Goal: Task Accomplishment & Management: Use online tool/utility

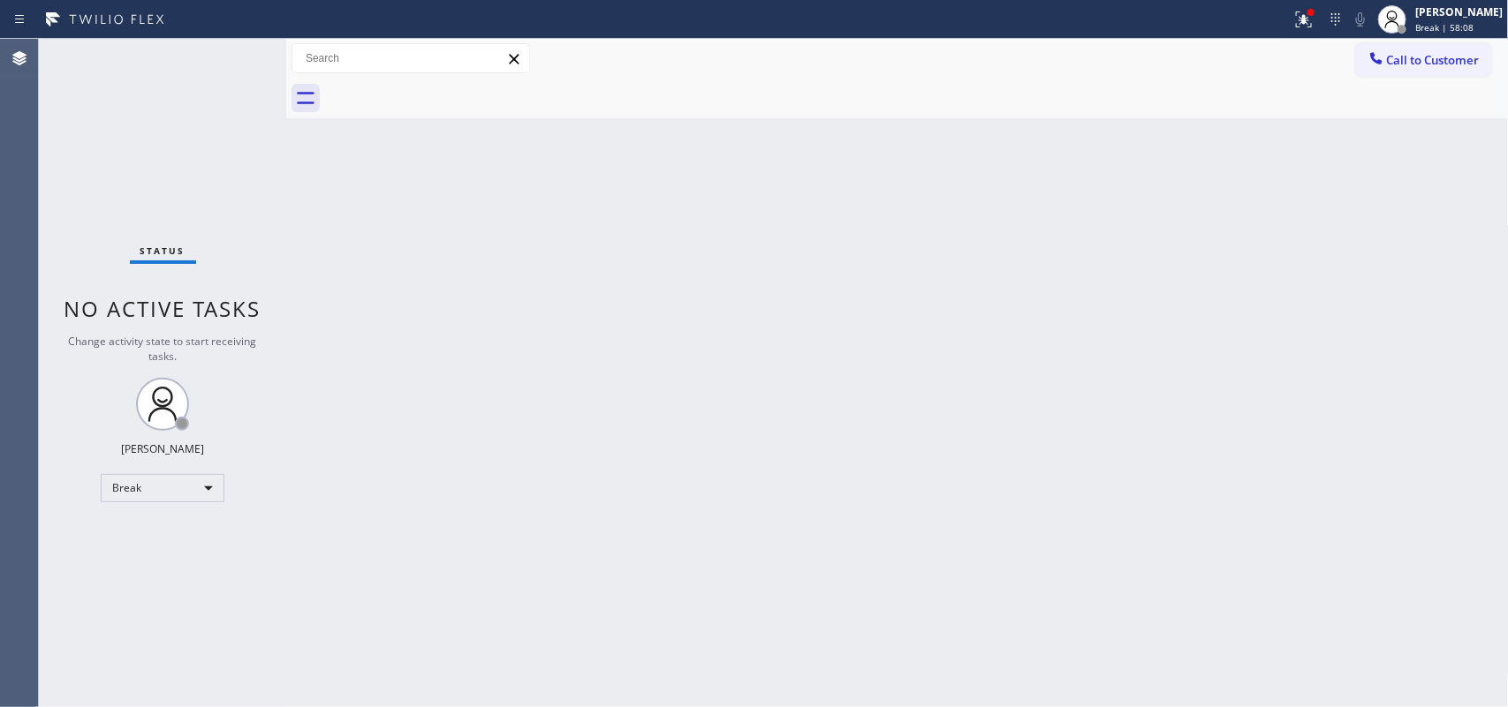
click at [286, 331] on div at bounding box center [286, 373] width 0 height 669
click at [1473, 29] on span "Break | 59:20" at bounding box center [1444, 27] width 58 height 12
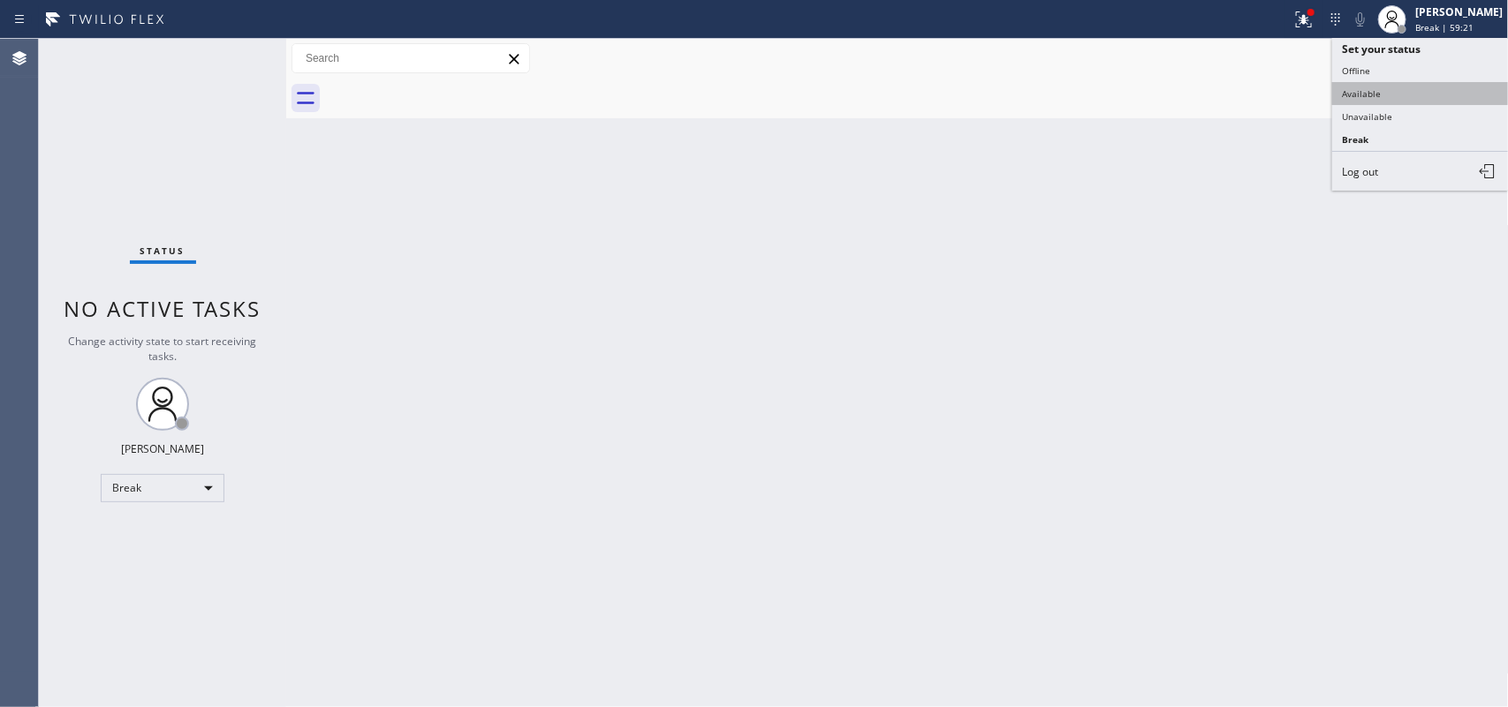
click at [1422, 102] on button "Available" at bounding box center [1420, 93] width 177 height 23
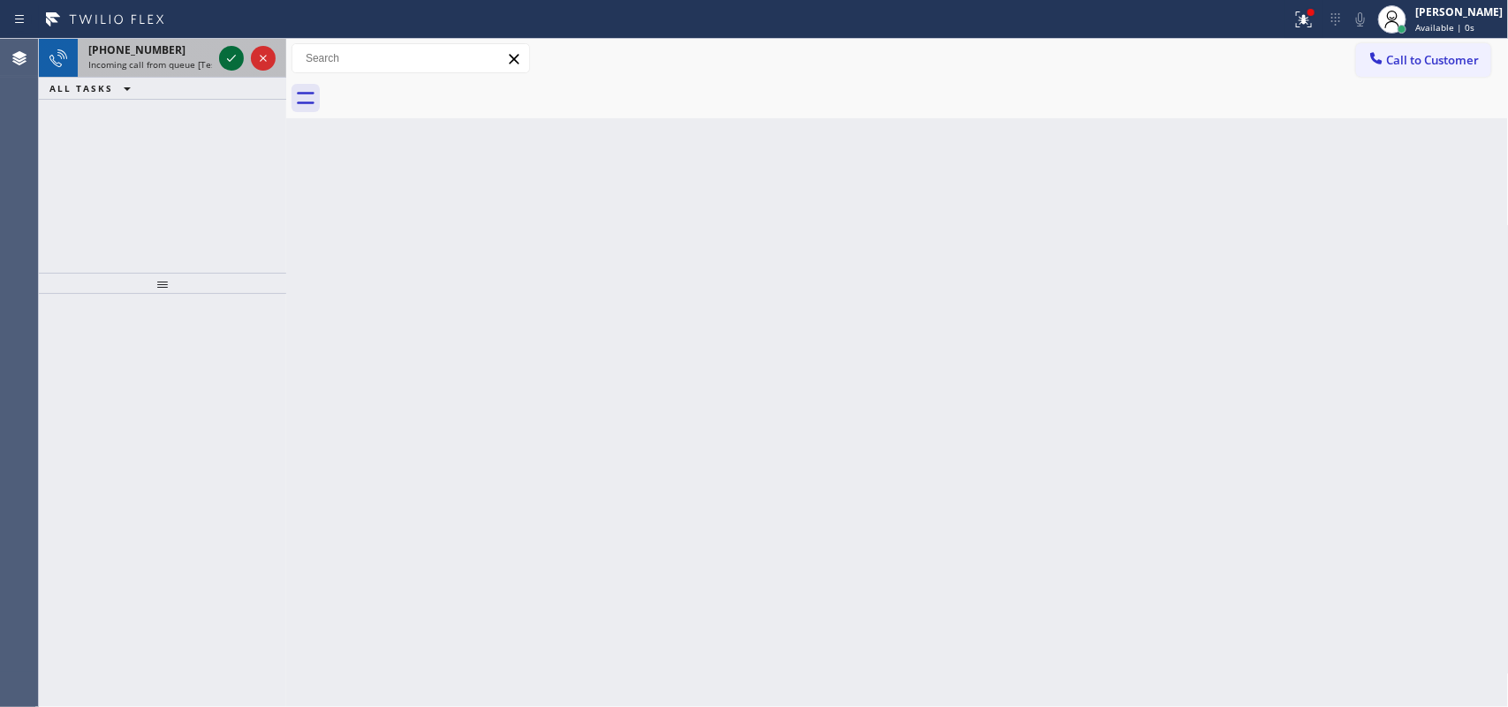
click at [227, 58] on icon at bounding box center [231, 58] width 21 height 21
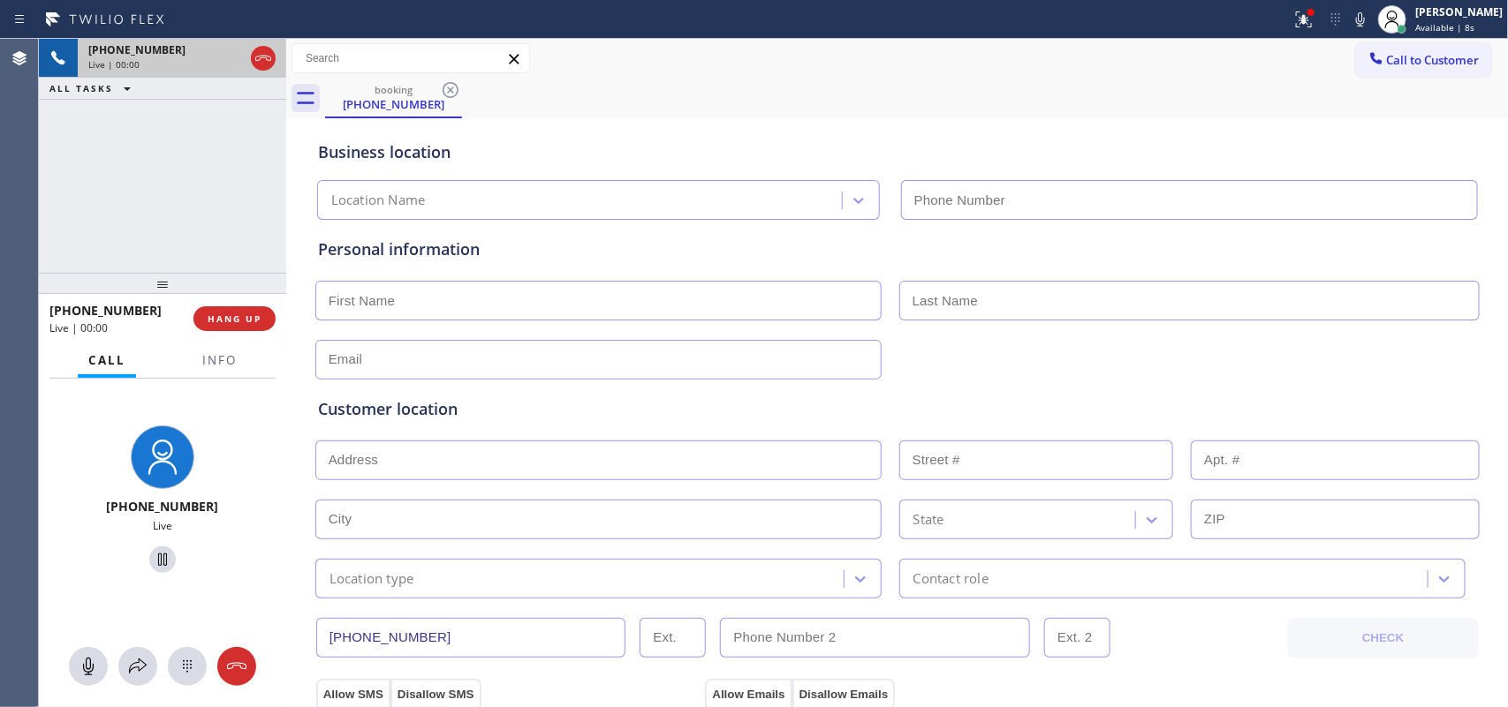
type input "[PHONE_NUMBER]"
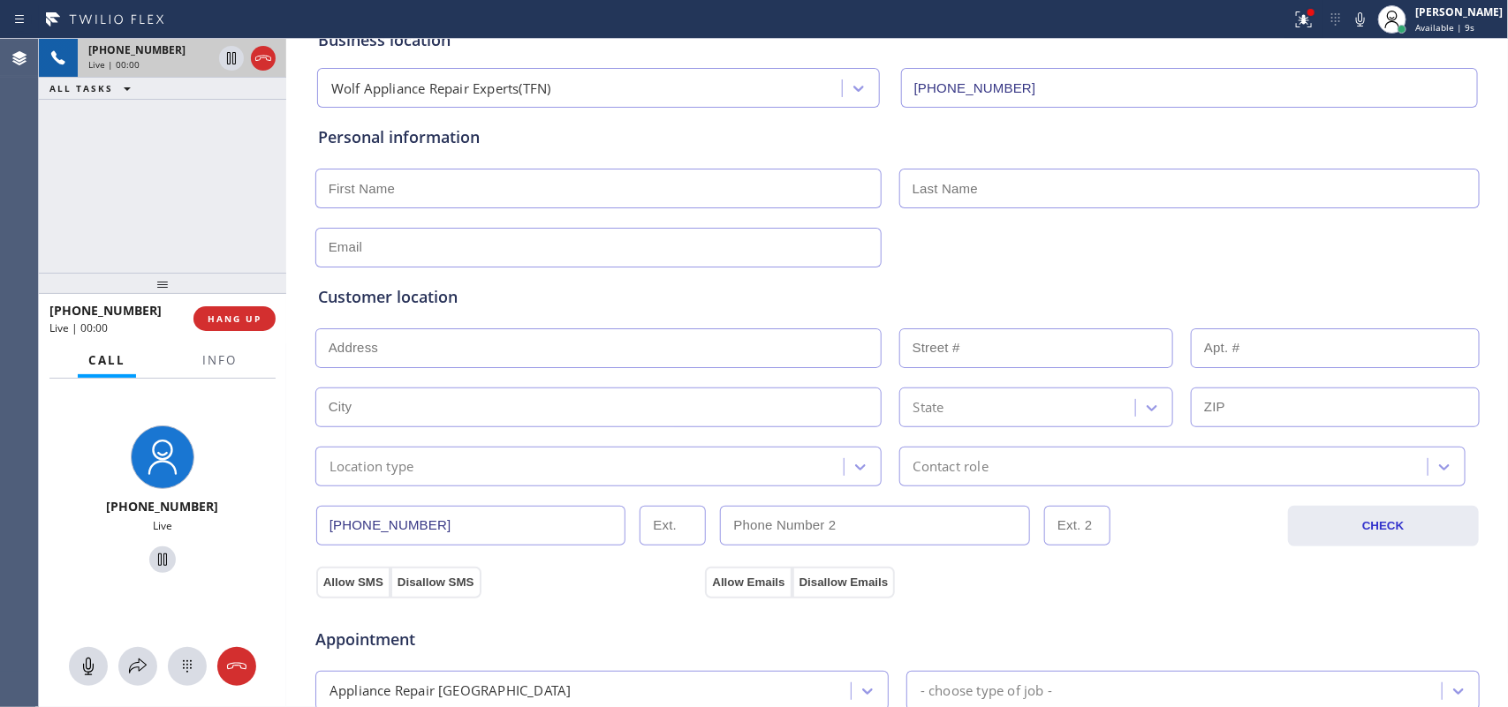
scroll to position [2, 0]
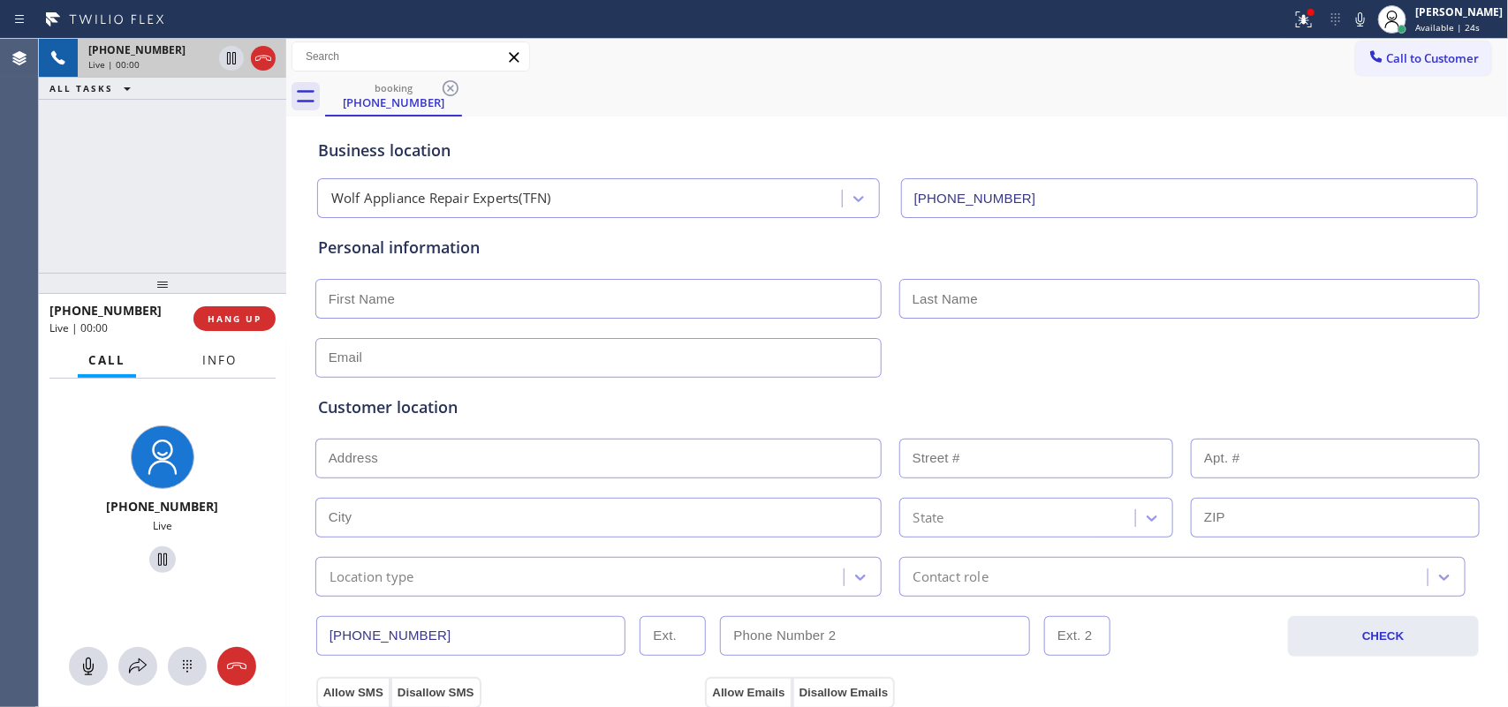
click at [230, 367] on button "Info" at bounding box center [220, 361] width 56 height 34
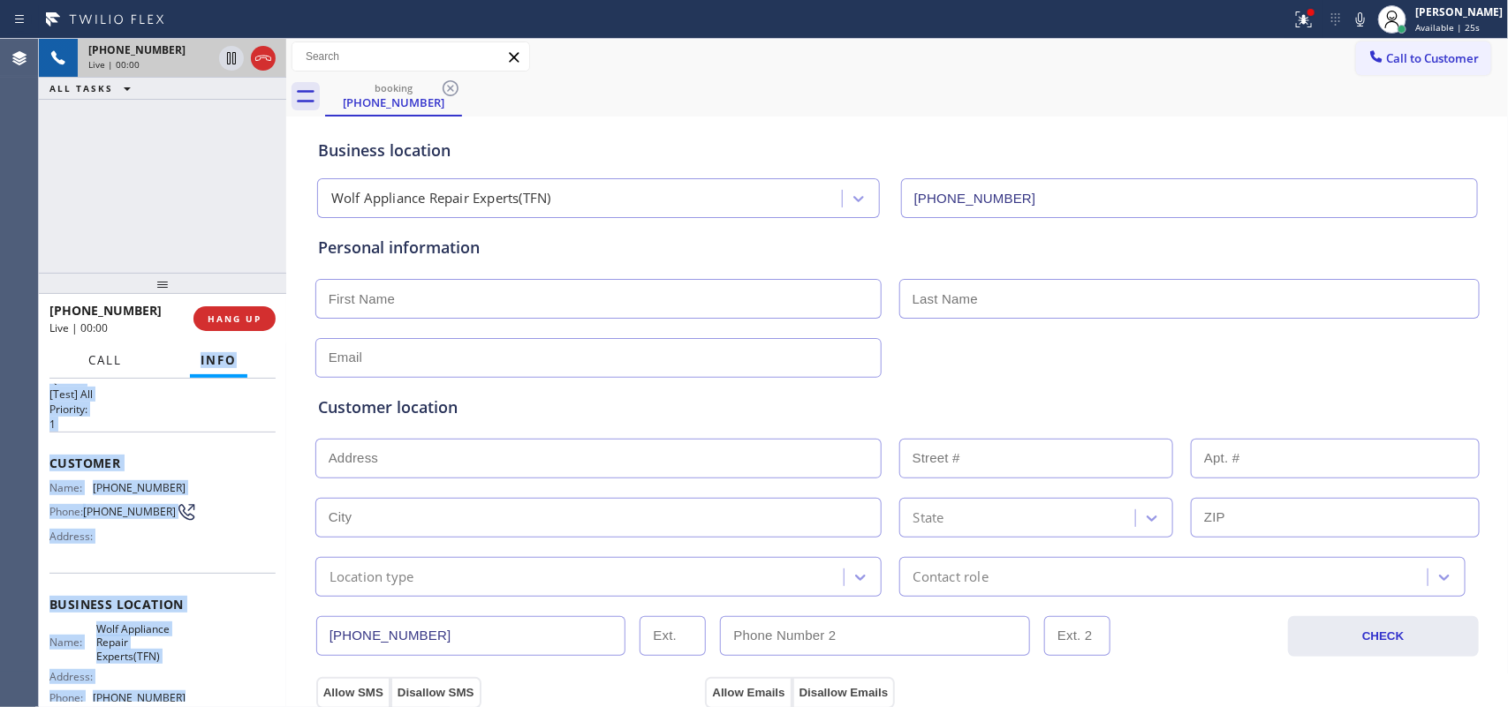
scroll to position [0, 0]
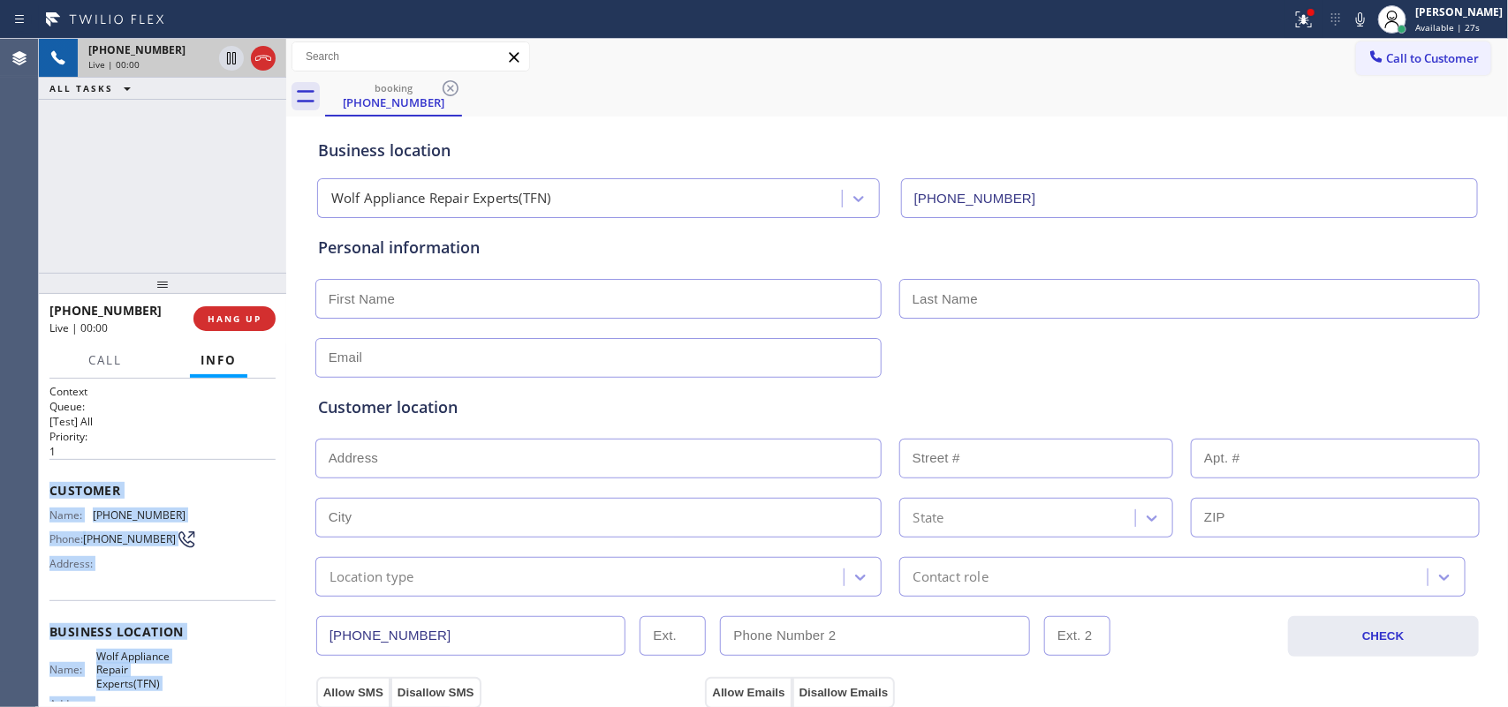
drag, startPoint x: 182, startPoint y: 518, endPoint x: 49, endPoint y: 484, distance: 137.5
click at [49, 484] on div "Context Queue: [Test] All Priority: 1 Customer Name: [PHONE_NUMBER] Phone: [PHO…" at bounding box center [162, 639] width 226 height 511
copy div "Customer Name: [PHONE_NUMBER] Phone: [PHONE_NUMBER] Address: Business location …"
click at [244, 315] on span "HANG UP" at bounding box center [235, 319] width 54 height 12
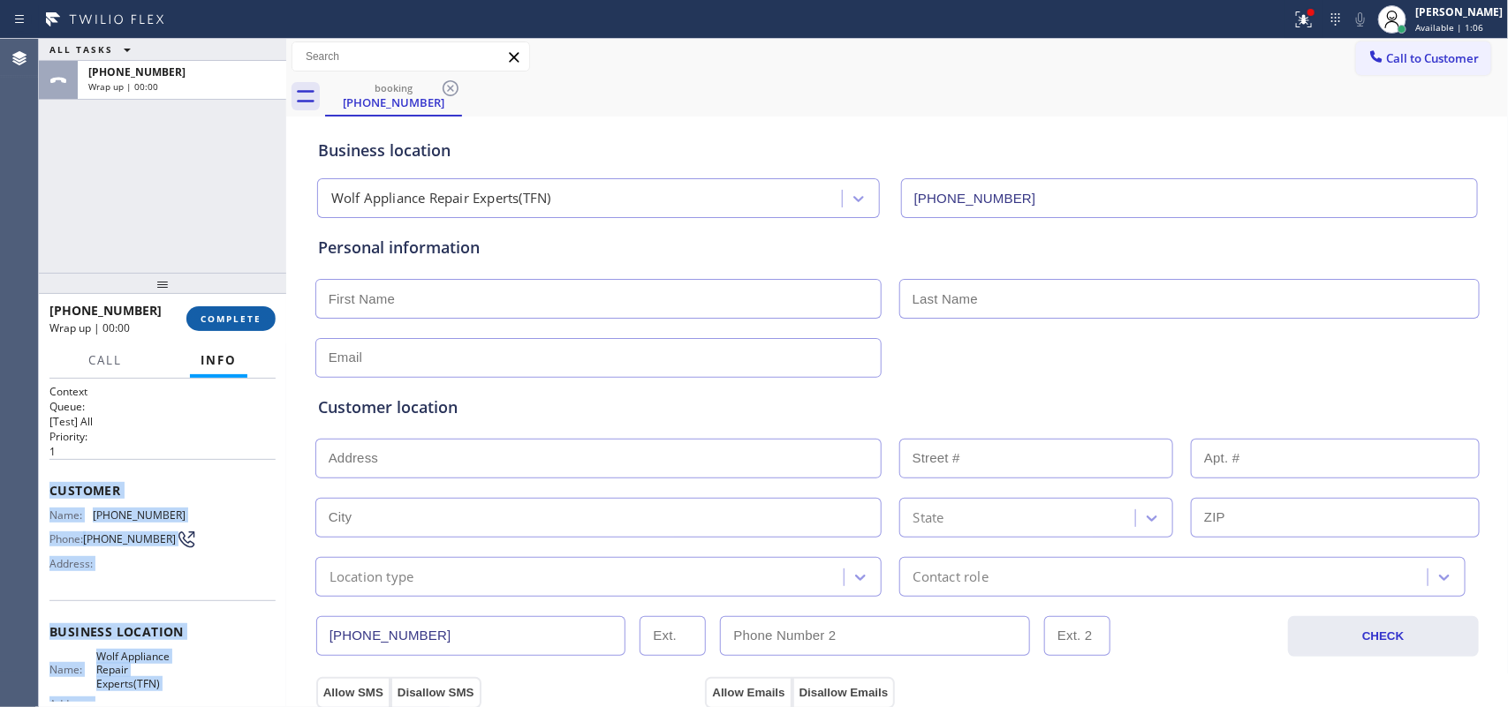
click at [223, 329] on button "COMPLETE" at bounding box center [230, 318] width 89 height 25
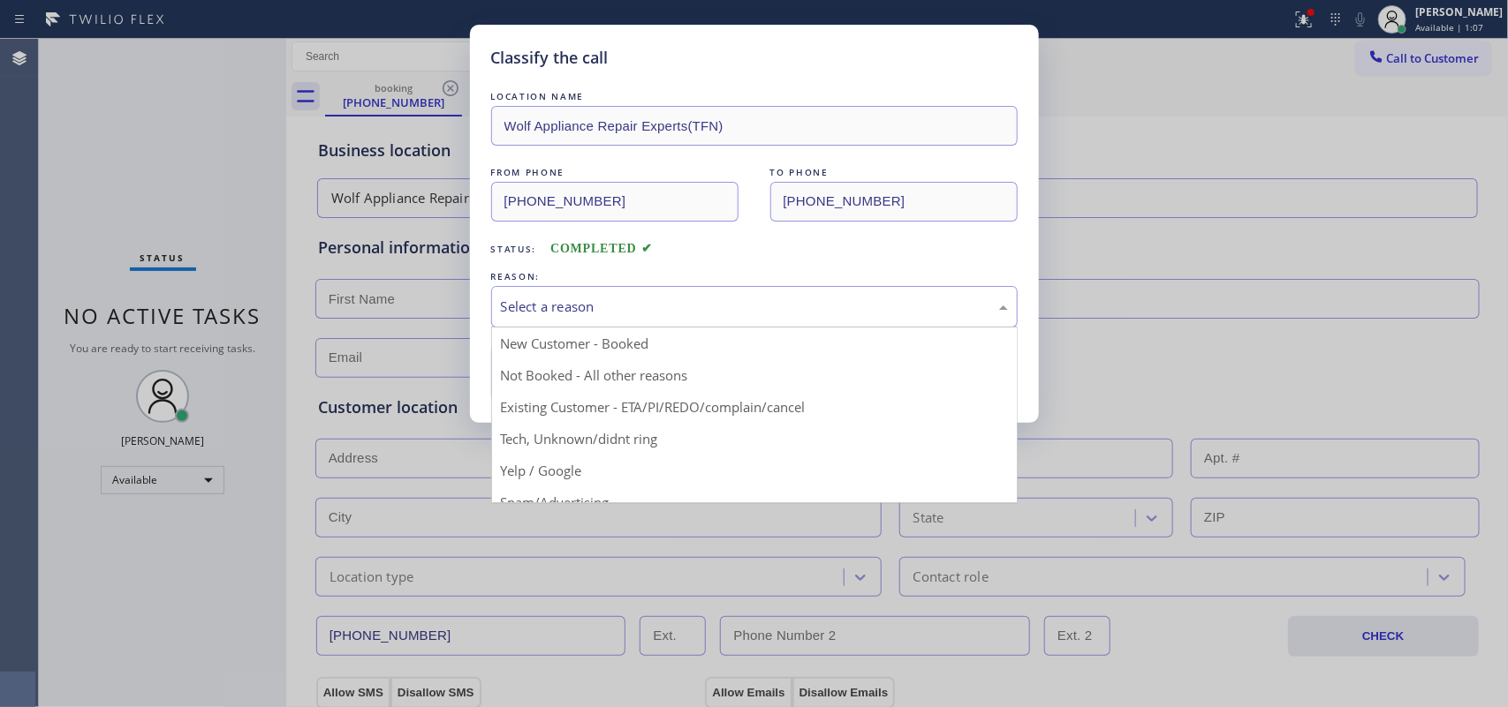
click at [618, 297] on div "Select a reason" at bounding box center [754, 307] width 507 height 20
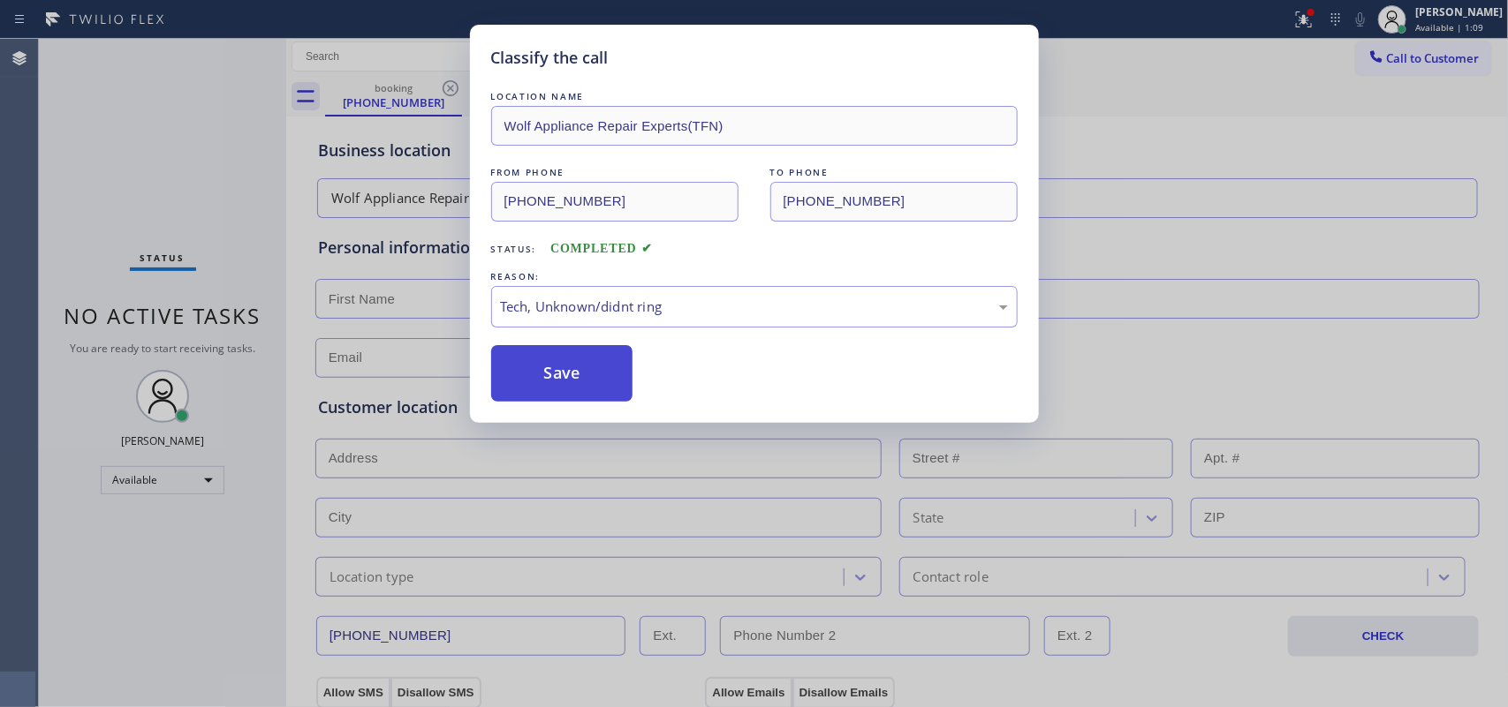
click at [587, 397] on button "Save" at bounding box center [562, 373] width 142 height 57
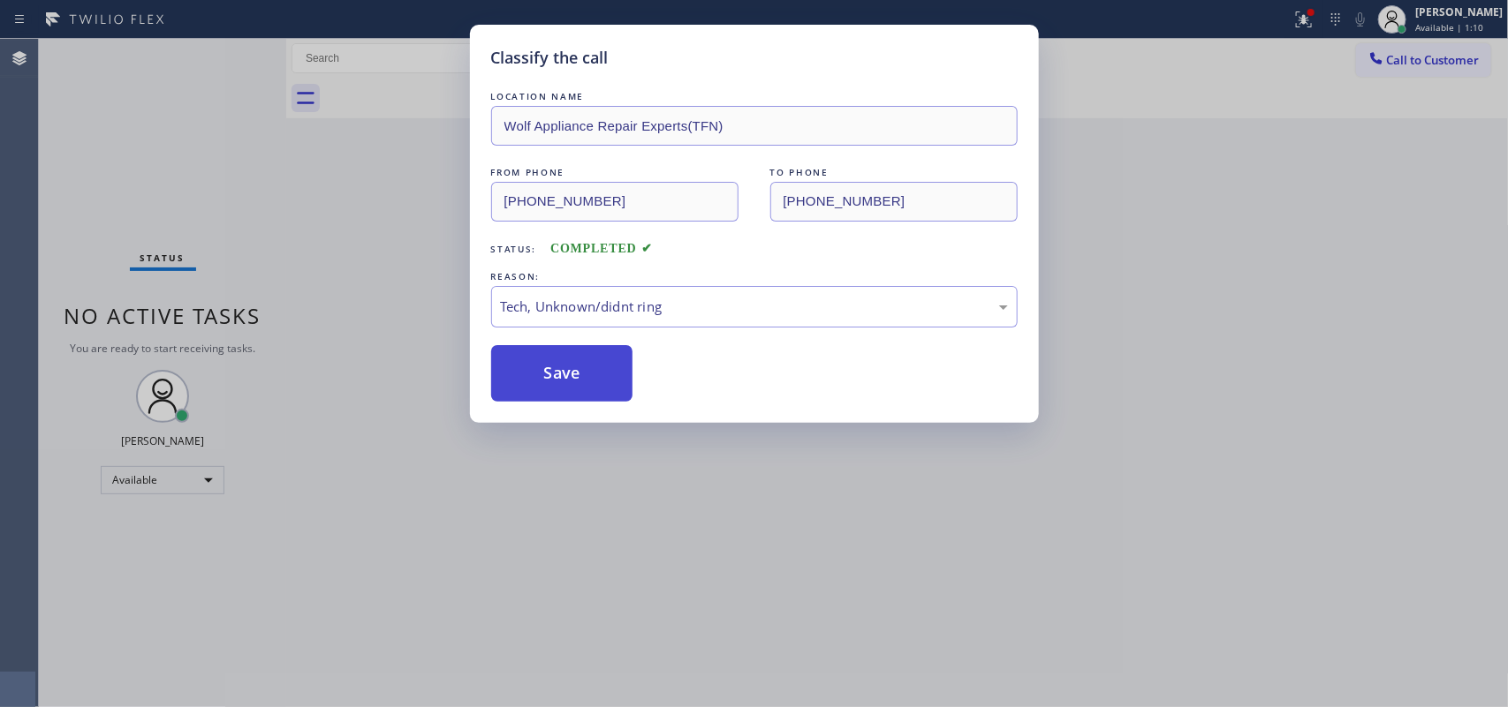
click at [594, 389] on button "Save" at bounding box center [562, 373] width 142 height 57
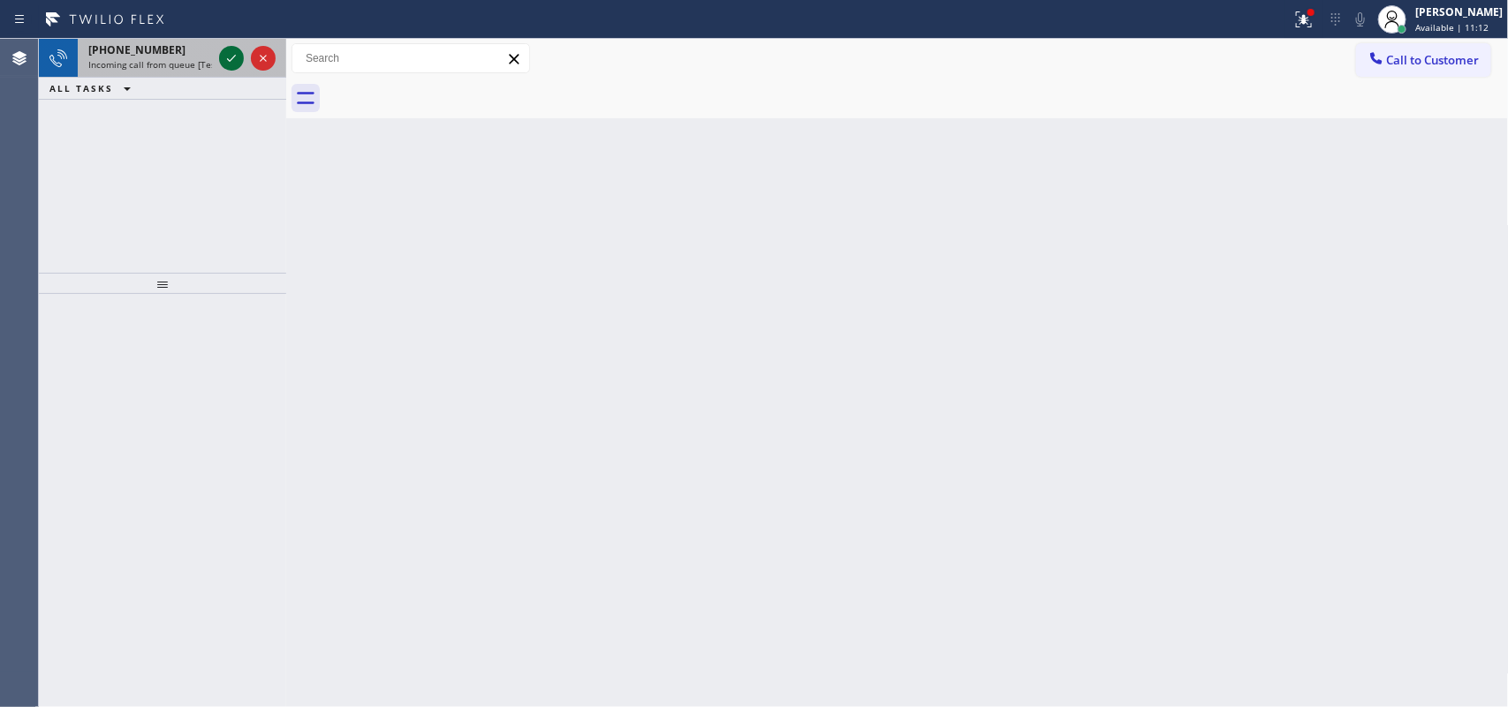
click at [234, 57] on icon at bounding box center [231, 58] width 21 height 21
click at [227, 53] on icon at bounding box center [231, 58] width 21 height 21
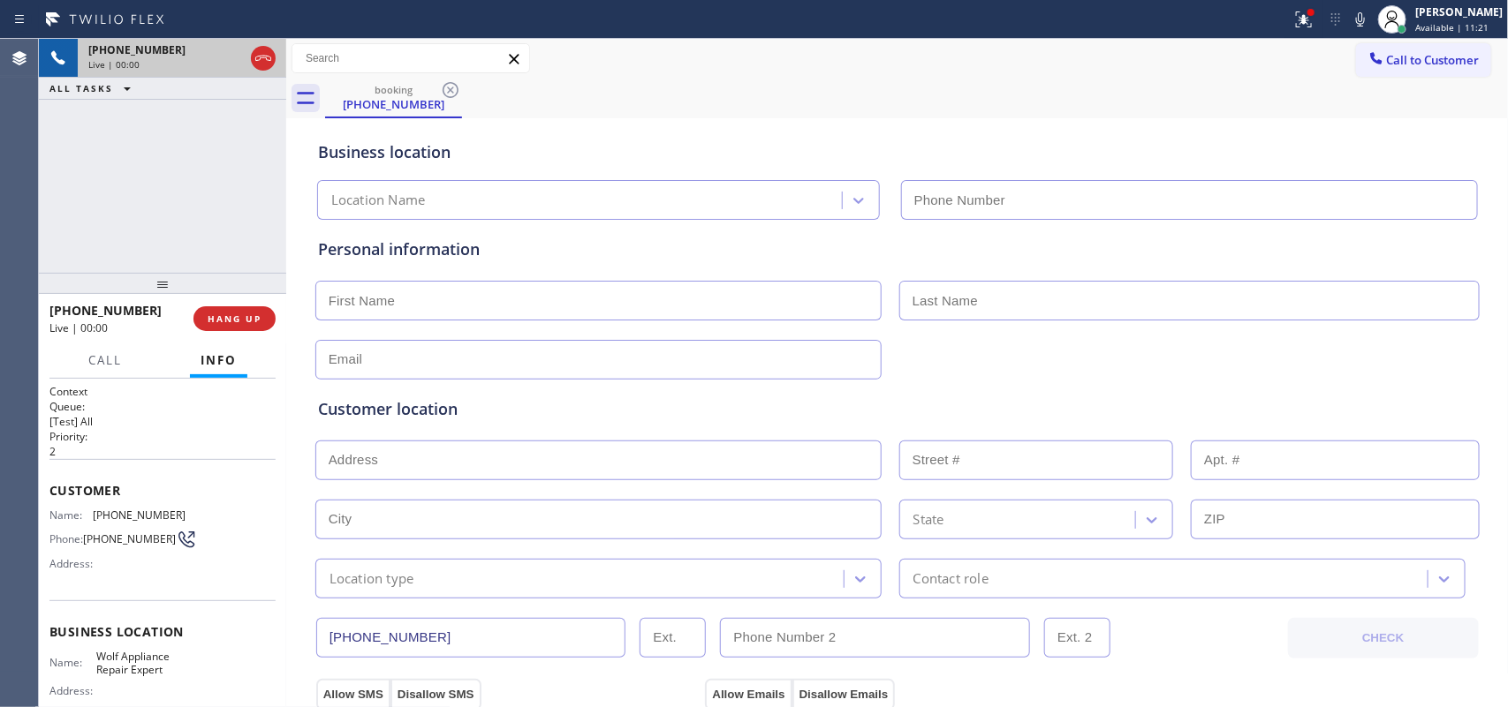
type input "[PHONE_NUMBER]"
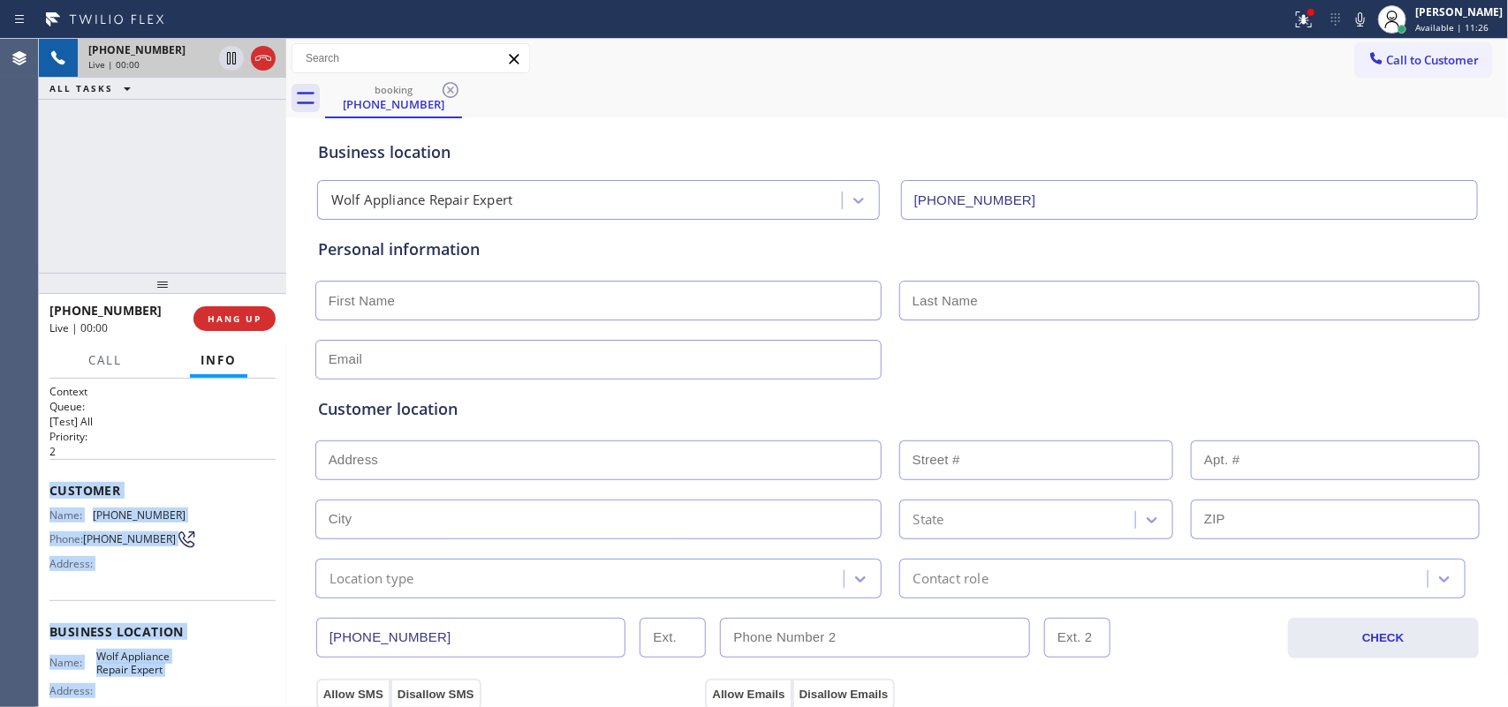
drag, startPoint x: 200, startPoint y: 554, endPoint x: 51, endPoint y: 495, distance: 159.4
click at [51, 495] on div "Context Queue: [Test] All Priority: 2 Customer Name: [PHONE_NUMBER] Phone: [PHO…" at bounding box center [162, 632] width 226 height 497
copy div "Customer Name: [PHONE_NUMBER] Phone: [PHONE_NUMBER] Address: Business location …"
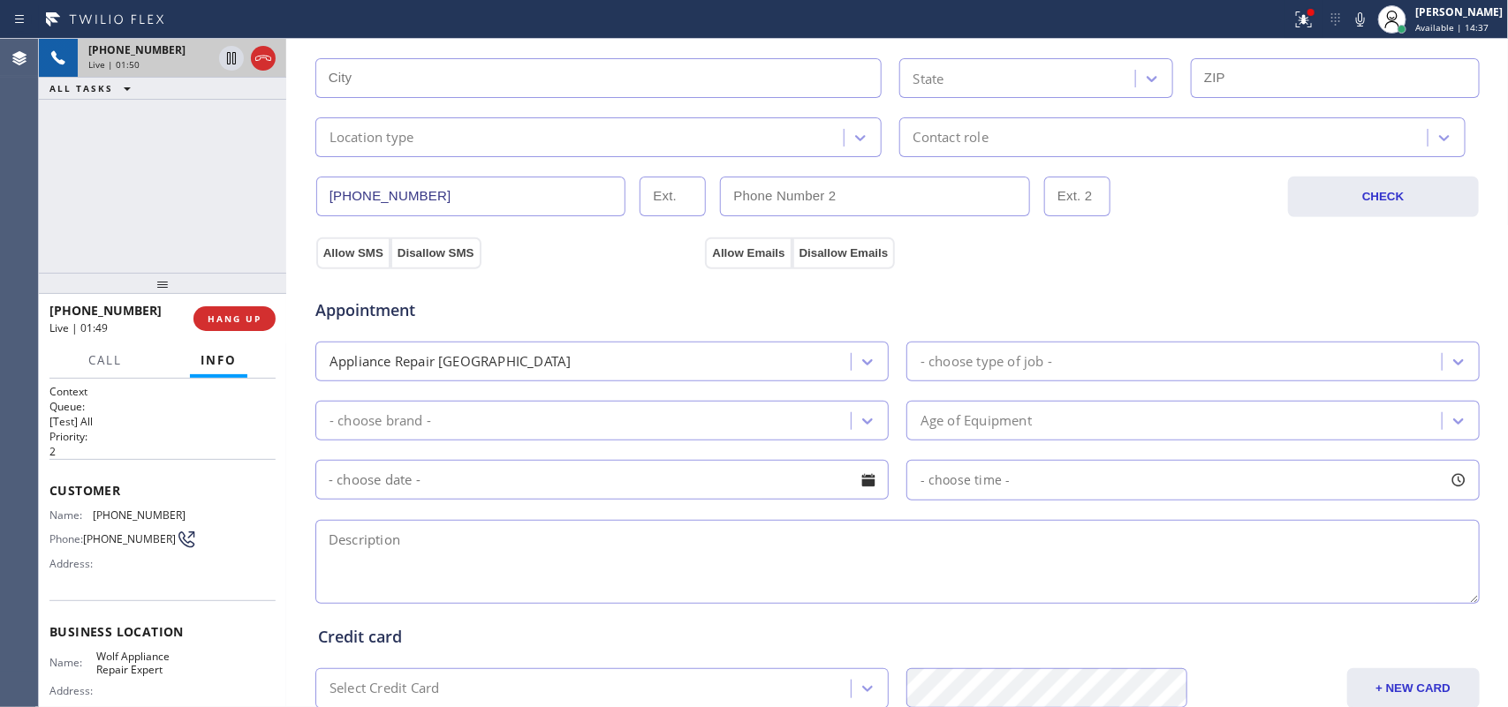
click at [256, 206] on div "[PHONE_NUMBER] Live | 01:50 ALL TASKS ALL TASKS ACTIVE TASKS TASKS IN WRAP UP" at bounding box center [162, 156] width 247 height 234
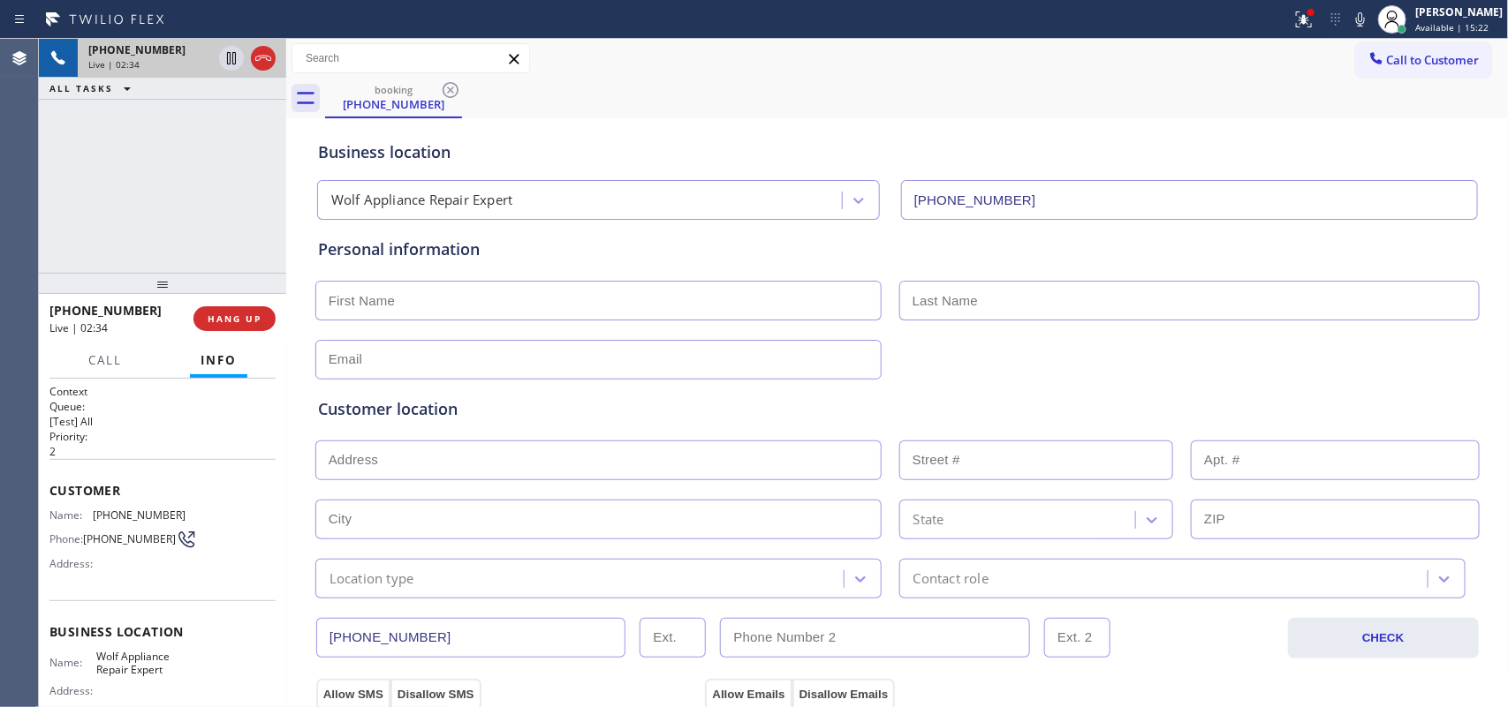
click at [200, 192] on div "[PHONE_NUMBER] Live | 02:34 ALL TASKS ALL TASKS ACTIVE TASKS TASKS IN WRAP UP" at bounding box center [162, 156] width 247 height 234
click at [122, 350] on button "Call" at bounding box center [105, 361] width 55 height 34
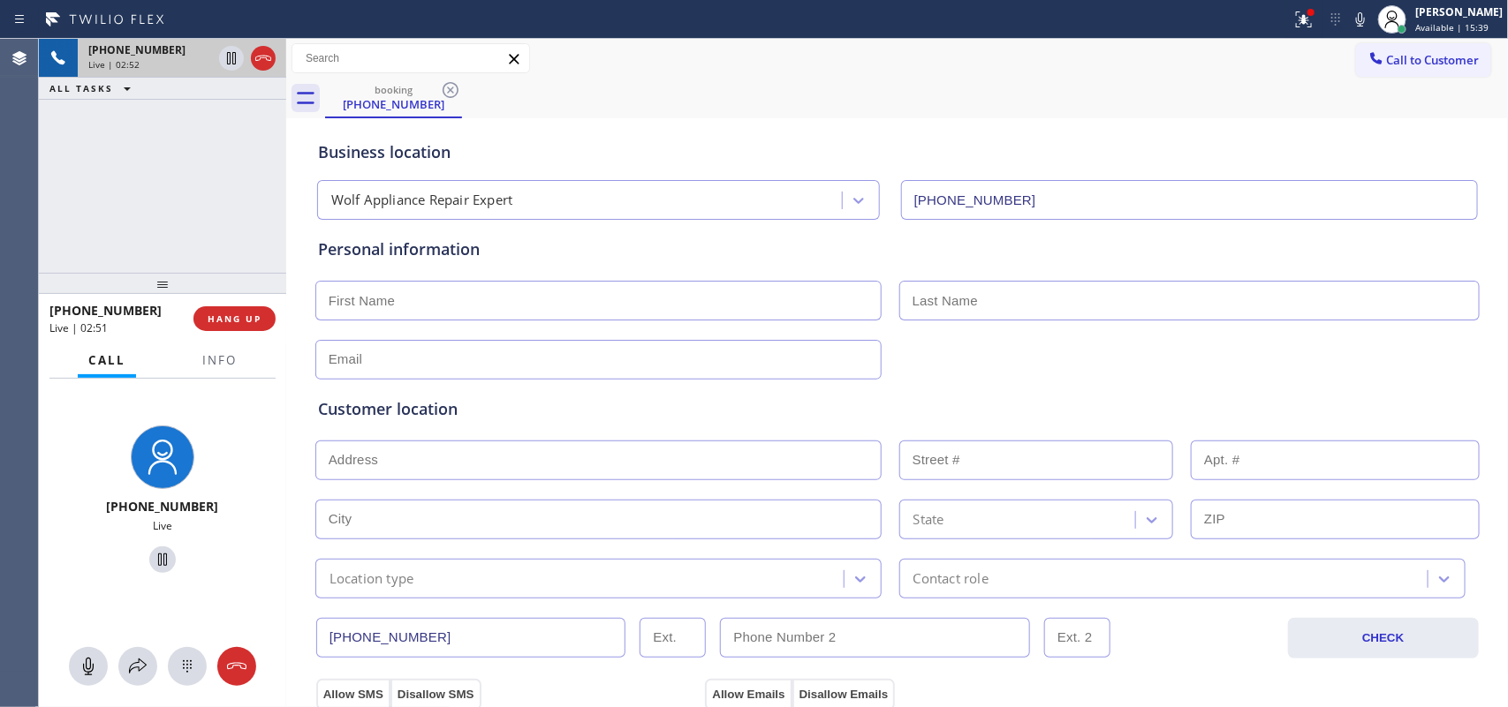
drag, startPoint x: 88, startPoint y: 662, endPoint x: 110, endPoint y: 646, distance: 27.7
click at [95, 656] on icon at bounding box center [88, 666] width 21 height 21
click at [158, 559] on icon at bounding box center [162, 560] width 9 height 12
click at [580, 284] on input "text" at bounding box center [598, 301] width 566 height 40
drag, startPoint x: 98, startPoint y: 672, endPoint x: 112, endPoint y: 628, distance: 46.4
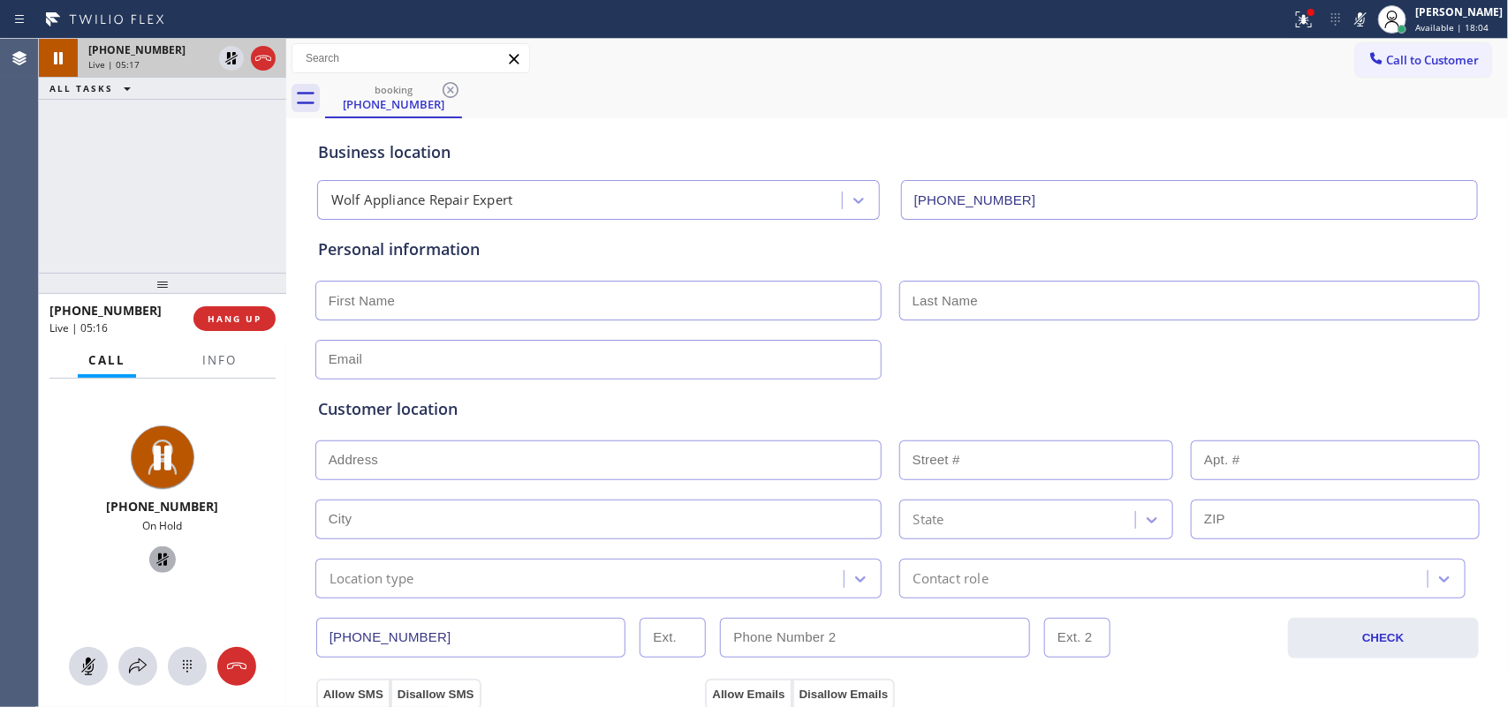
click at [97, 672] on icon at bounding box center [88, 666] width 21 height 21
click at [159, 565] on icon at bounding box center [162, 559] width 21 height 21
click at [597, 143] on div "Business location" at bounding box center [897, 152] width 1159 height 24
click at [608, 134] on div "Business location Wolf Appliance Repair Expert [PHONE_NUMBER]" at bounding box center [897, 171] width 1166 height 97
click at [791, 302] on input "text" at bounding box center [598, 301] width 566 height 40
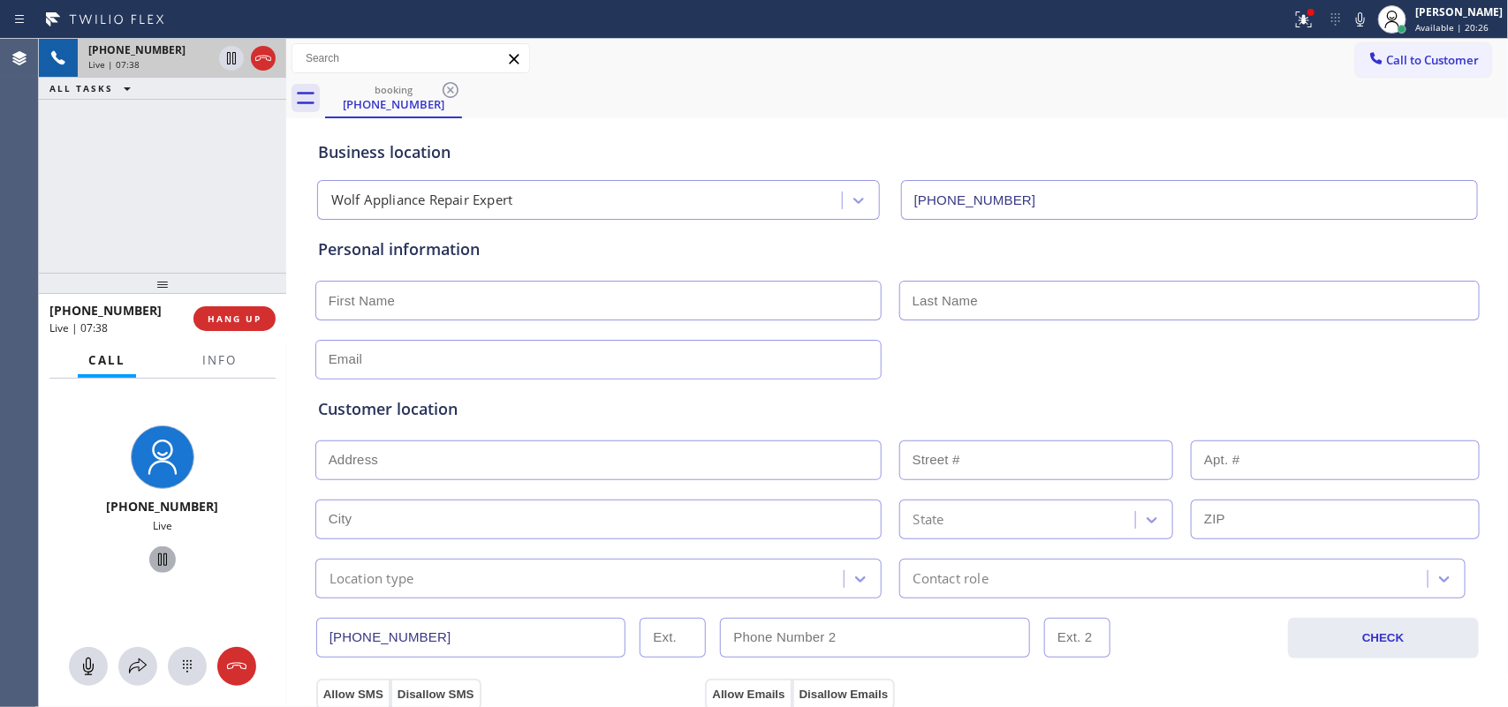
click at [791, 302] on input "text" at bounding box center [598, 301] width 566 height 40
click at [730, 306] on input "text" at bounding box center [598, 301] width 566 height 40
click at [430, 288] on input "text" at bounding box center [598, 301] width 566 height 40
click at [389, 297] on input "text" at bounding box center [598, 301] width 566 height 40
click at [226, 119] on icon at bounding box center [231, 119] width 21 height 21
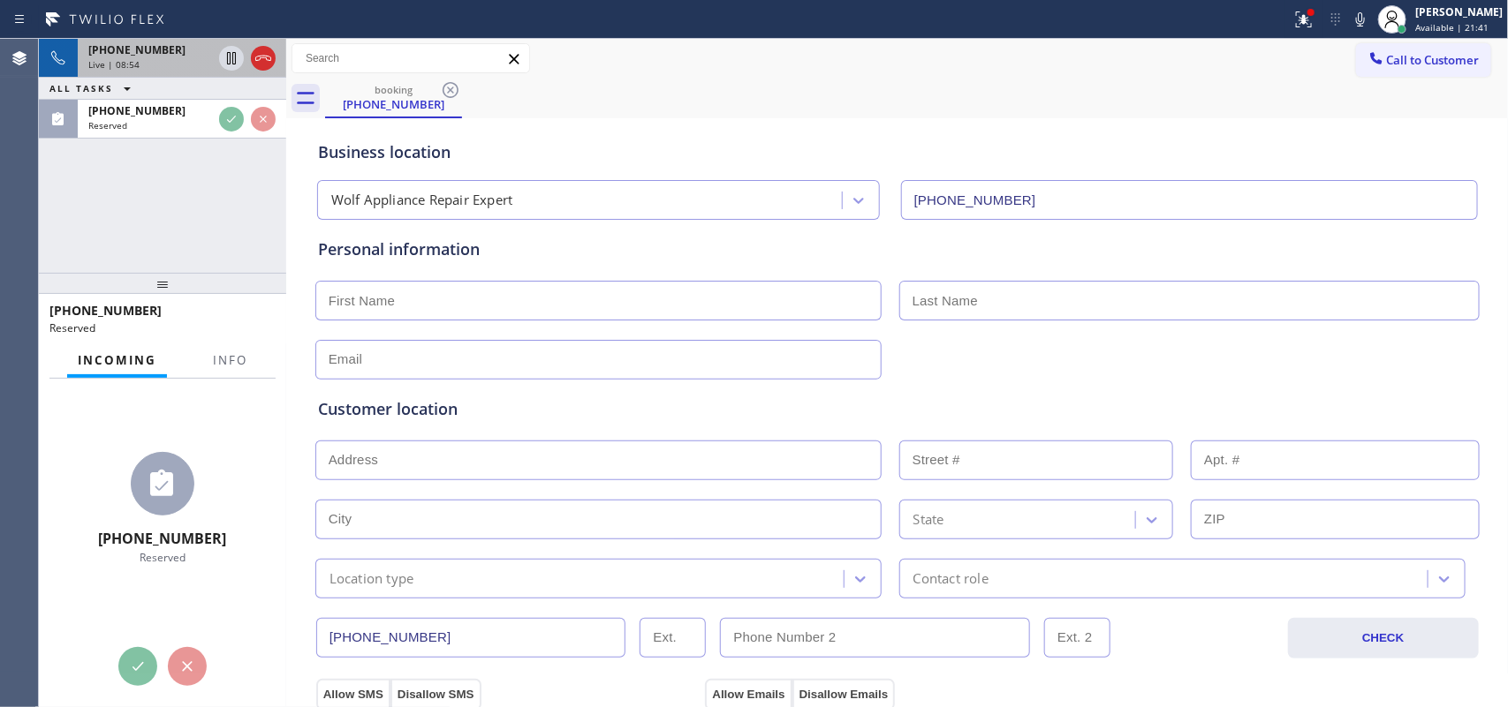
click at [170, 59] on div "Live | 08:54" at bounding box center [150, 64] width 124 height 12
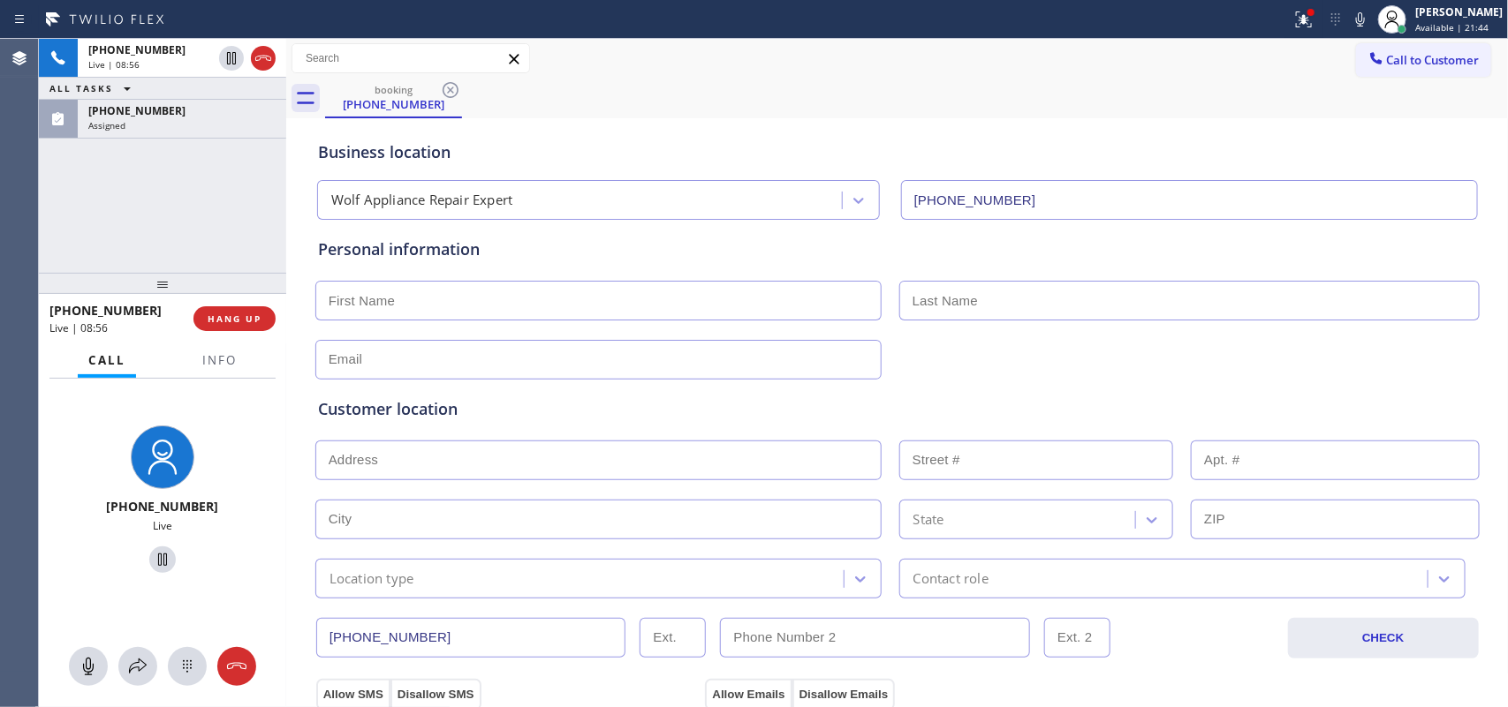
click at [483, 293] on input "text" at bounding box center [598, 301] width 566 height 40
click at [216, 368] on button "Info" at bounding box center [220, 361] width 56 height 34
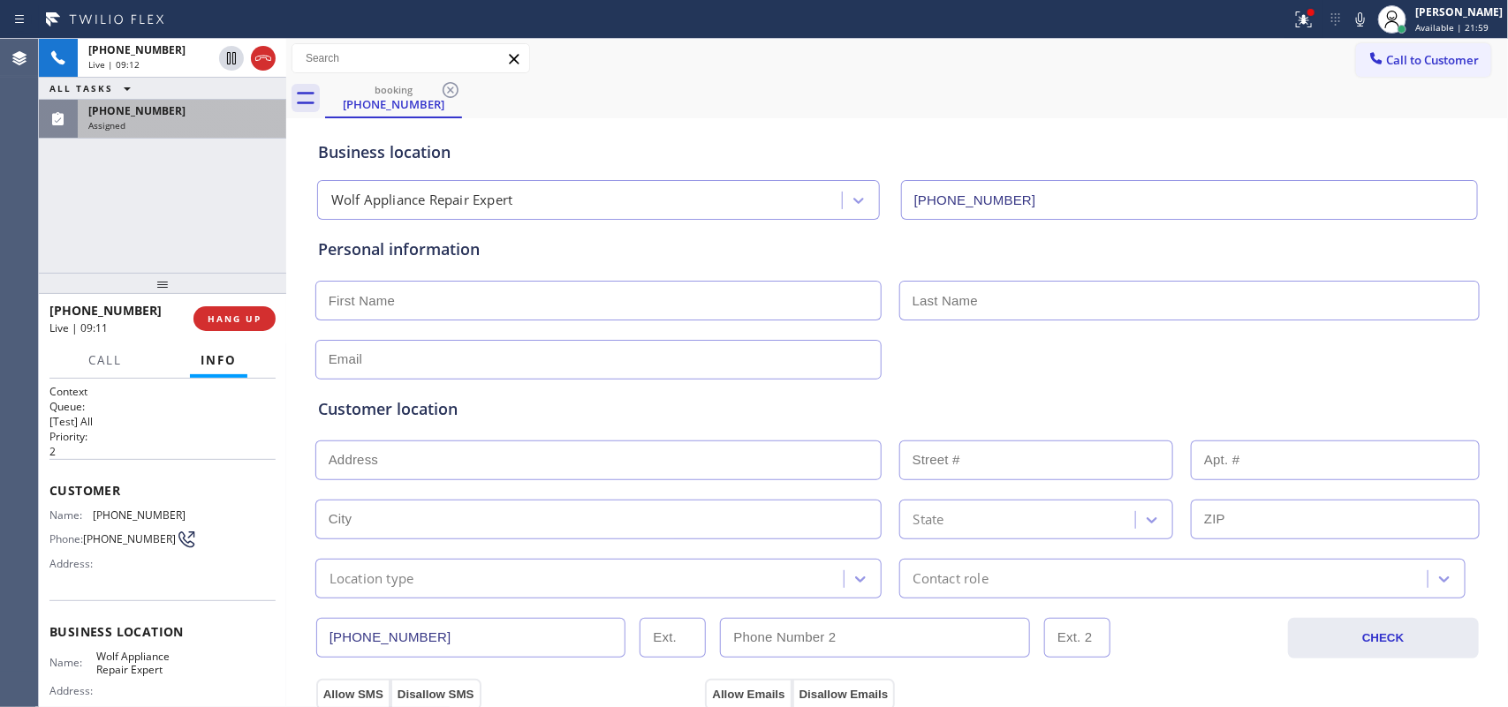
click at [172, 130] on div "Assigned" at bounding box center [181, 125] width 187 height 12
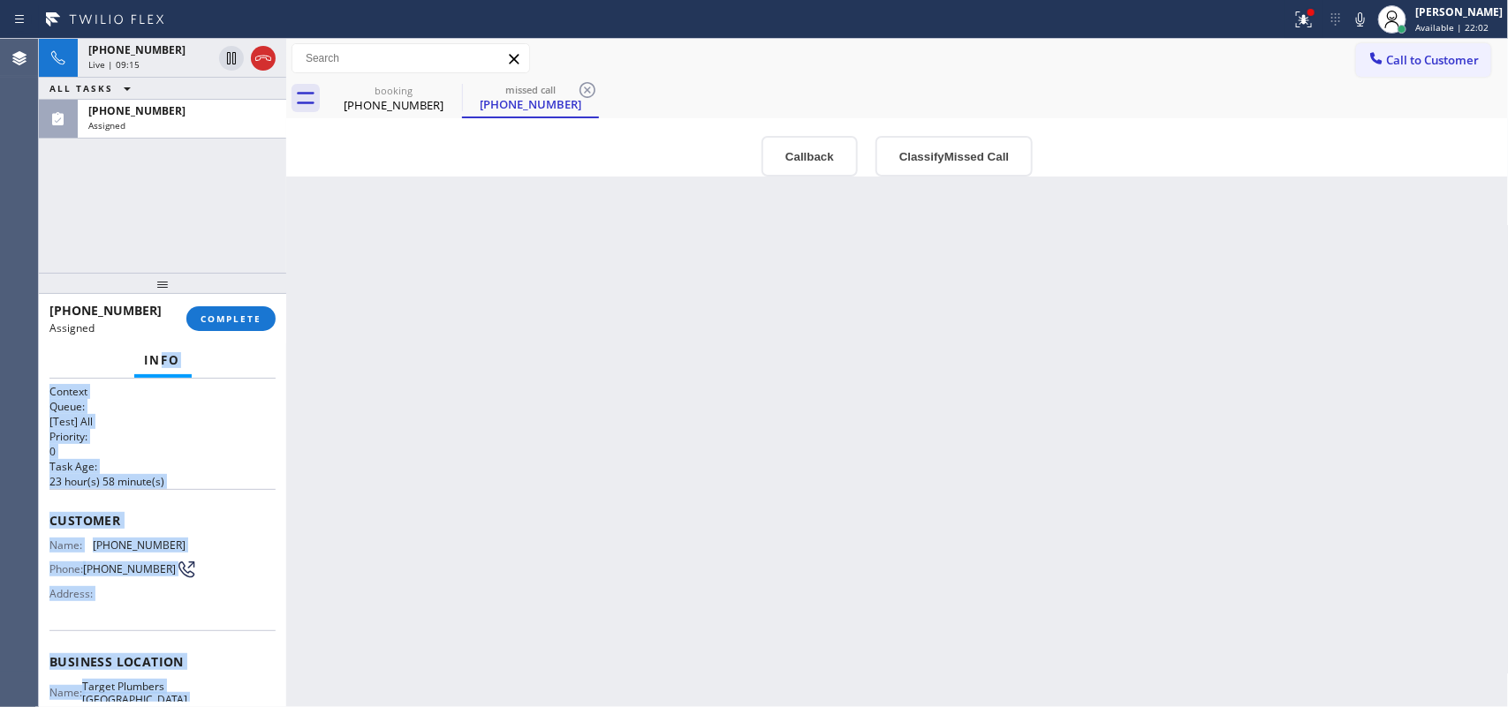
drag, startPoint x: 204, startPoint y: 552, endPoint x: 152, endPoint y: 430, distance: 132.6
click at [152, 424] on div "Context Queue: [Test] All Priority: 0 Task Age: [DEMOGRAPHIC_DATA] hour(s) 58 m…" at bounding box center [162, 647] width 226 height 527
click at [195, 474] on p "23 hour(s) 58 minute(s)" at bounding box center [162, 481] width 226 height 15
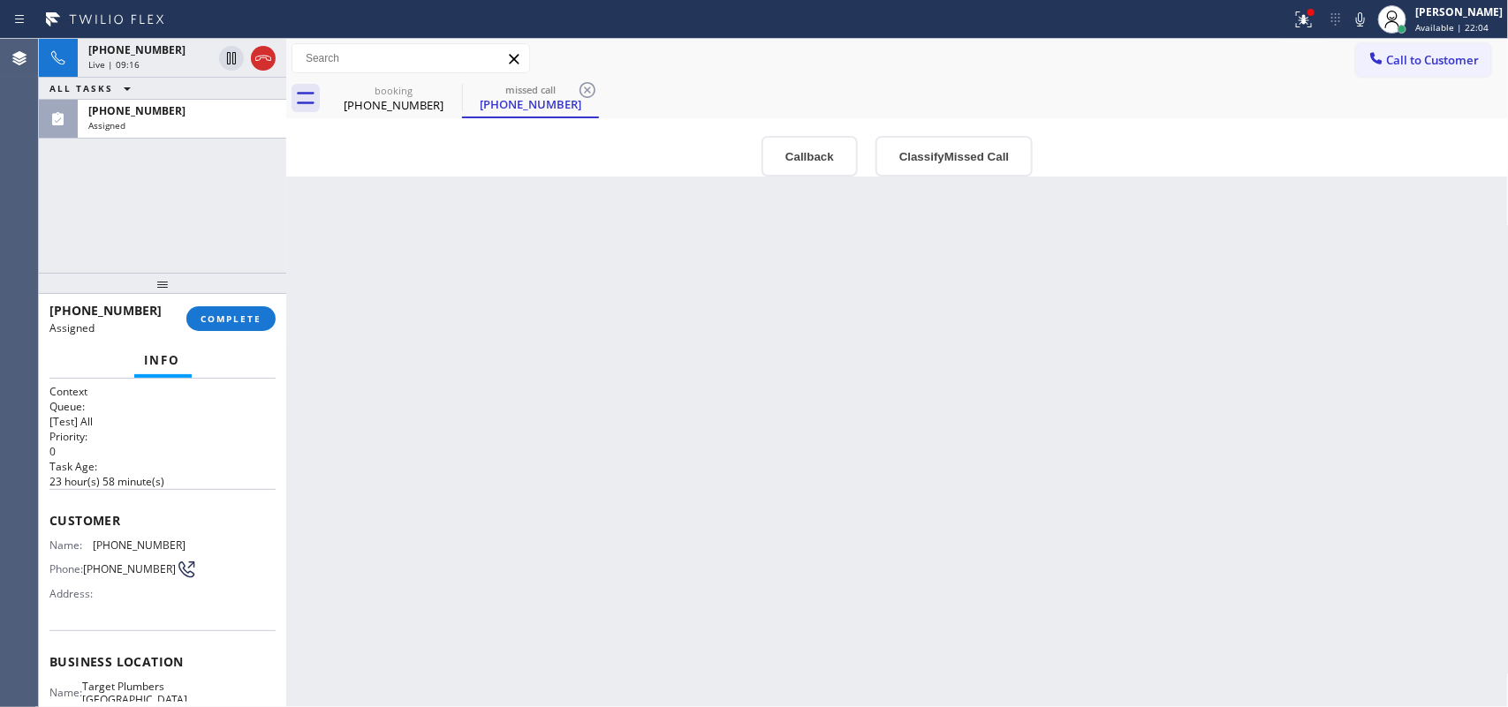
scroll to position [210, 0]
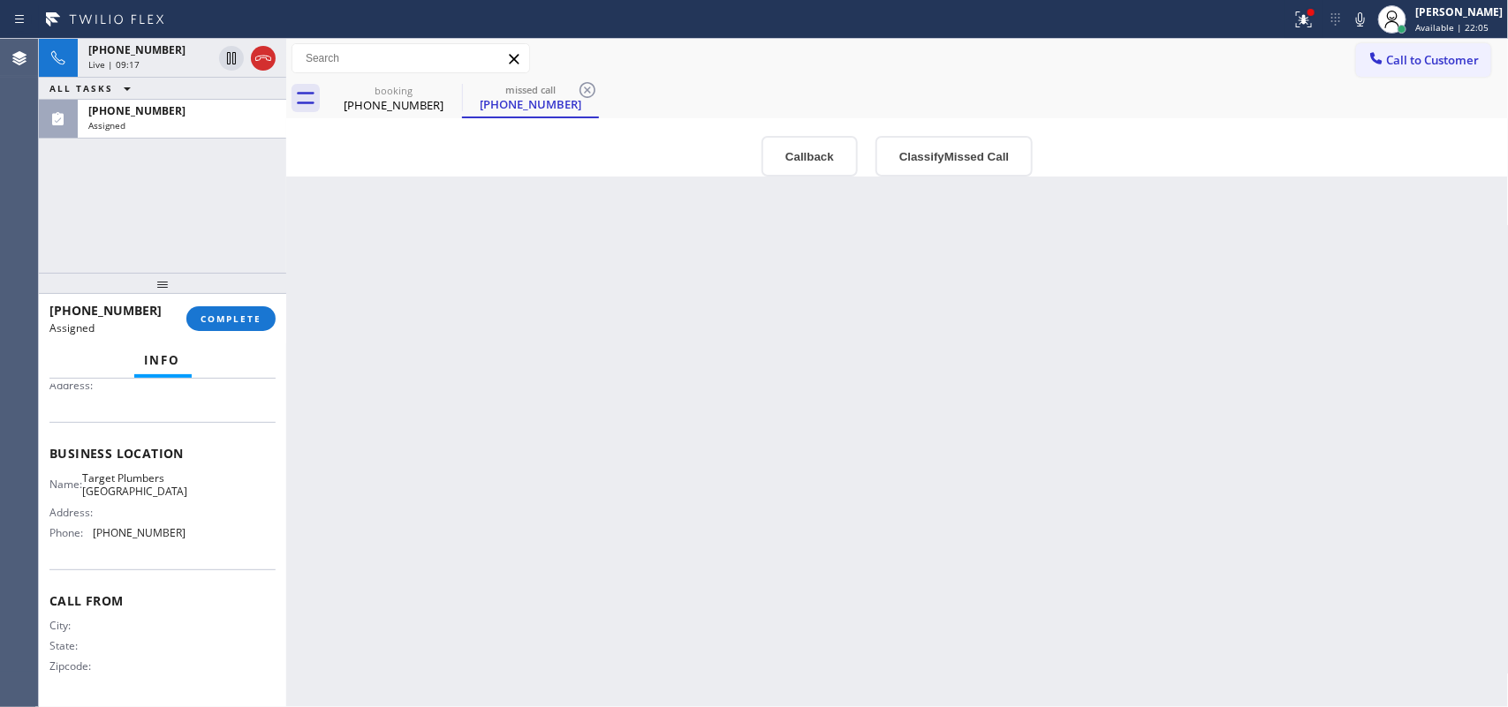
click at [204, 545] on div "Name: Target Plumbers [GEOGRAPHIC_DATA] Address: Phone: [PHONE_NUMBER]" at bounding box center [162, 510] width 226 height 76
click at [204, 543] on div "Name: Target Plumbers [GEOGRAPHIC_DATA] Address: Phone: [PHONE_NUMBER]" at bounding box center [162, 510] width 226 height 76
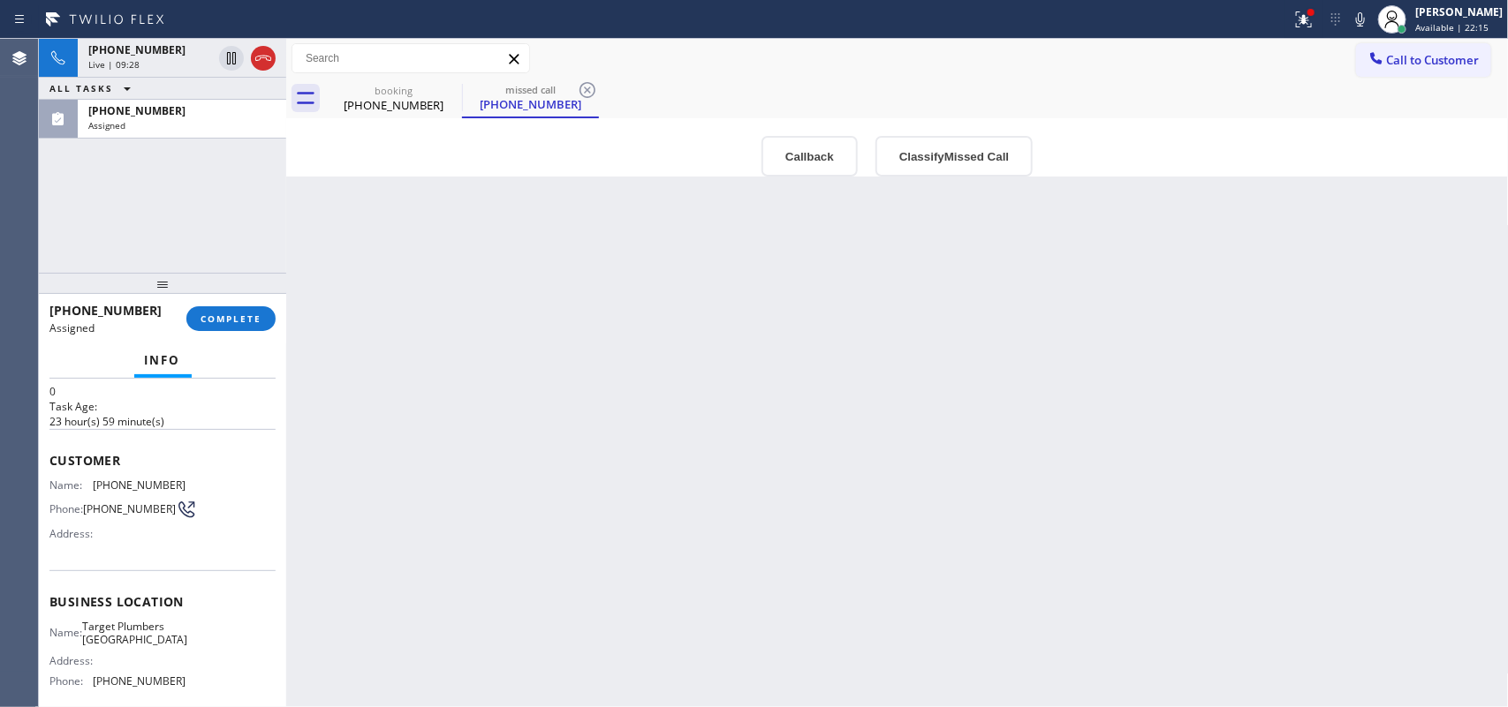
scroll to position [0, 0]
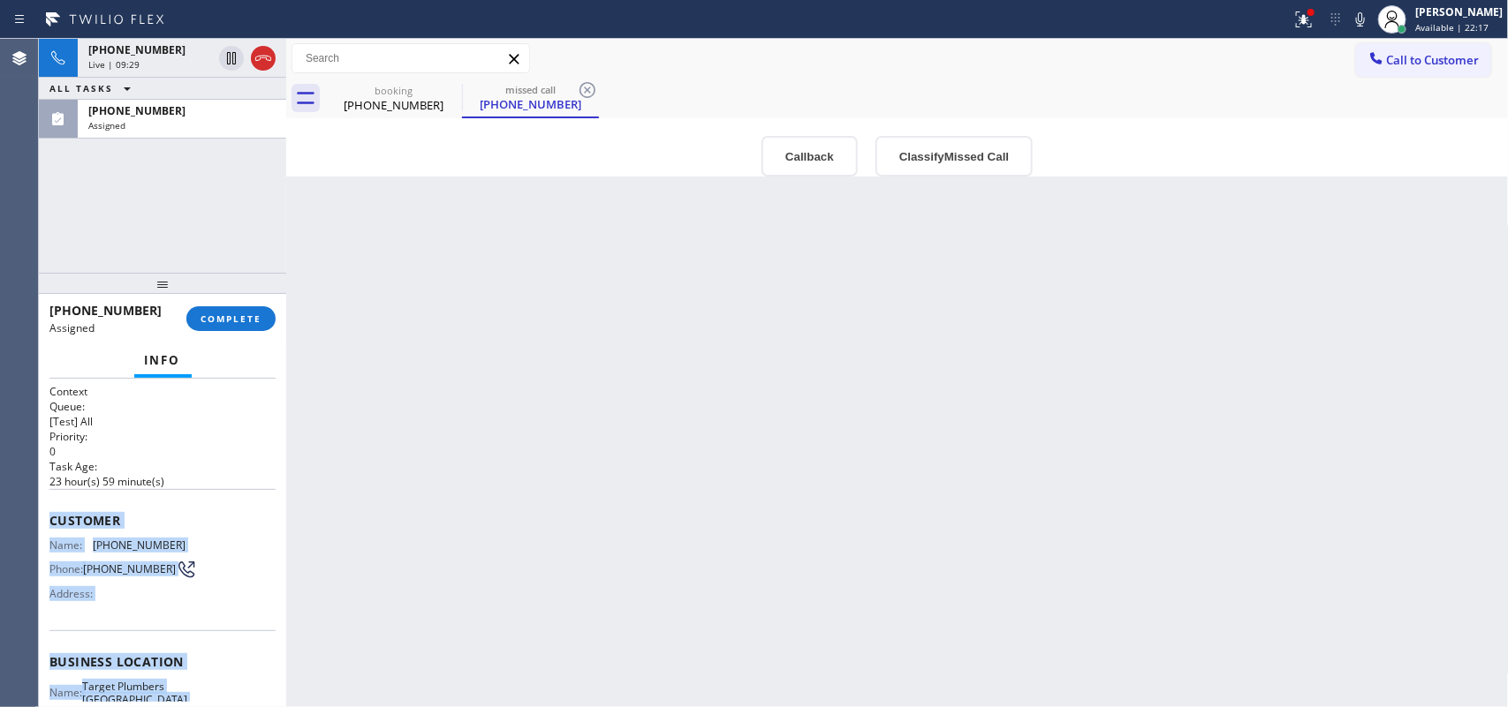
drag, startPoint x: 205, startPoint y: 541, endPoint x: 45, endPoint y: 522, distance: 160.9
click at [45, 522] on div "Context Queue: [Test] All Priority: 0 Task Age: [DEMOGRAPHIC_DATA] hour(s) 59 m…" at bounding box center [162, 543] width 247 height 329
copy div "Customer Name: [PHONE_NUMBER] Phone: [PHONE_NUMBER] Address: Business location …"
drag, startPoint x: 151, startPoint y: 53, endPoint x: 213, endPoint y: 64, distance: 62.9
click at [151, 53] on span "[PHONE_NUMBER]" at bounding box center [136, 49] width 97 height 15
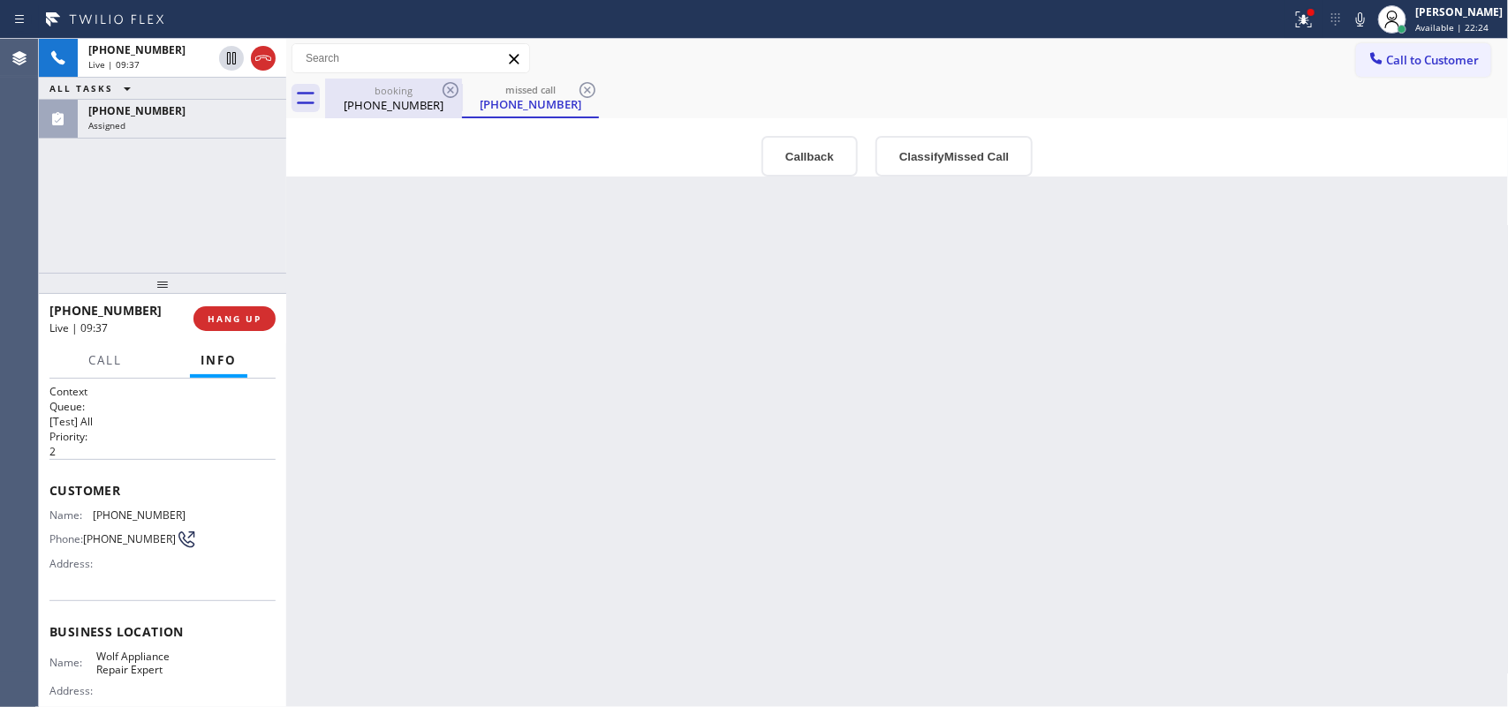
click at [356, 104] on div "[PHONE_NUMBER]" at bounding box center [393, 105] width 133 height 16
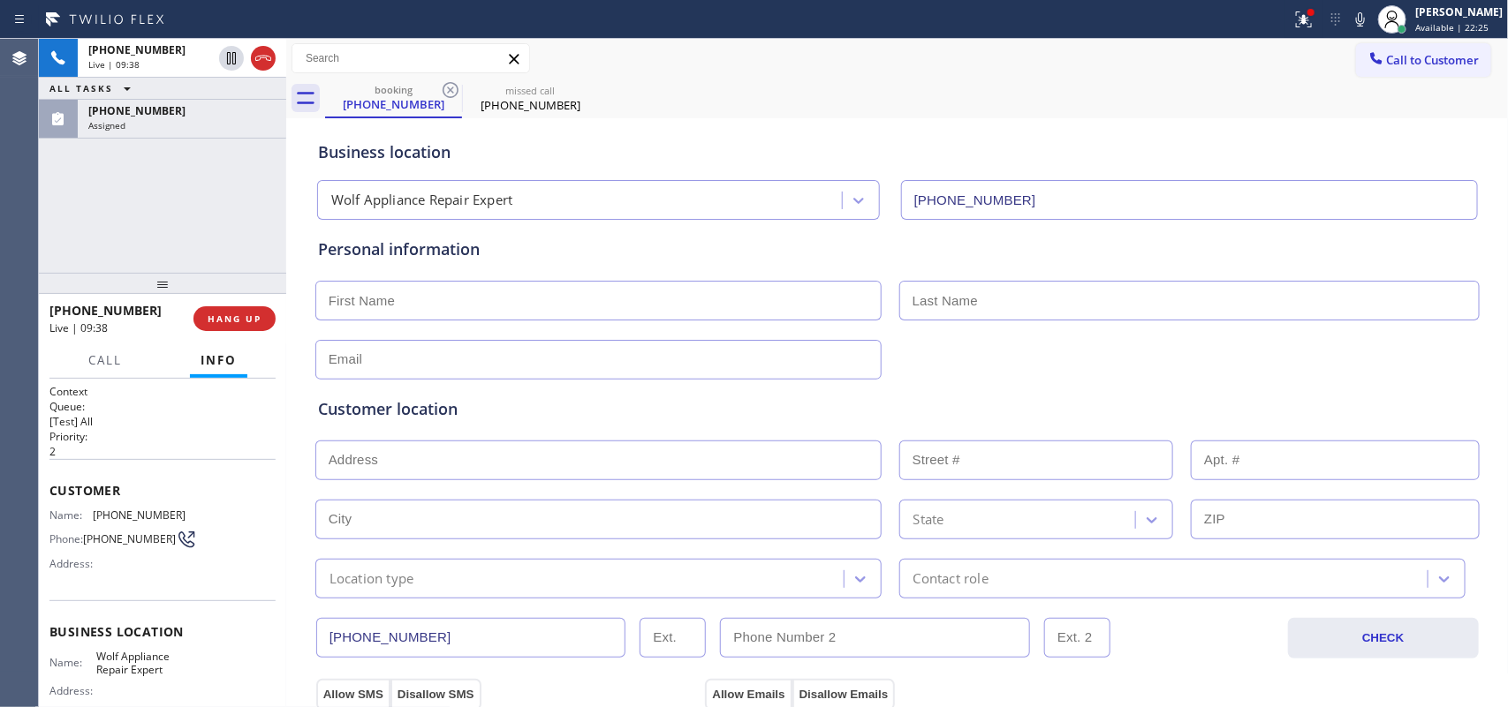
click at [616, 307] on input "text" at bounding box center [598, 301] width 566 height 40
click at [558, 297] on input "[PERSON_NAME]" at bounding box center [598, 301] width 566 height 40
click at [561, 297] on input "[PERSON_NAME]" at bounding box center [598, 301] width 566 height 40
type input "[PERSON_NAME]"
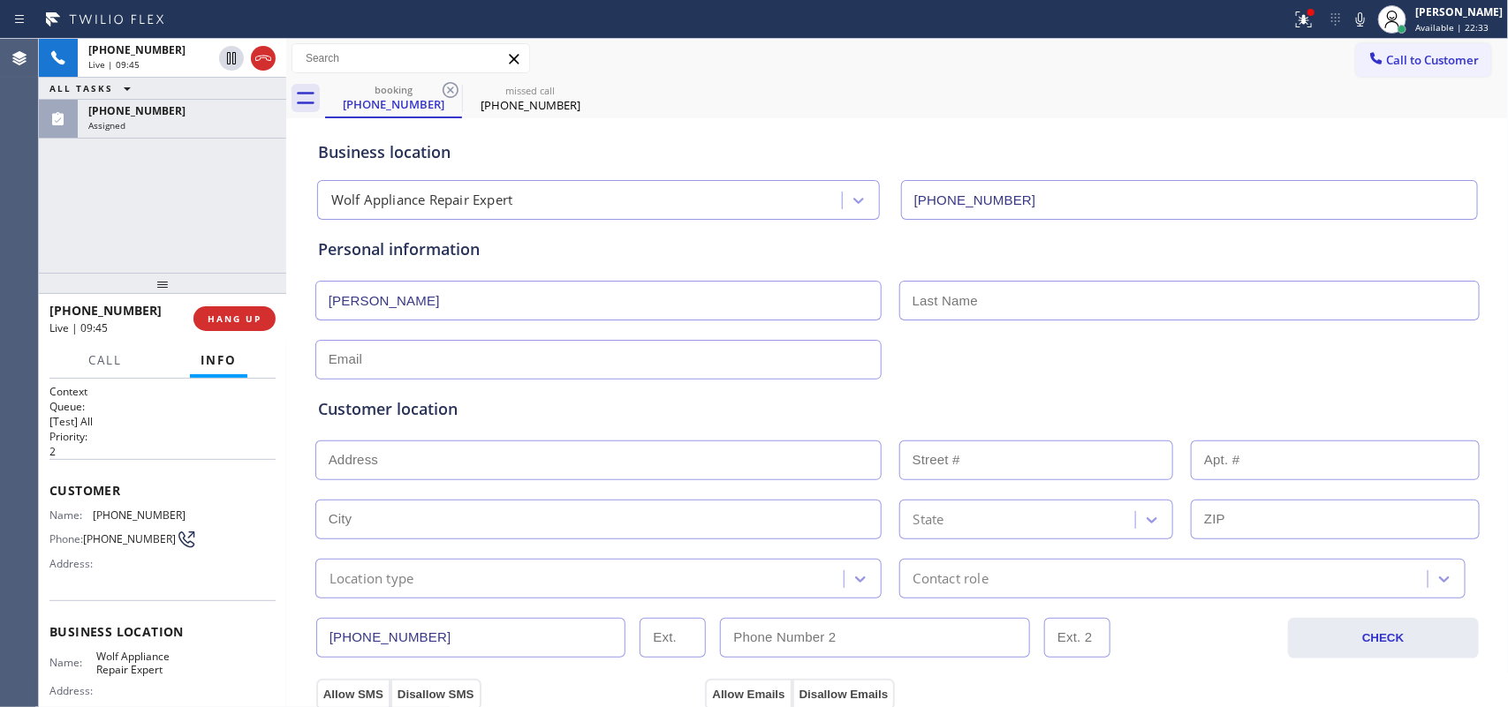
click at [1082, 293] on input "text" at bounding box center [1189, 301] width 580 height 40
type input "[PERSON_NAME]"
click at [398, 359] on input "text" at bounding box center [598, 360] width 566 height 40
paste input "[EMAIL_ADDRESS],com"
click at [450, 360] on input "[EMAIL_ADDRESS],com" at bounding box center [598, 360] width 566 height 40
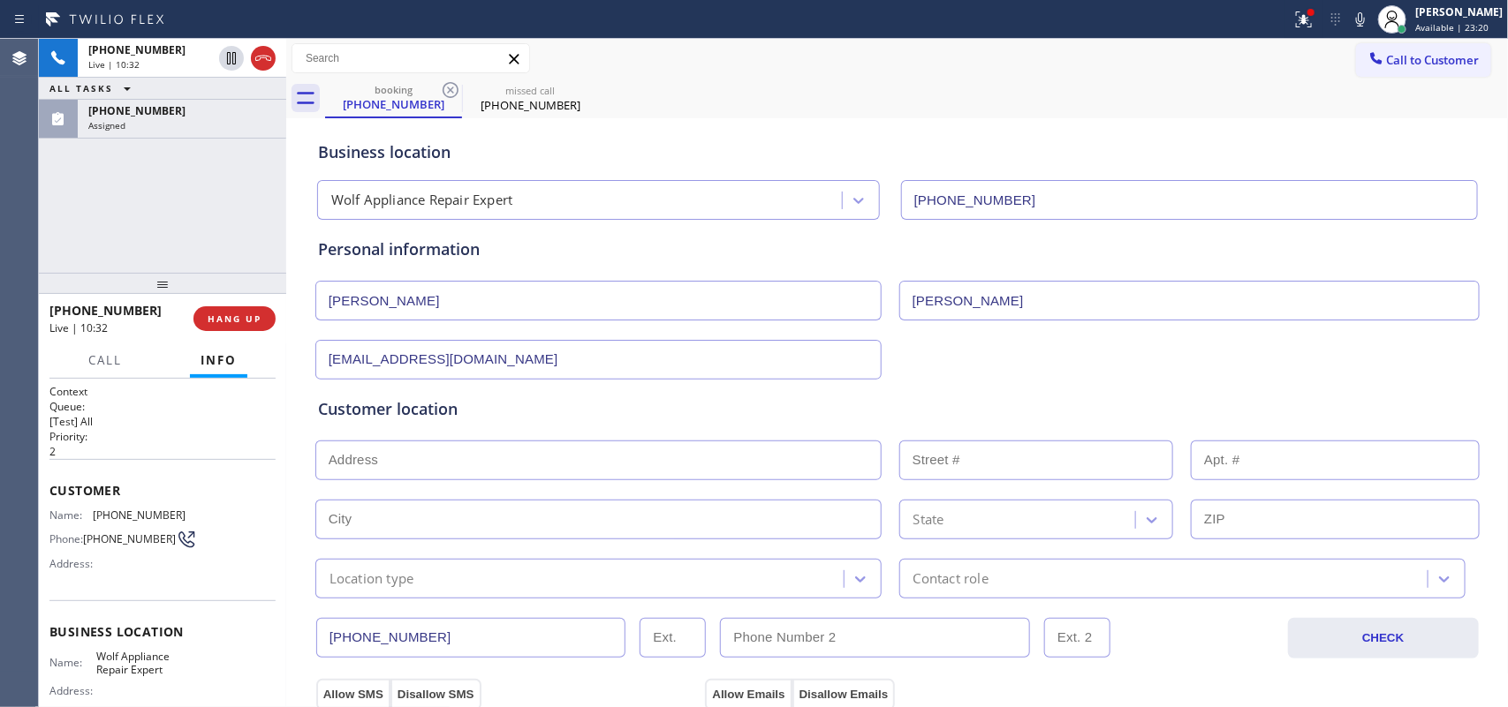
scroll to position [221, 0]
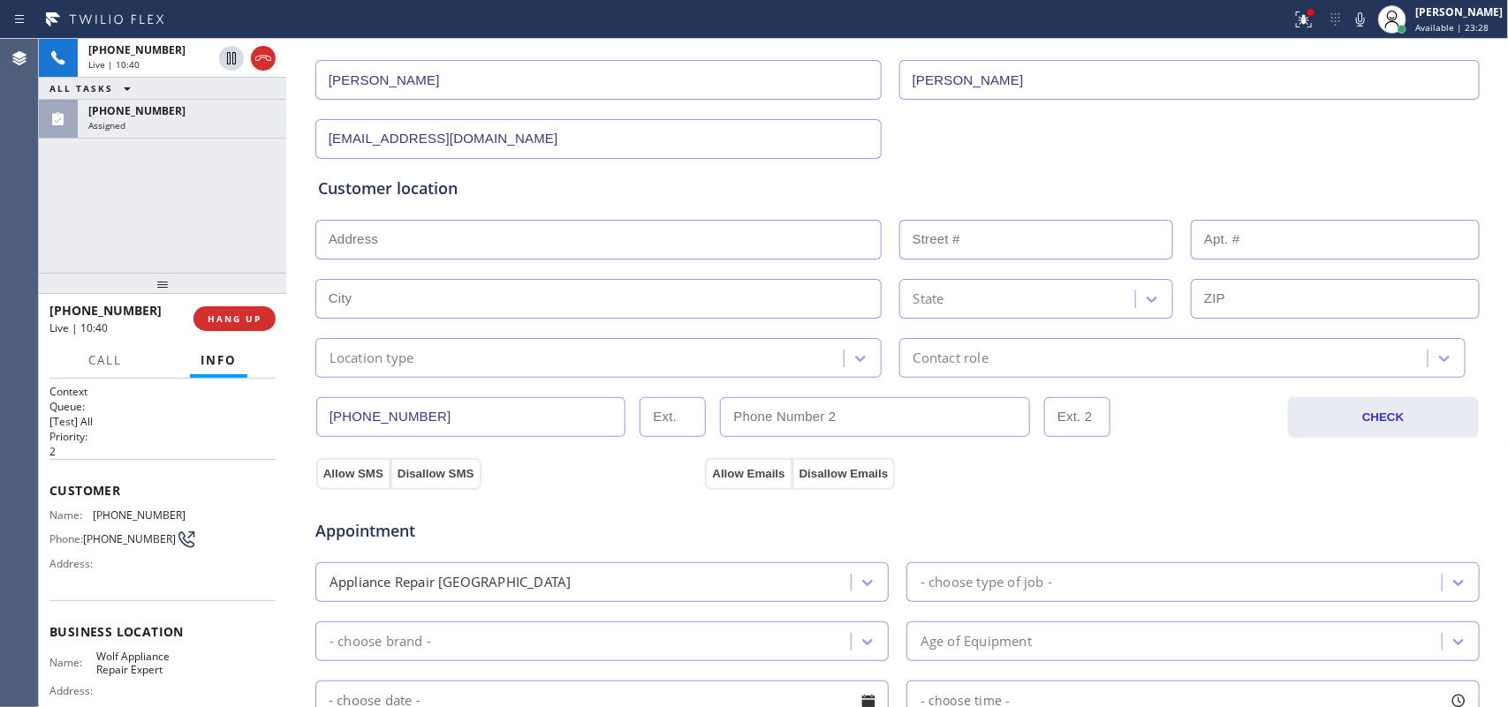
type input "[EMAIL_ADDRESS][DOMAIN_NAME]"
click at [426, 362] on div "Location type" at bounding box center [582, 358] width 523 height 31
click at [460, 236] on input "text" at bounding box center [598, 240] width 566 height 40
paste input "[STREET_ADDRESS]"
type input "[STREET_ADDRESS]"
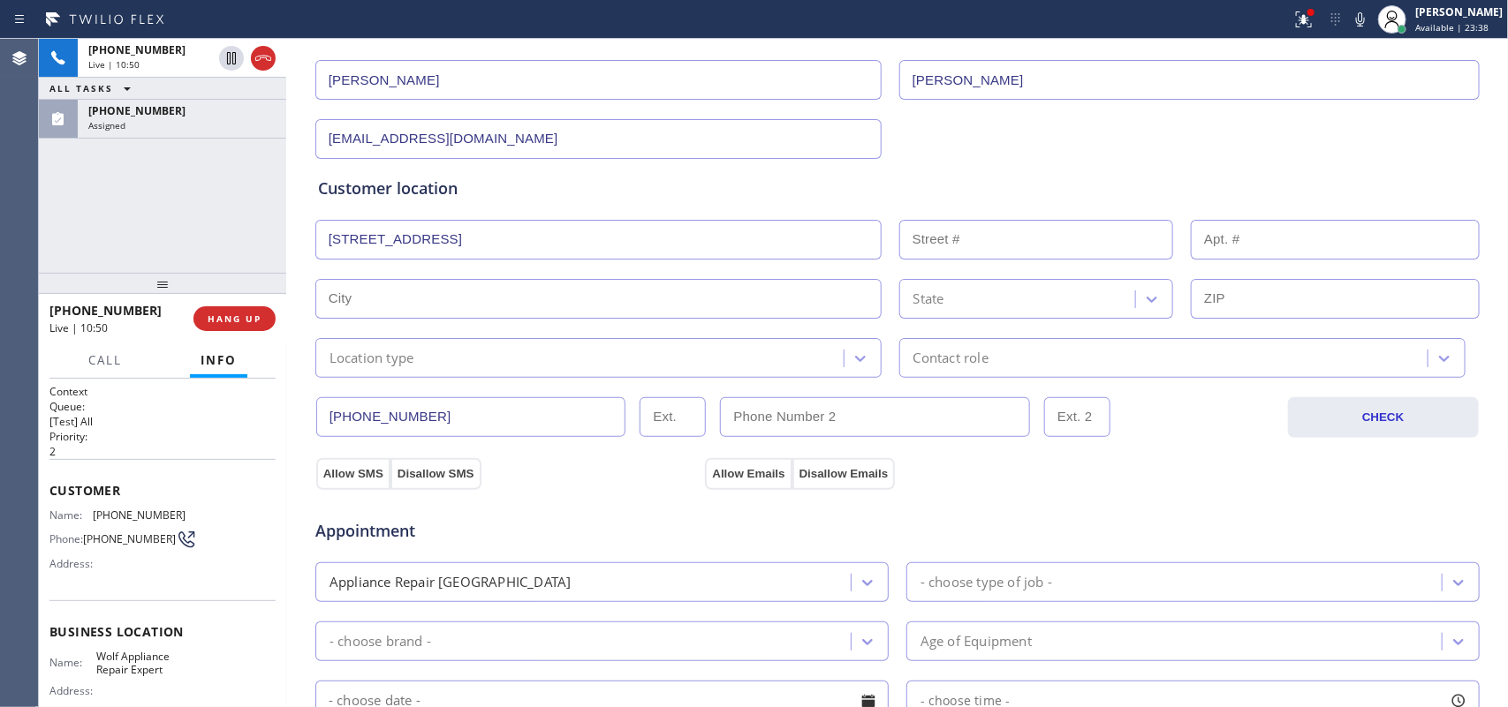
type input "6733"
type input "[GEOGRAPHIC_DATA]"
type input "98117"
click at [523, 350] on div "Location type" at bounding box center [582, 358] width 523 height 31
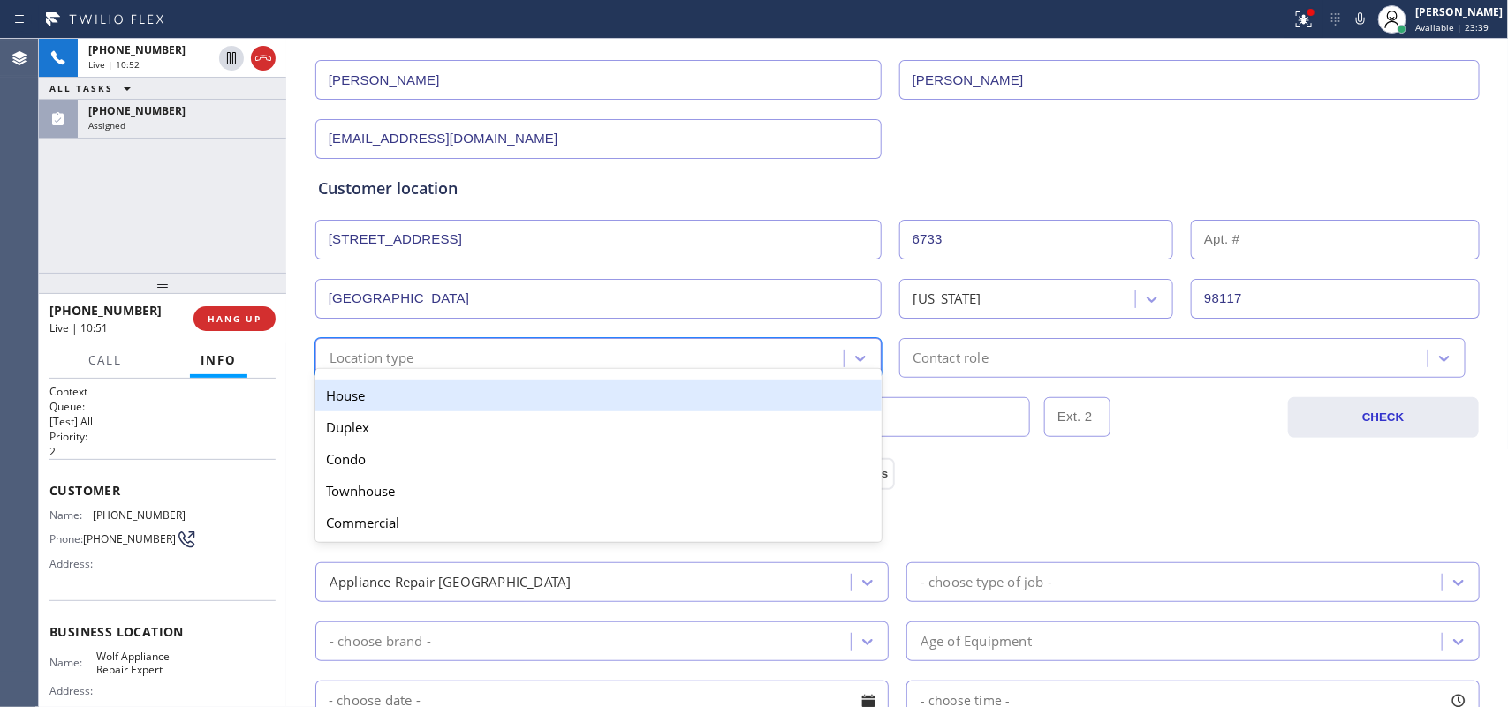
click at [543, 389] on div "House" at bounding box center [598, 396] width 566 height 32
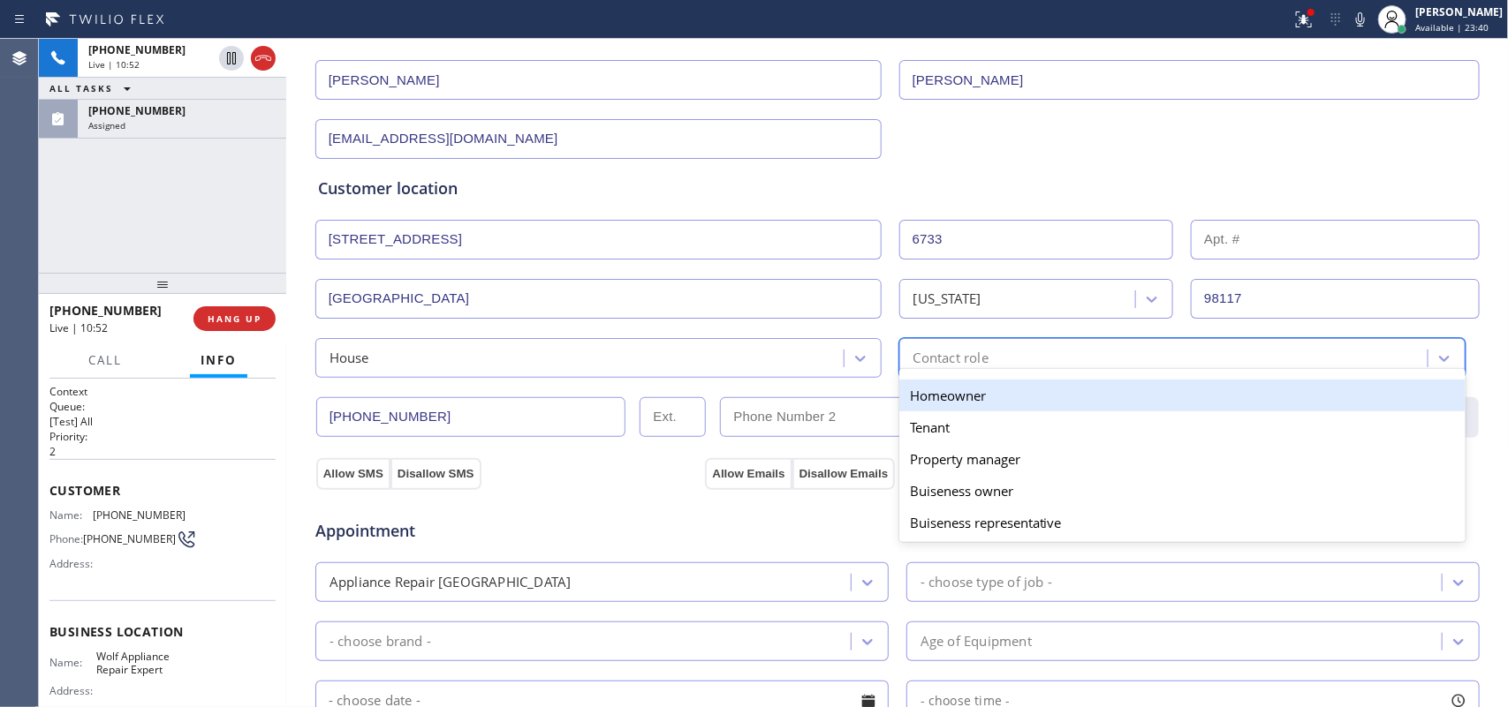
click at [941, 362] on div "Contact role" at bounding box center [950, 358] width 75 height 20
click at [956, 402] on div "Homeowner" at bounding box center [1182, 396] width 566 height 32
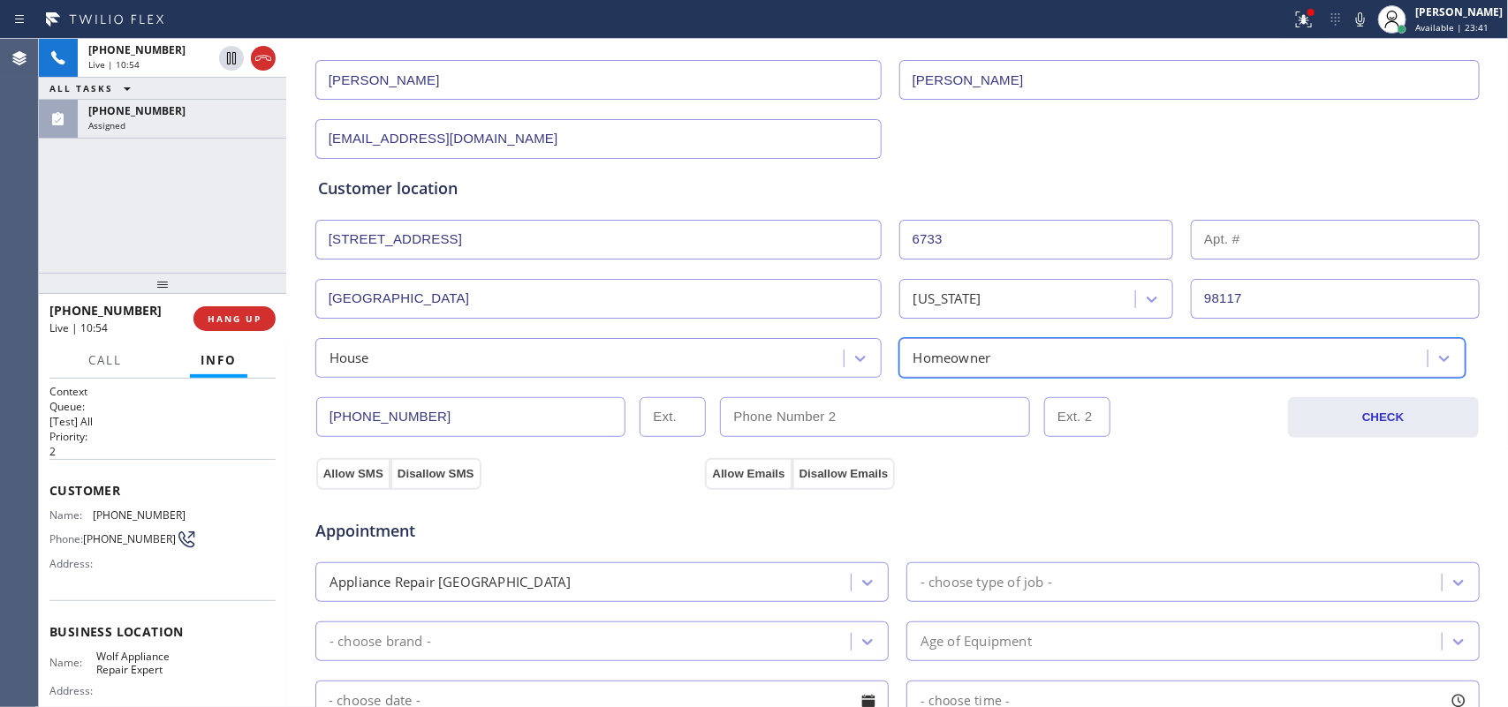
scroll to position [442, 0]
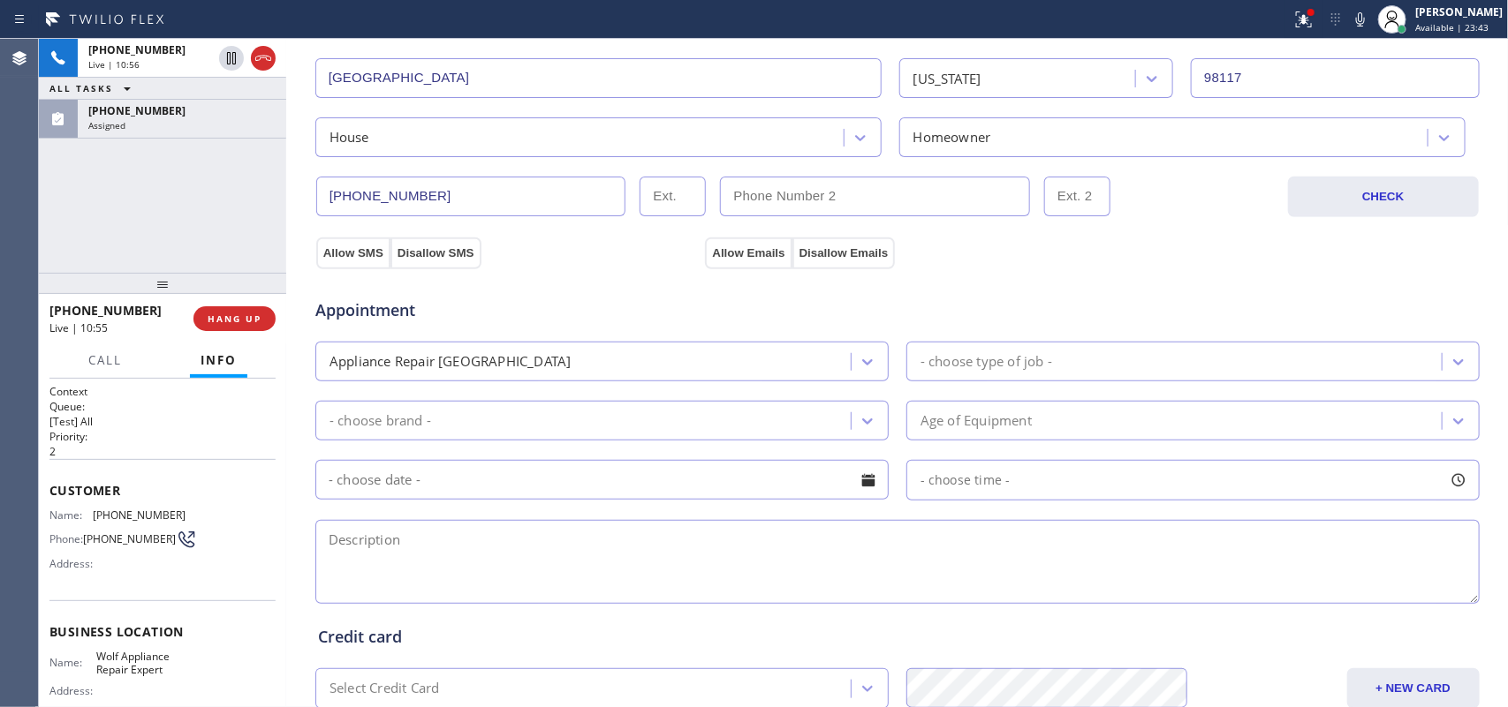
drag, startPoint x: 337, startPoint y: 258, endPoint x: 690, endPoint y: 298, distance: 354.6
click at [337, 257] on button "Allow SMS" at bounding box center [353, 254] width 74 height 32
click at [736, 248] on button "Allow Emails" at bounding box center [748, 254] width 87 height 32
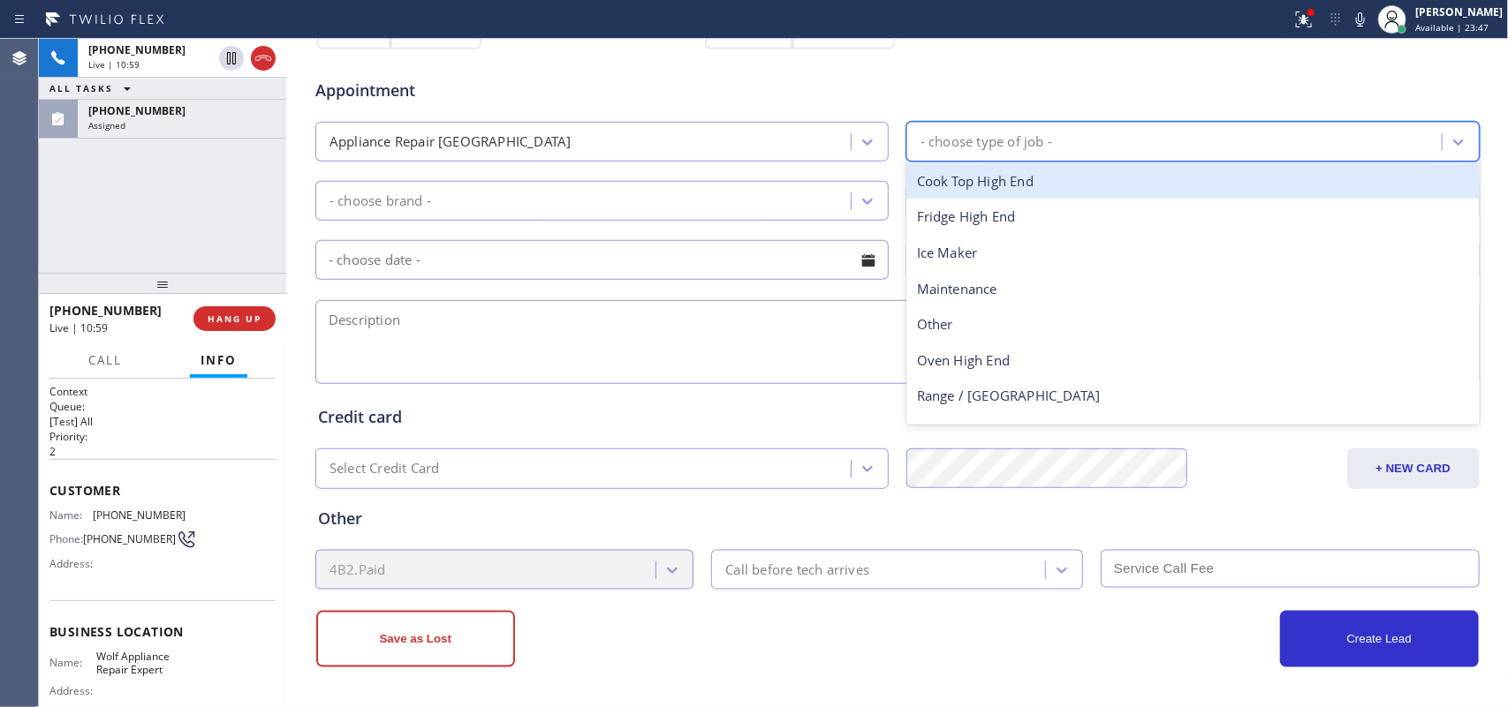
click at [1058, 150] on div "- choose type of job -" at bounding box center [1176, 141] width 530 height 31
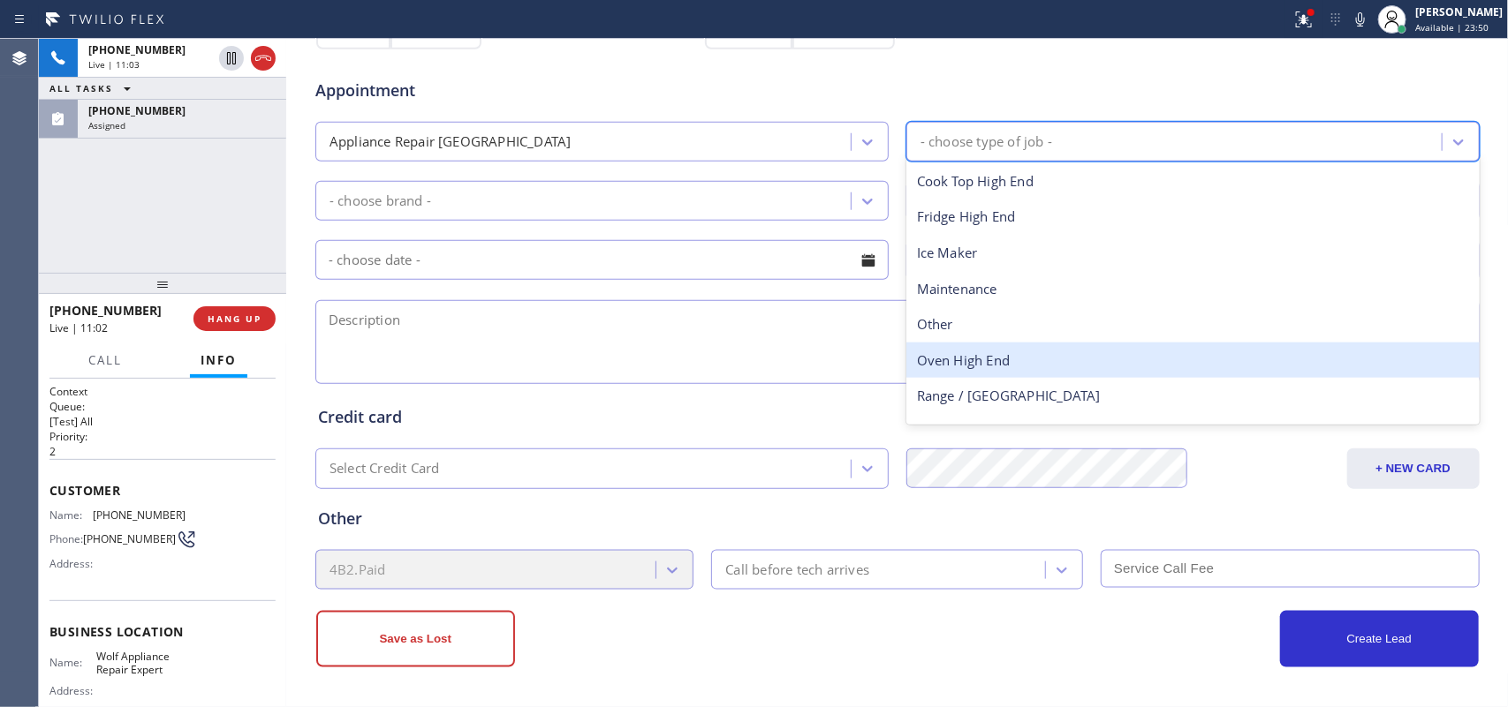
scroll to position [64, 0]
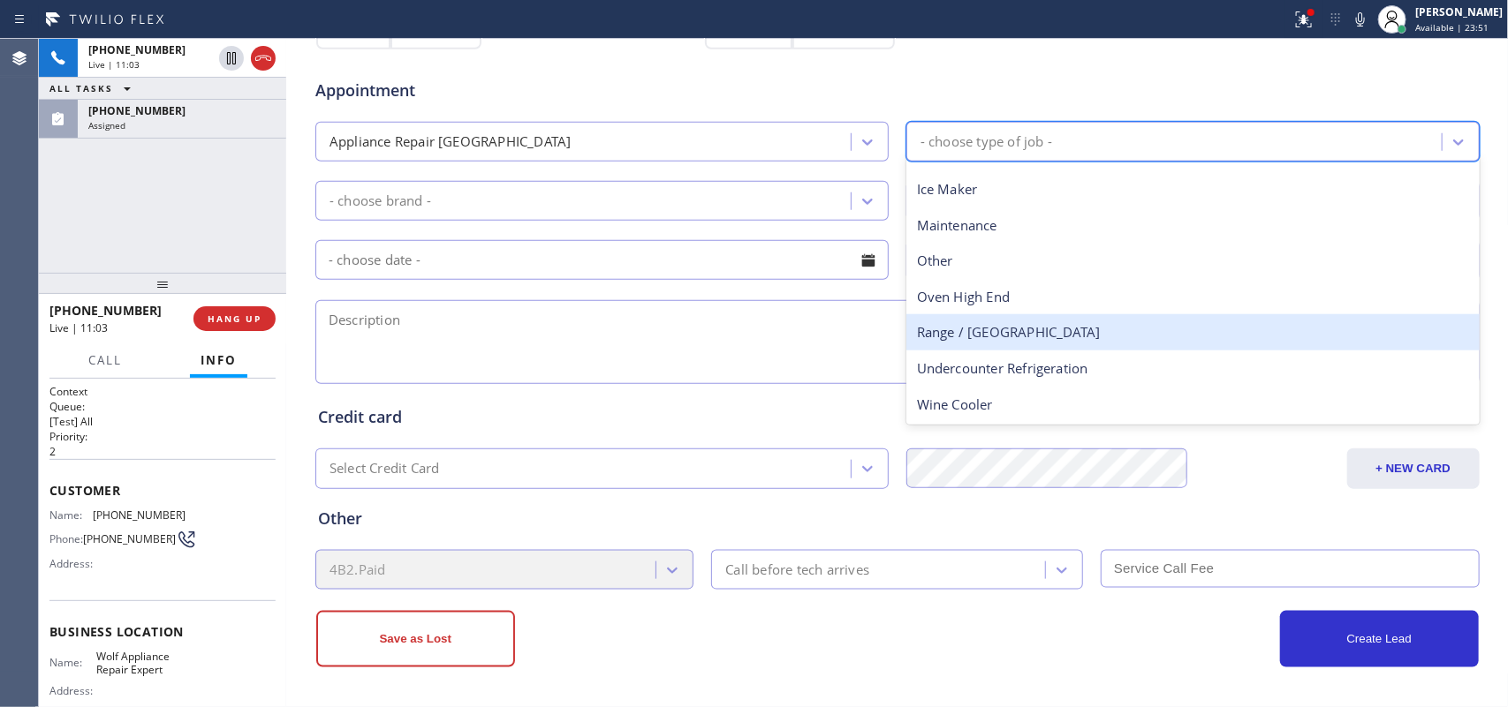
click at [1009, 340] on div "Range / [GEOGRAPHIC_DATA]" at bounding box center [1192, 332] width 573 height 36
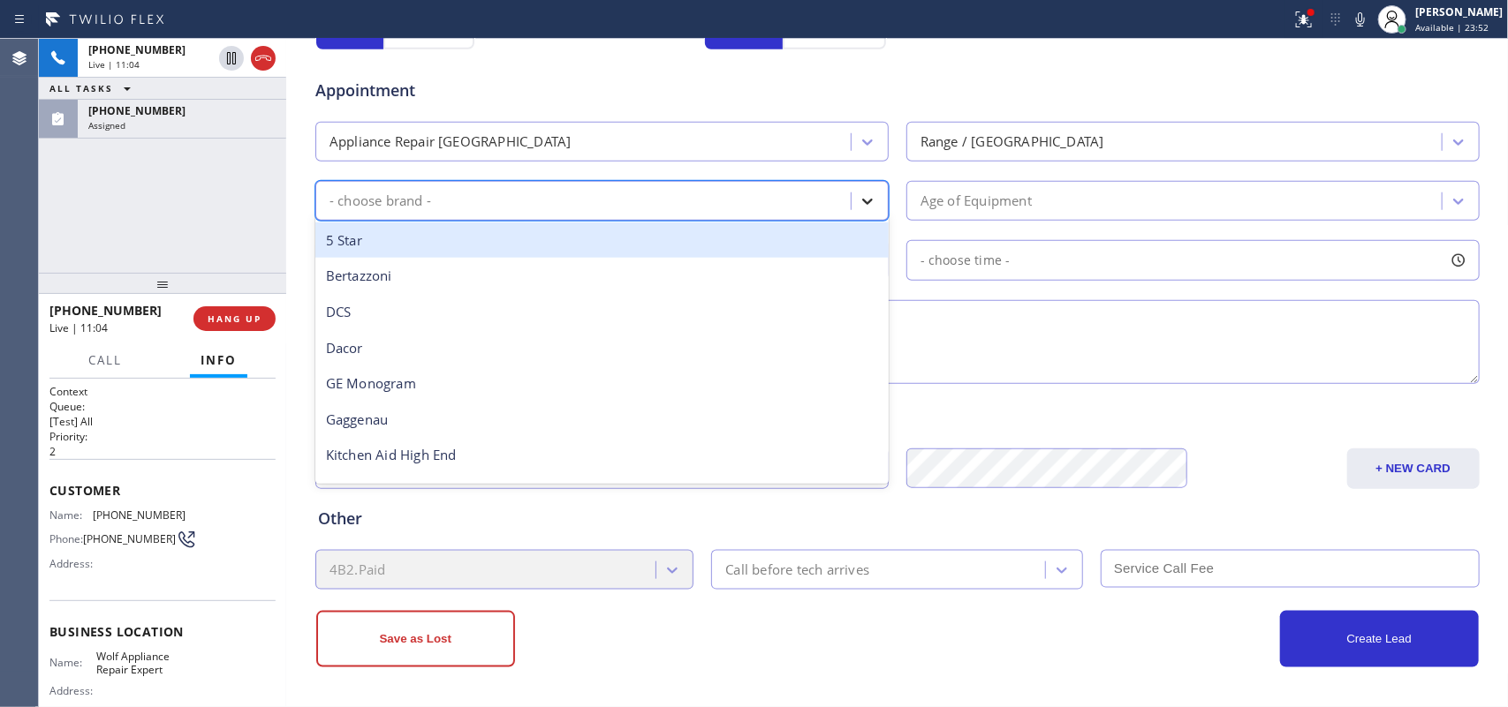
click at [858, 205] on icon at bounding box center [867, 202] width 18 height 18
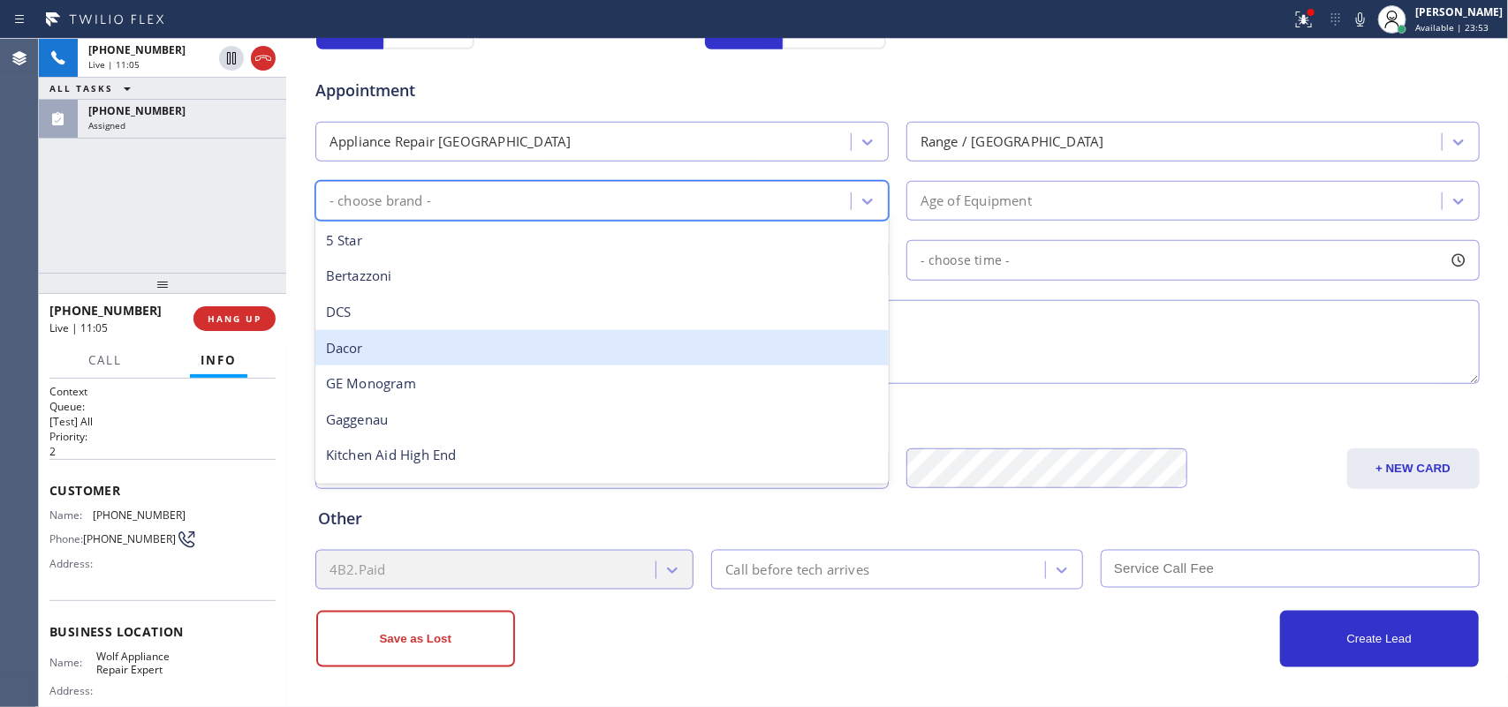
scroll to position [244, 0]
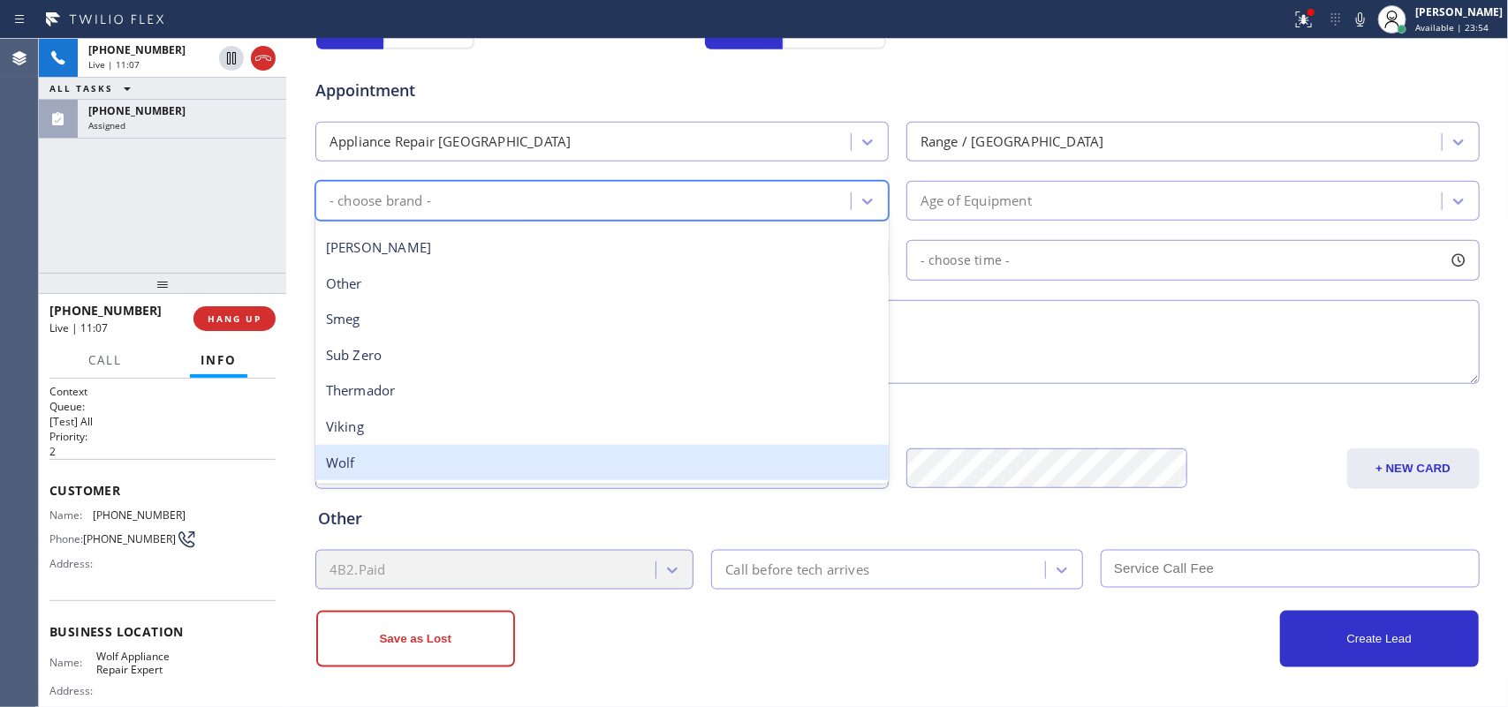
click at [590, 449] on div "Wolf" at bounding box center [601, 463] width 573 height 36
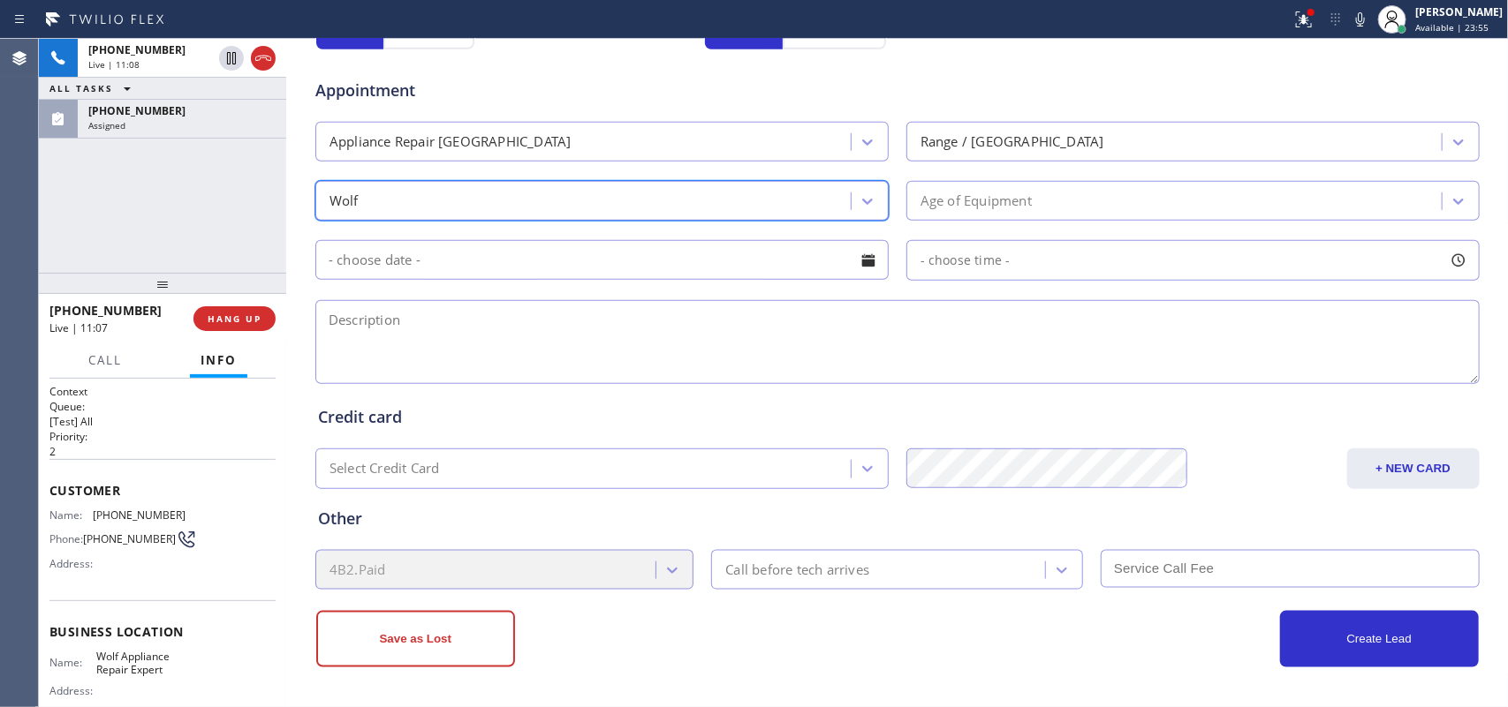
click at [1102, 208] on div "Age of Equipment" at bounding box center [1176, 200] width 530 height 31
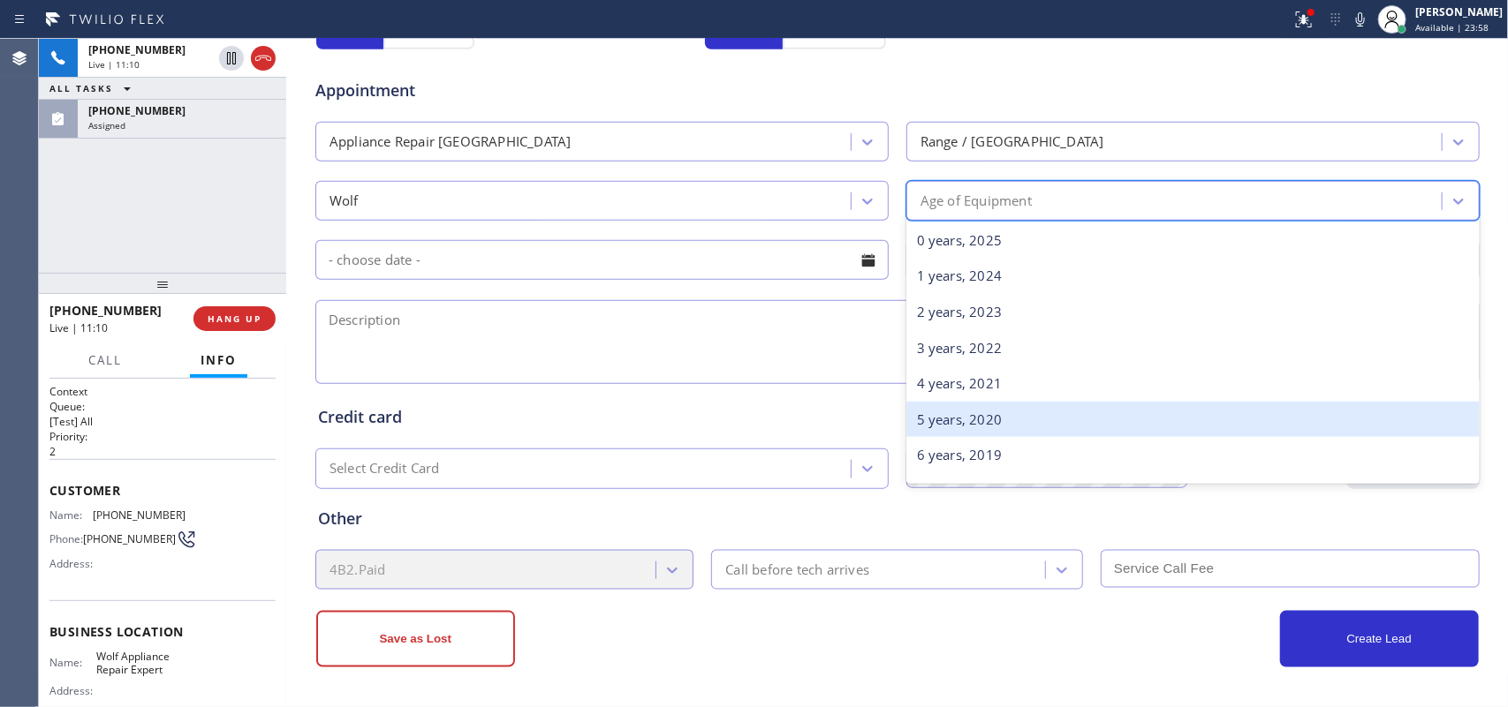
scroll to position [110, 0]
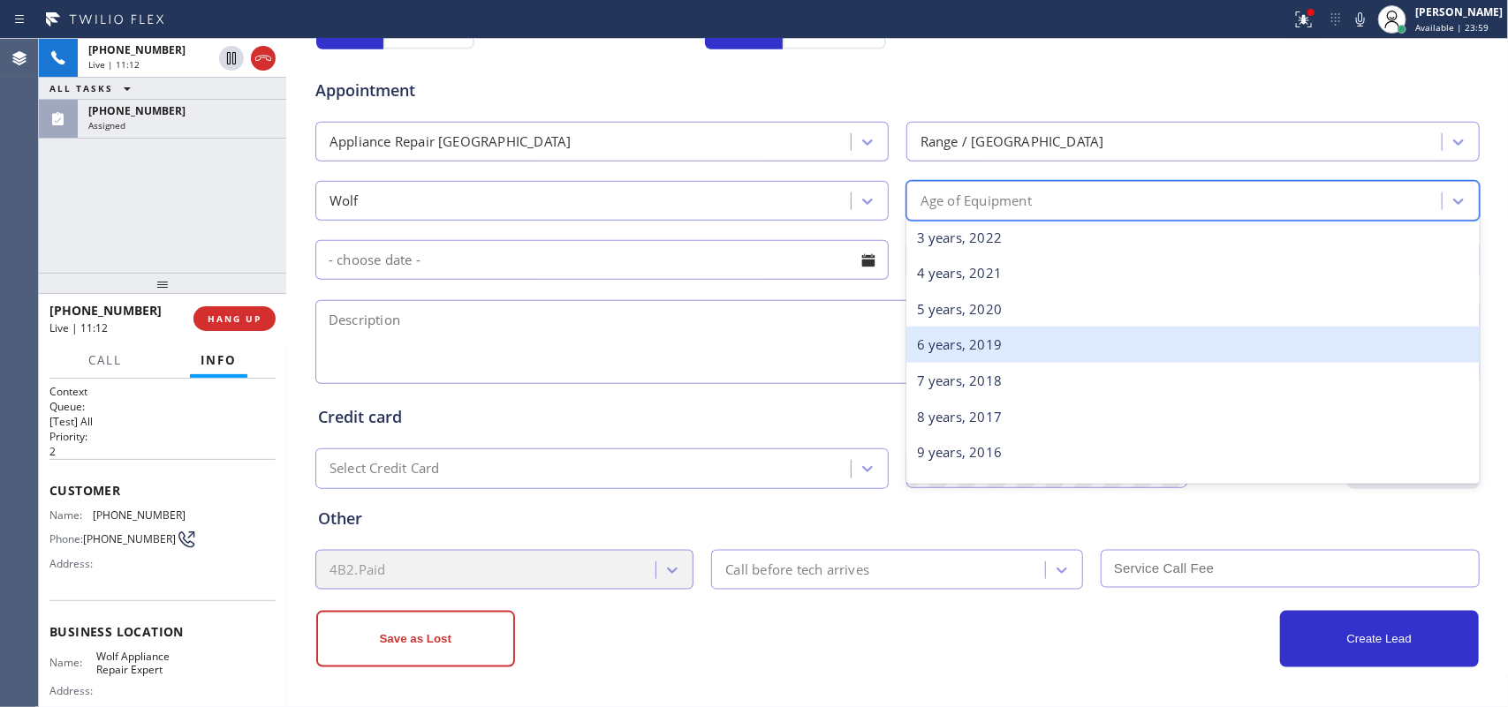
click at [1113, 350] on div "6 years, 2019" at bounding box center [1192, 345] width 573 height 36
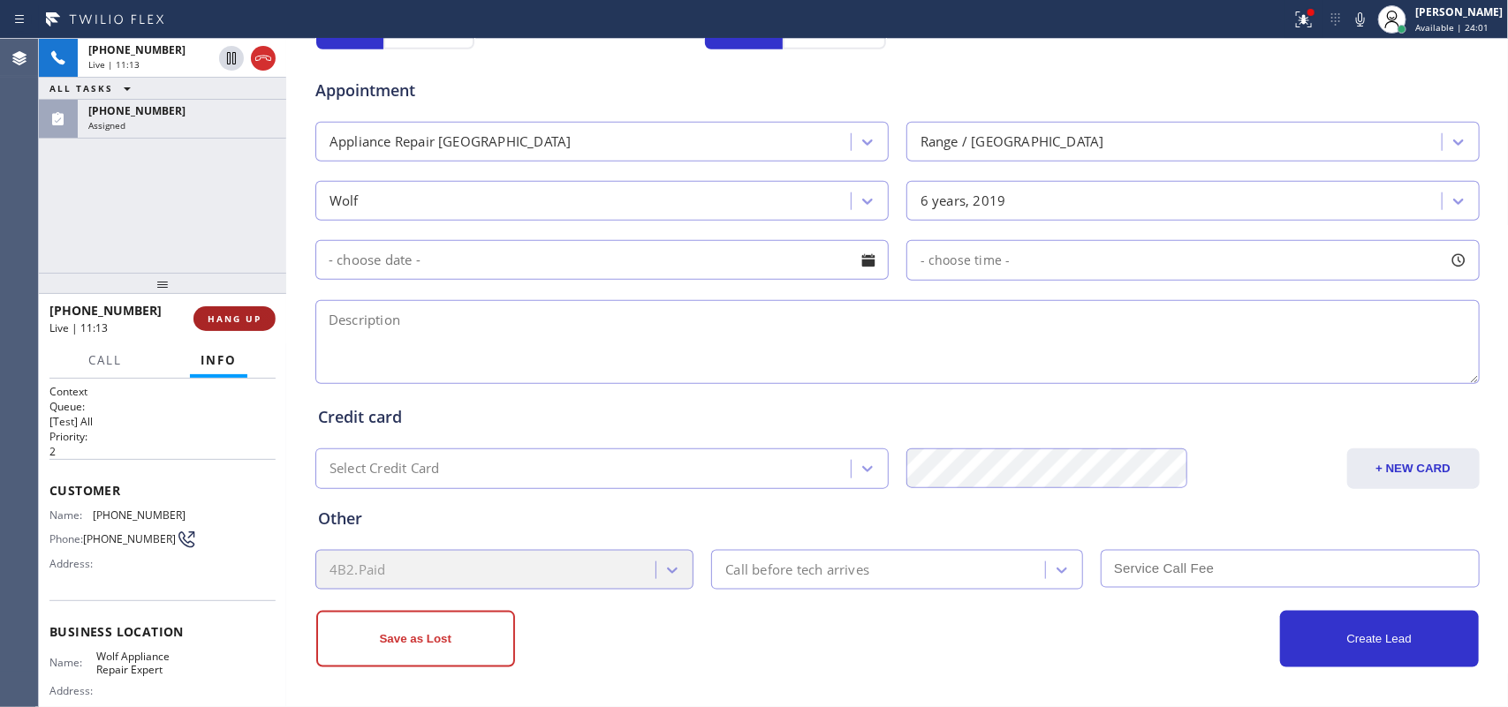
click at [240, 310] on button "HANG UP" at bounding box center [234, 318] width 82 height 25
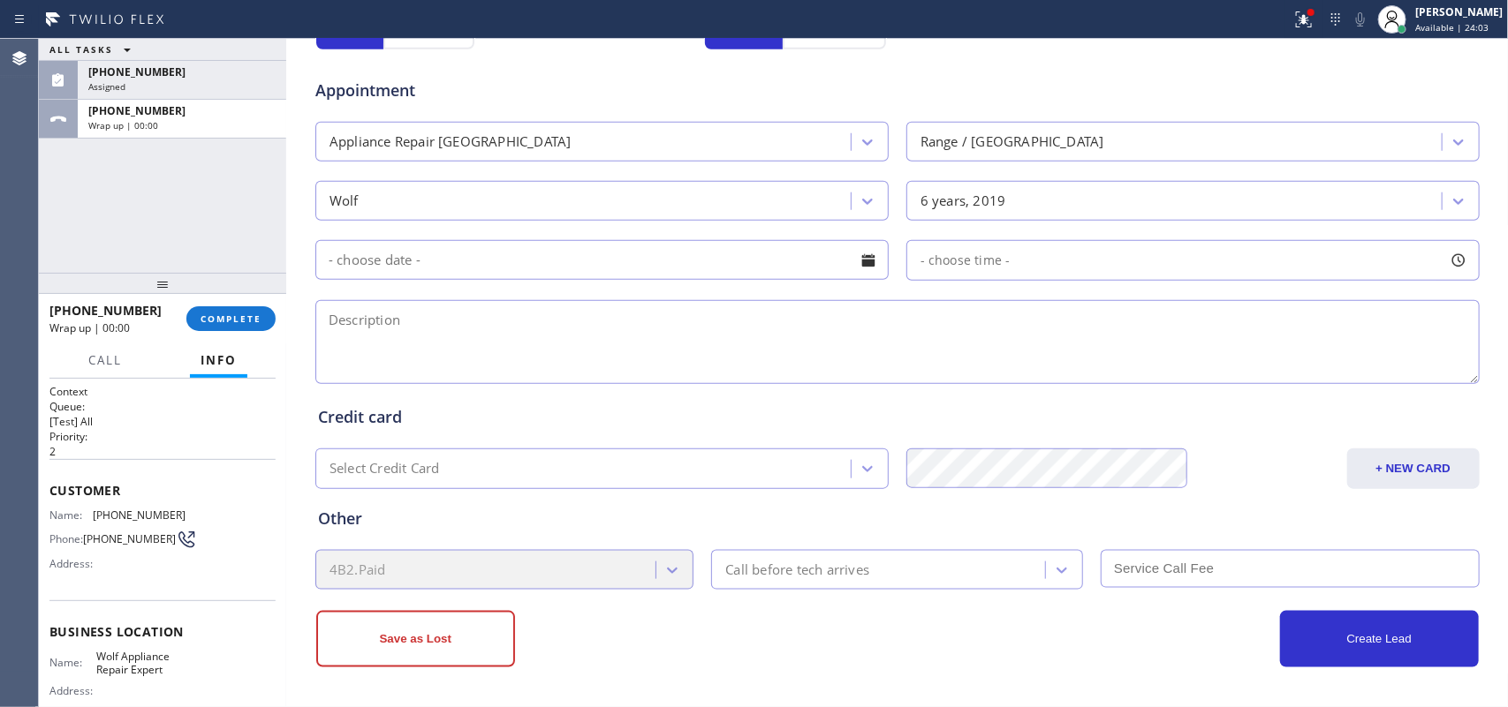
click at [864, 262] on div at bounding box center [868, 261] width 30 height 30
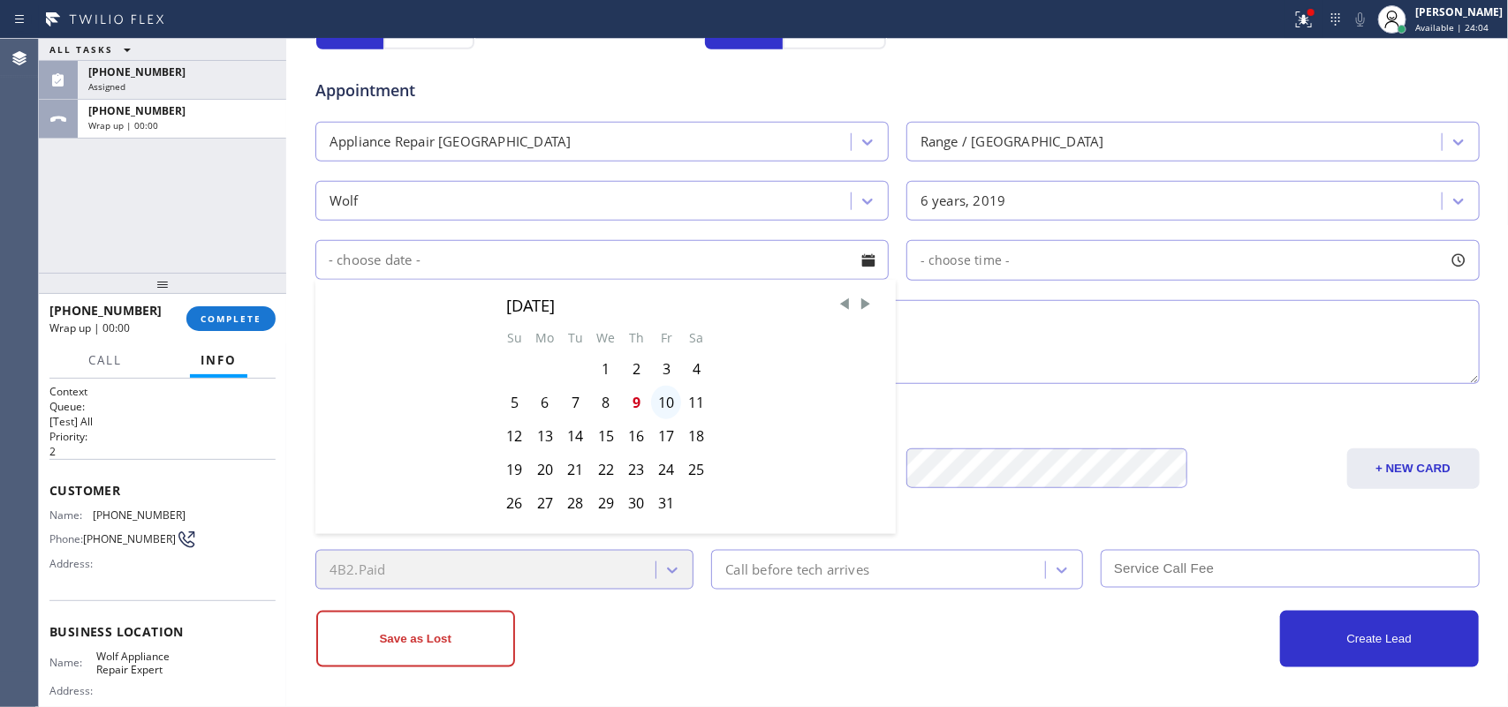
click at [662, 404] on div "10" at bounding box center [666, 403] width 30 height 34
type input "[DATE]"
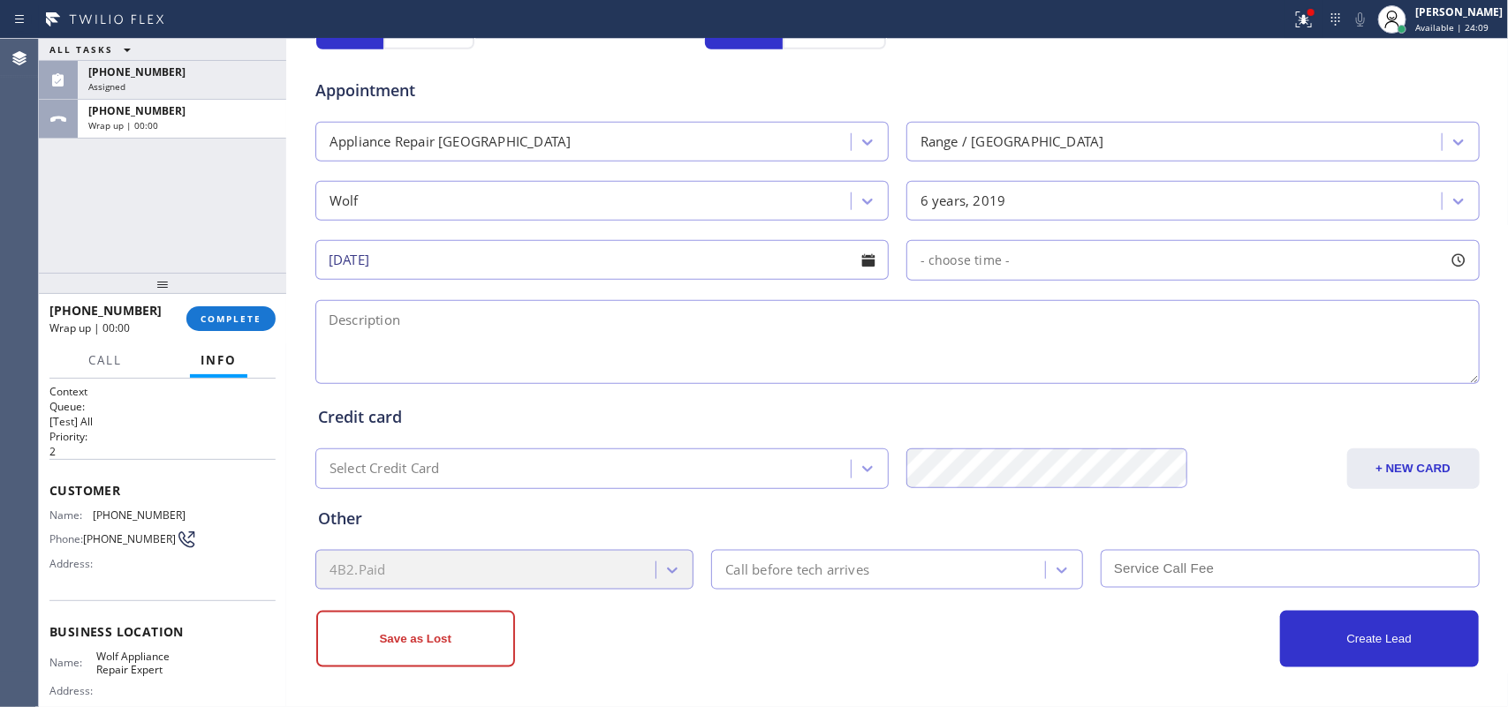
click at [143, 213] on div "ALL TASKS ALL TASKS ACTIVE TASKS TASKS IN WRAP UP [PHONE_NUMBER] Assigned [PHON…" at bounding box center [162, 156] width 247 height 234
click at [1026, 278] on div "- choose time -" at bounding box center [1192, 260] width 573 height 41
drag, startPoint x: 919, startPoint y: 372, endPoint x: 1067, endPoint y: 367, distance: 147.6
click at [1086, 369] on div at bounding box center [1092, 368] width 21 height 37
drag, startPoint x: 915, startPoint y: 372, endPoint x: 967, endPoint y: 372, distance: 52.1
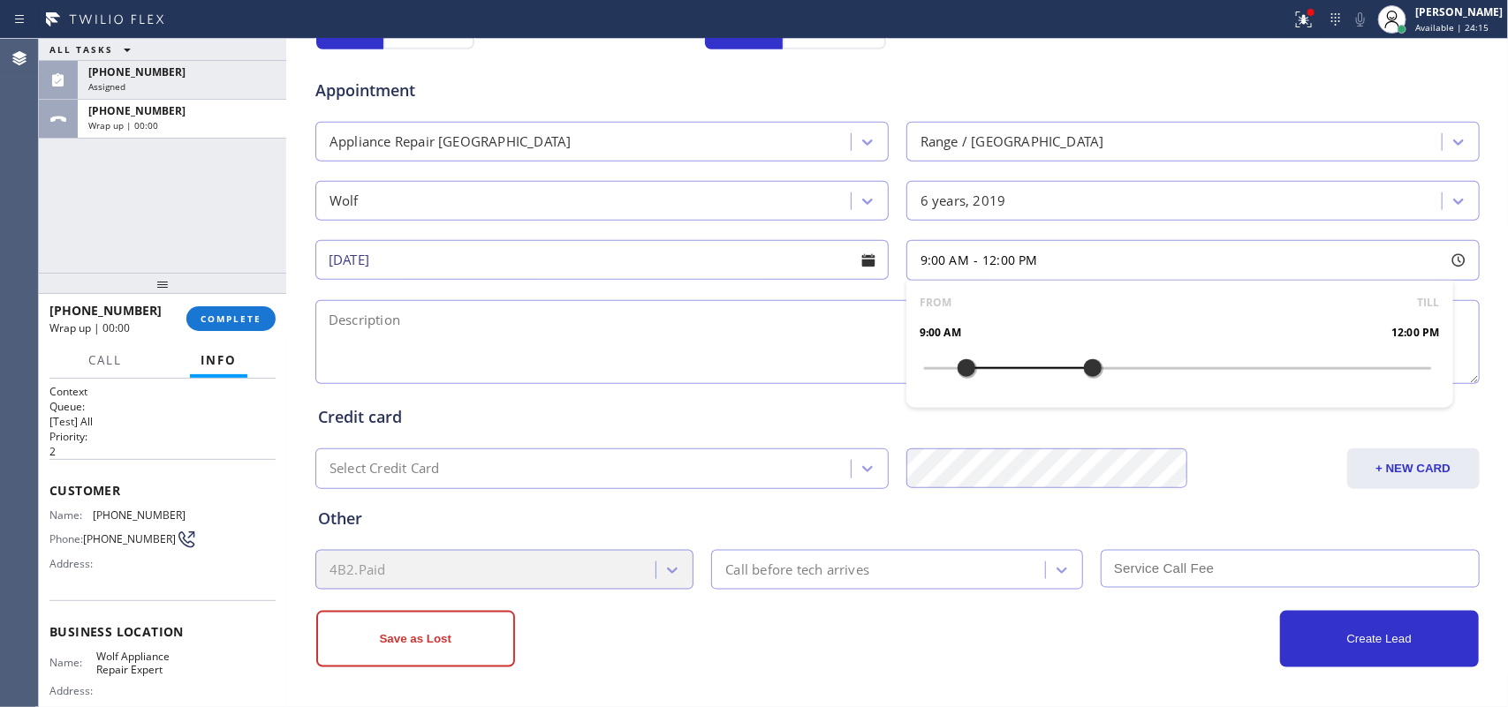
click at [967, 372] on div at bounding box center [966, 368] width 21 height 37
click at [753, 359] on textarea at bounding box center [897, 342] width 1164 height 84
click at [448, 333] on textarea "9-12/ NO SCF/" at bounding box center [897, 342] width 1164 height 84
paste textarea "Wolf Range/ the pilot is not lighthing up, not snapping and sparking/ more 5 ye…"
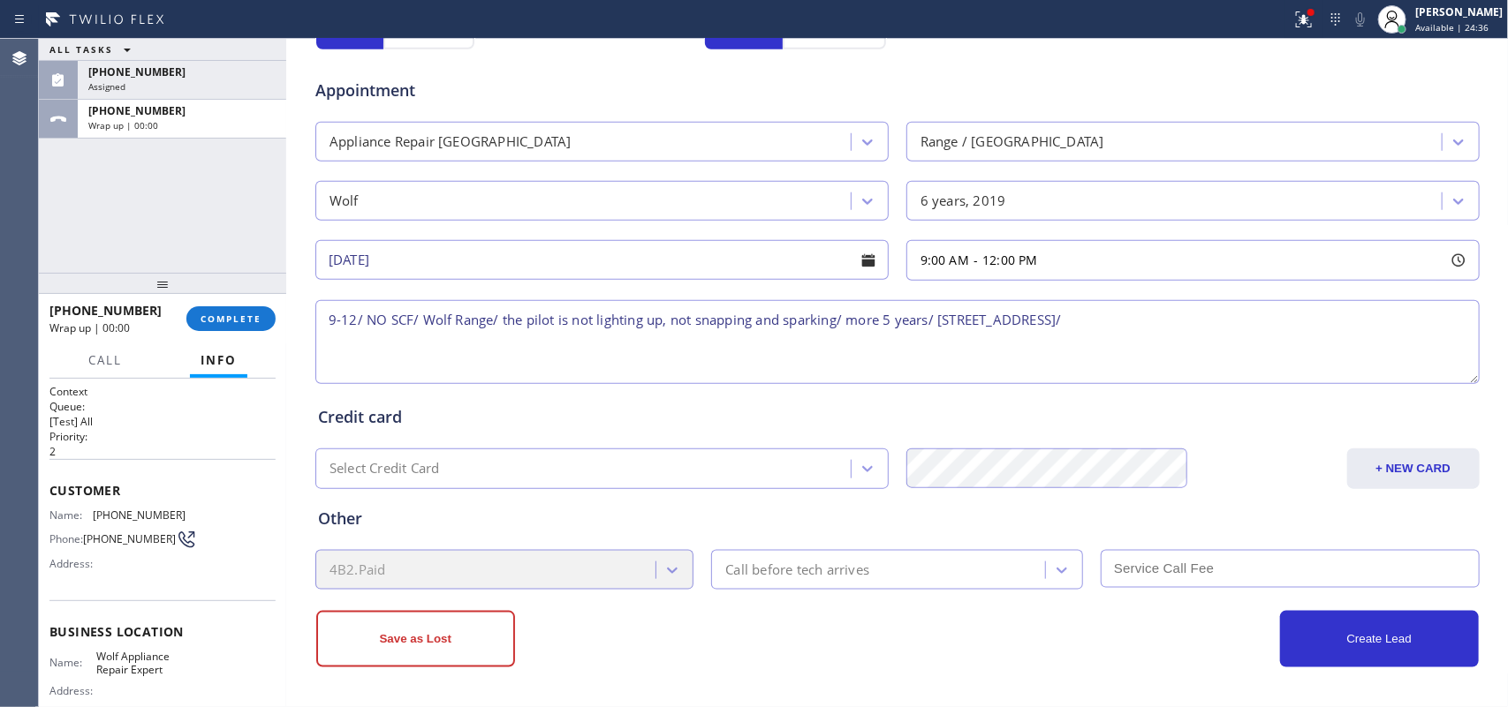
scroll to position [182, 0]
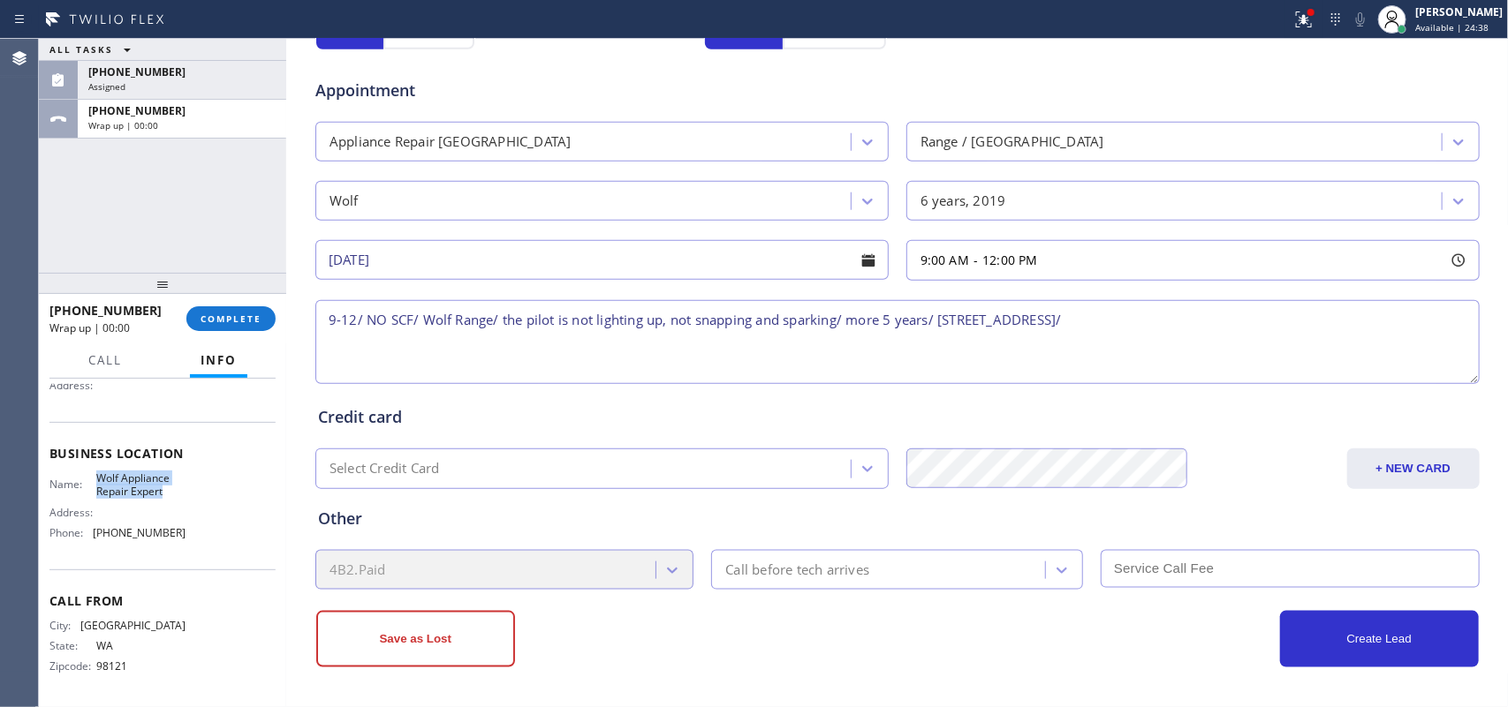
drag, startPoint x: 164, startPoint y: 492, endPoint x: 95, endPoint y: 477, distance: 70.5
click at [96, 477] on span "Wolf Appliance Repair Expert" at bounding box center [140, 485] width 88 height 27
copy span "Wolf Appliance Repair Expert"
click at [1215, 329] on textarea "9-12/ NO SCF/ Wolf Range/ the pilot is not lighting up, not snapping and sparki…" at bounding box center [897, 342] width 1164 height 84
paste textarea "Wolf Appliance Repair Expert"
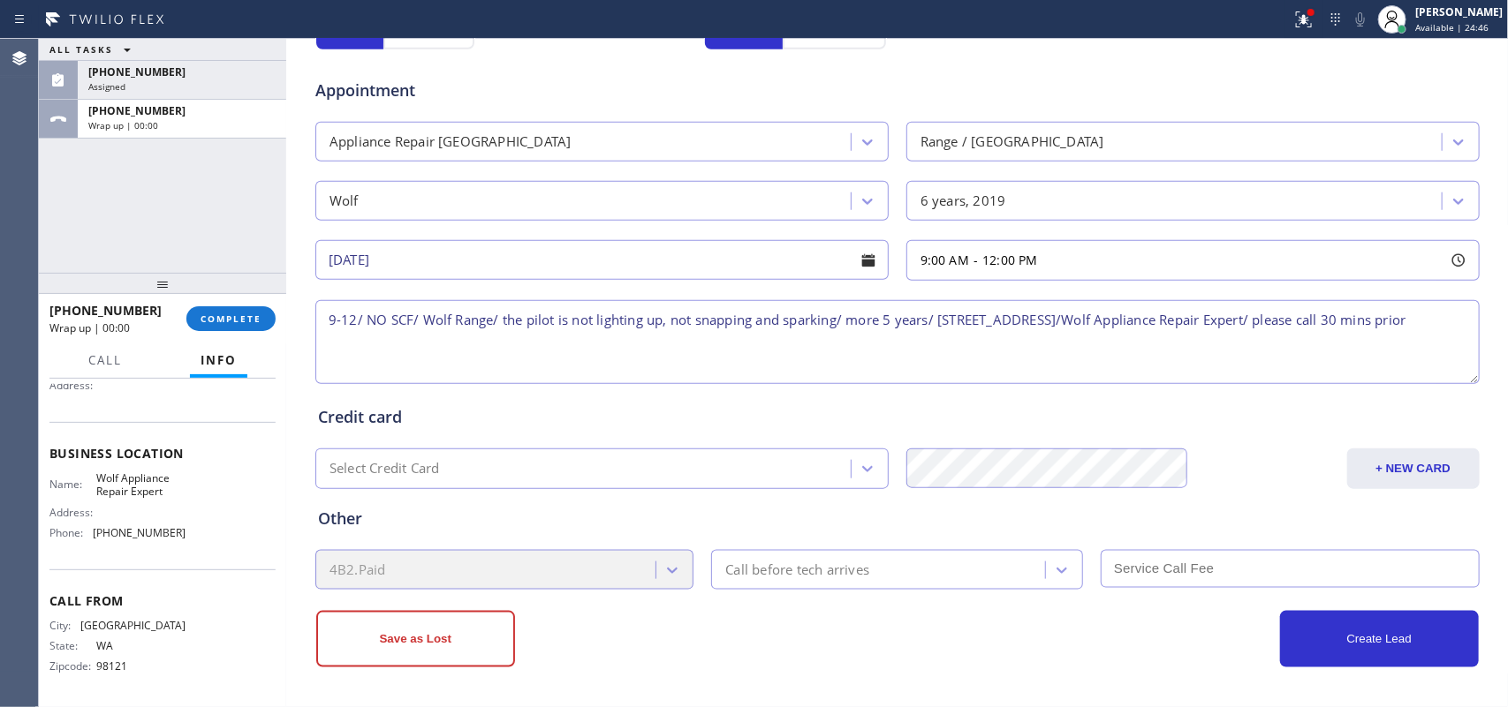
type textarea "9-12/ NO SCF/ Wolf Range/ the pilot is not lighting up, not snapping and sparki…"
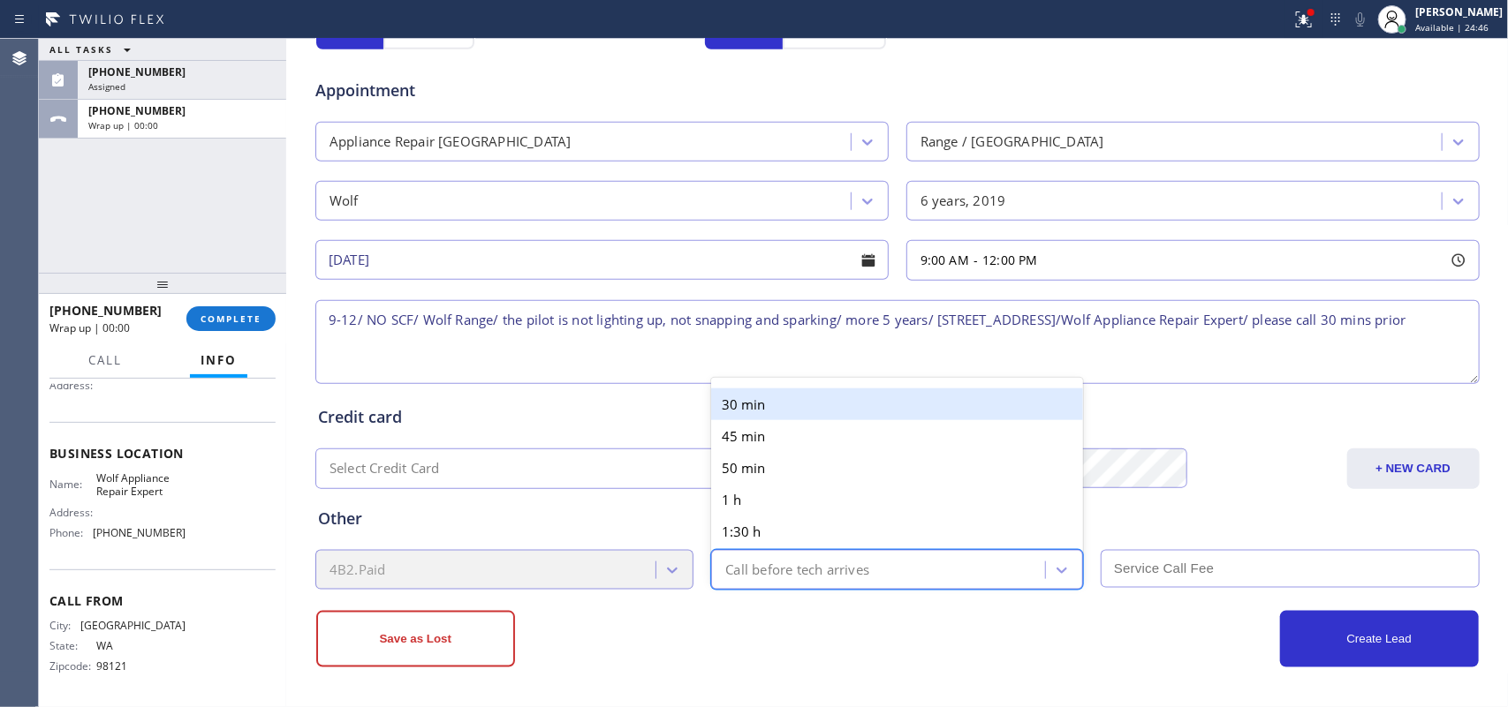
click at [1020, 552] on div "Call before tech arrives" at bounding box center [897, 570] width 372 height 40
click at [941, 396] on div "30 min" at bounding box center [897, 405] width 372 height 32
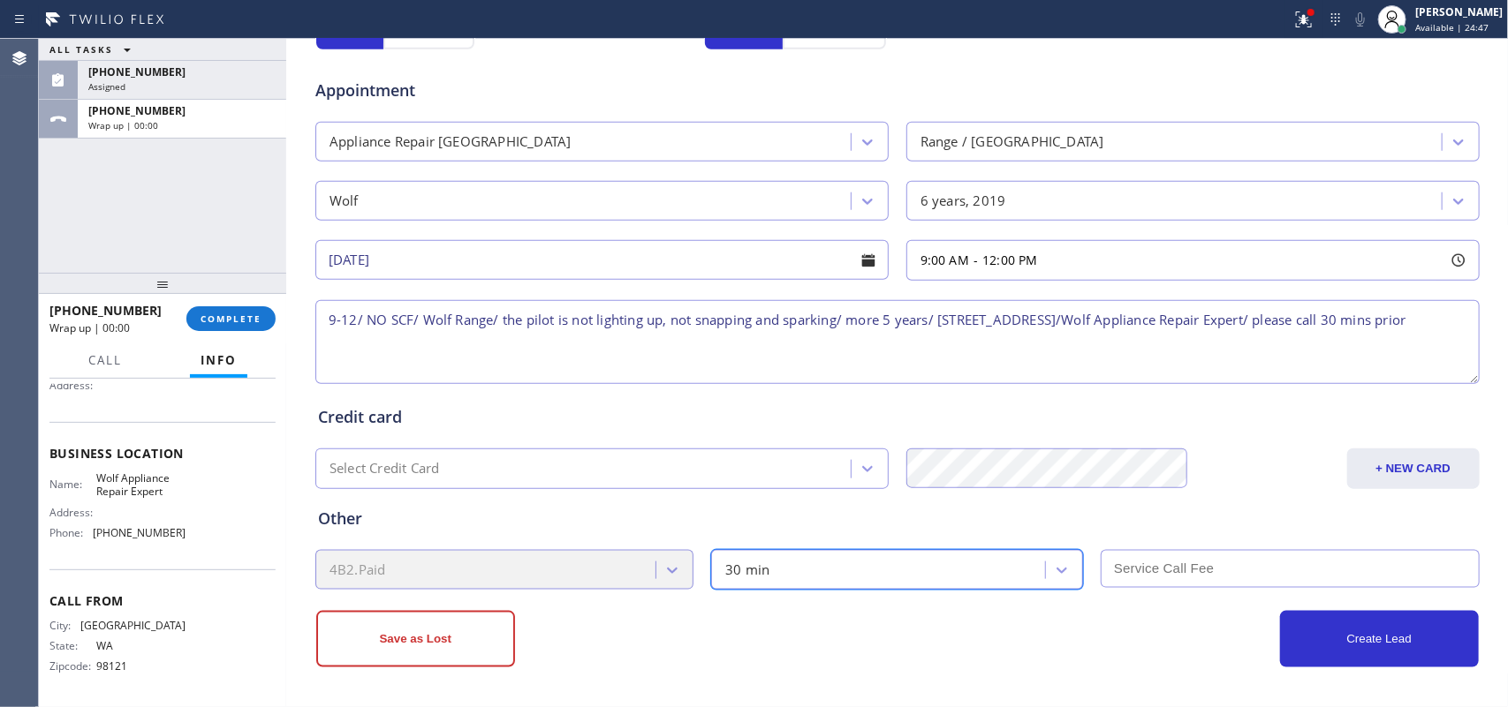
click at [1250, 563] on input "text" at bounding box center [1289, 569] width 379 height 38
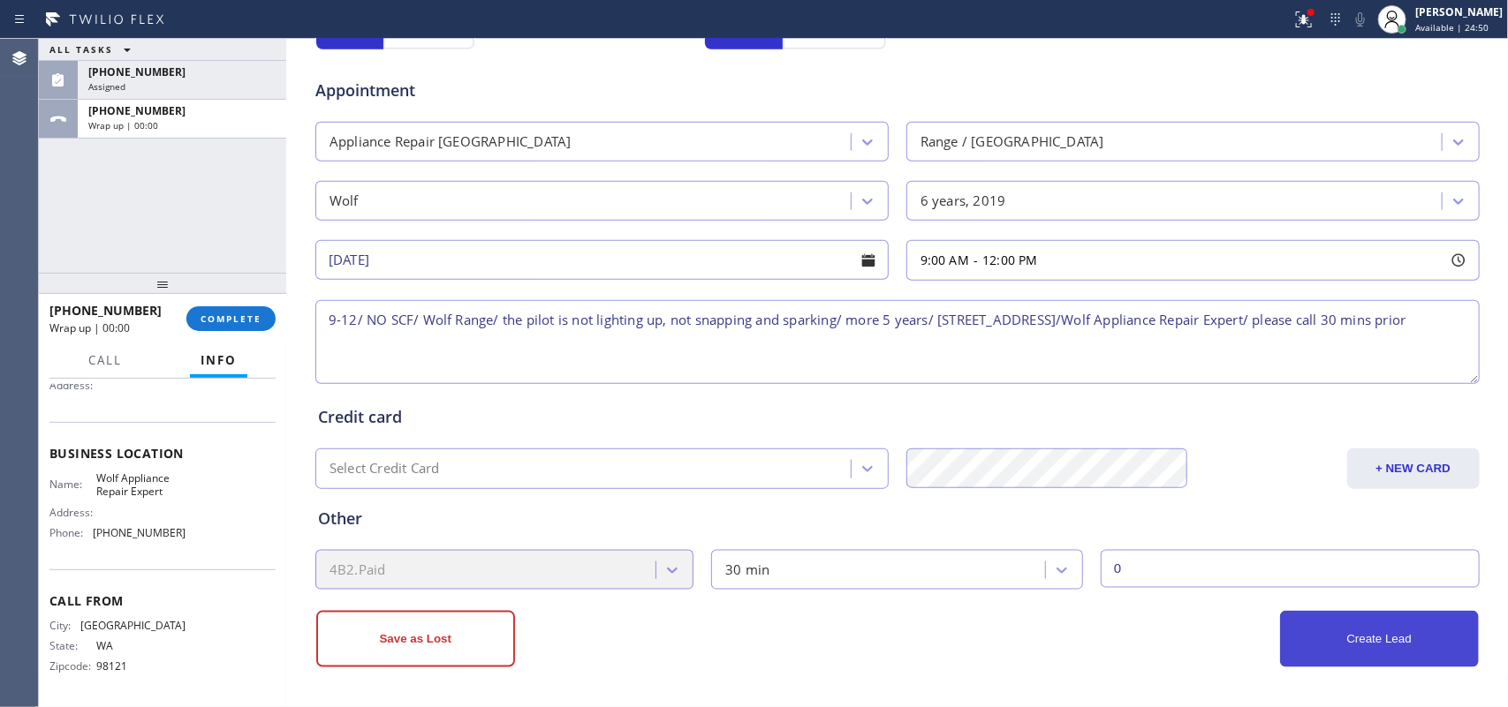
type input "0"
click at [1416, 647] on button "Create Lead" at bounding box center [1379, 639] width 199 height 57
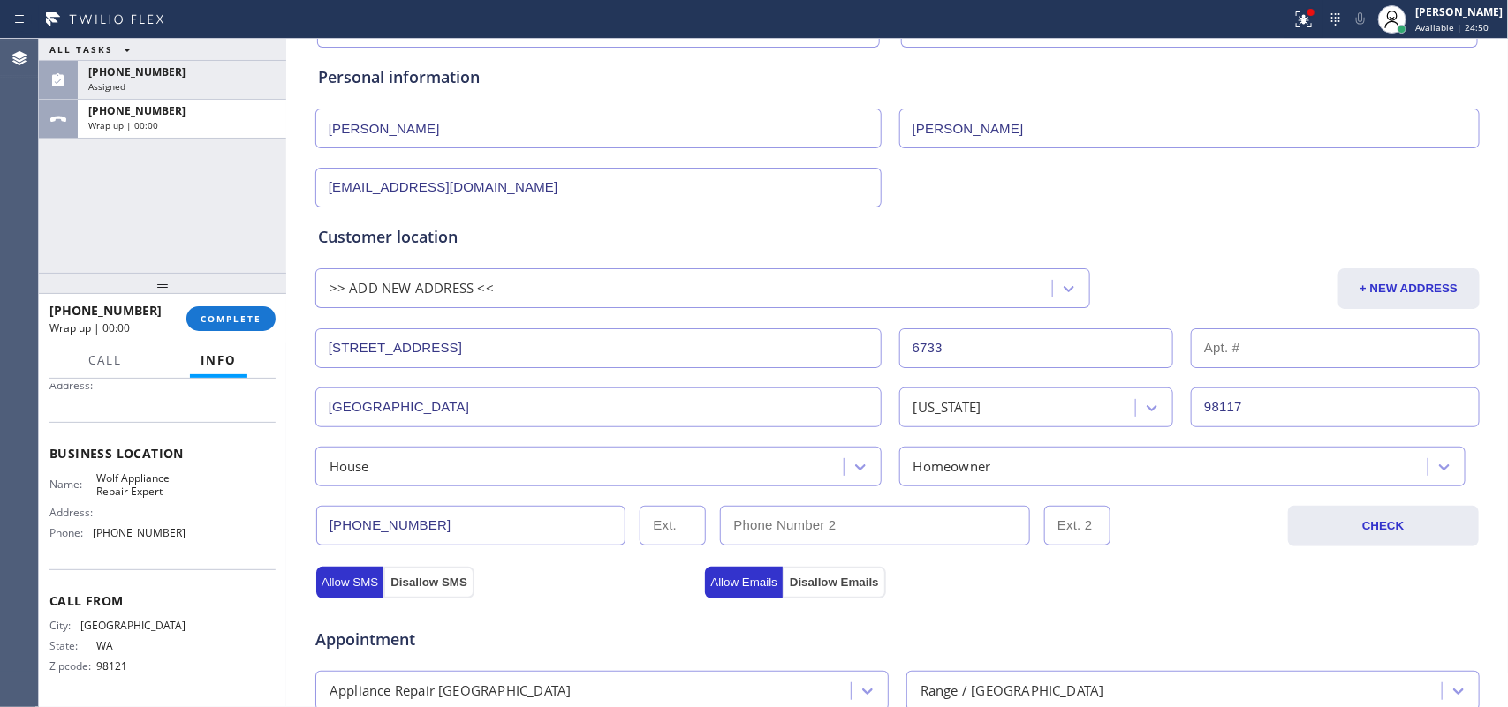
scroll to position [0, 0]
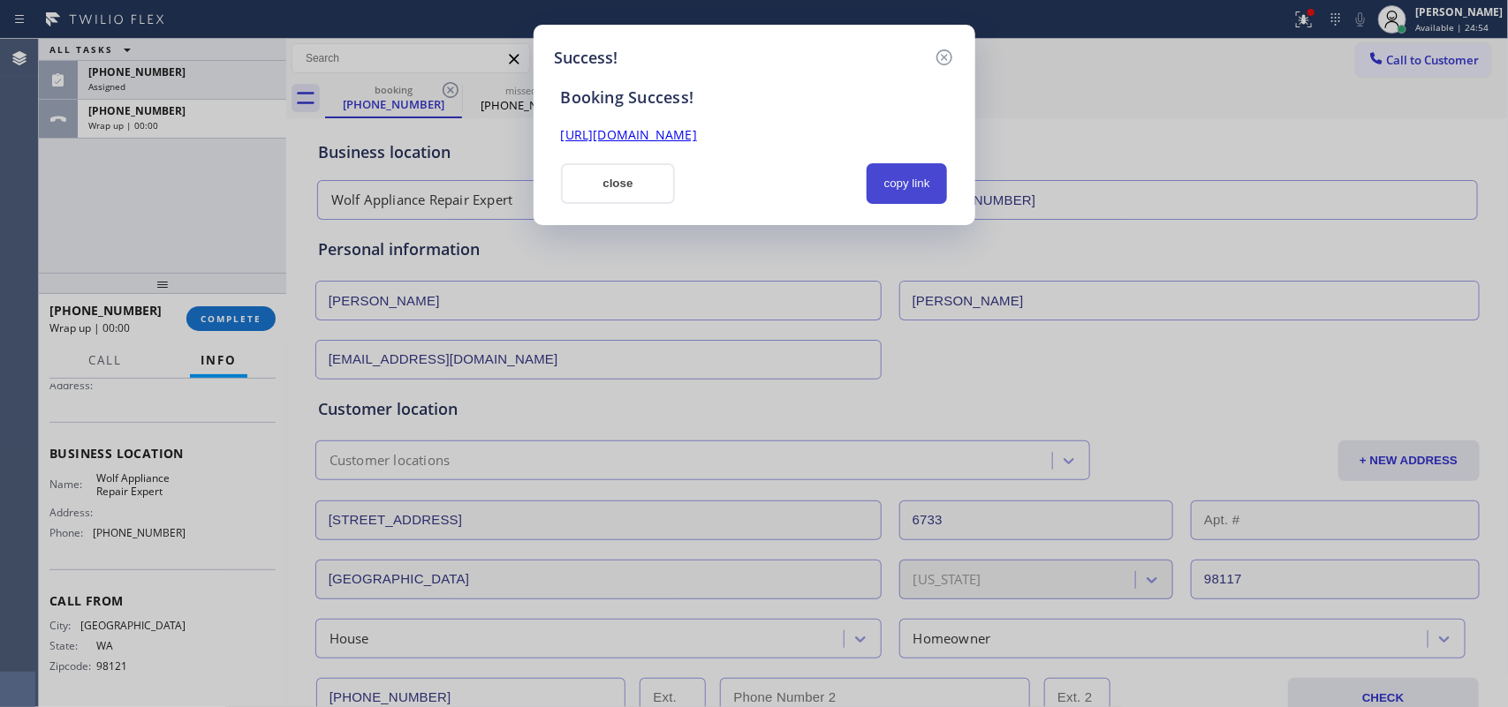
click at [894, 185] on button "copy link" at bounding box center [906, 183] width 81 height 41
click at [697, 130] on link "[URL][DOMAIN_NAME]" at bounding box center [629, 134] width 136 height 17
click at [638, 187] on button "close" at bounding box center [618, 183] width 115 height 41
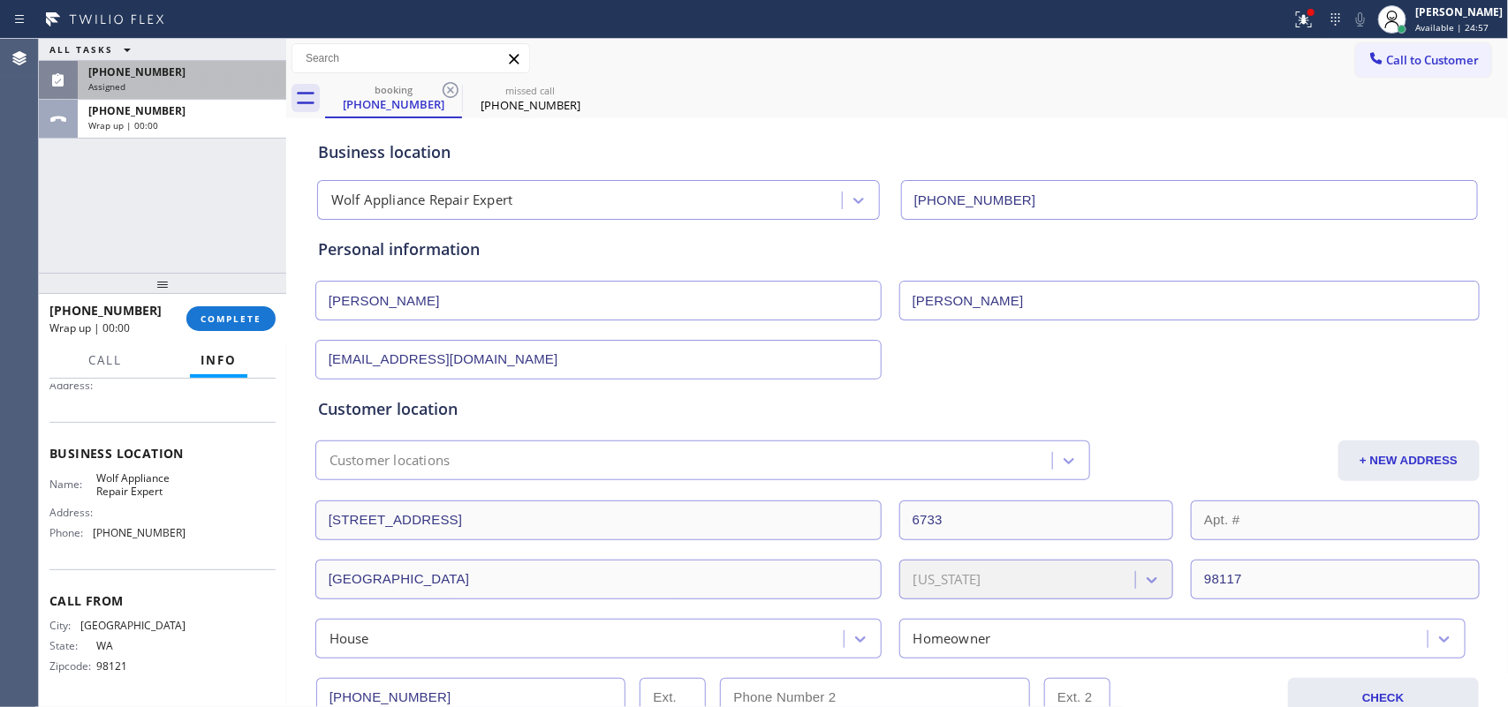
click at [208, 78] on div "[PHONE_NUMBER]" at bounding box center [181, 71] width 187 height 15
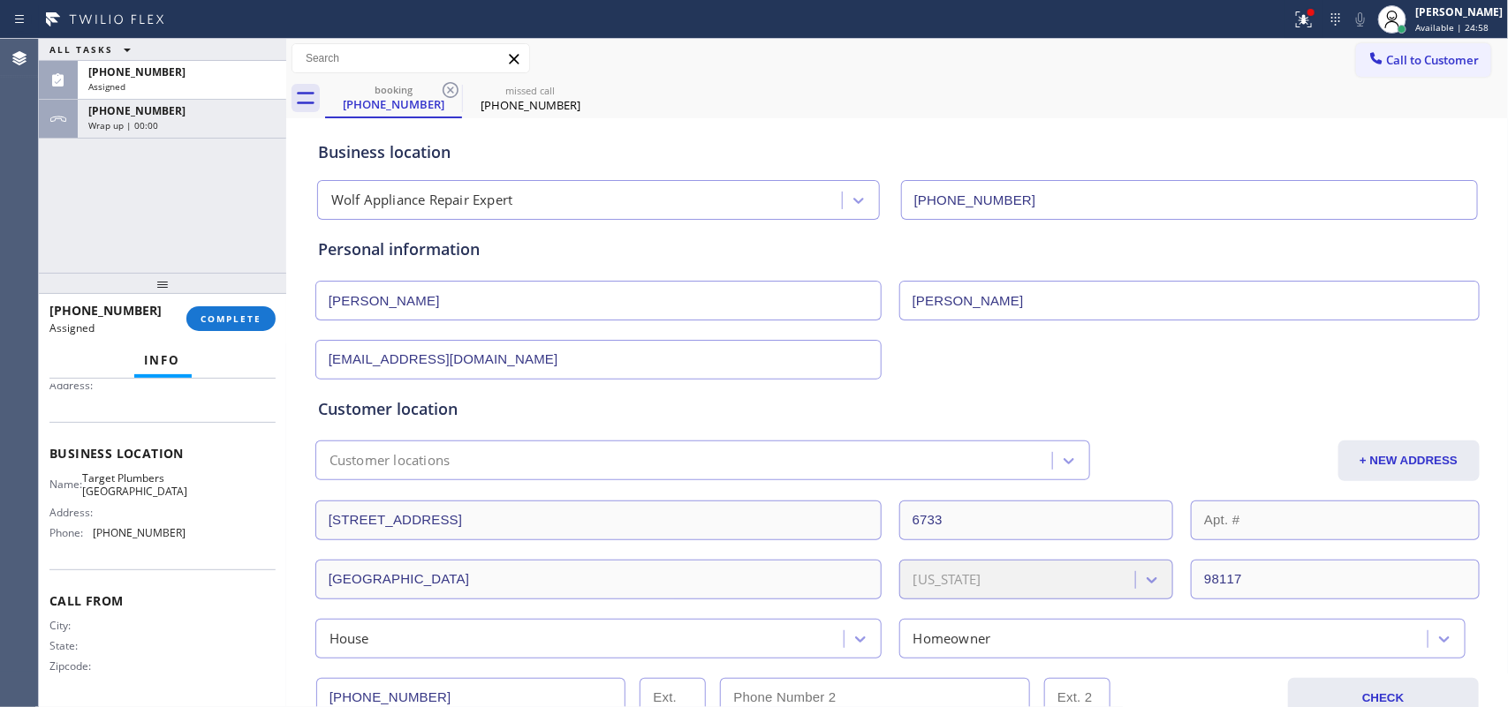
click at [214, 545] on div "Name: Target Plumbers [GEOGRAPHIC_DATA] Address: Phone: [PHONE_NUMBER]" at bounding box center [162, 510] width 226 height 76
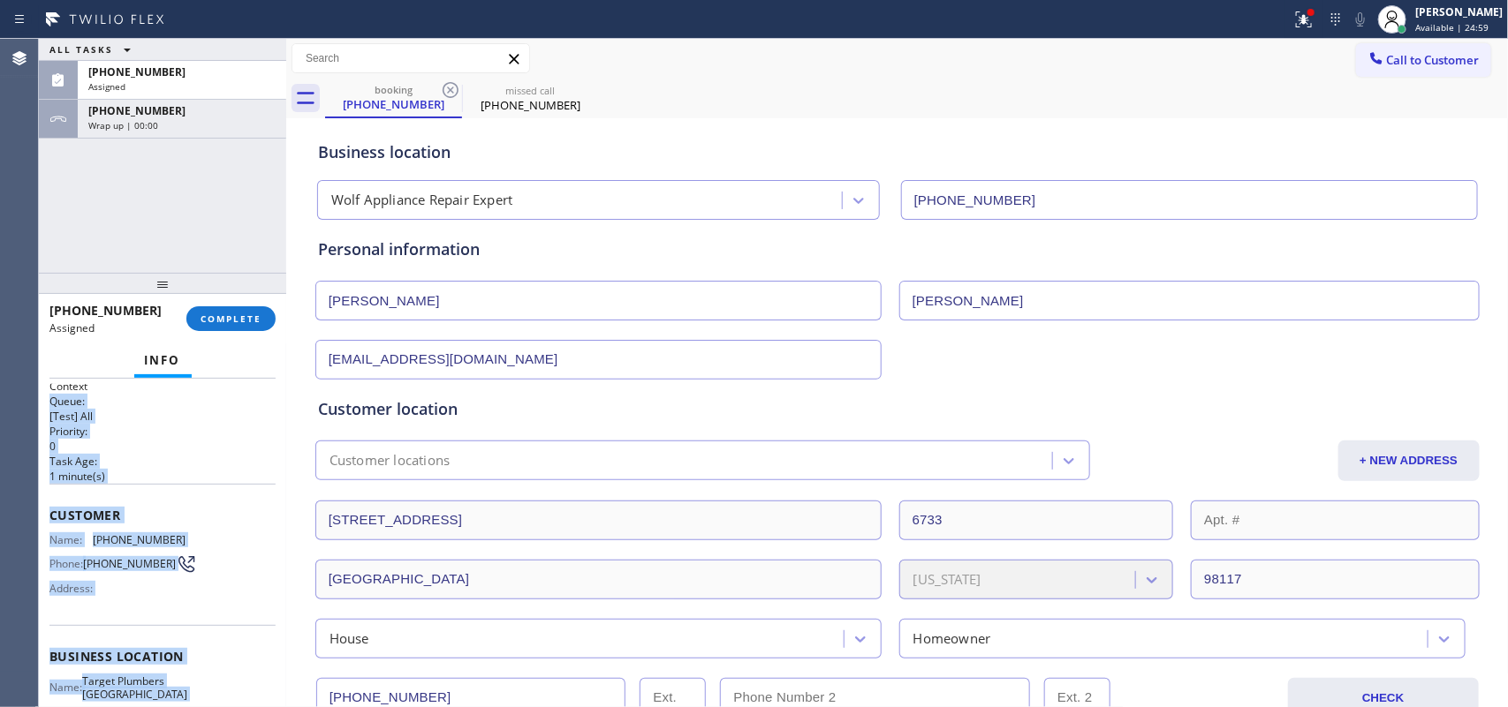
scroll to position [0, 0]
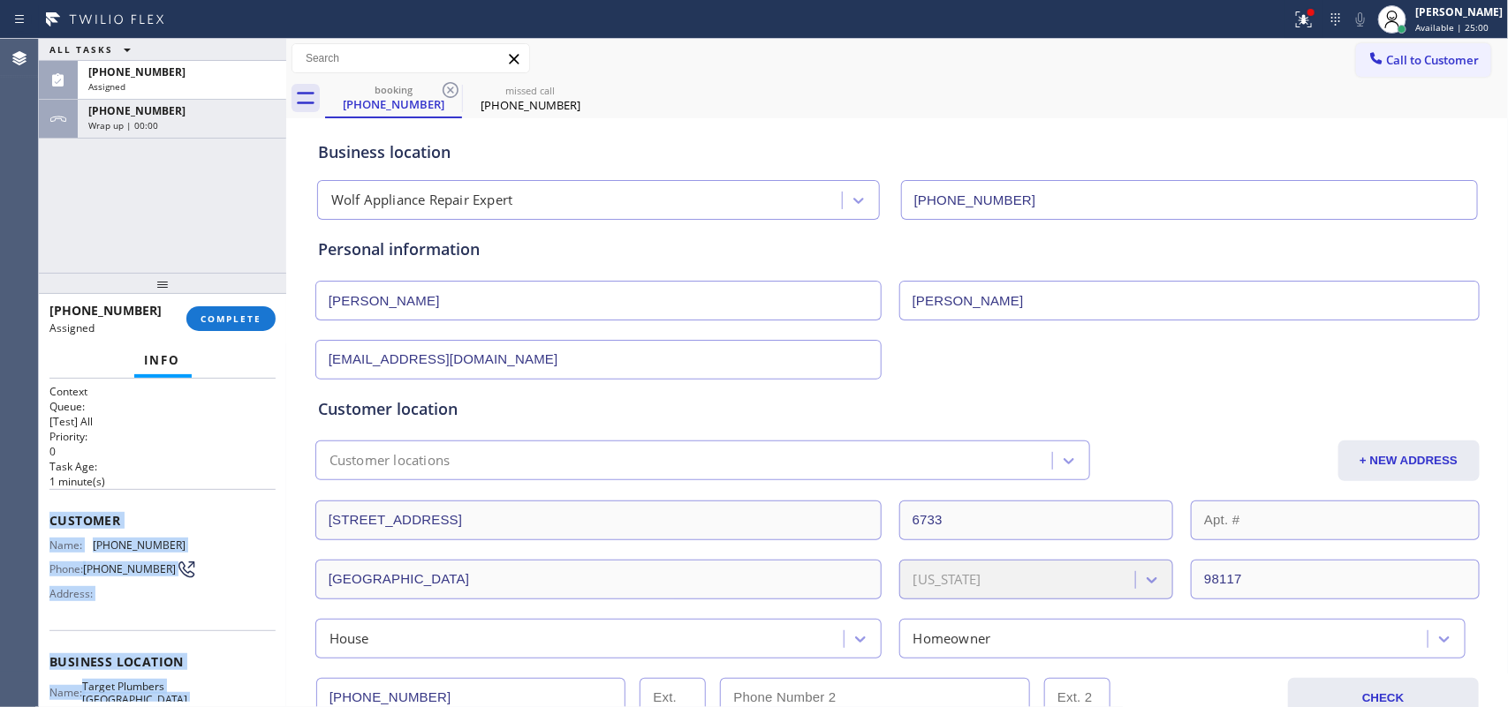
drag, startPoint x: 214, startPoint y: 545, endPoint x: 49, endPoint y: 519, distance: 166.3
click at [49, 519] on div "Context Queue: [Test] All Priority: 0 Task Age: [DEMOGRAPHIC_DATA] minute(s) Cu…" at bounding box center [162, 647] width 226 height 527
copy div "Customer Name: [PHONE_NUMBER] Phone: [PHONE_NUMBER] Address: Business location …"
click at [258, 315] on span "COMPLETE" at bounding box center [230, 319] width 61 height 12
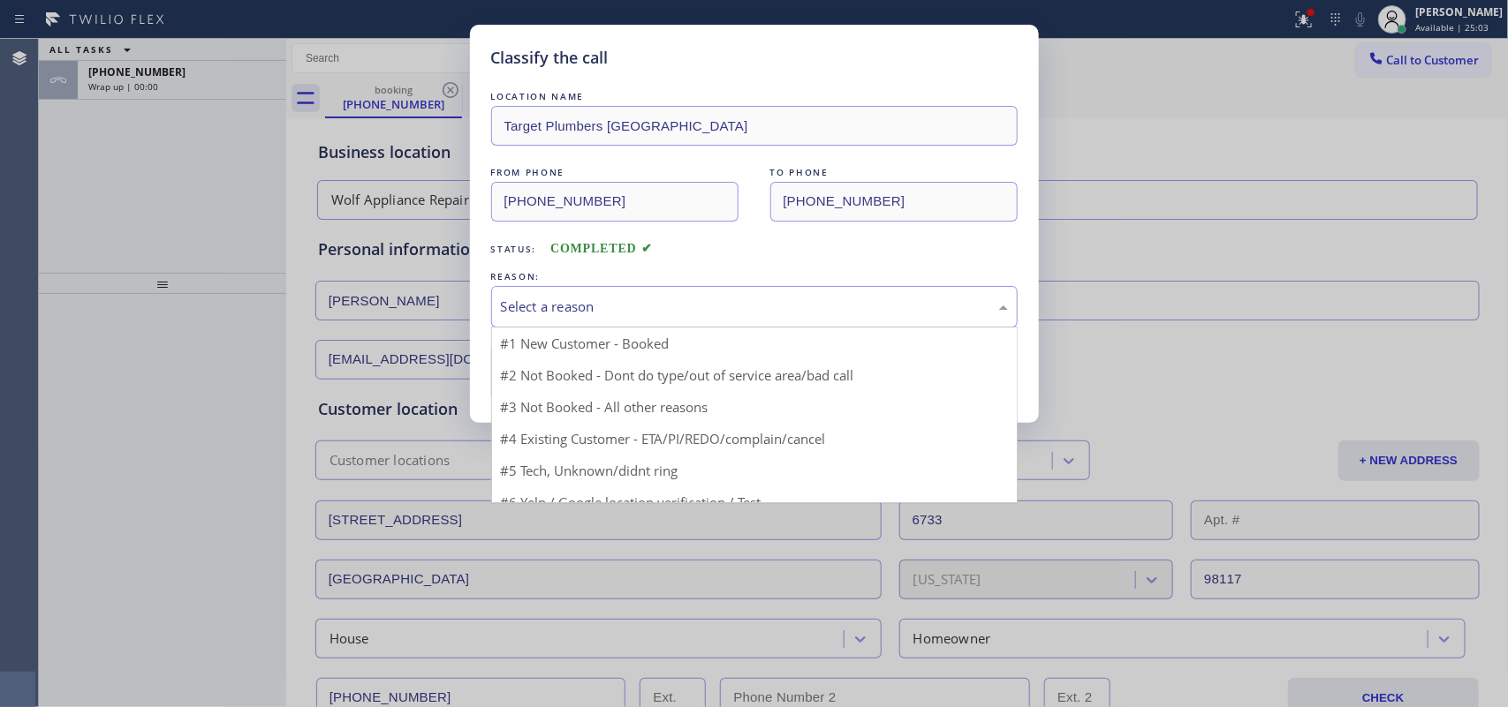
click at [730, 306] on div "Select a reason" at bounding box center [754, 307] width 507 height 20
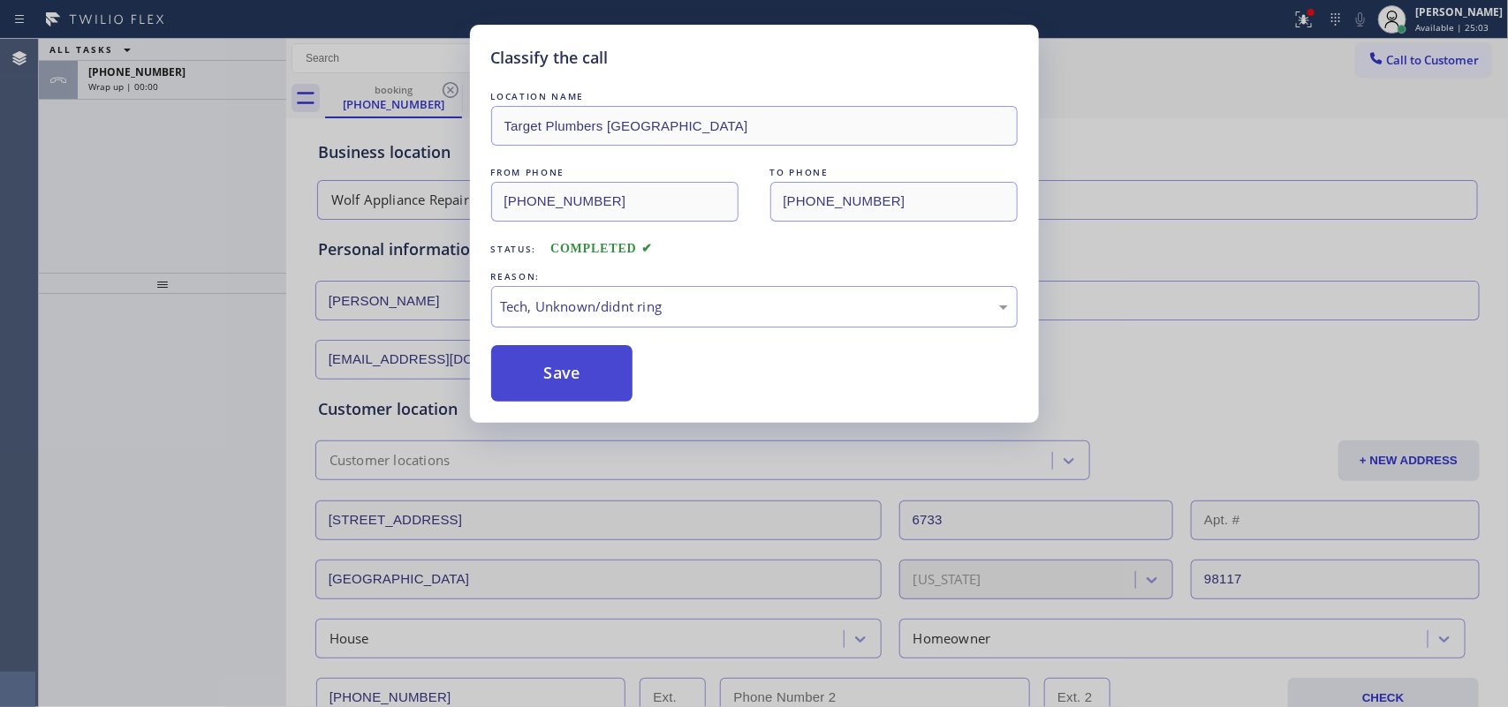
click at [586, 386] on button "Save" at bounding box center [562, 373] width 142 height 57
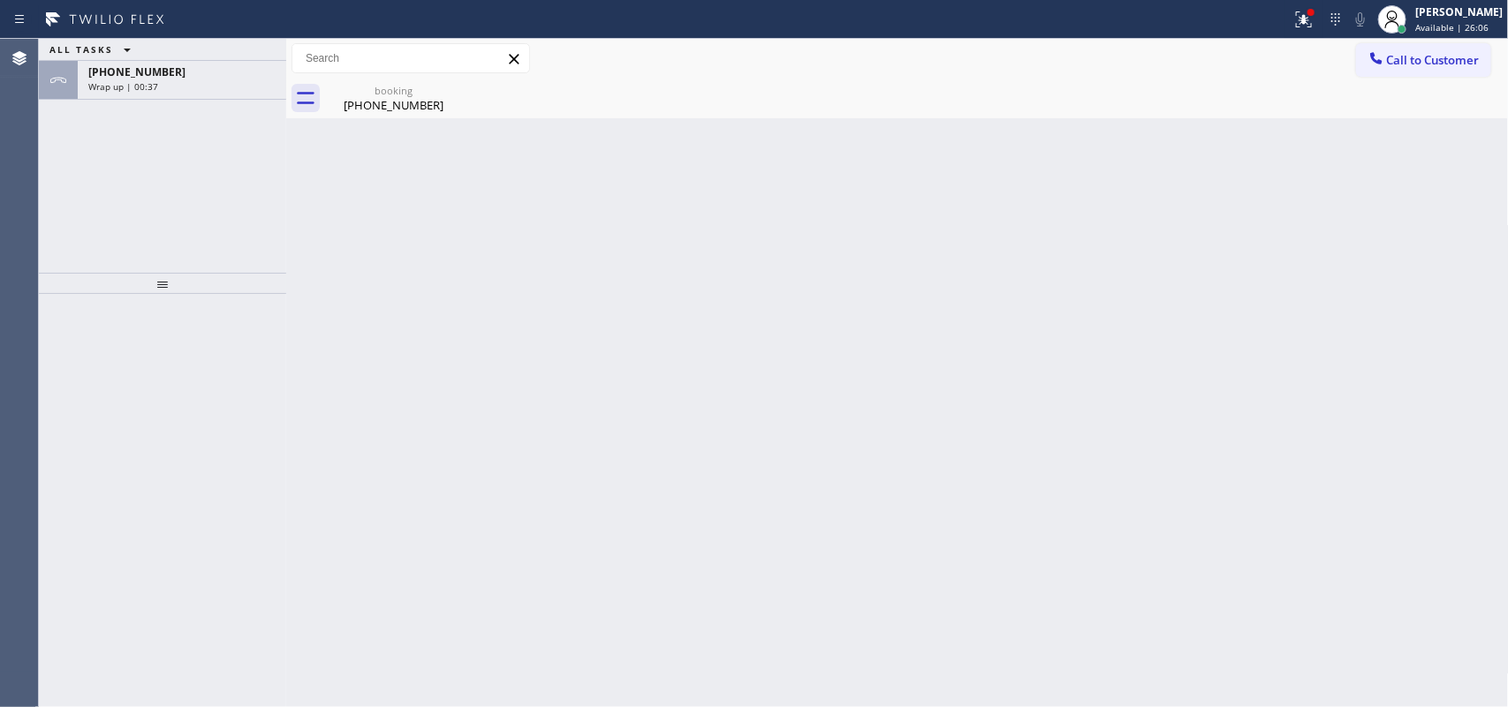
click at [208, 100] on div "ALL TASKS ALL TASKS ACTIVE TASKS TASKS IN WRAP UP [PHONE_NUMBER] Wrap up | 00:37" at bounding box center [162, 156] width 247 height 234
click at [205, 82] on div "Wrap up | 00:38" at bounding box center [181, 86] width 187 height 12
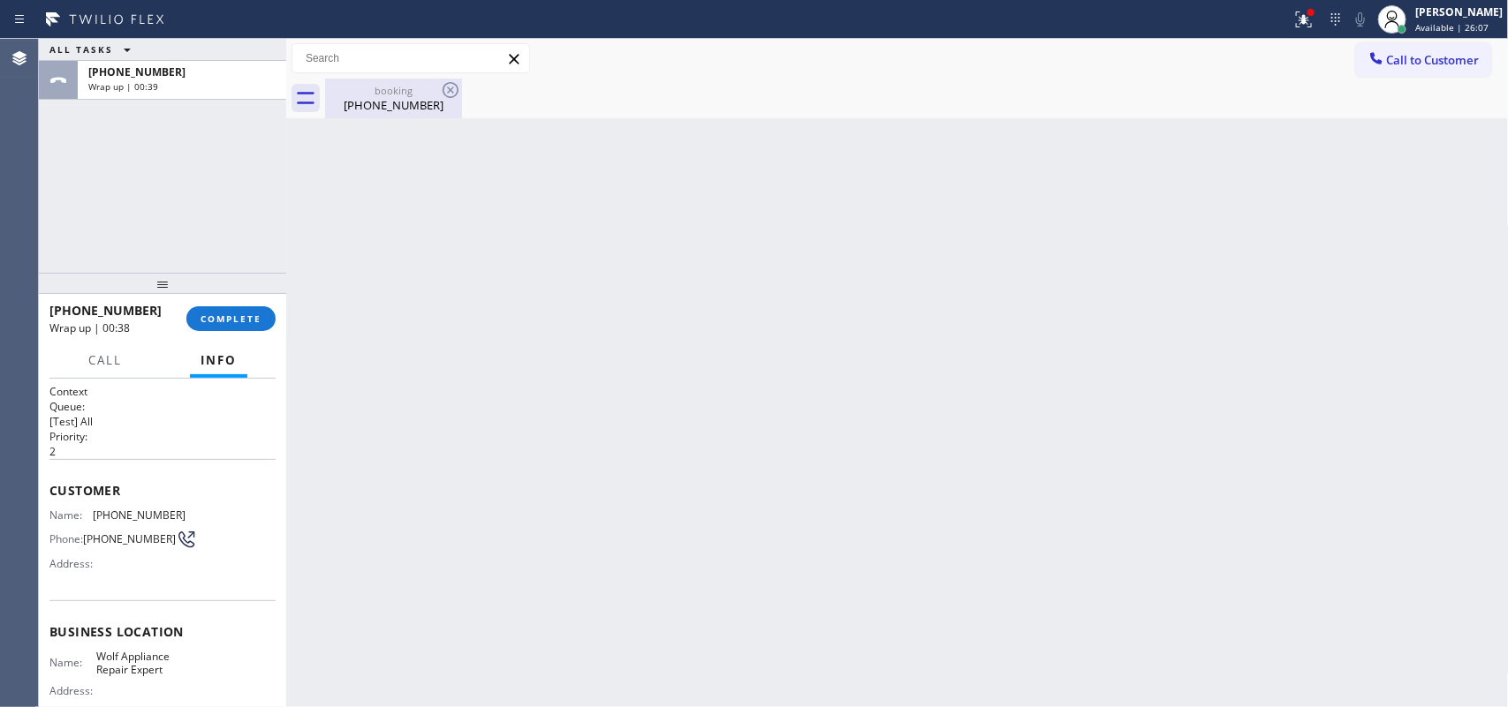
click at [385, 107] on div "[PHONE_NUMBER]" at bounding box center [393, 105] width 133 height 16
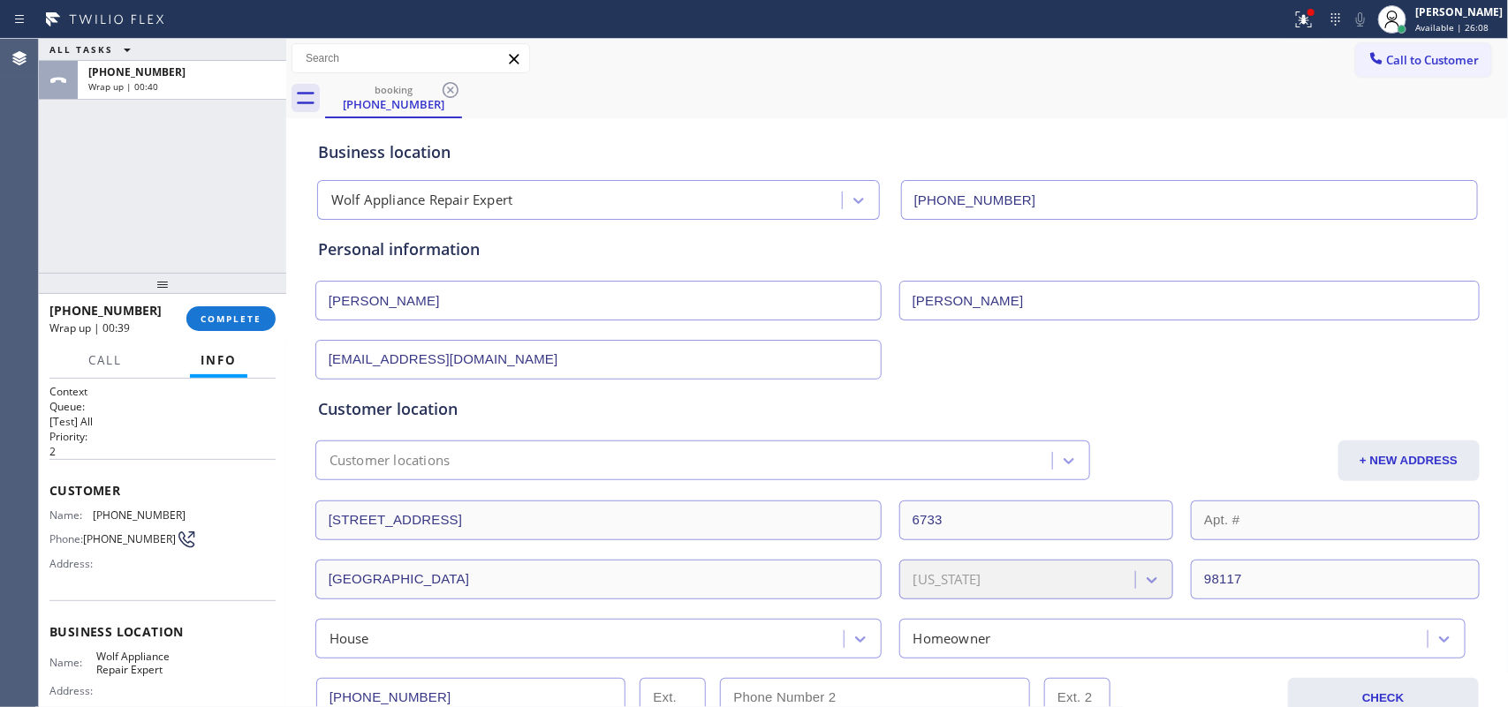
scroll to position [331, 0]
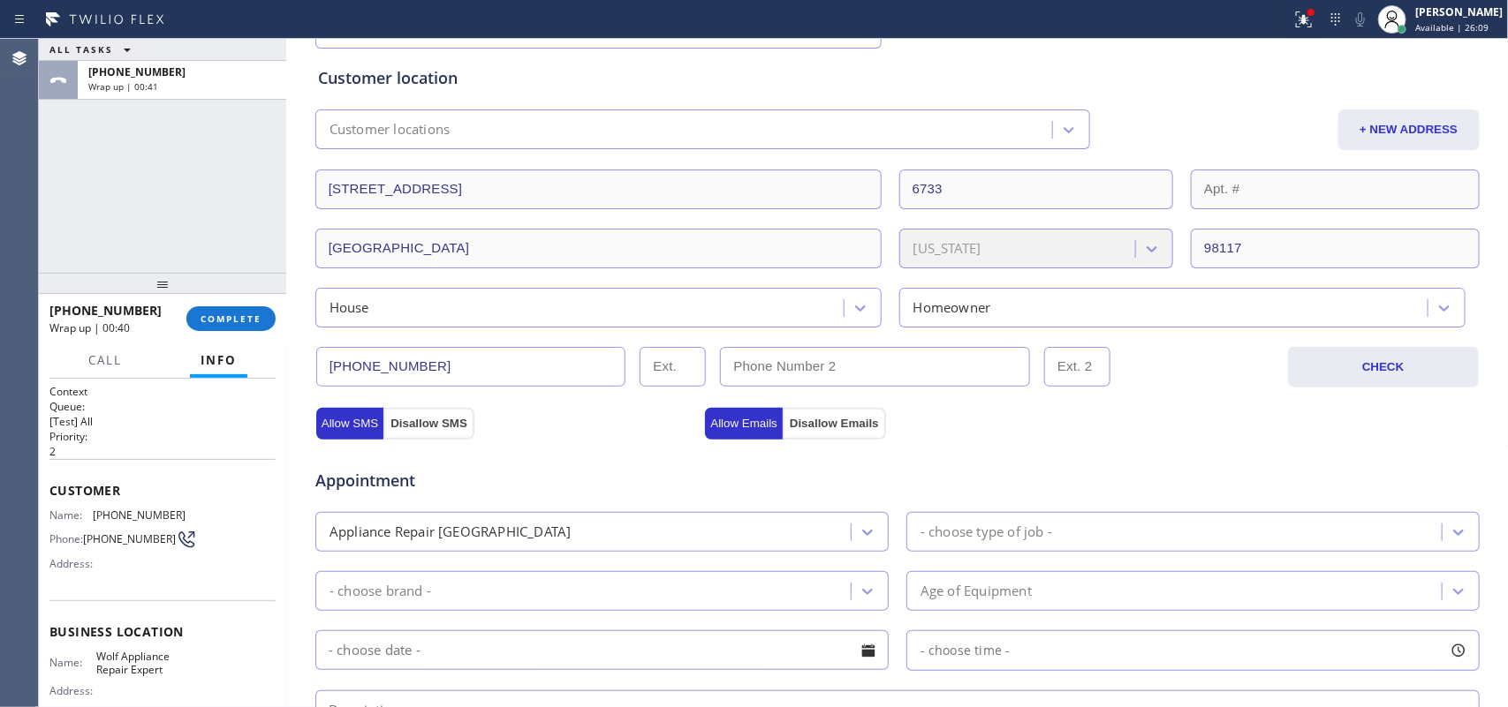
click at [380, 369] on input "[PHONE_NUMBER]" at bounding box center [471, 367] width 310 height 40
click at [258, 316] on span "COMPLETE" at bounding box center [230, 319] width 61 height 12
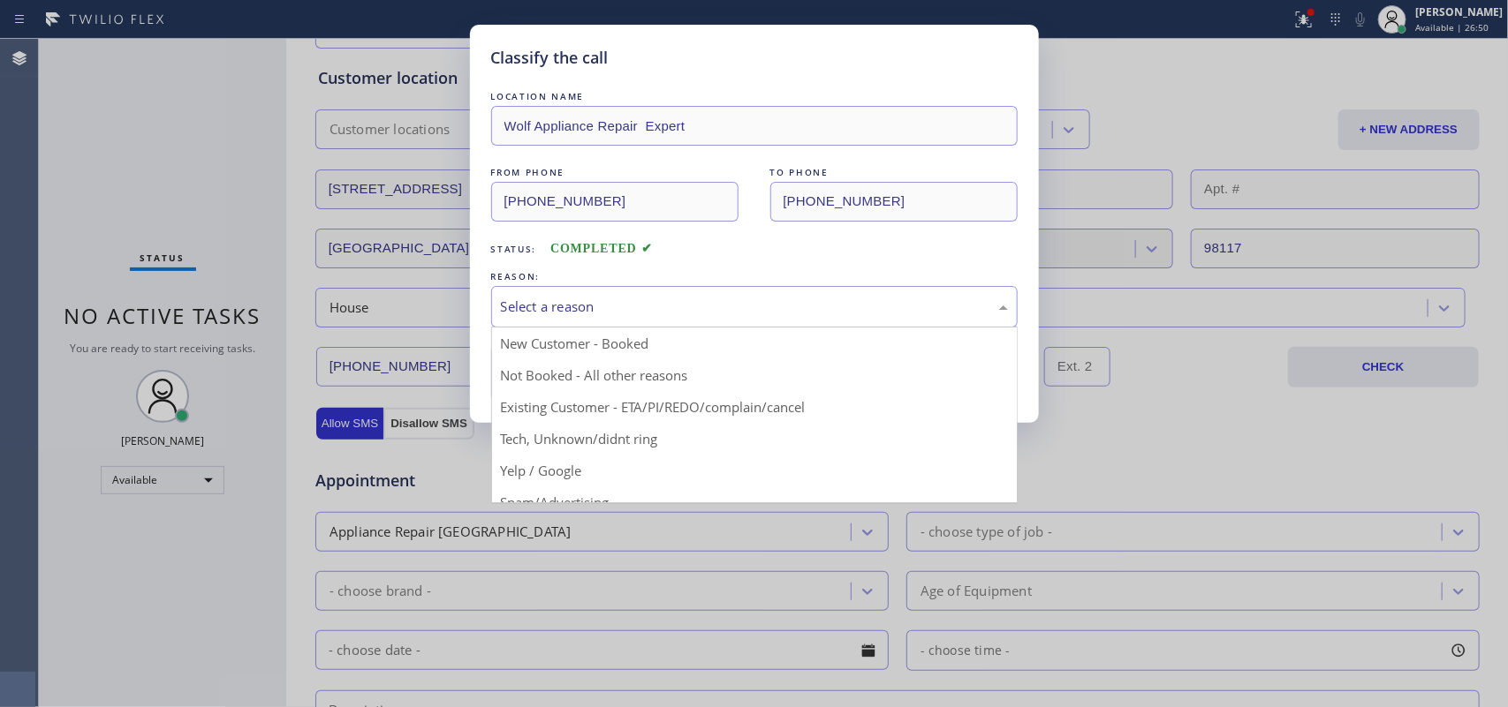
click at [651, 297] on div "Select a reason" at bounding box center [754, 307] width 507 height 20
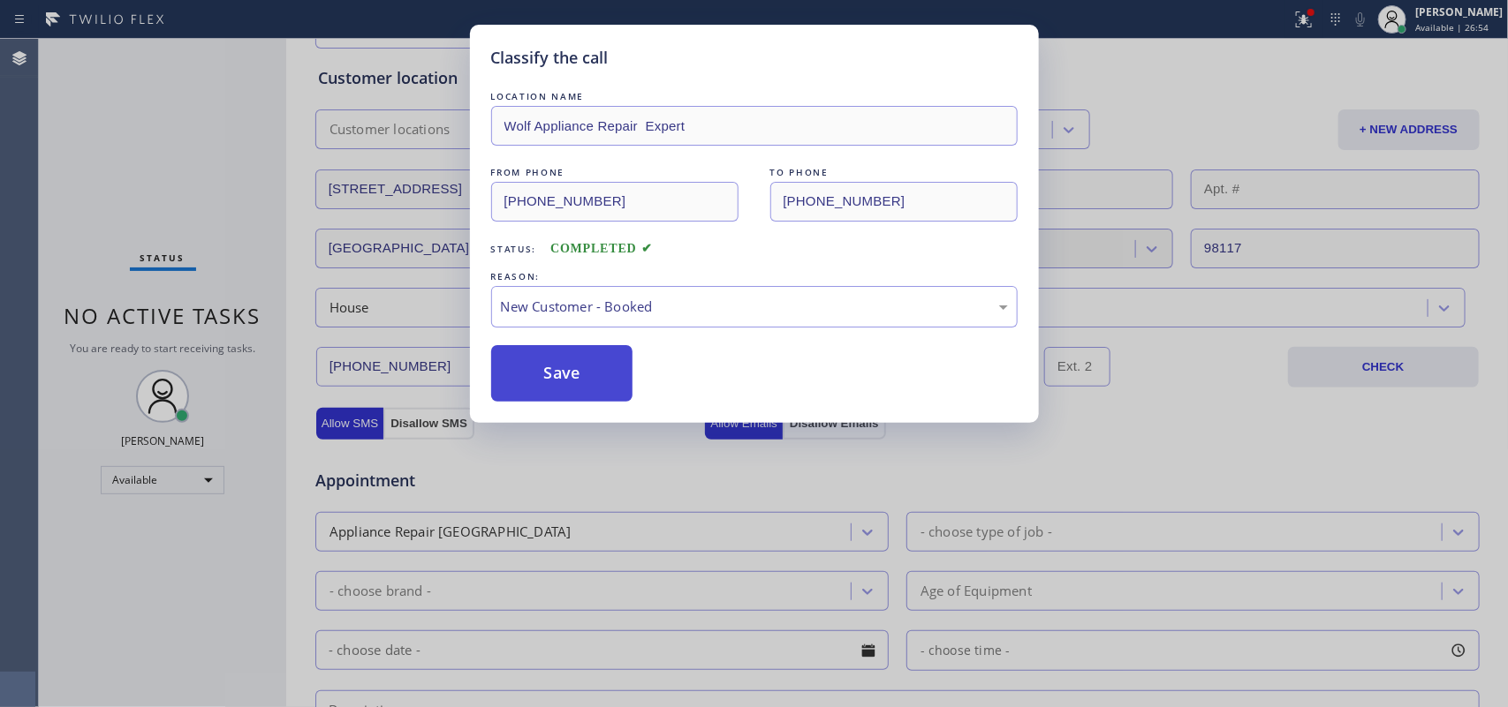
click at [612, 367] on button "Save" at bounding box center [562, 373] width 142 height 57
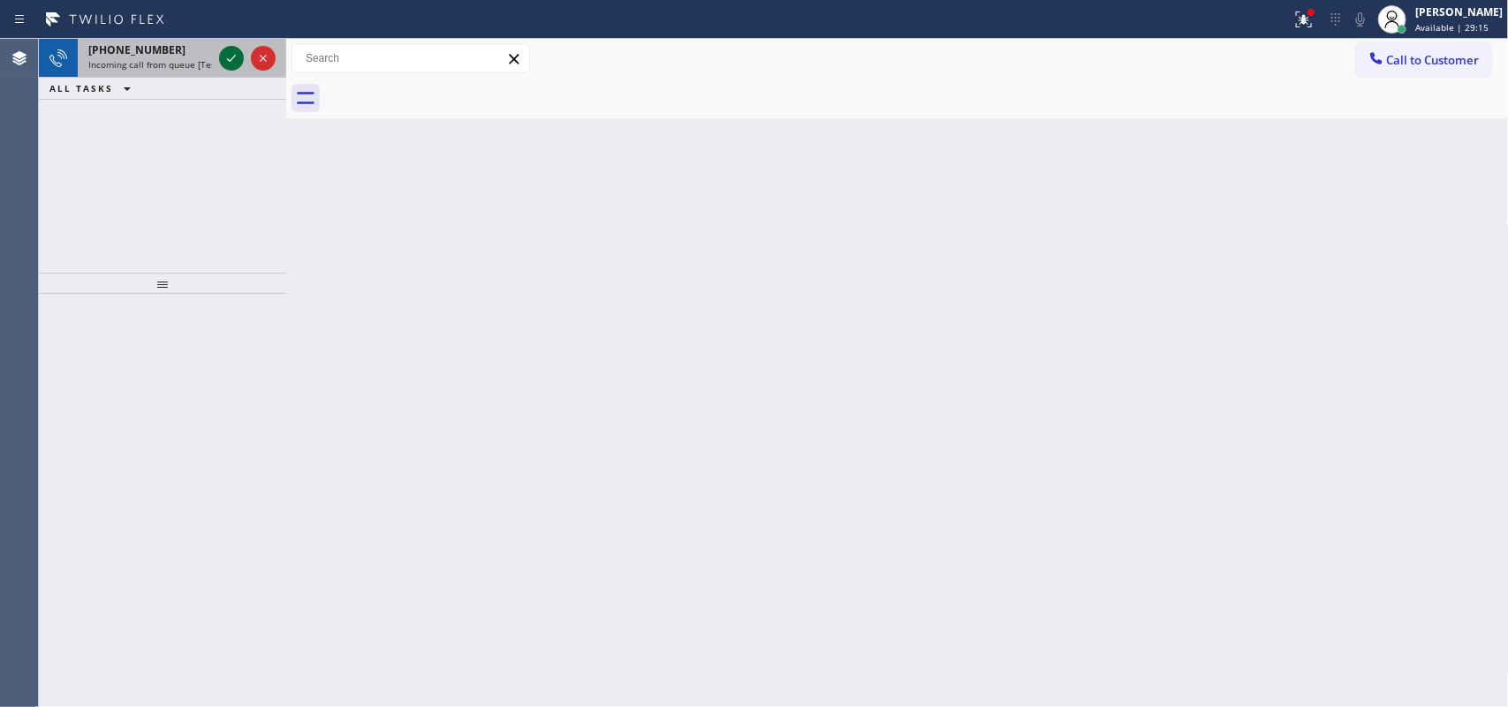
click at [227, 60] on icon at bounding box center [231, 58] width 21 height 21
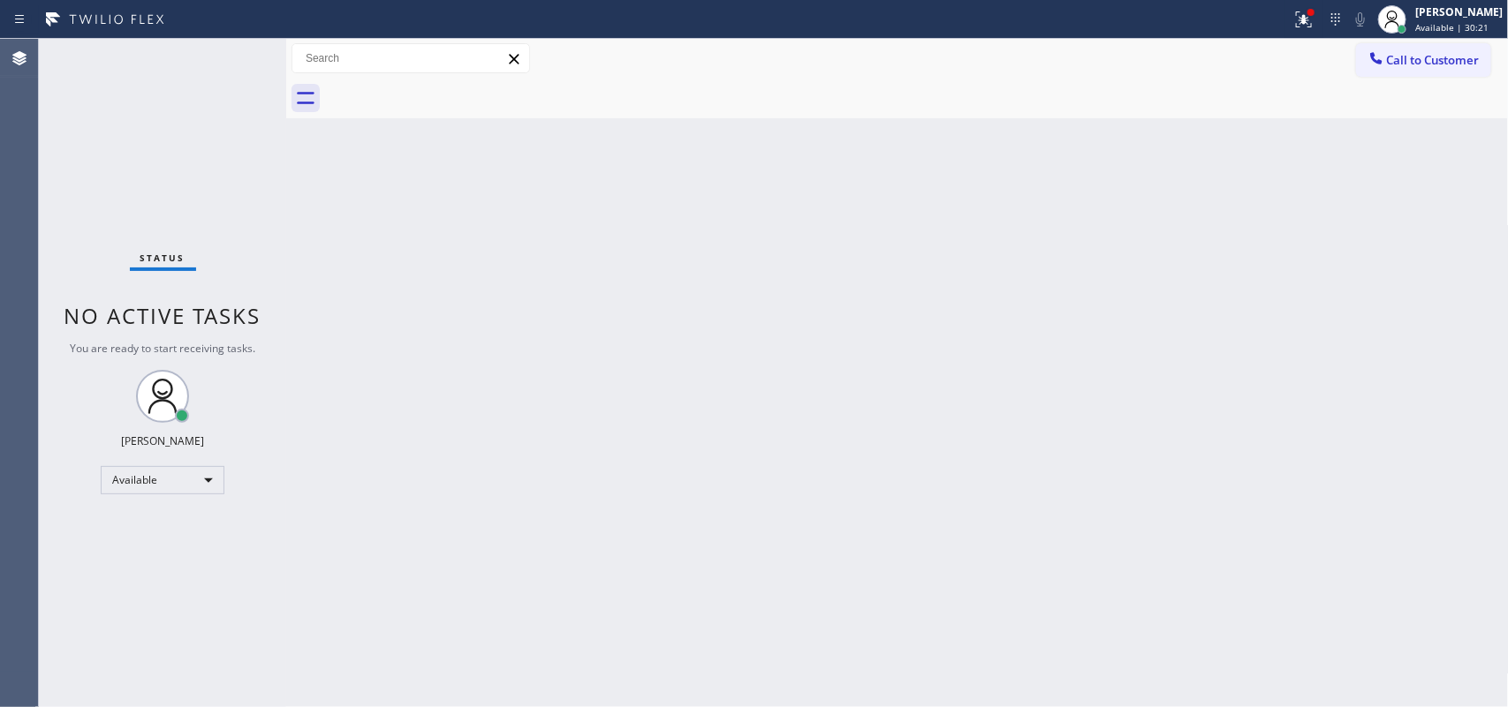
click at [225, 59] on div "Status No active tasks You are ready to start receiving tasks. [PERSON_NAME] Av…" at bounding box center [162, 373] width 247 height 669
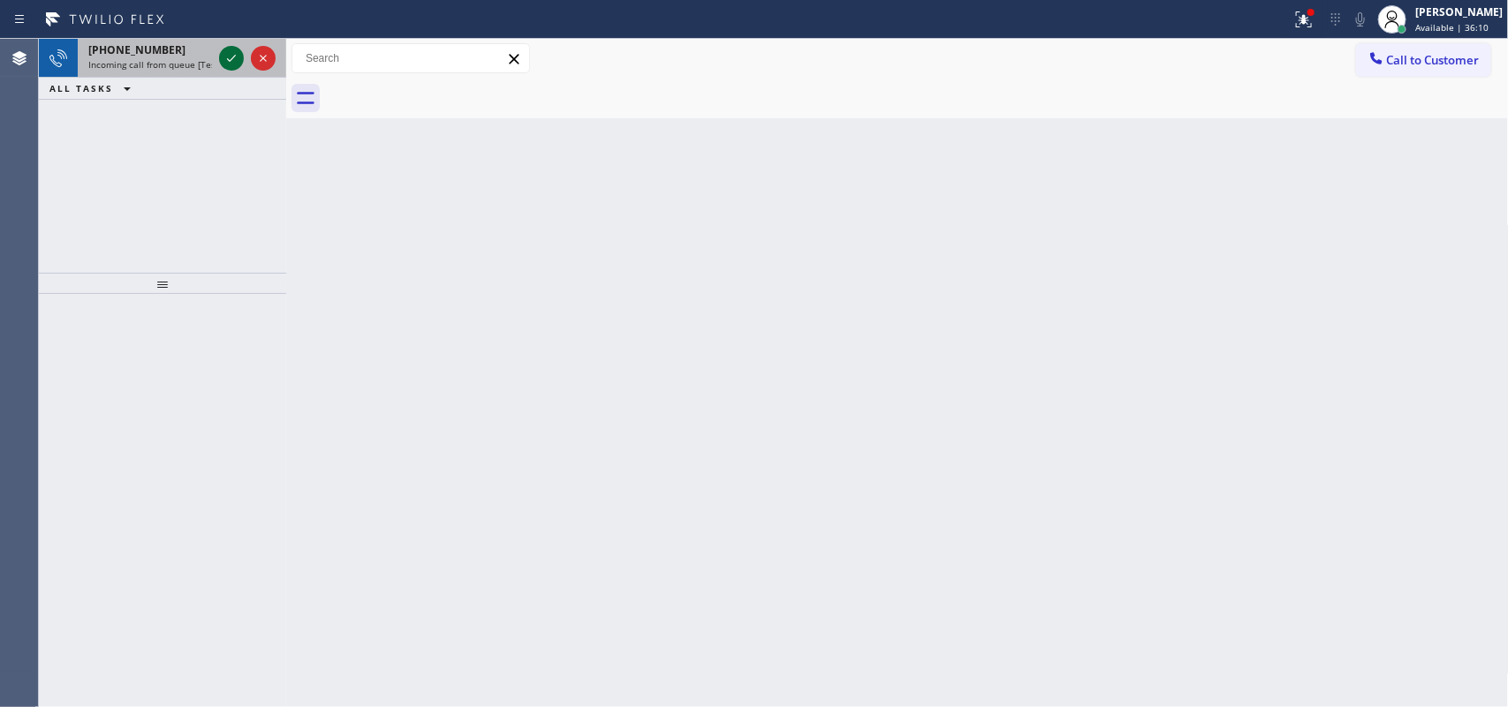
click at [226, 54] on icon at bounding box center [231, 58] width 21 height 21
click at [232, 60] on icon at bounding box center [231, 58] width 21 height 21
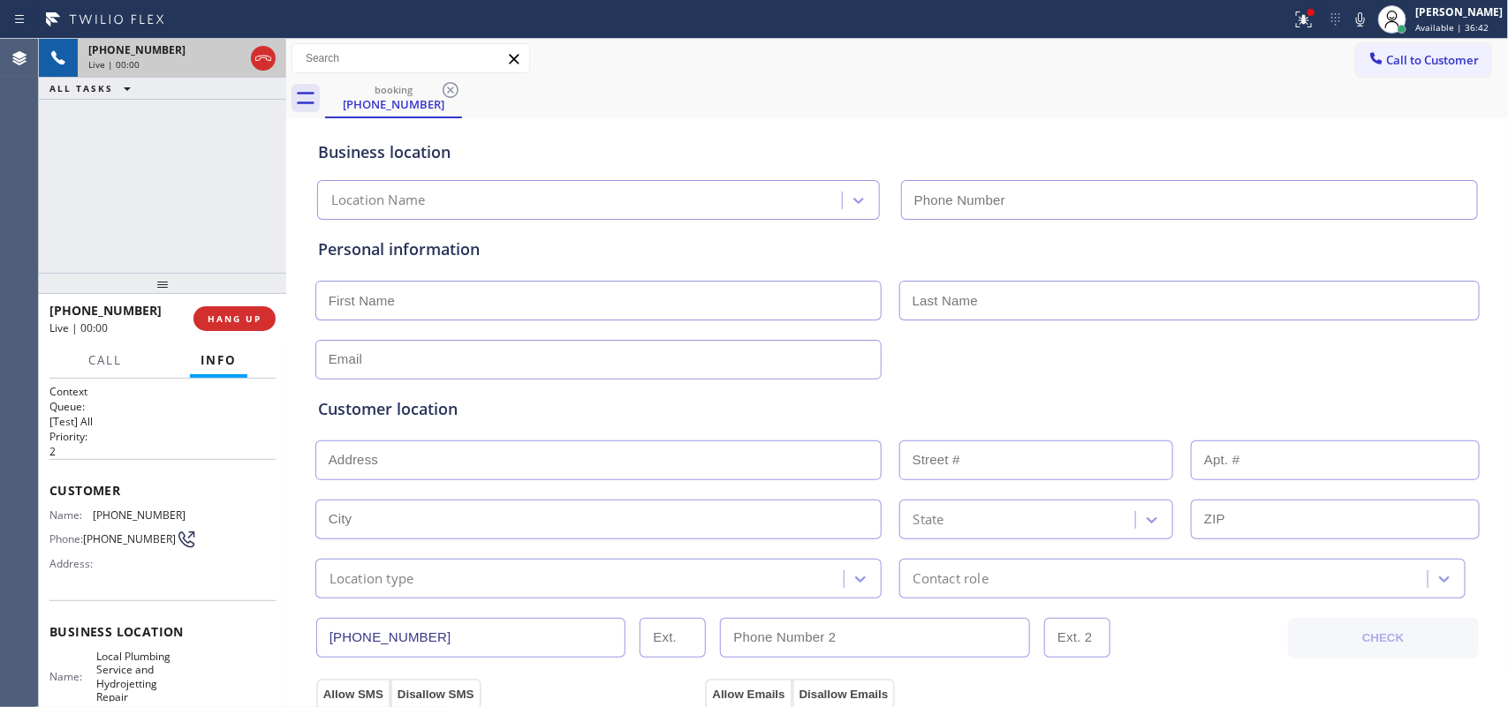
type input "[PHONE_NUMBER]"
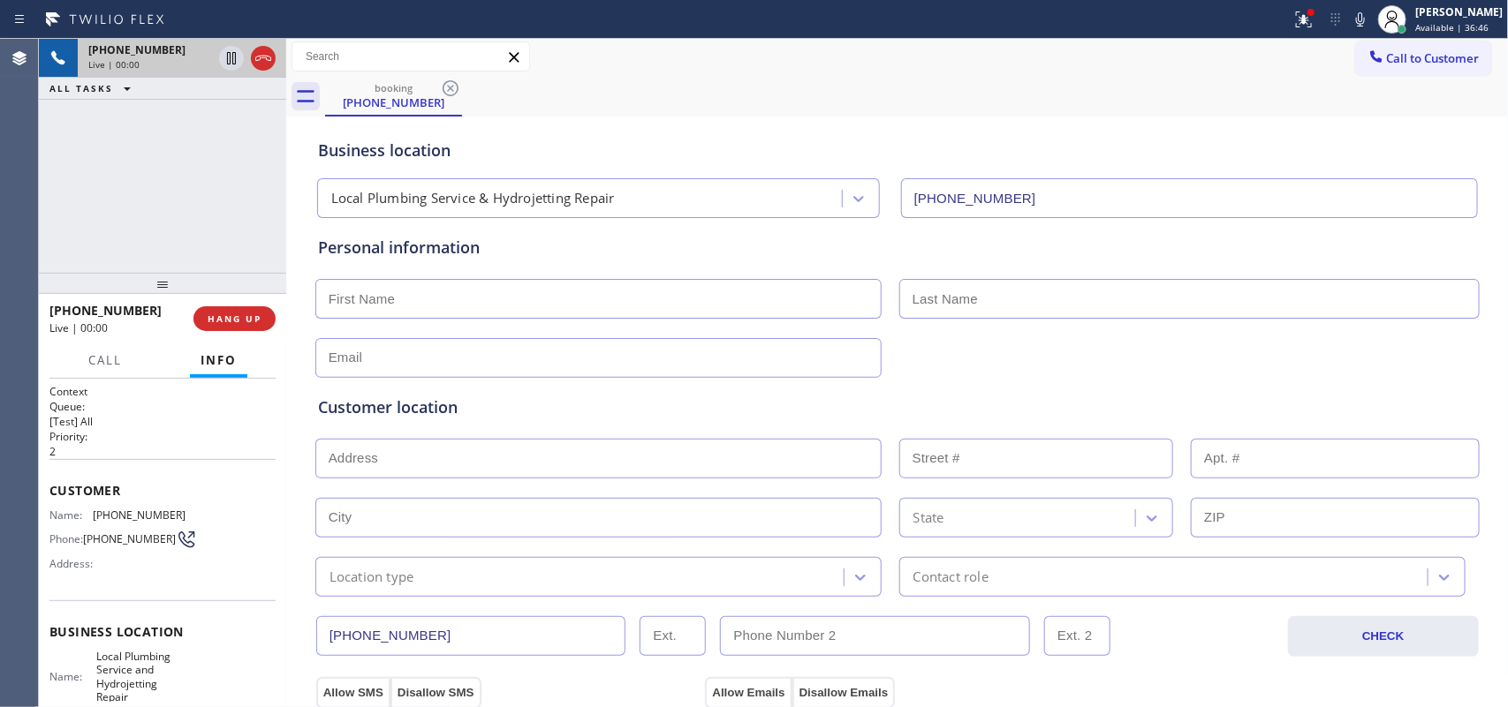
scroll to position [664, 0]
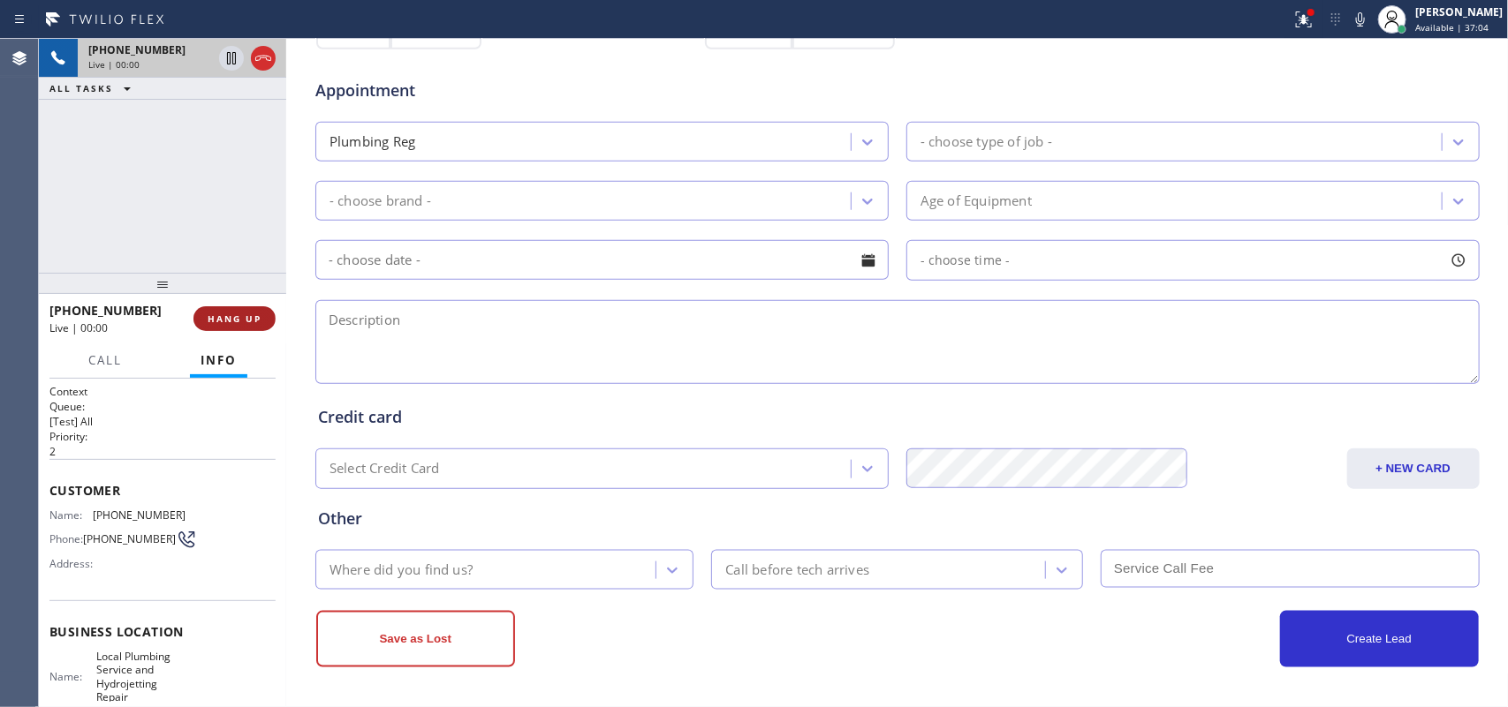
click at [254, 322] on span "HANG UP" at bounding box center [235, 319] width 54 height 12
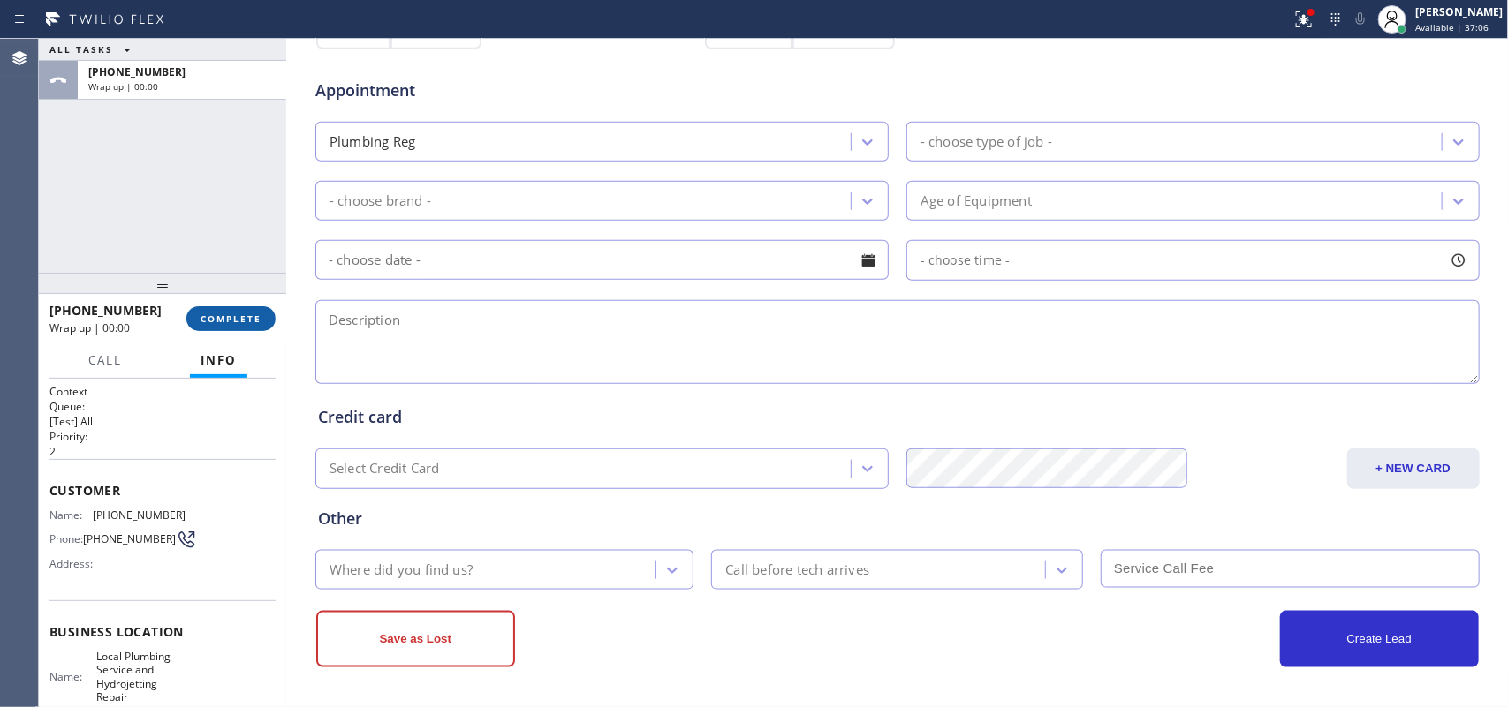
click at [254, 322] on span "COMPLETE" at bounding box center [230, 319] width 61 height 12
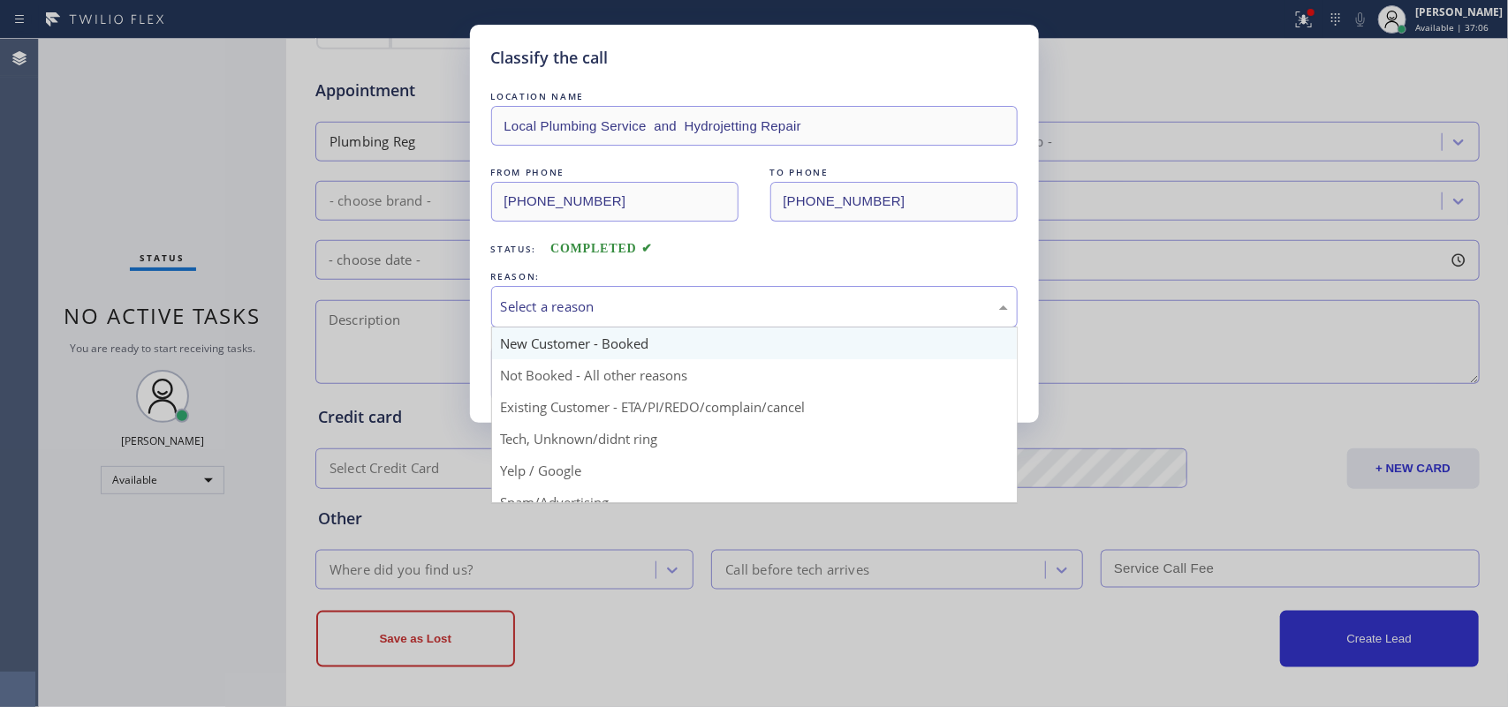
drag, startPoint x: 804, startPoint y: 307, endPoint x: 779, endPoint y: 350, distance: 49.1
click at [805, 306] on div "Select a reason" at bounding box center [754, 307] width 507 height 20
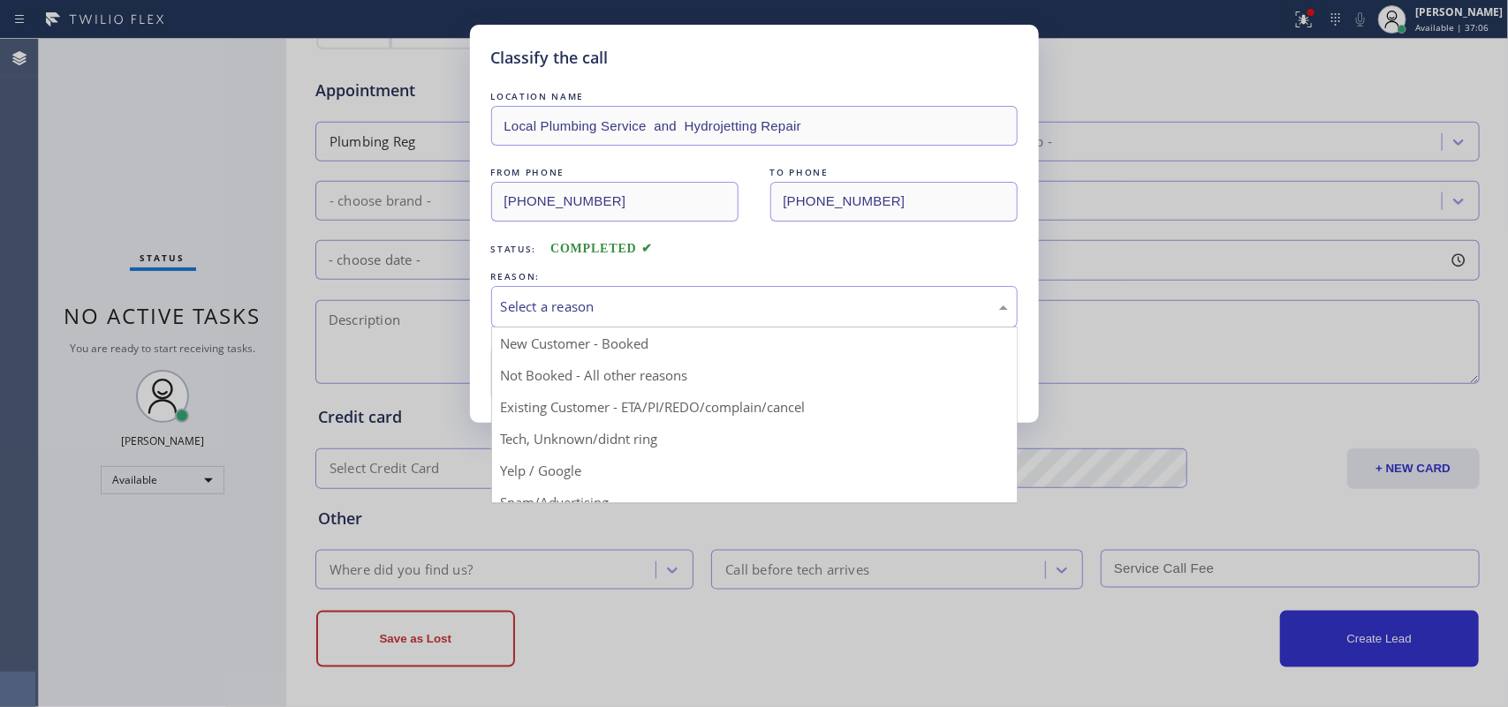
scroll to position [121, 0]
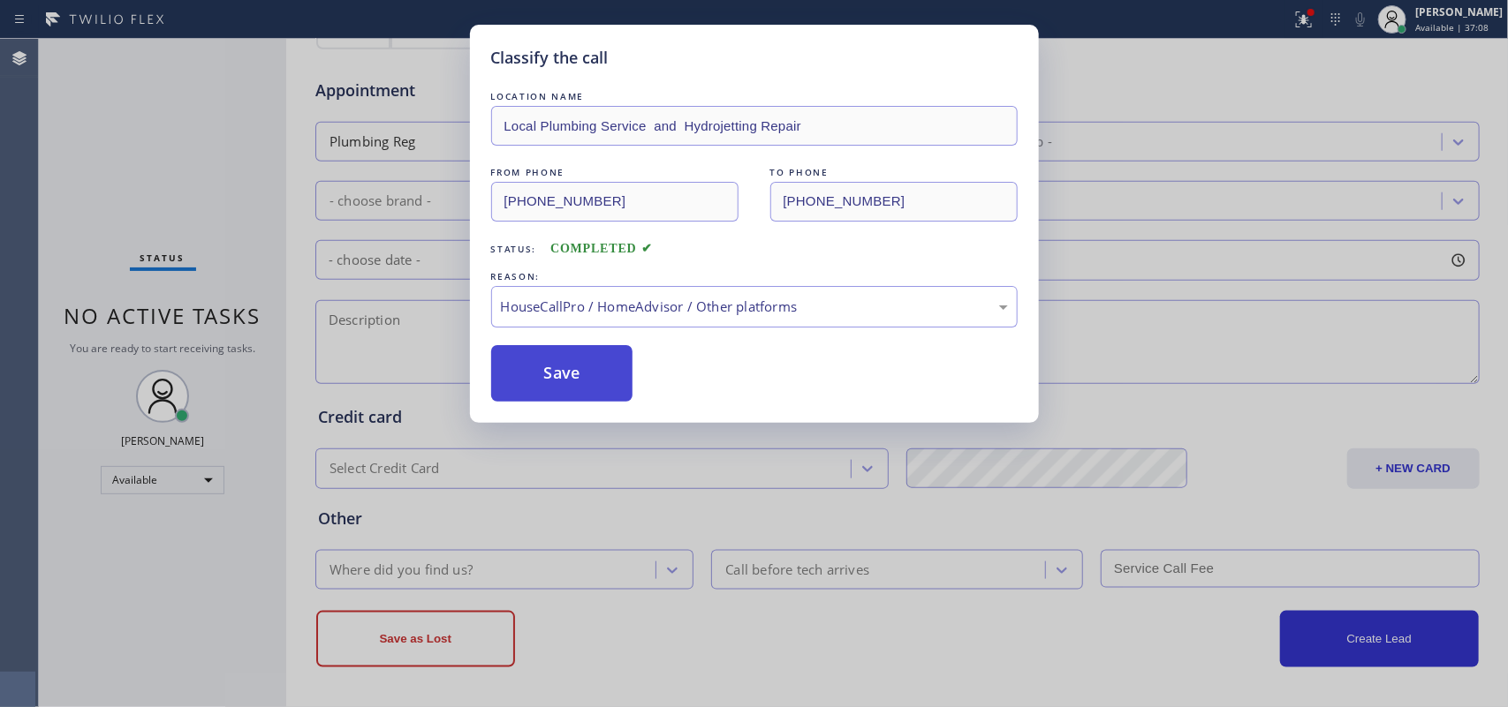
click at [584, 364] on button "Save" at bounding box center [562, 373] width 142 height 57
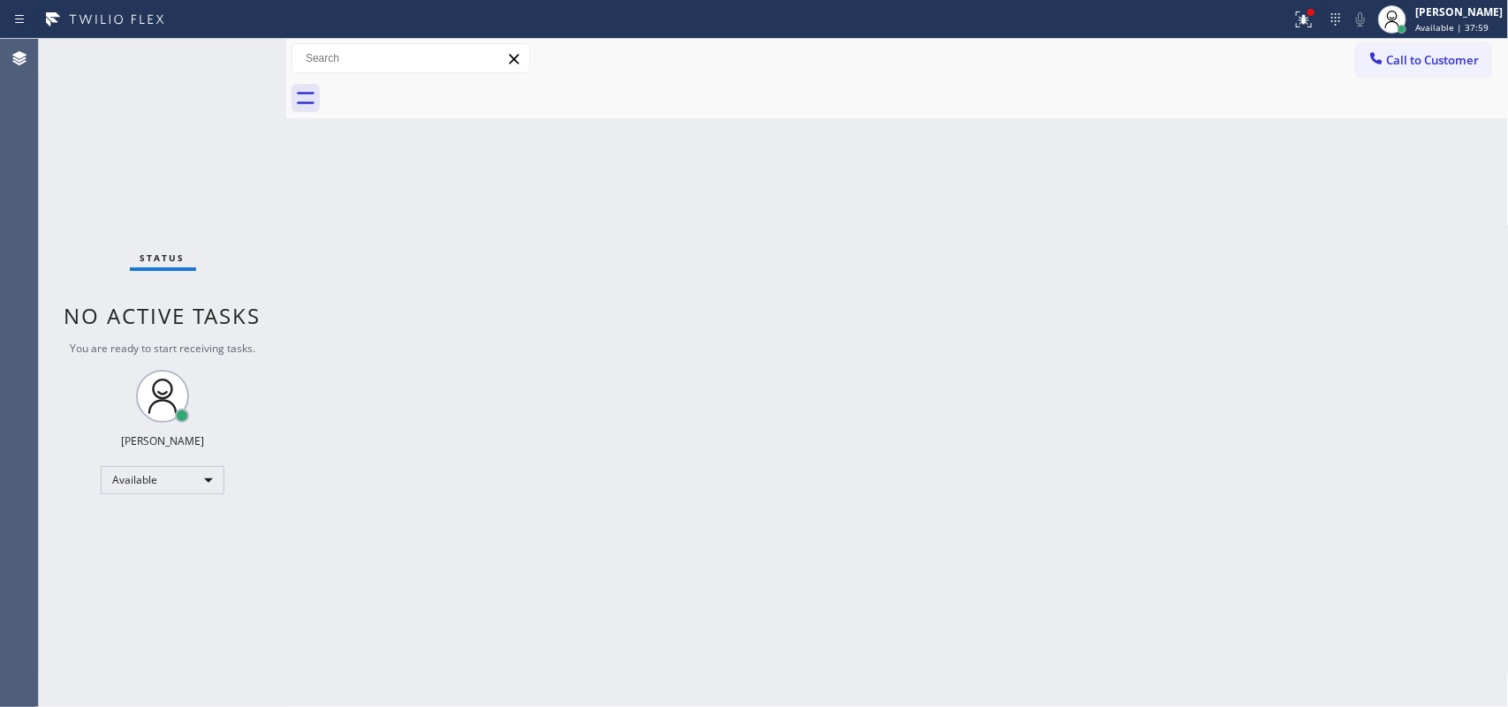
click at [234, 60] on div "Status No active tasks You are ready to start receiving tasks. [PERSON_NAME] Av…" at bounding box center [162, 373] width 247 height 669
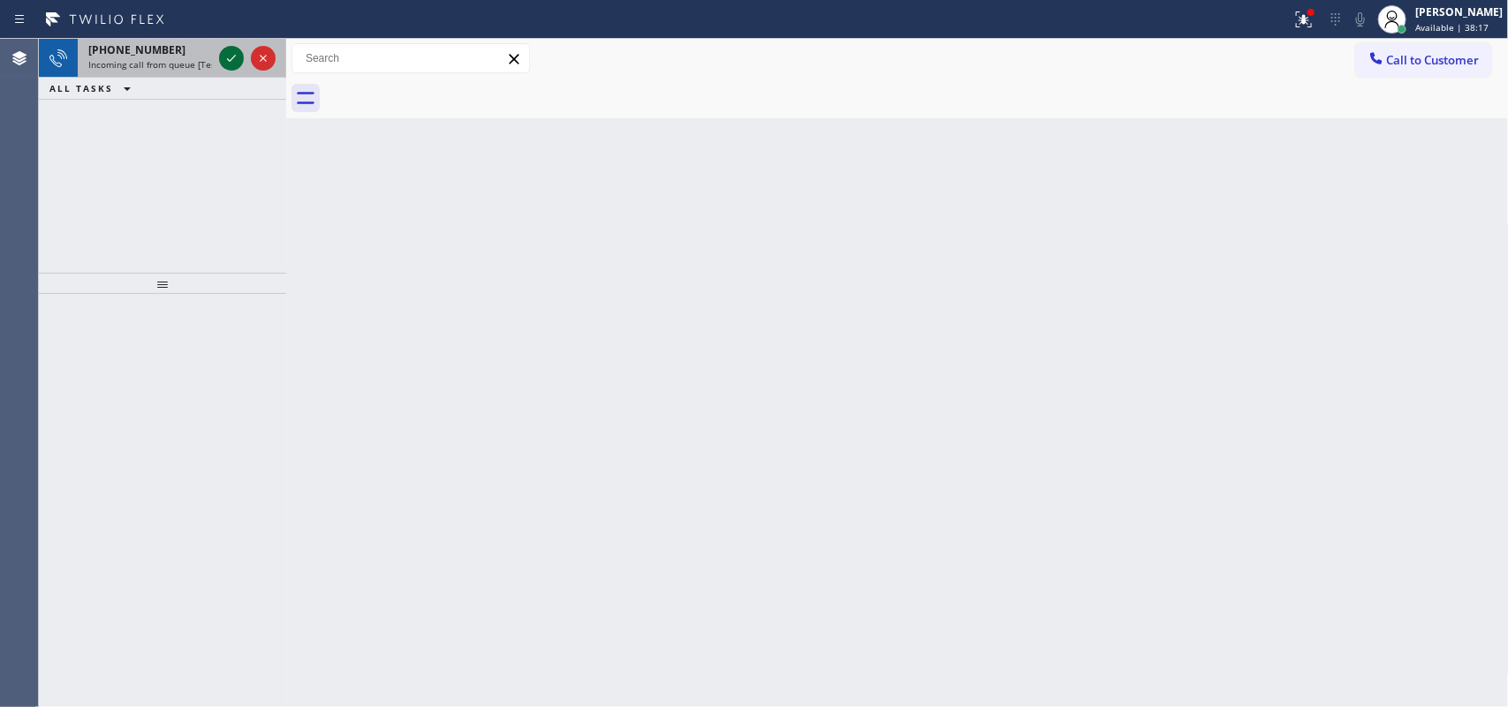
click at [226, 56] on icon at bounding box center [231, 58] width 21 height 21
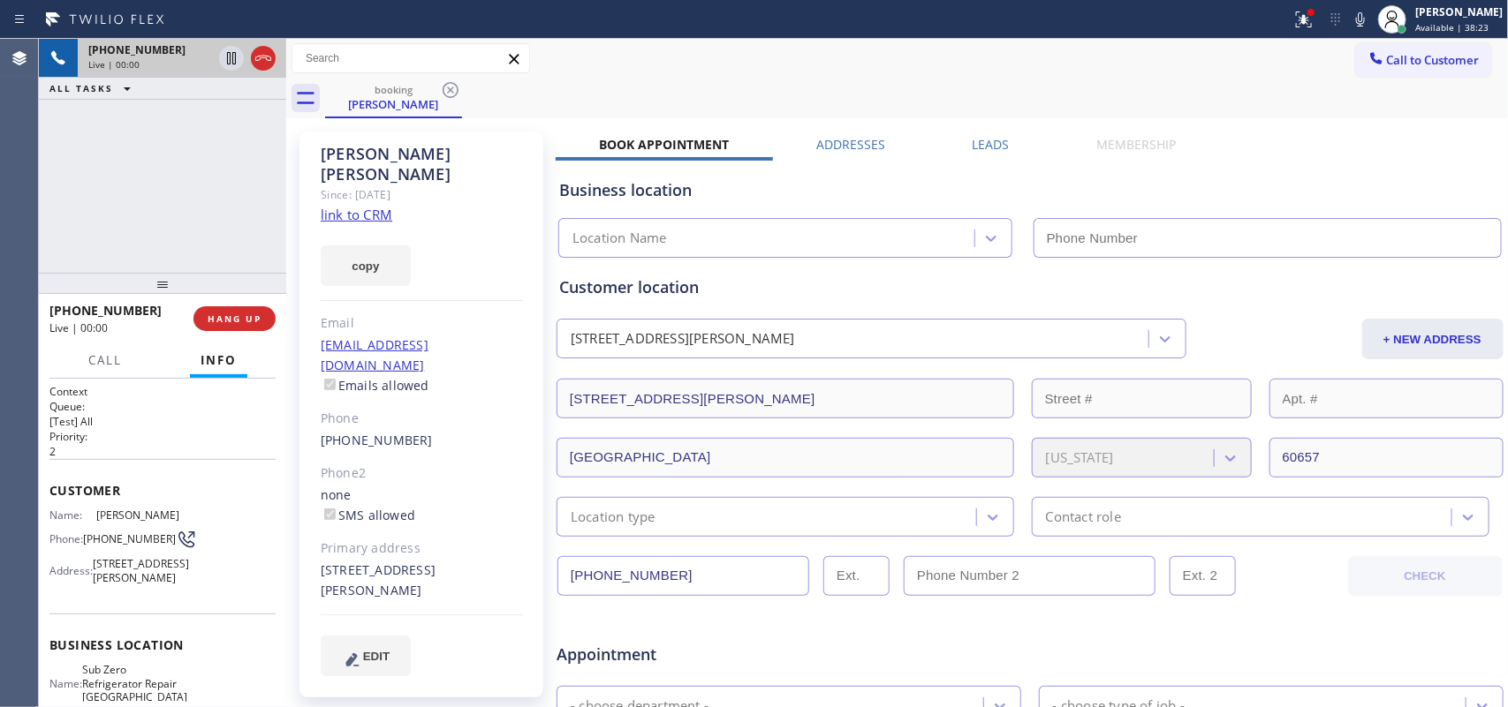
type input "[PHONE_NUMBER]"
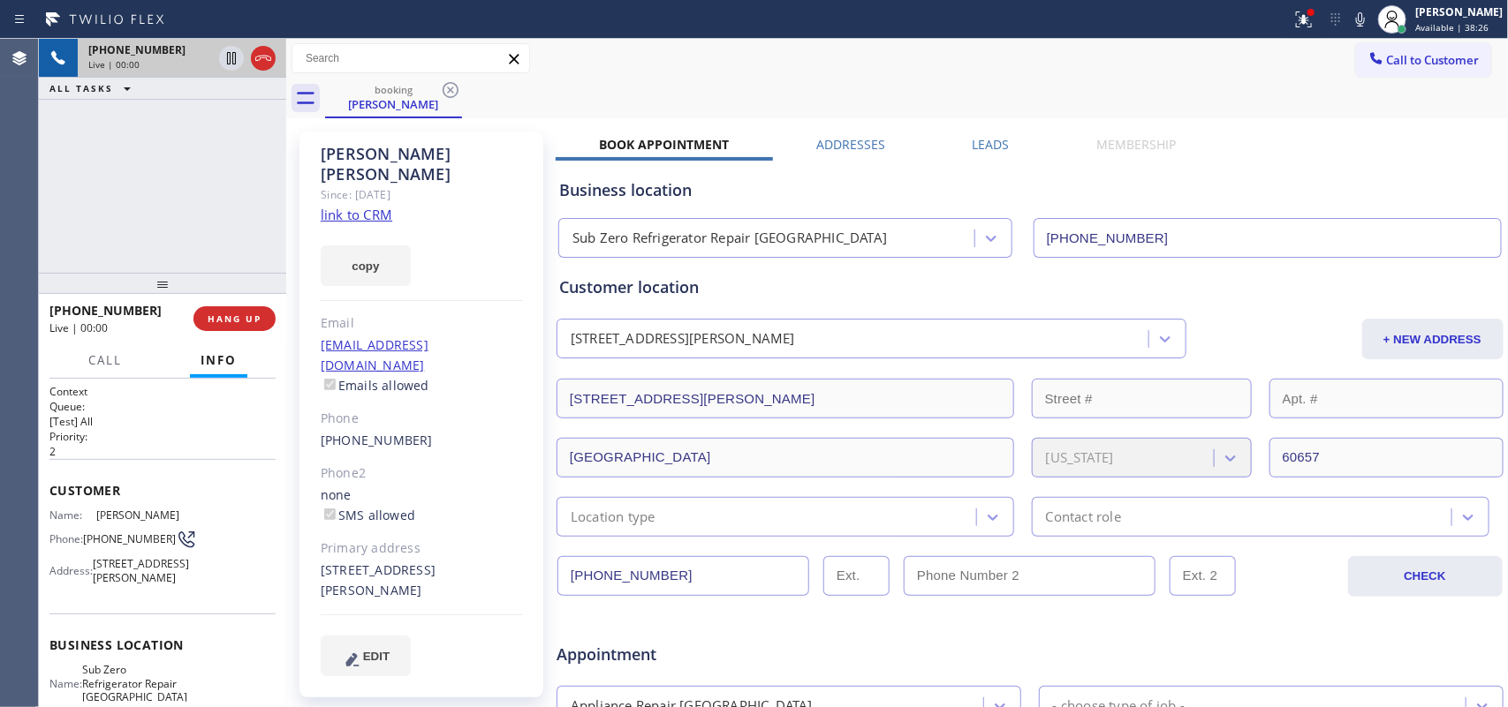
click at [364, 206] on link "link to CRM" at bounding box center [357, 215] width 72 height 18
click at [112, 360] on span "Call" at bounding box center [105, 360] width 34 height 16
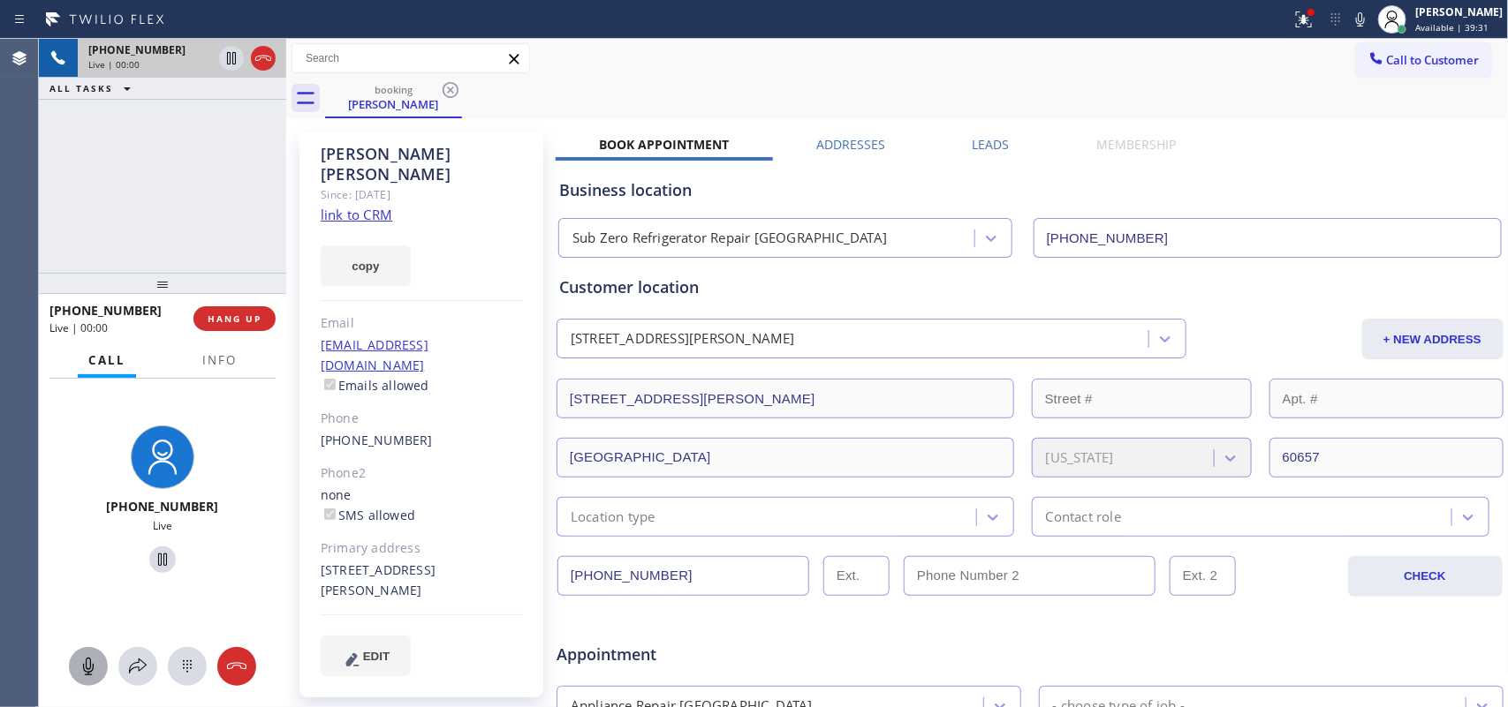
click at [90, 660] on icon at bounding box center [88, 667] width 11 height 18
click at [153, 557] on icon at bounding box center [162, 559] width 21 height 21
drag, startPoint x: 87, startPoint y: 663, endPoint x: 115, endPoint y: 590, distance: 78.6
click at [88, 659] on icon at bounding box center [88, 667] width 11 height 18
click at [155, 554] on icon at bounding box center [162, 559] width 21 height 21
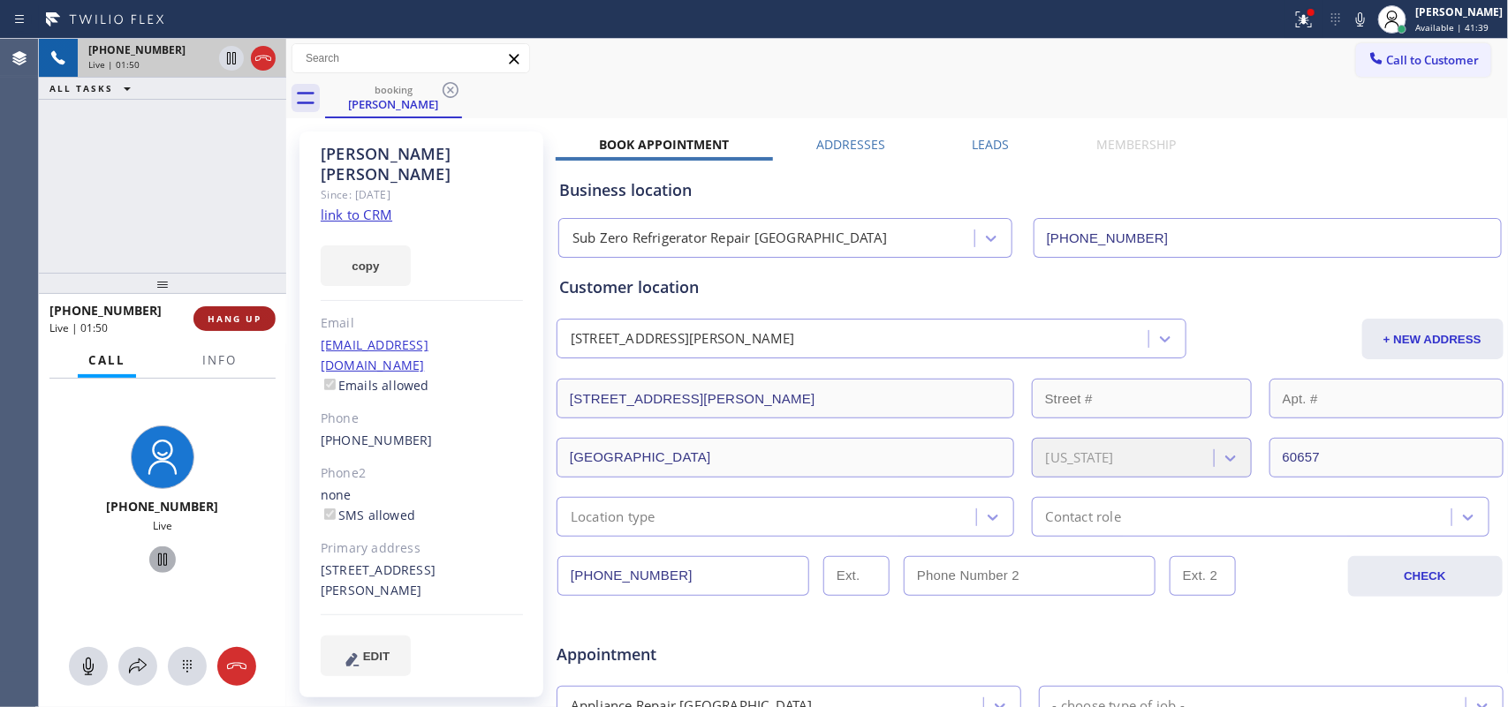
click at [266, 325] on button "HANG UP" at bounding box center [234, 318] width 82 height 25
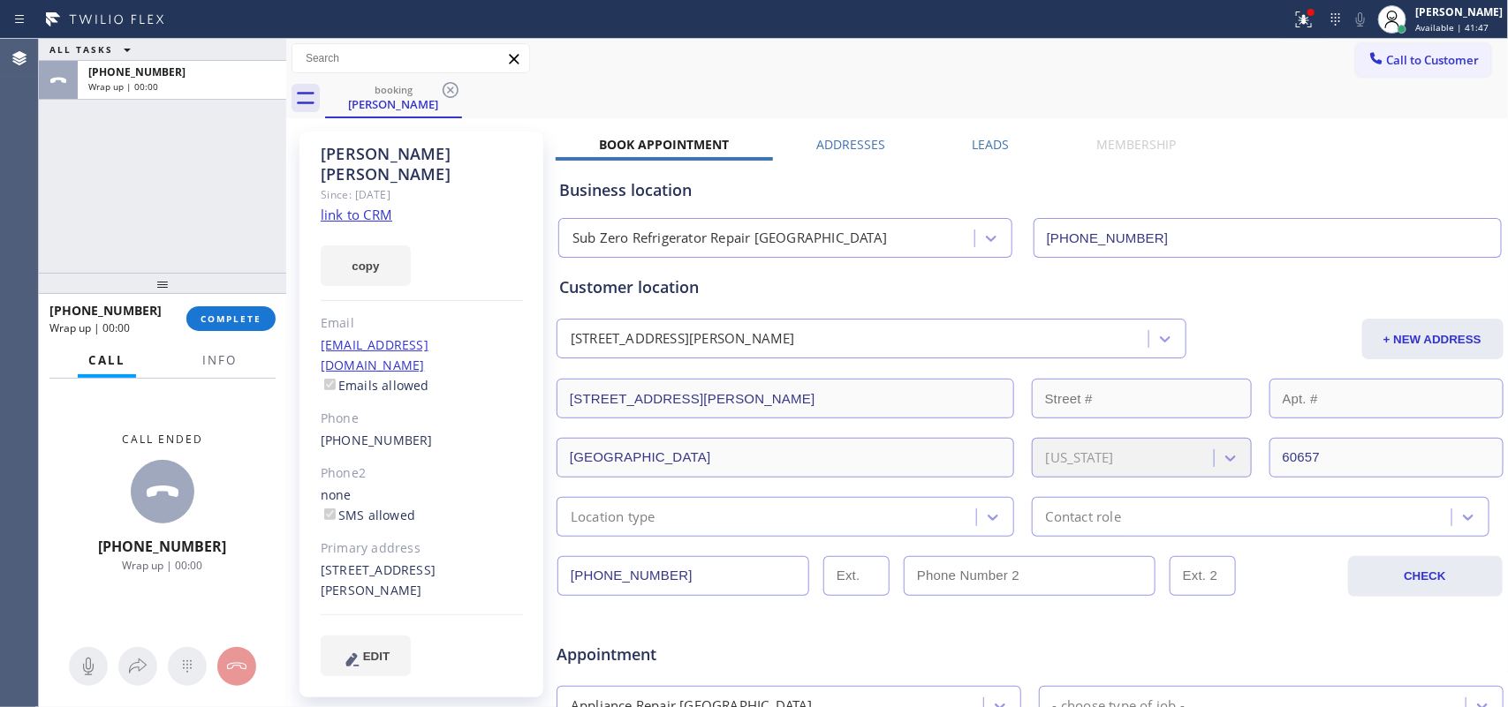
click at [86, 162] on div "ALL TASKS ALL TASKS ACTIVE TASKS TASKS IN WRAP UP [PHONE_NUMBER] Wrap up | 00:00" at bounding box center [162, 156] width 247 height 234
drag, startPoint x: 231, startPoint y: 322, endPoint x: 284, endPoint y: 321, distance: 53.0
click at [232, 321] on span "COMPLETE" at bounding box center [230, 319] width 61 height 12
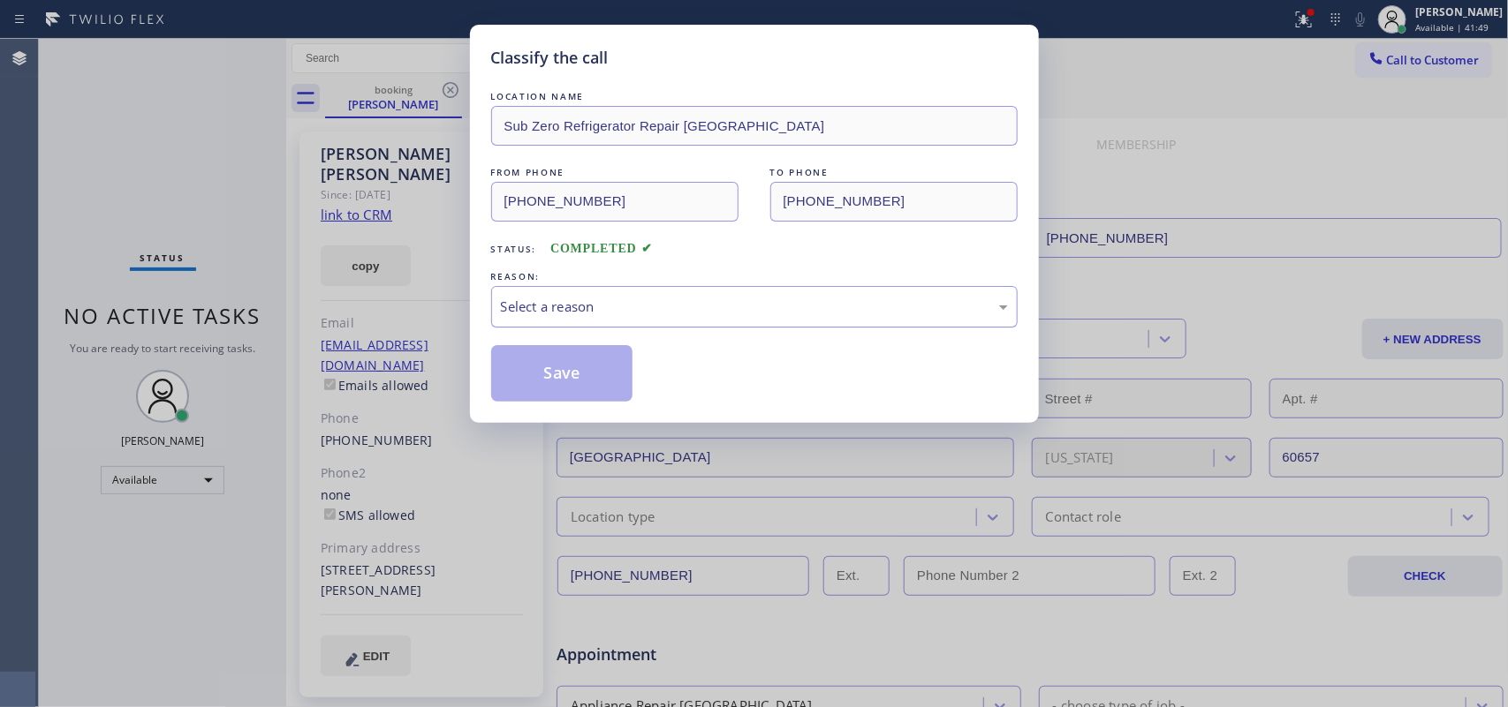
click at [711, 311] on div "Select a reason" at bounding box center [754, 307] width 507 height 20
click at [601, 376] on button "Save" at bounding box center [562, 373] width 142 height 57
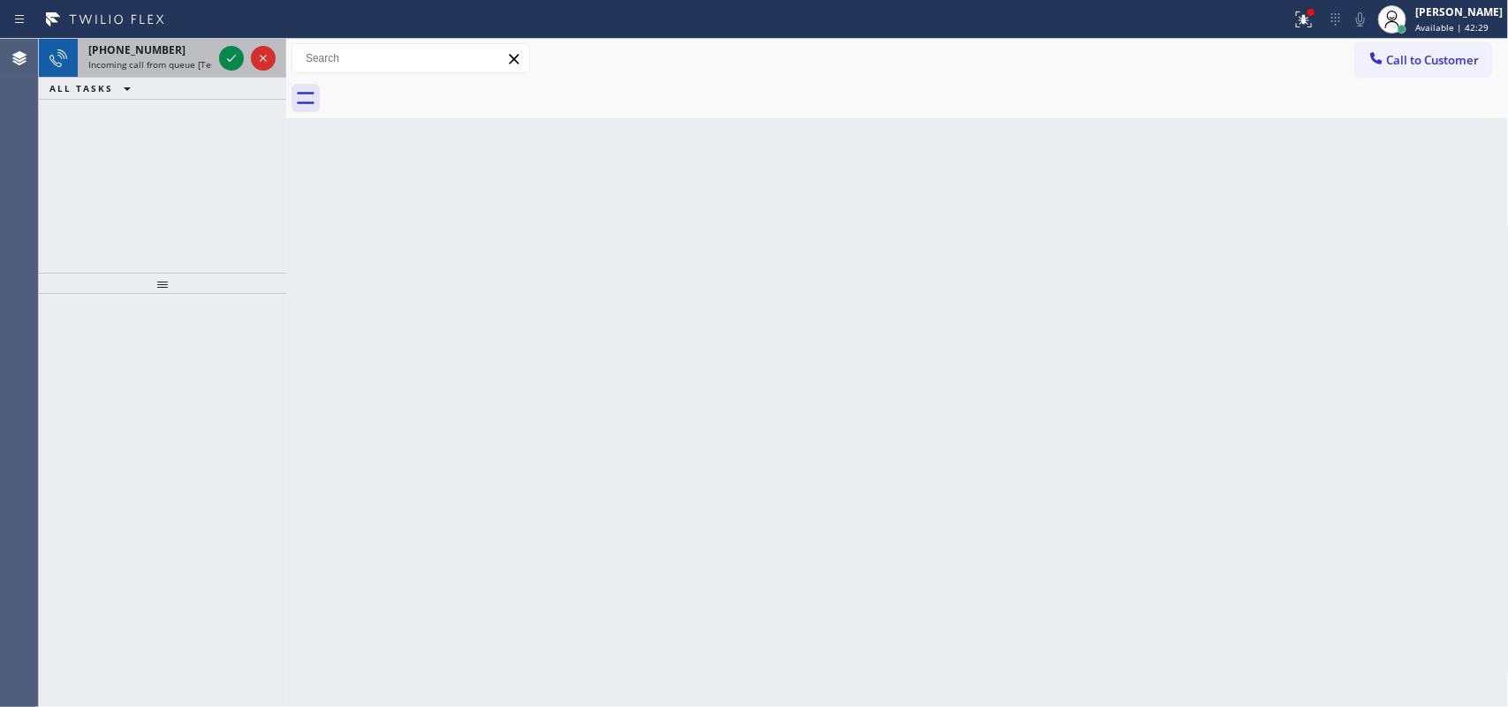
click at [187, 62] on span "Incoming call from queue [Test] All" at bounding box center [161, 64] width 147 height 12
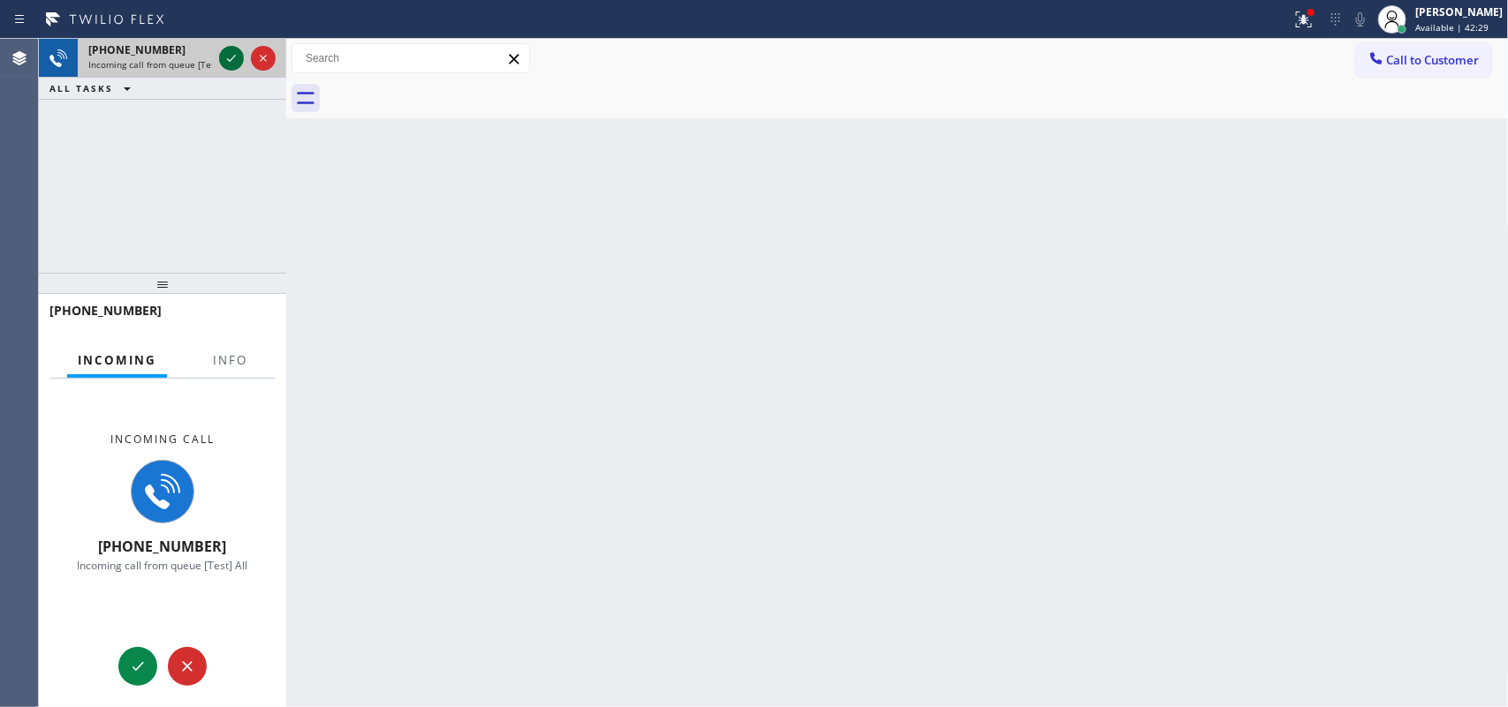
click at [231, 57] on icon at bounding box center [231, 58] width 21 height 21
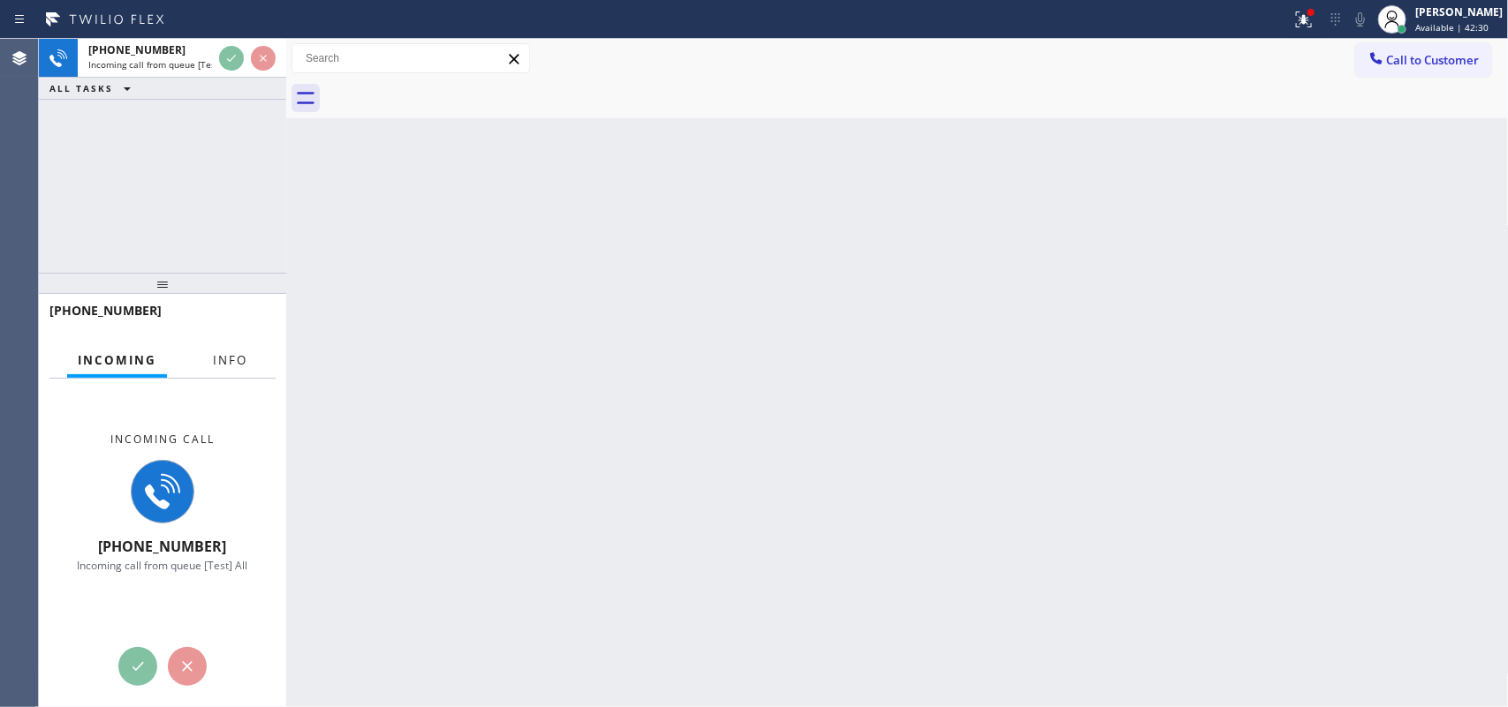
click at [241, 355] on span "Info" at bounding box center [230, 360] width 34 height 16
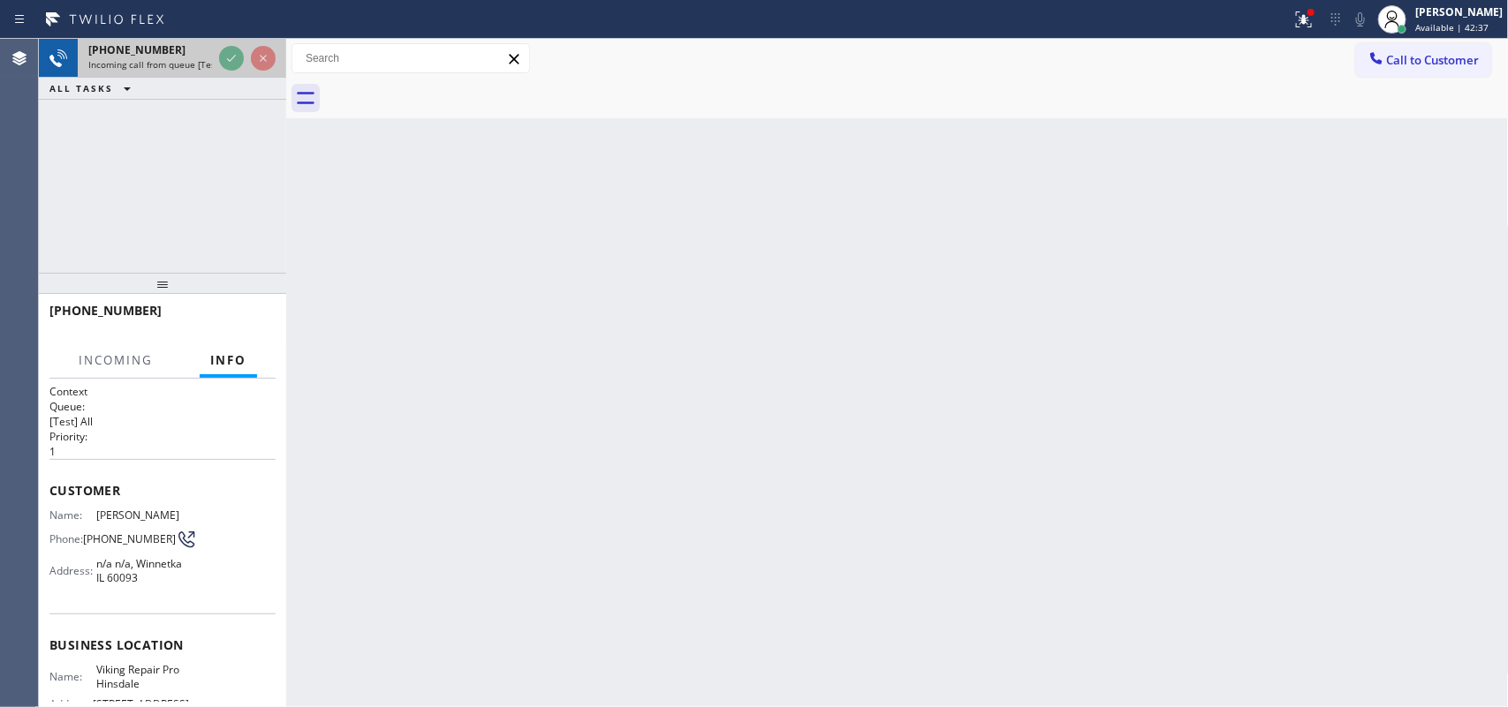
click at [138, 46] on span "[PHONE_NUMBER]" at bounding box center [136, 49] width 97 height 15
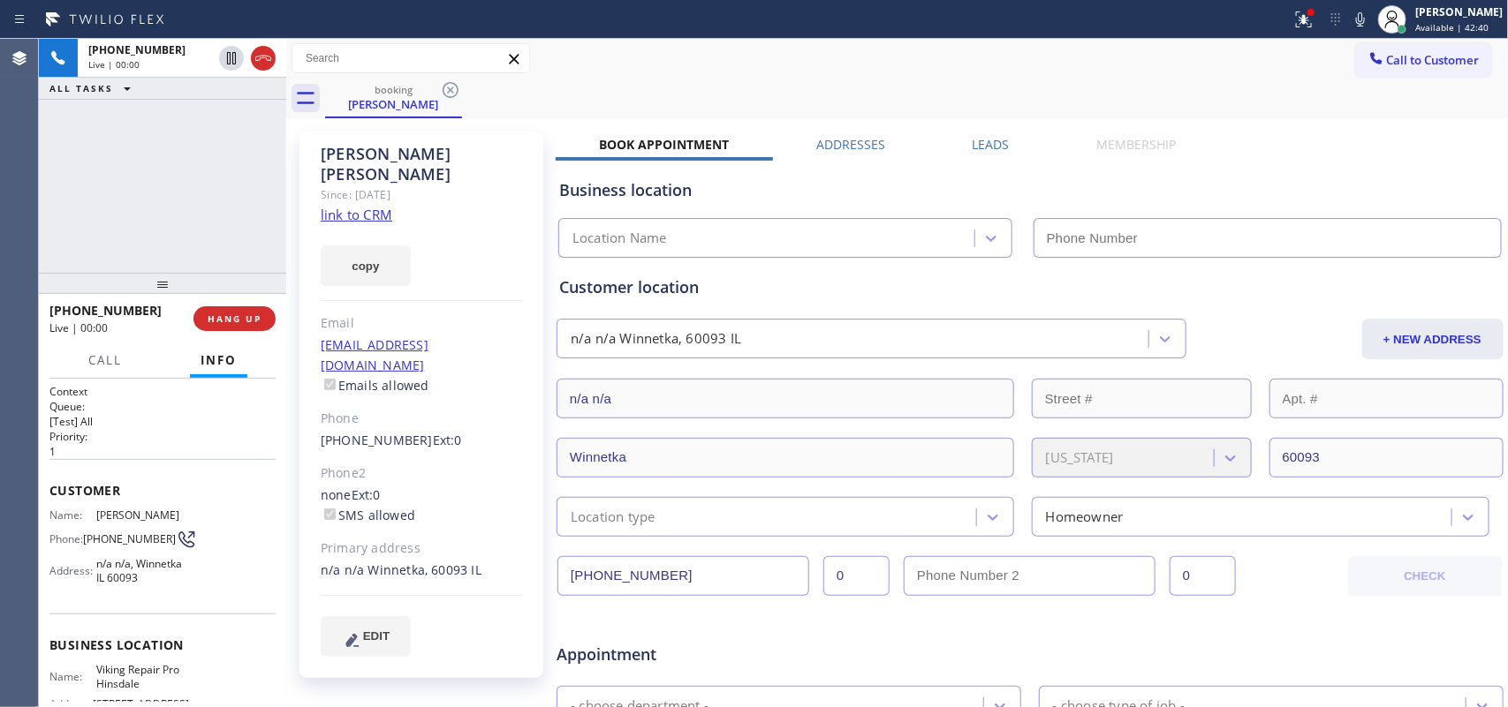
type input "[PHONE_NUMBER]"
click at [374, 206] on link "link to CRM" at bounding box center [357, 215] width 72 height 18
click at [94, 358] on span "Call" at bounding box center [105, 360] width 34 height 16
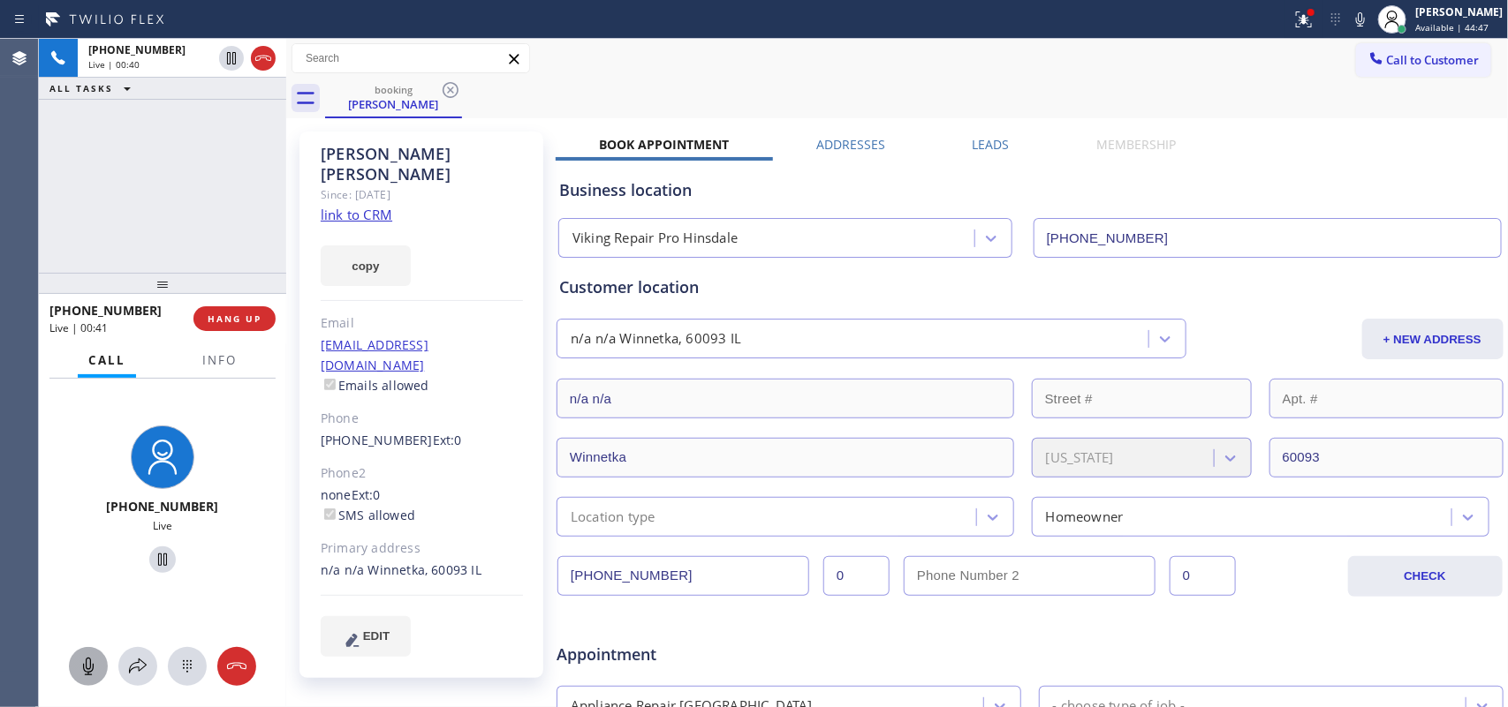
click at [80, 665] on icon at bounding box center [88, 666] width 21 height 21
click at [152, 558] on icon at bounding box center [162, 559] width 21 height 21
click at [90, 659] on icon at bounding box center [88, 666] width 21 height 21
click at [155, 554] on icon at bounding box center [162, 559] width 21 height 21
click at [663, 100] on div "booking [PERSON_NAME]" at bounding box center [916, 99] width 1183 height 40
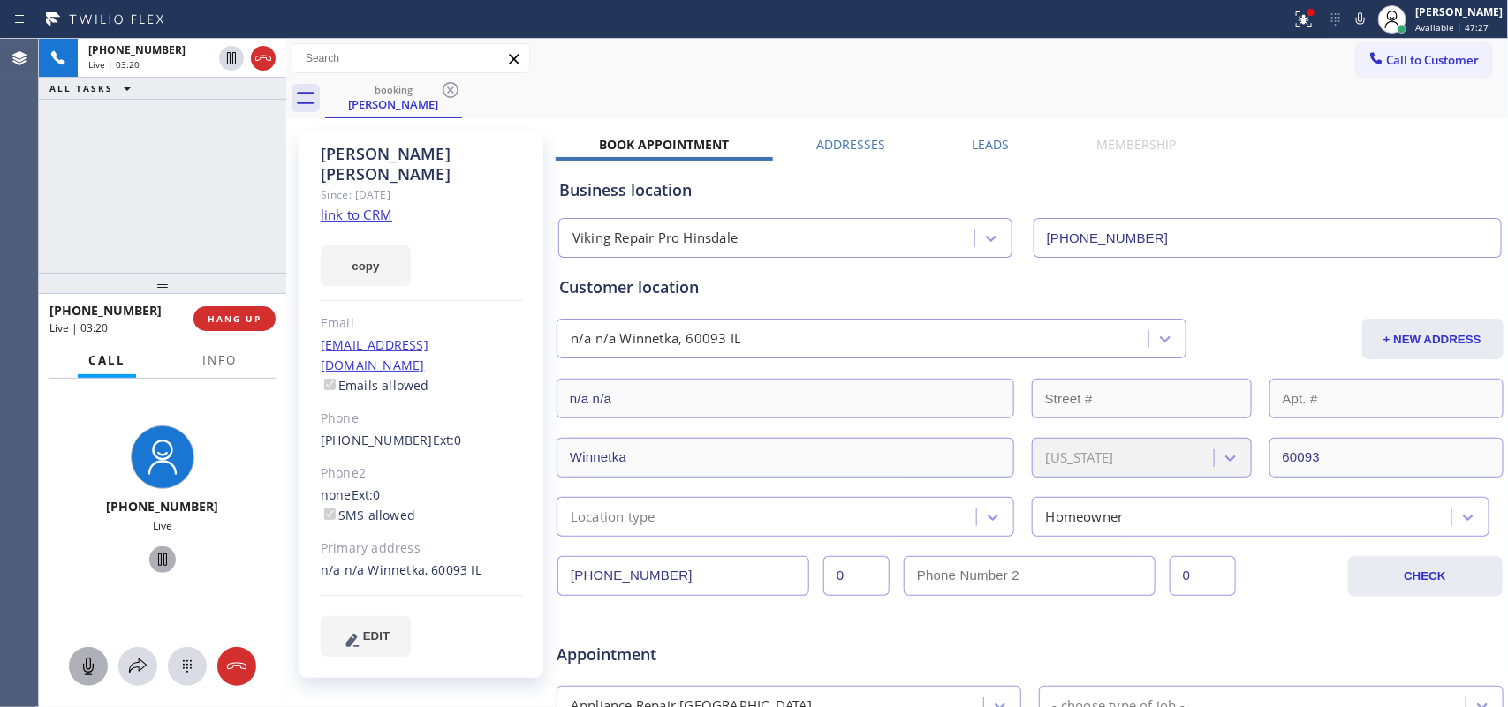
click at [646, 87] on div "booking [PERSON_NAME]" at bounding box center [916, 99] width 1183 height 40
drag, startPoint x: 483, startPoint y: 655, endPoint x: 487, endPoint y: 646, distance: 9.5
click at [483, 655] on div "[PERSON_NAME] Since: [DATE] link to CRM copy Email [EMAIL_ADDRESS][DOMAIN_NAME]…" at bounding box center [423, 695] width 265 height 1145
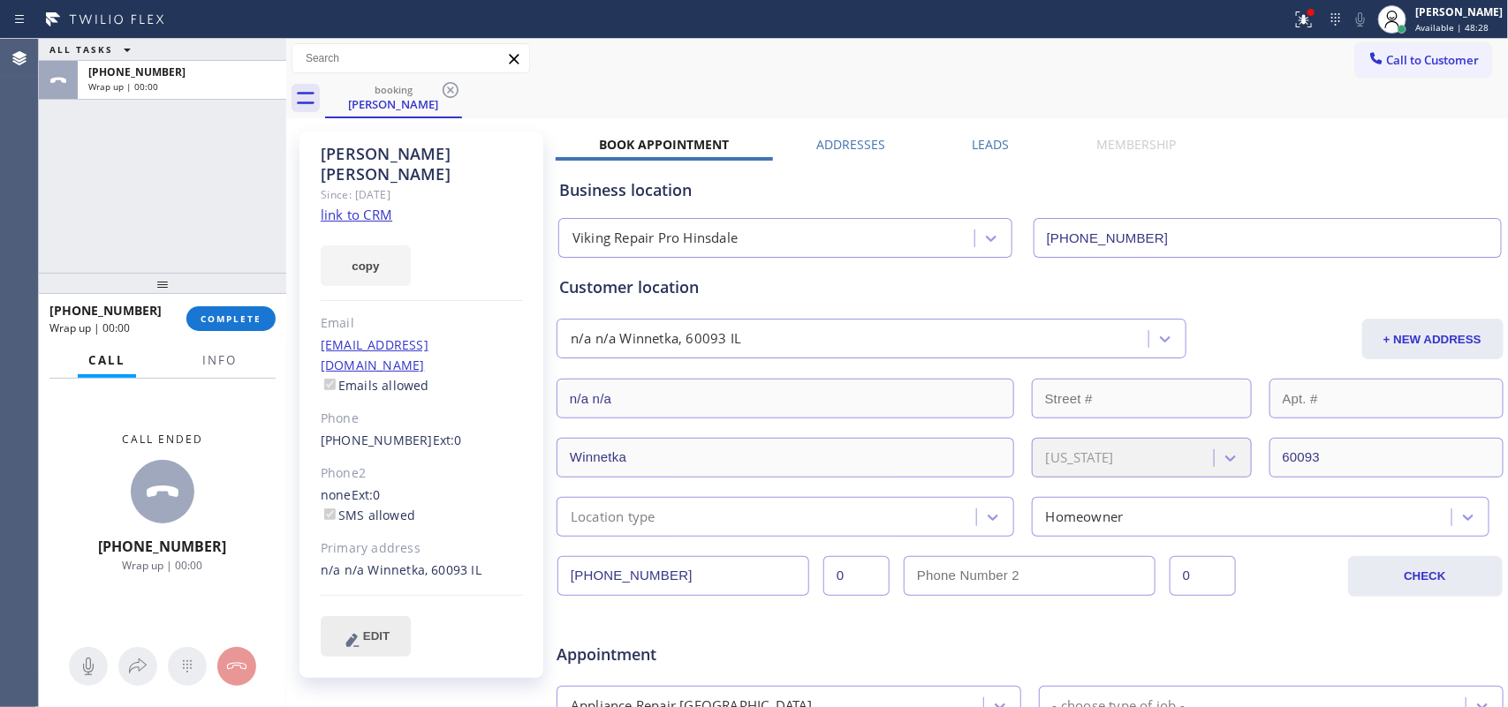
click at [384, 630] on span "EDIT" at bounding box center [376, 636] width 26 height 13
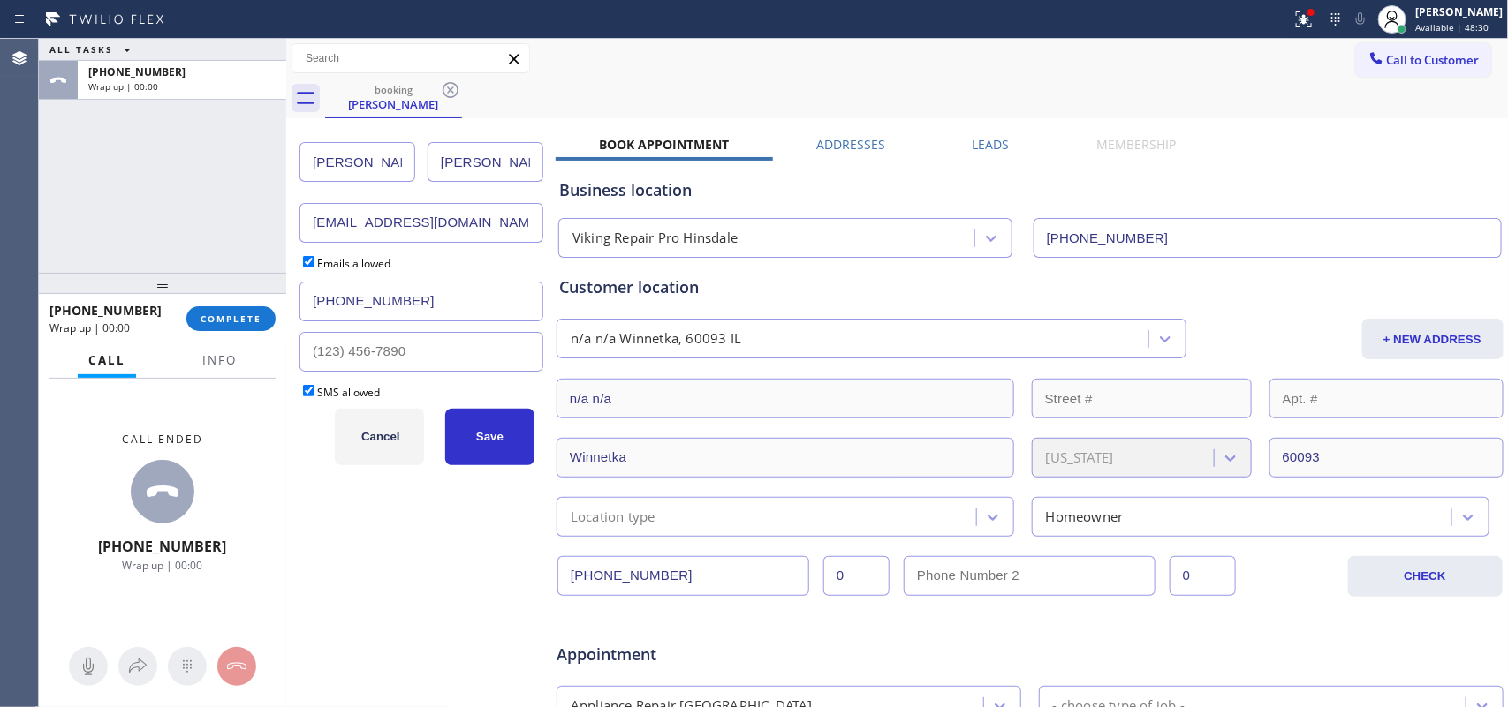
click at [63, 218] on div "ALL TASKS ALL TASKS ACTIVE TASKS TASKS IN WRAP UP [PHONE_NUMBER] Wrap up | 00:00" at bounding box center [162, 156] width 247 height 234
click at [415, 222] on input "[EMAIL_ADDRESS][DOMAIN_NAME]" at bounding box center [421, 223] width 244 height 40
paste input "acreed4990"
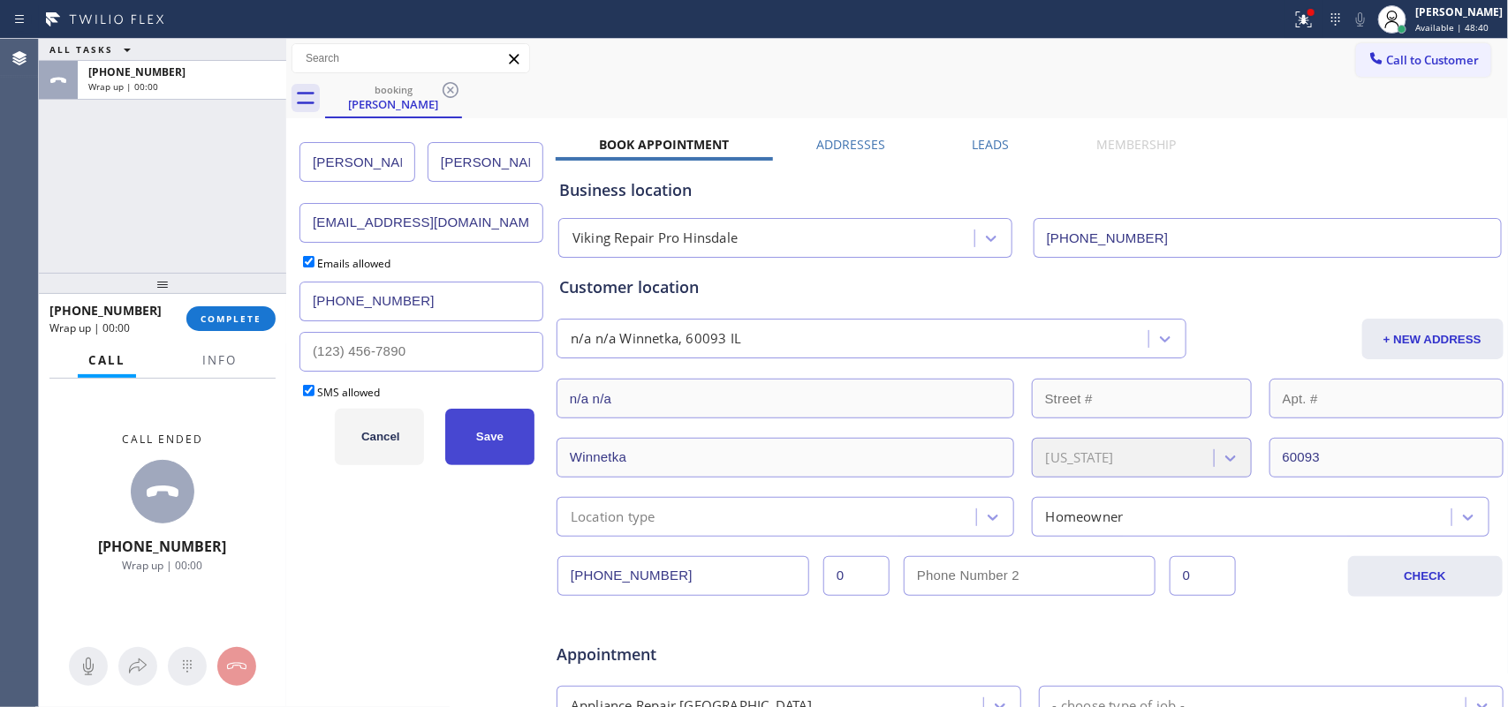
type input "[EMAIL_ADDRESS][DOMAIN_NAME]"
click at [490, 438] on span "Save" at bounding box center [489, 436] width 27 height 13
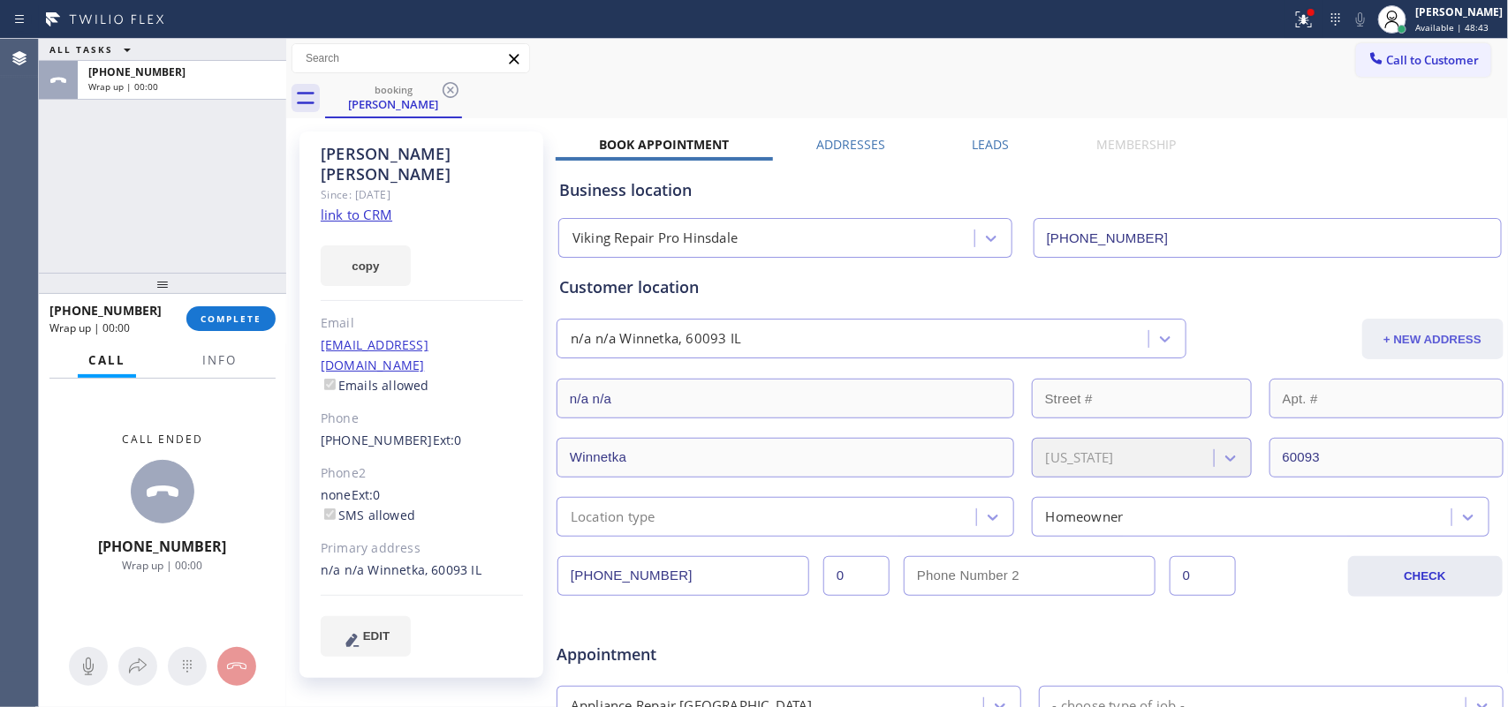
click at [1409, 342] on button "+ NEW ADDRESS" at bounding box center [1432, 339] width 141 height 41
click at [509, 185] on div "Since: [DATE]" at bounding box center [422, 195] width 202 height 20
click at [749, 404] on input "n/a n/a" at bounding box center [784, 399] width 457 height 40
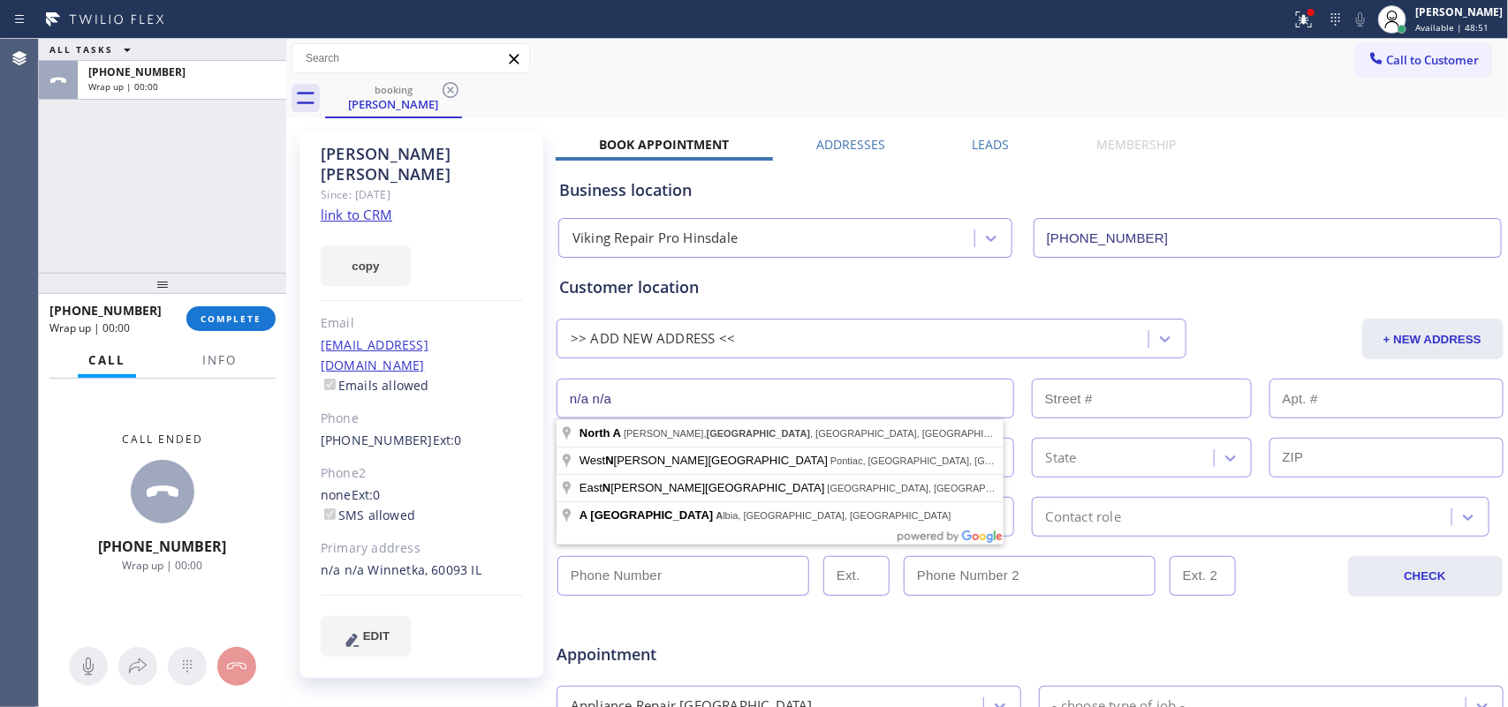
click at [749, 404] on input "n/a n/a" at bounding box center [784, 399] width 457 height 40
paste input "[STREET_ADDRESS]"
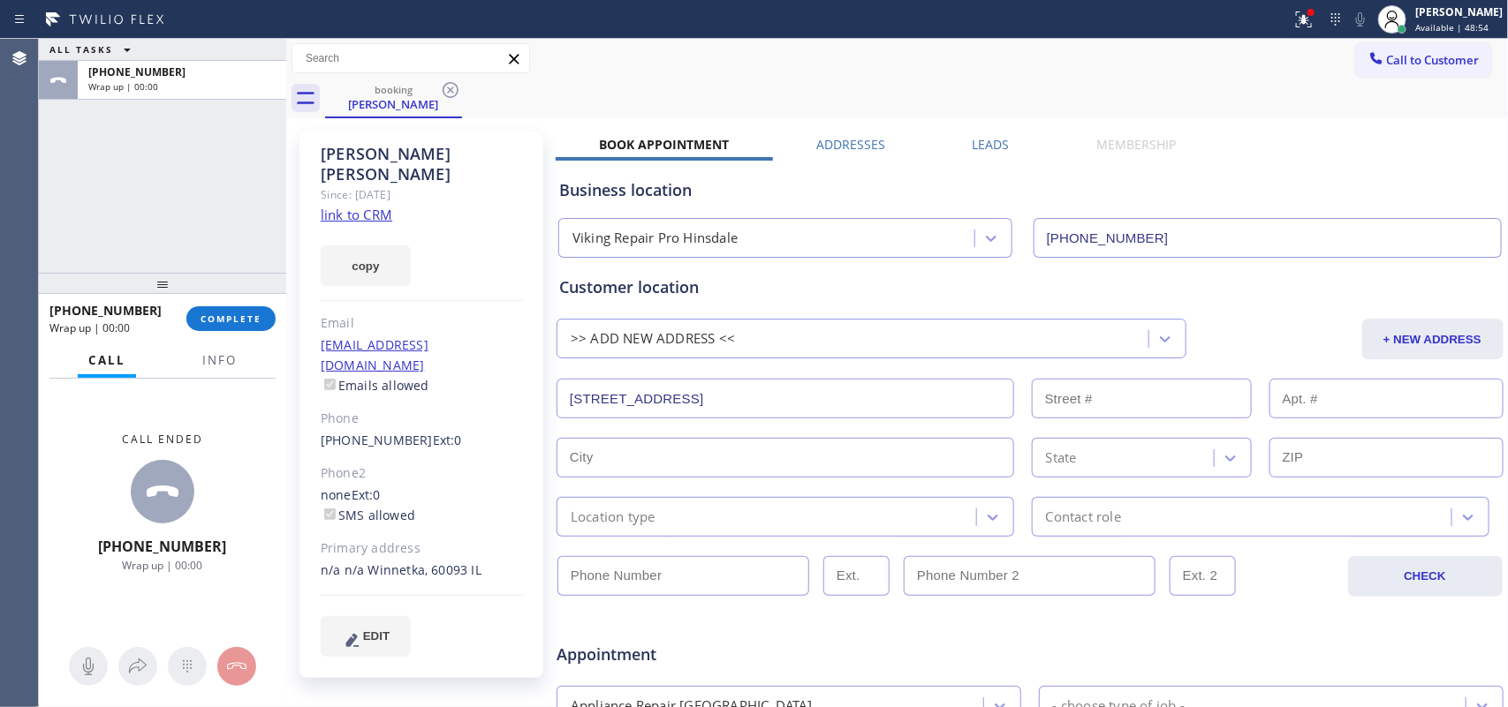
type input "[STREET_ADDRESS]"
type input "801"
type input "Winnetka"
type input "60093"
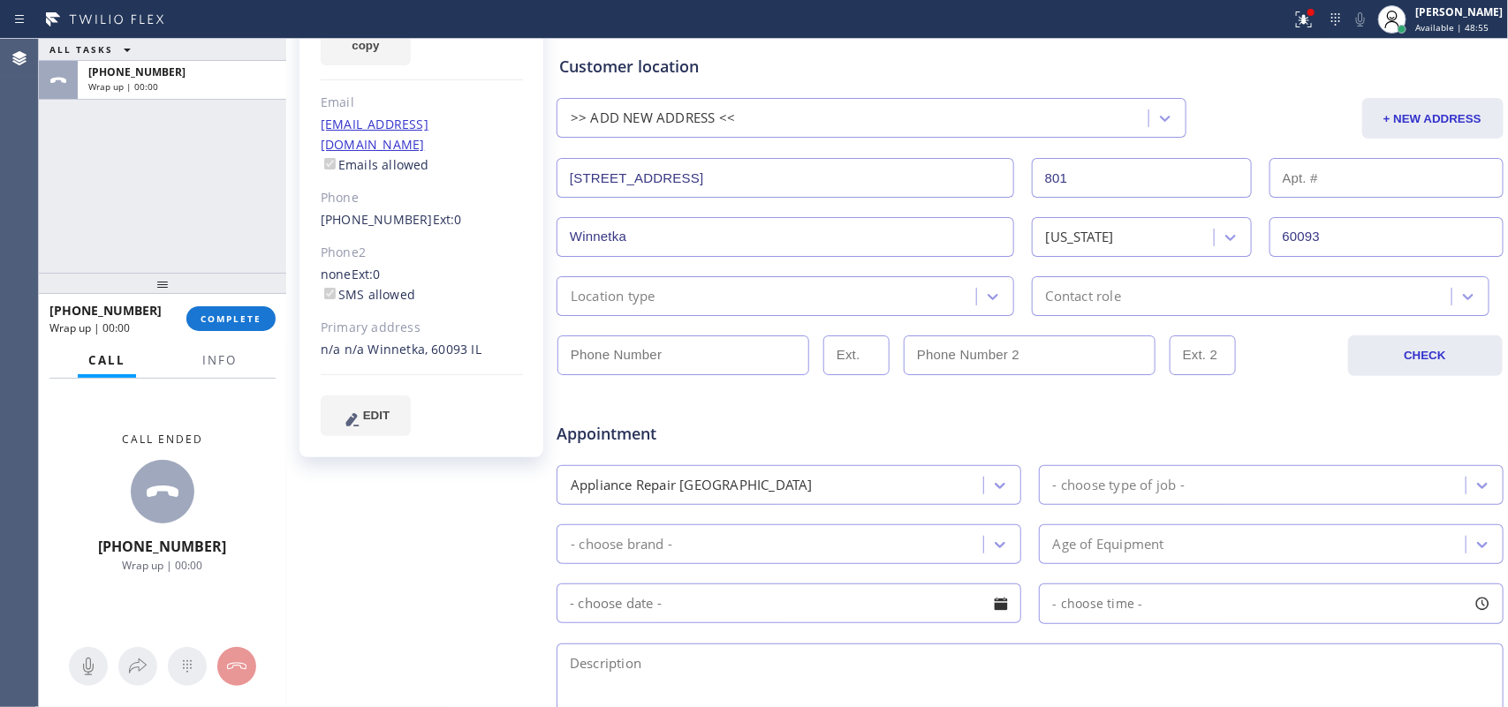
click at [805, 294] on div "Location type" at bounding box center [769, 296] width 414 height 31
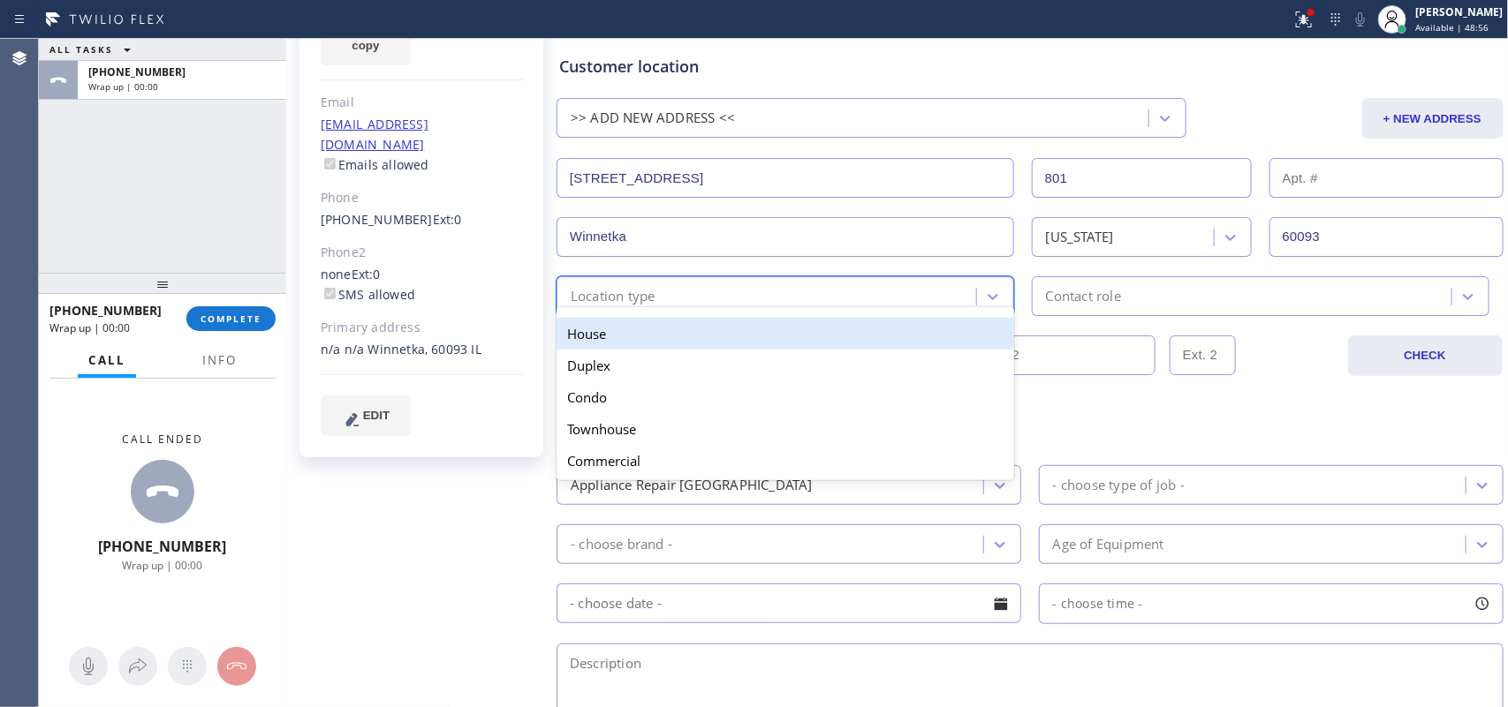
click at [743, 328] on div "House" at bounding box center [784, 334] width 457 height 32
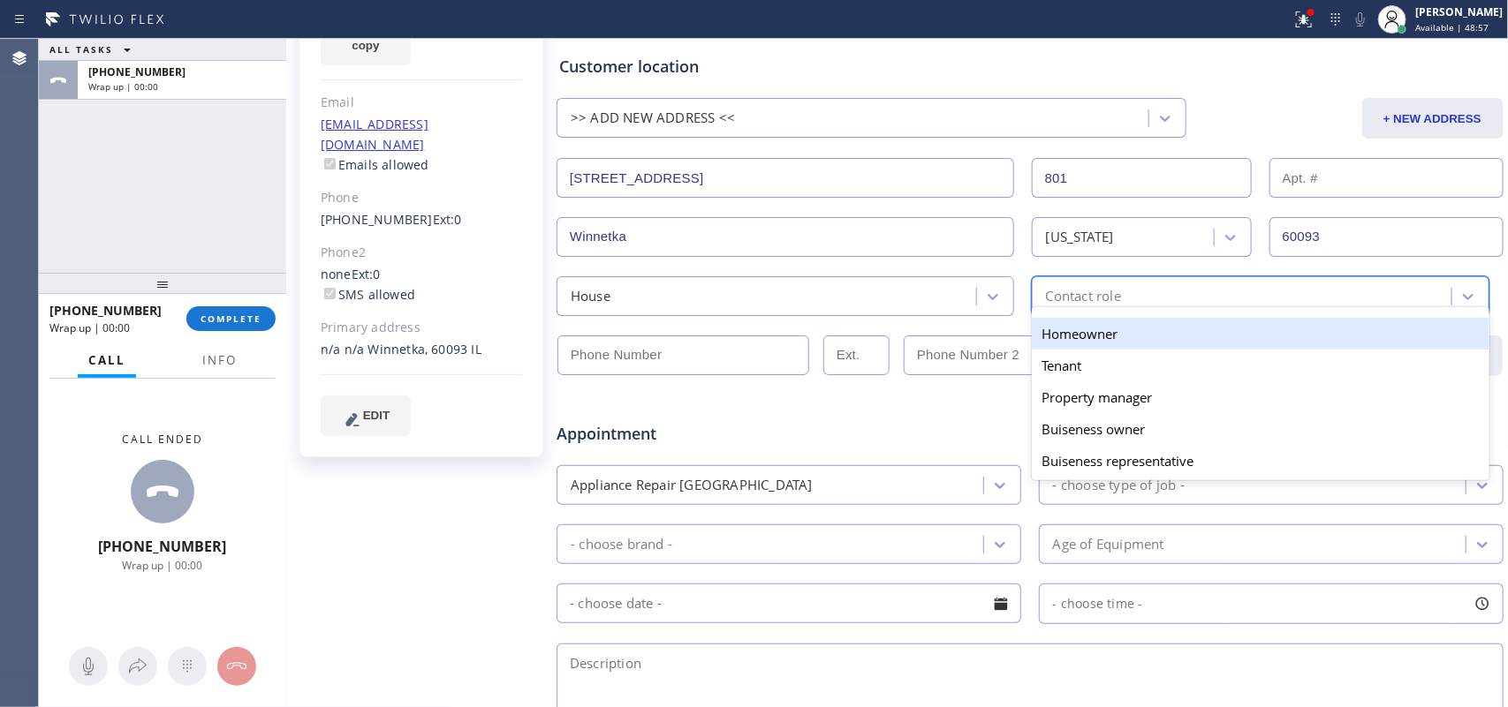
click at [1067, 284] on div "Contact role" at bounding box center [1244, 296] width 414 height 31
click at [1070, 331] on div "Homeowner" at bounding box center [1260, 334] width 457 height 32
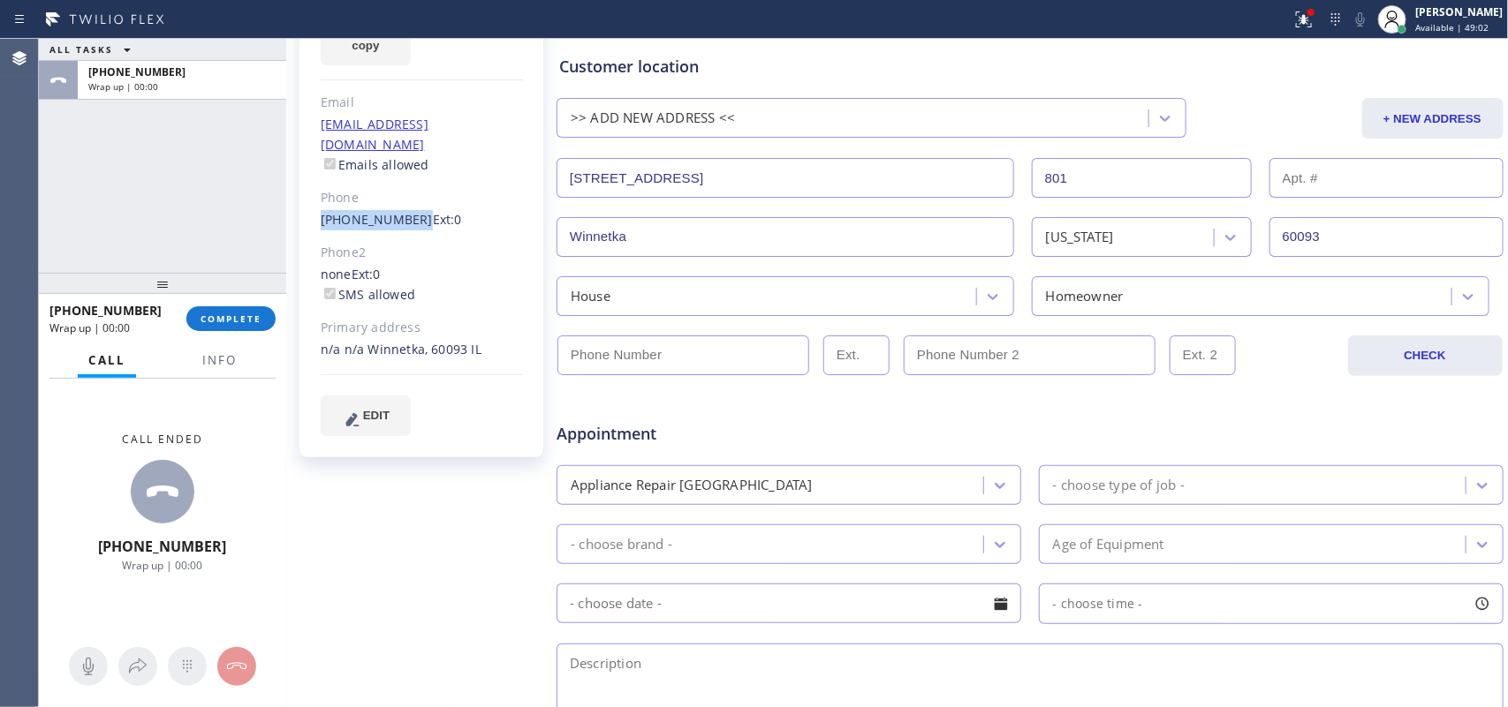
drag, startPoint x: 306, startPoint y: 182, endPoint x: 407, endPoint y: 186, distance: 101.7
click at [407, 186] on div "[PERSON_NAME] Since: [DATE] link to CRM copy Email [EMAIL_ADDRESS][DOMAIN_NAME]…" at bounding box center [421, 184] width 244 height 547
copy link "[PHONE_NUMBER]"
click at [685, 358] on input "(___) ___-____" at bounding box center [683, 356] width 252 height 40
paste input "314) 856-8410"
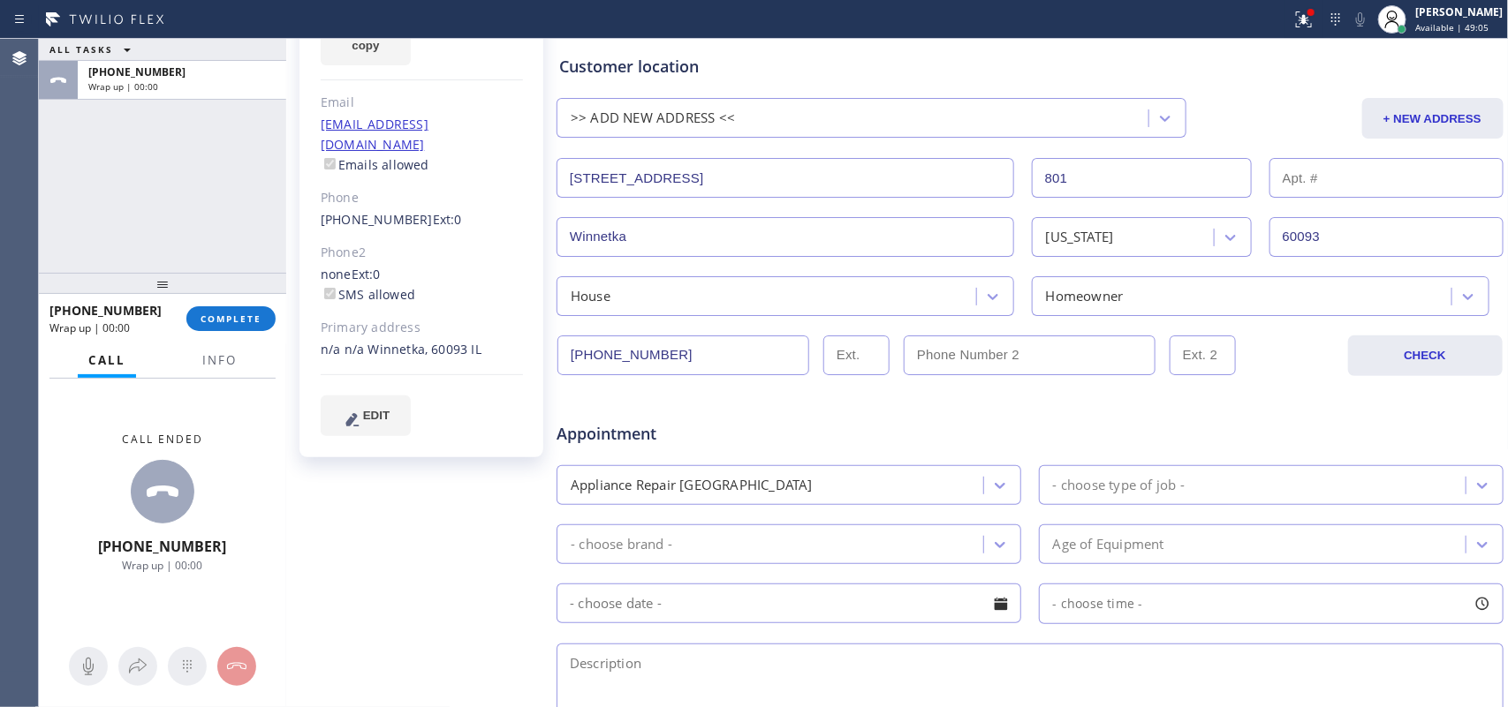
scroll to position [442, 0]
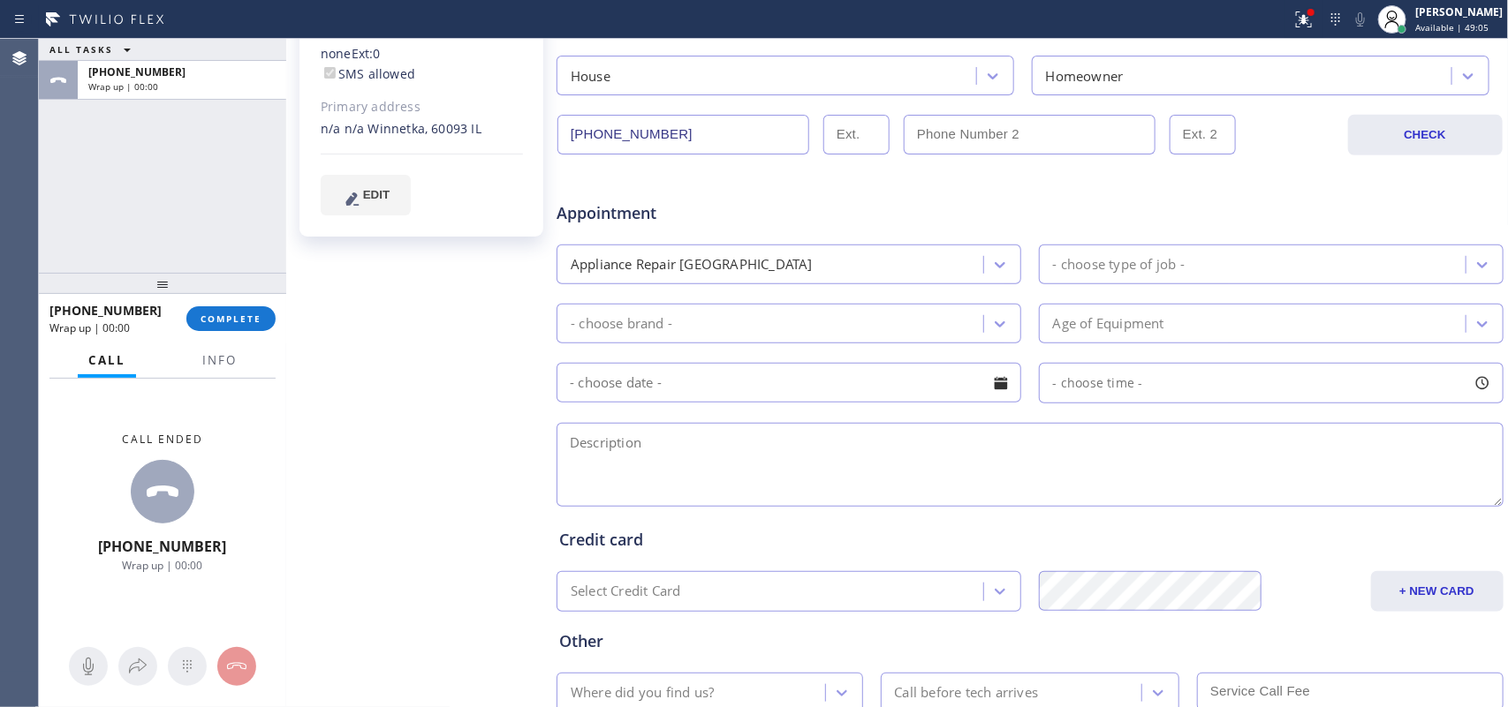
type input "[PHONE_NUMBER]"
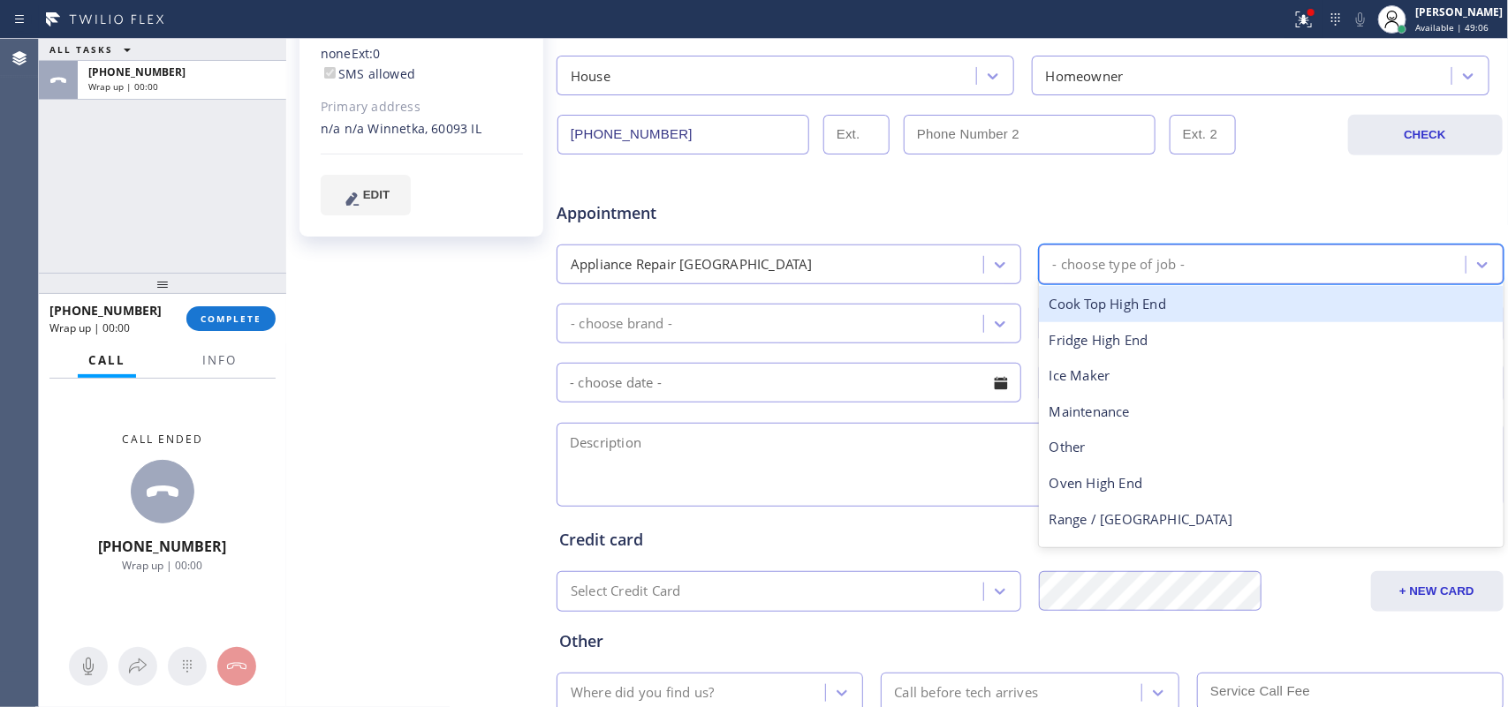
click at [1133, 253] on div "- choose type of job -" at bounding box center [1254, 264] width 421 height 31
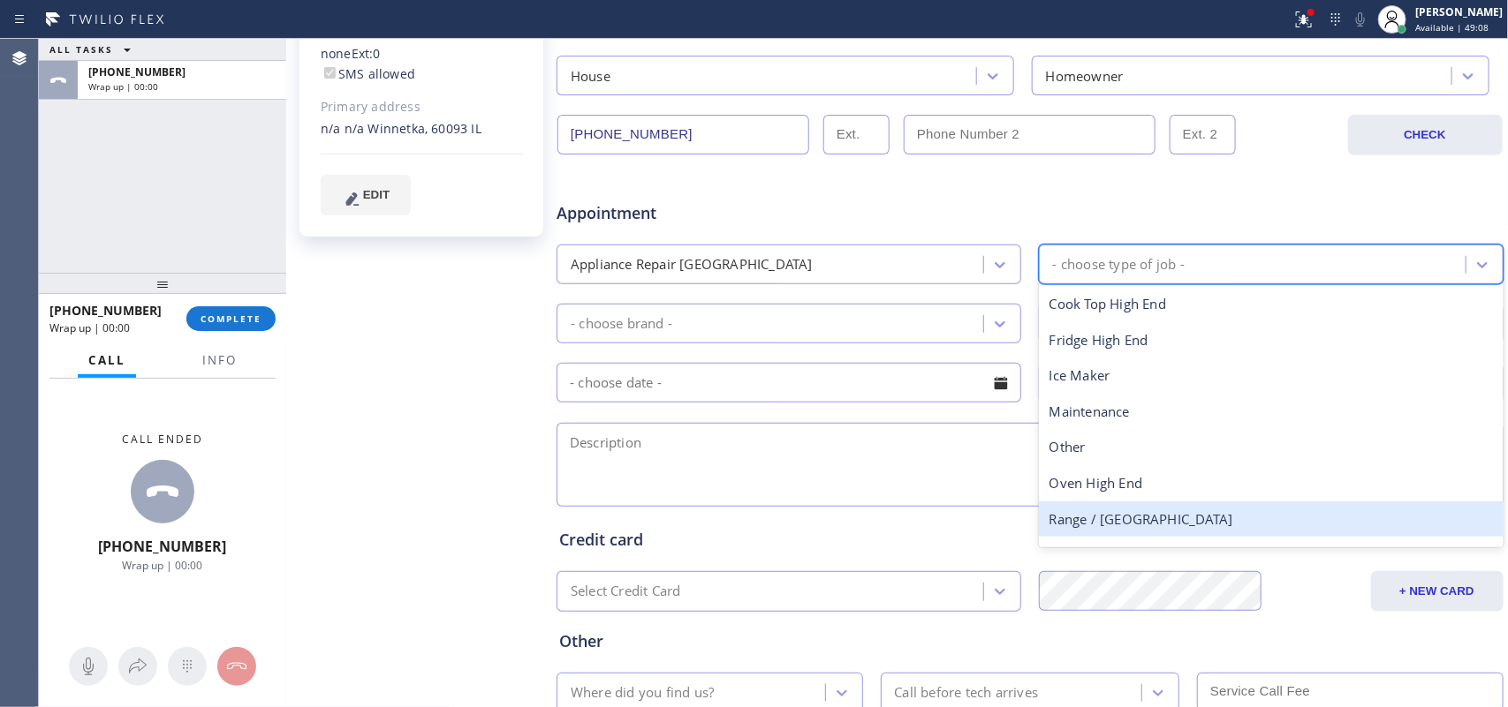
click at [1144, 518] on div "Range / [GEOGRAPHIC_DATA]" at bounding box center [1271, 520] width 465 height 36
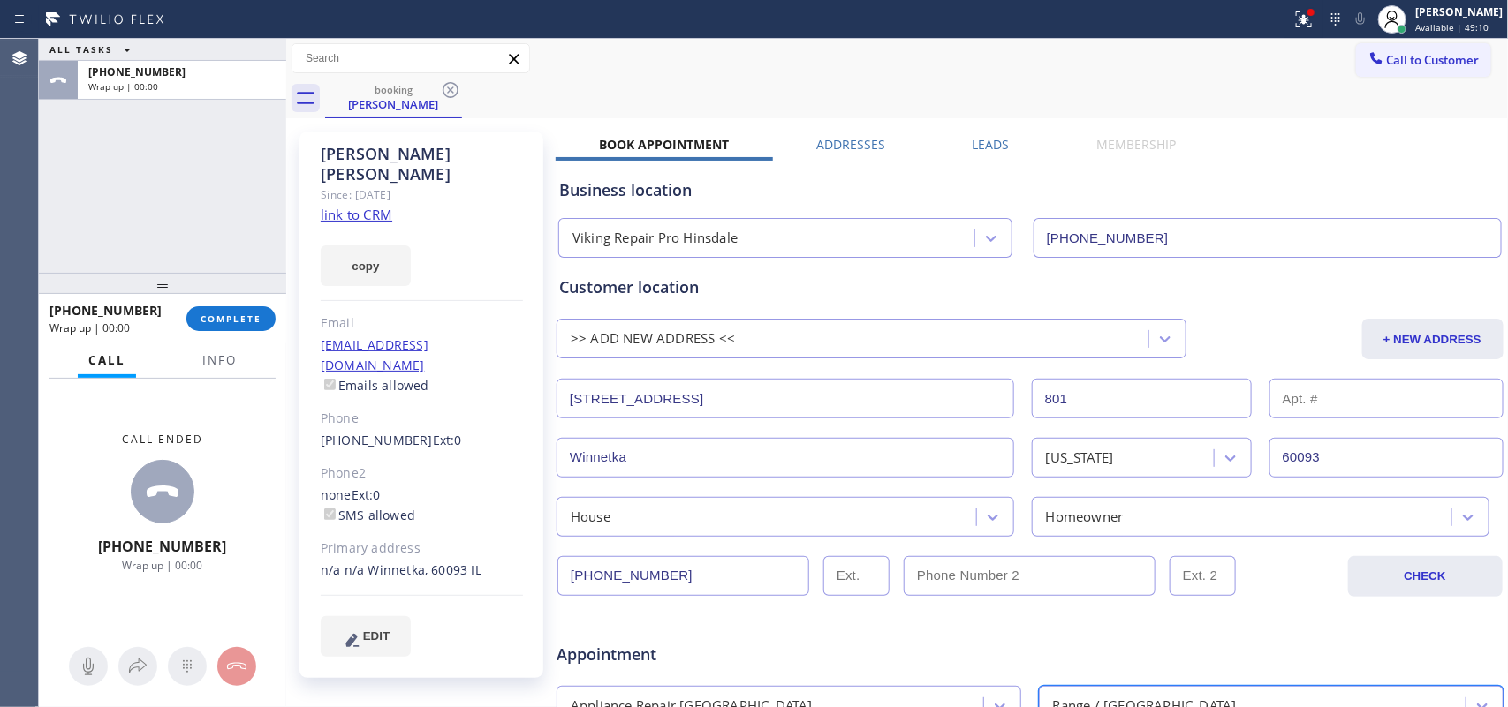
scroll to position [565, 0]
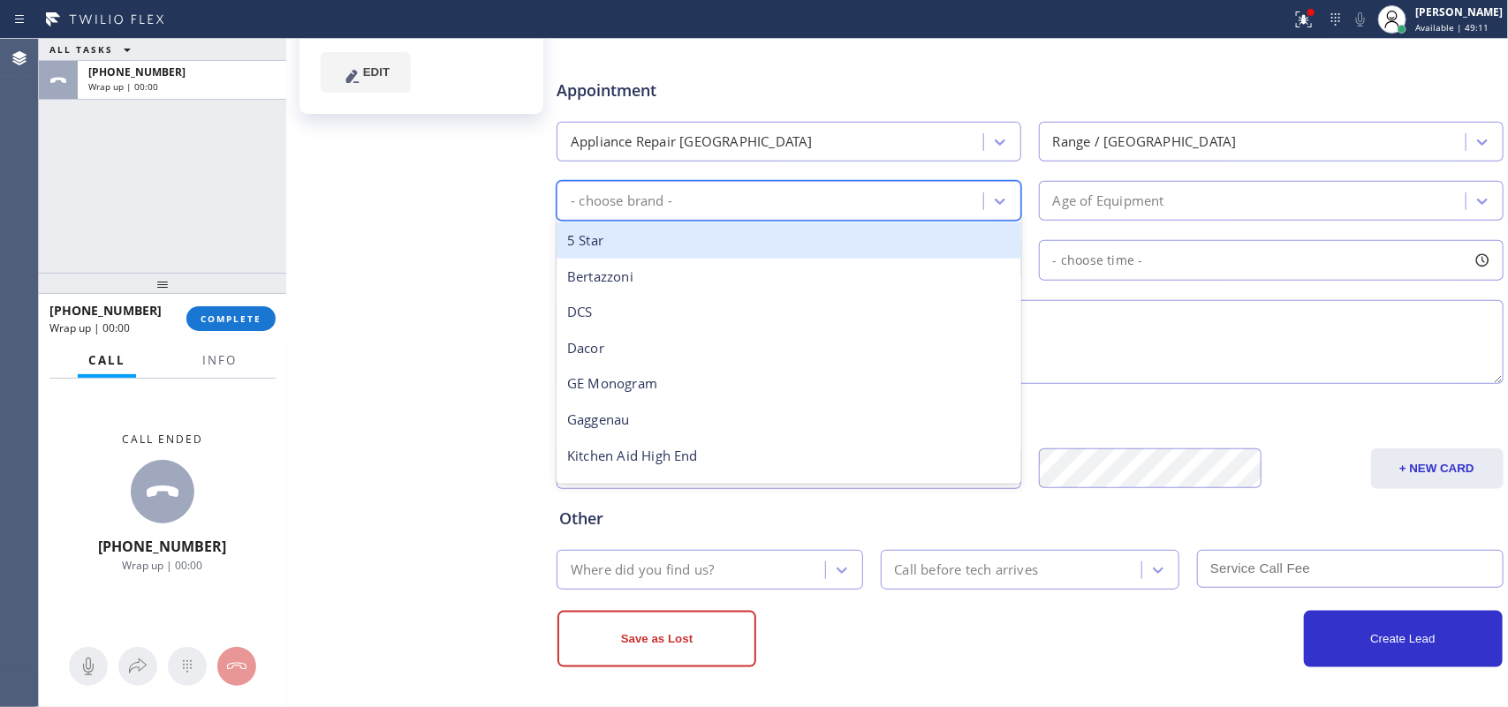
click at [843, 200] on div "- choose brand -" at bounding box center [772, 200] width 421 height 31
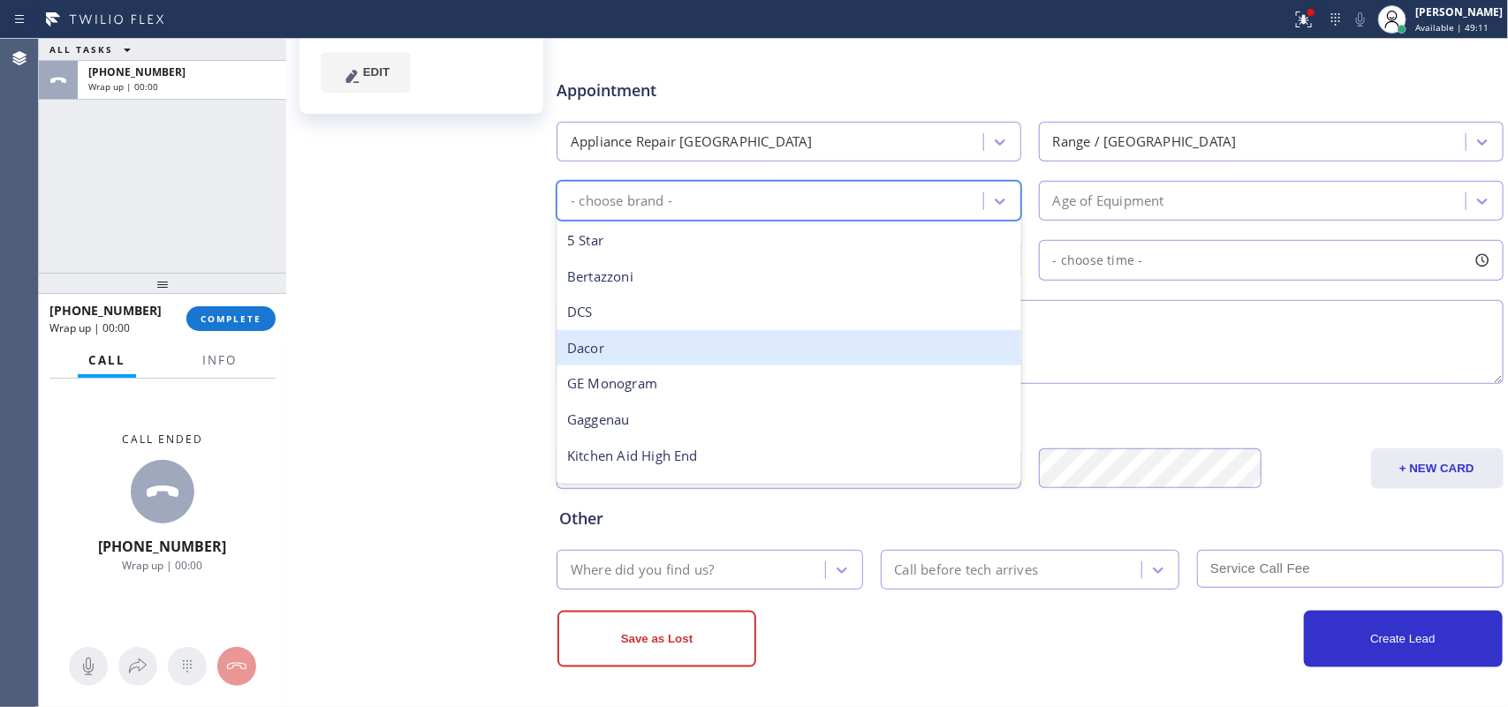
scroll to position [244, 0]
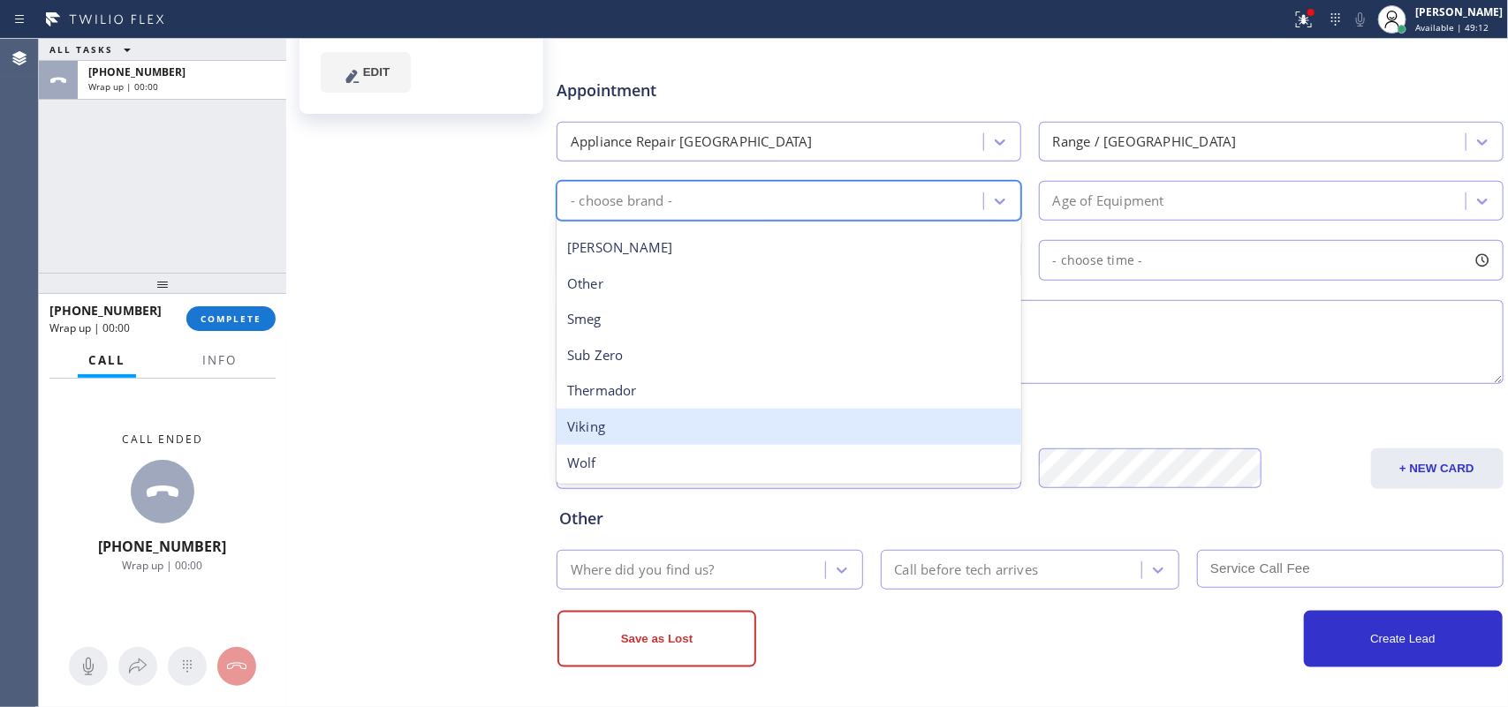
click at [647, 416] on div "Viking" at bounding box center [788, 427] width 465 height 36
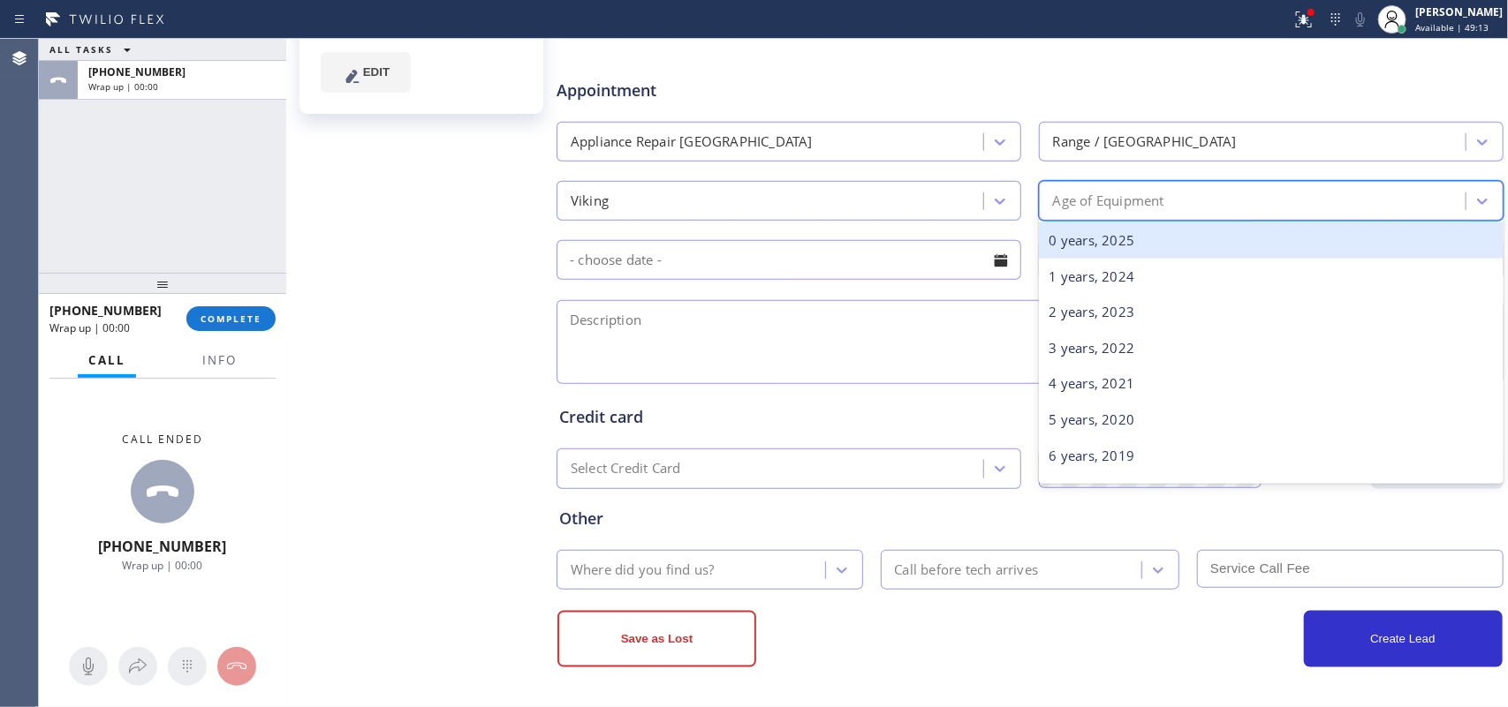
click at [1192, 184] on div "Age of Equipment" at bounding box center [1271, 201] width 465 height 40
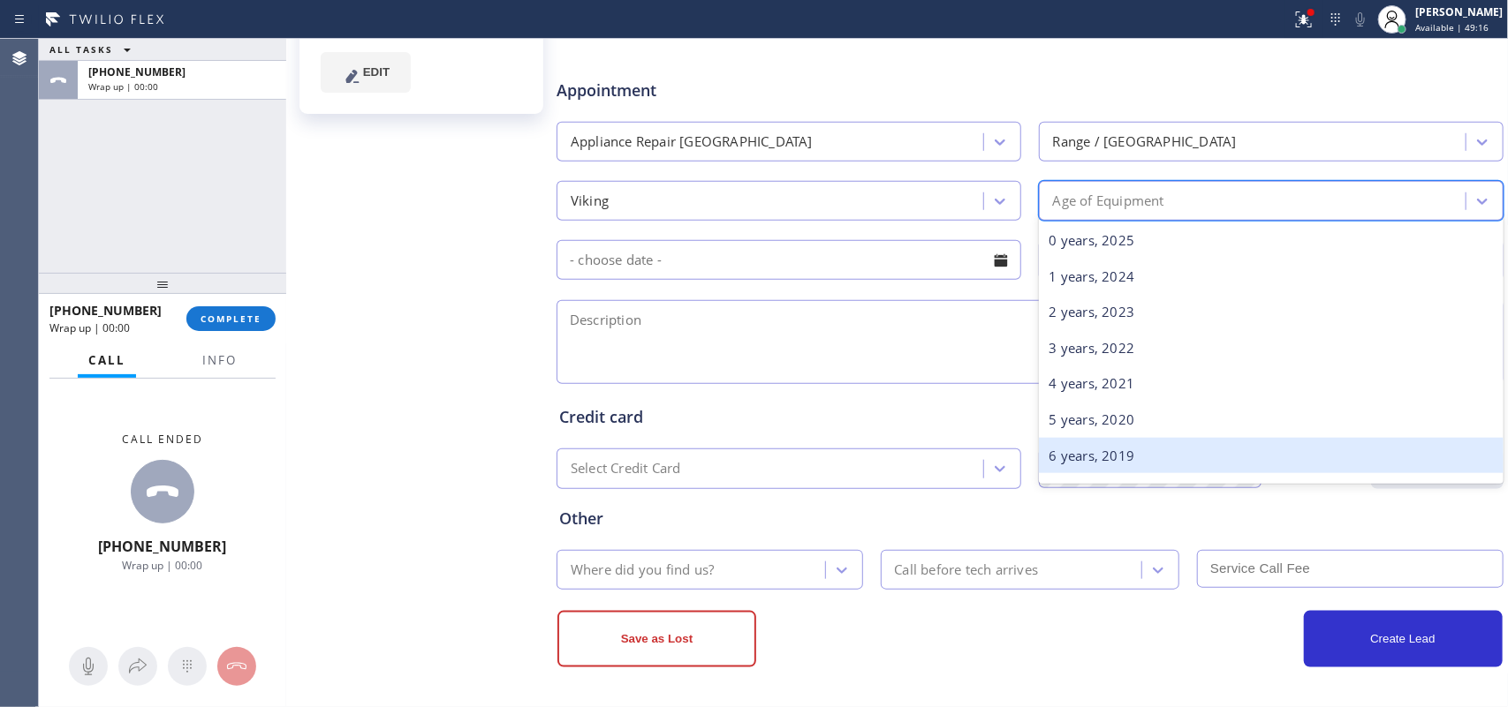
scroll to position [442, 0]
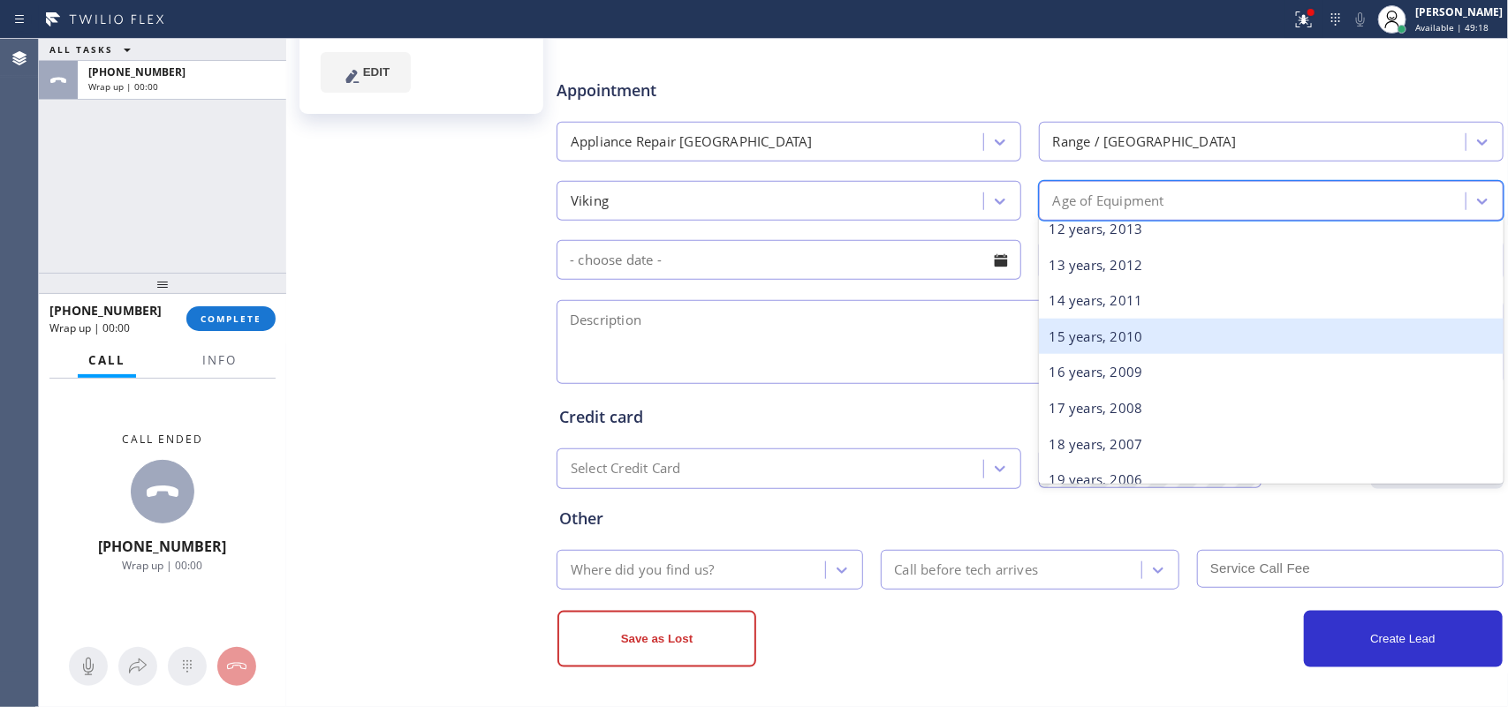
click at [1197, 351] on div "15 years, 2010" at bounding box center [1271, 337] width 465 height 36
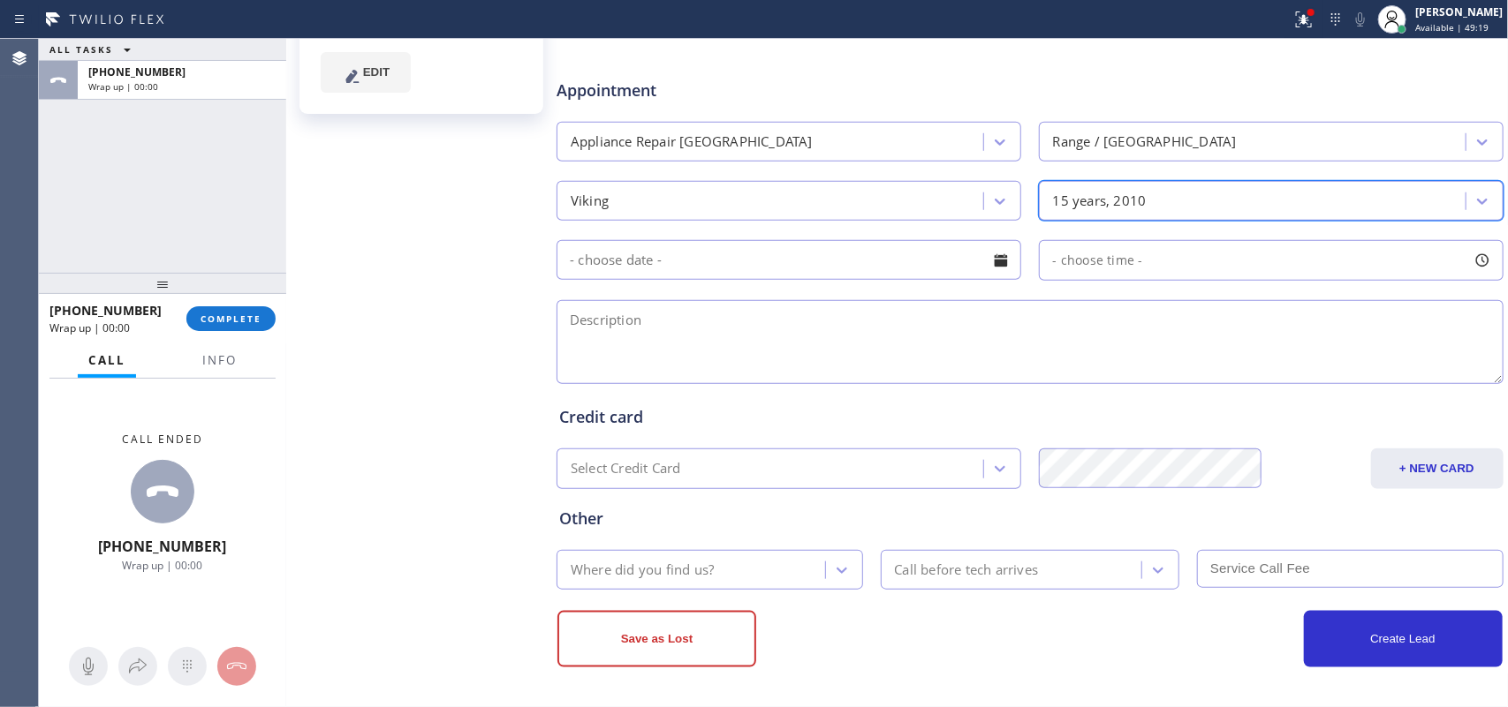
click at [987, 254] on div at bounding box center [1001, 261] width 30 height 30
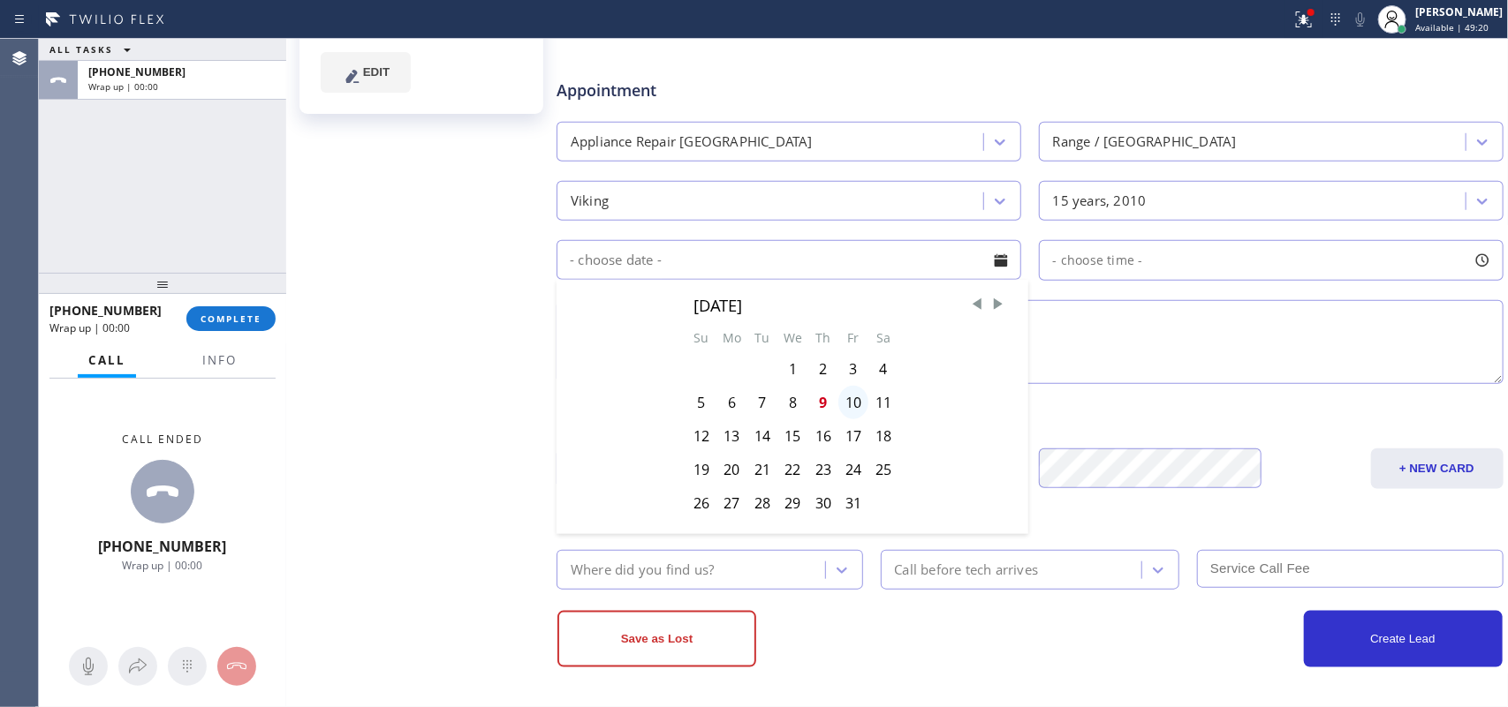
click at [853, 402] on div "10" at bounding box center [853, 403] width 30 height 34
type input "[DATE]"
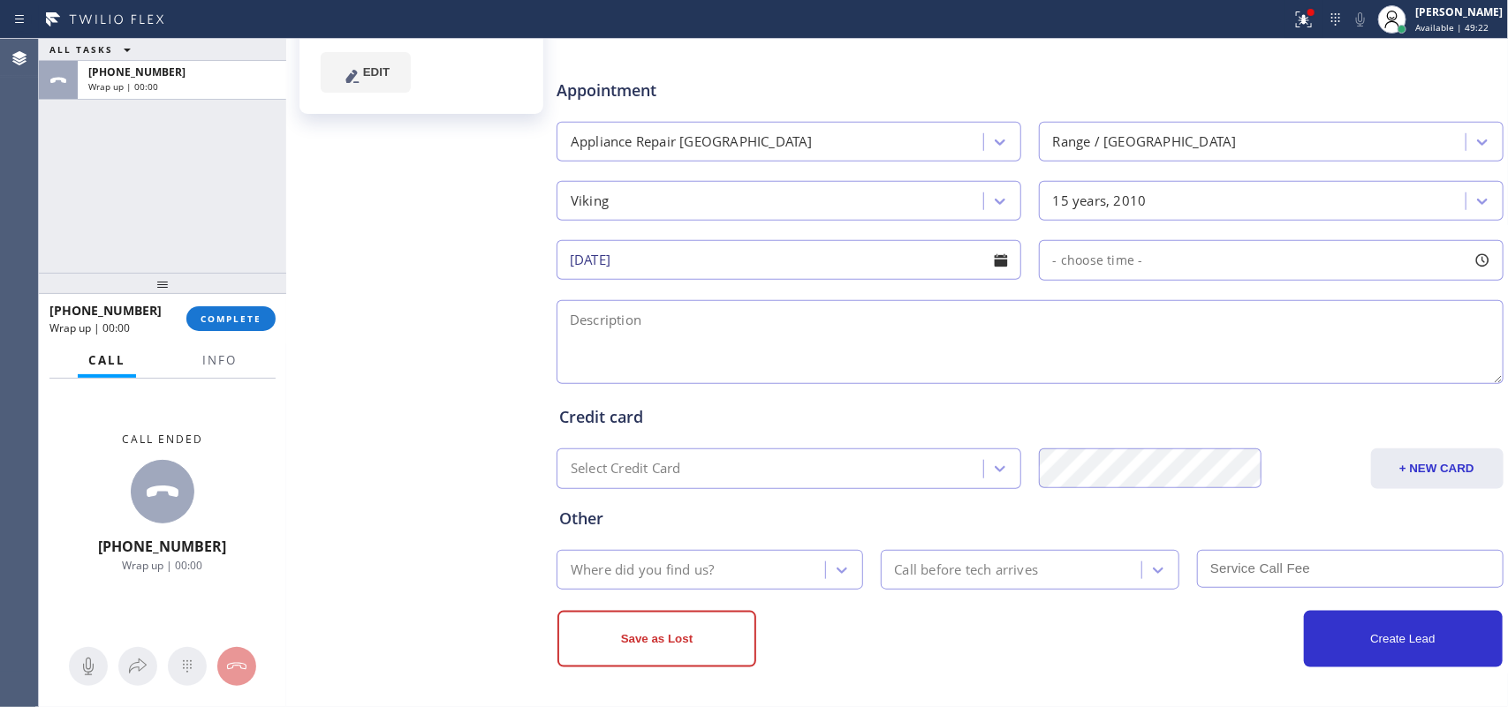
click at [1467, 259] on div at bounding box center [1482, 261] width 30 height 30
drag, startPoint x: 1044, startPoint y: 367, endPoint x: 1380, endPoint y: 364, distance: 336.5
click at [1380, 364] on div at bounding box center [1387, 368] width 21 height 37
drag, startPoint x: 1047, startPoint y: 371, endPoint x: 1274, endPoint y: 373, distance: 227.0
click at [1278, 373] on div at bounding box center [1288, 368] width 21 height 37
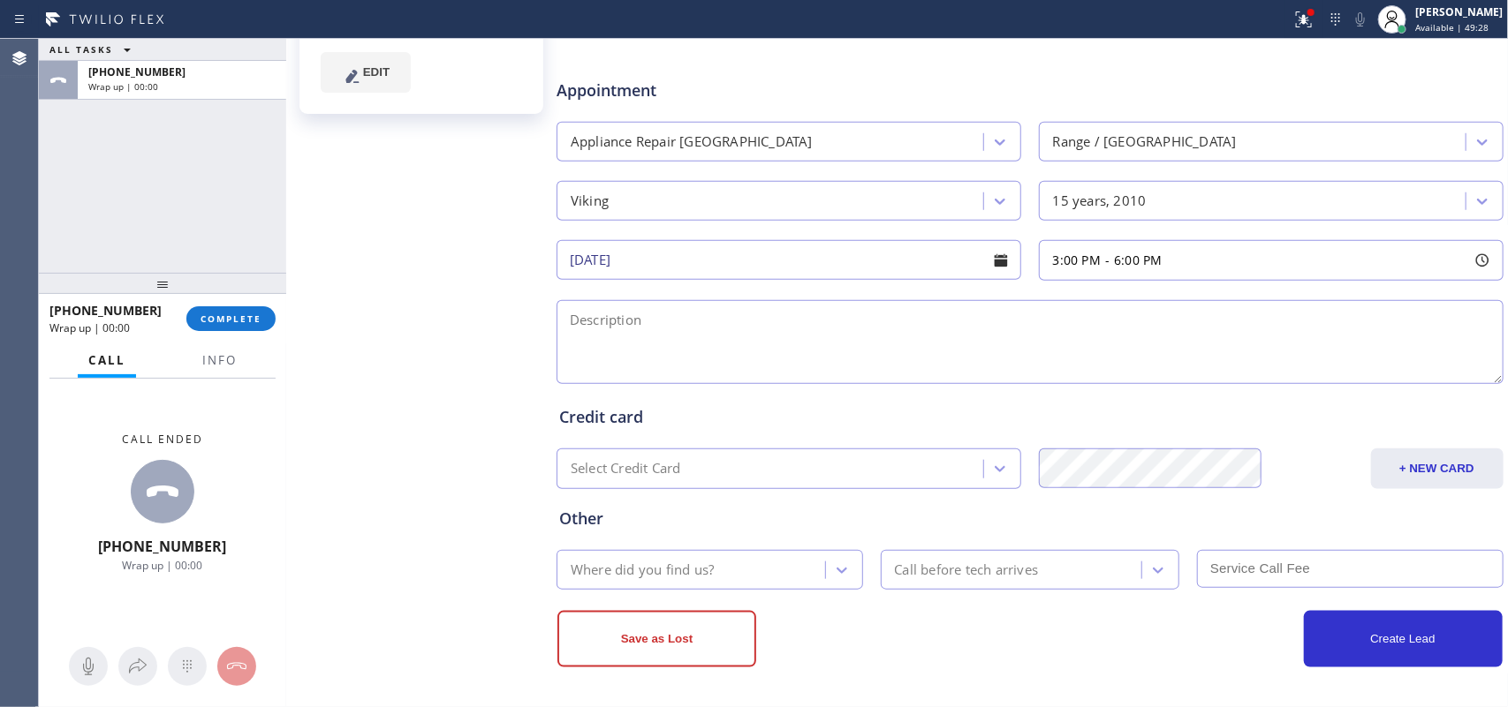
click at [871, 332] on textarea at bounding box center [1029, 342] width 947 height 84
click at [427, 373] on div "[PERSON_NAME] Since: [DATE] link to CRM copy Email [EMAIL_ADDRESS][DOMAIN_NAME]…" at bounding box center [423, 130] width 265 height 1145
click at [717, 314] on textarea "3-6/ $38/" at bounding box center [1029, 342] width 947 height 84
paste textarea "Viking Range Stove Oven/ [DEMOGRAPHIC_DATA] or more/it's not heating up/ [STREE…"
click at [240, 353] on div "Call Info" at bounding box center [162, 361] width 226 height 35
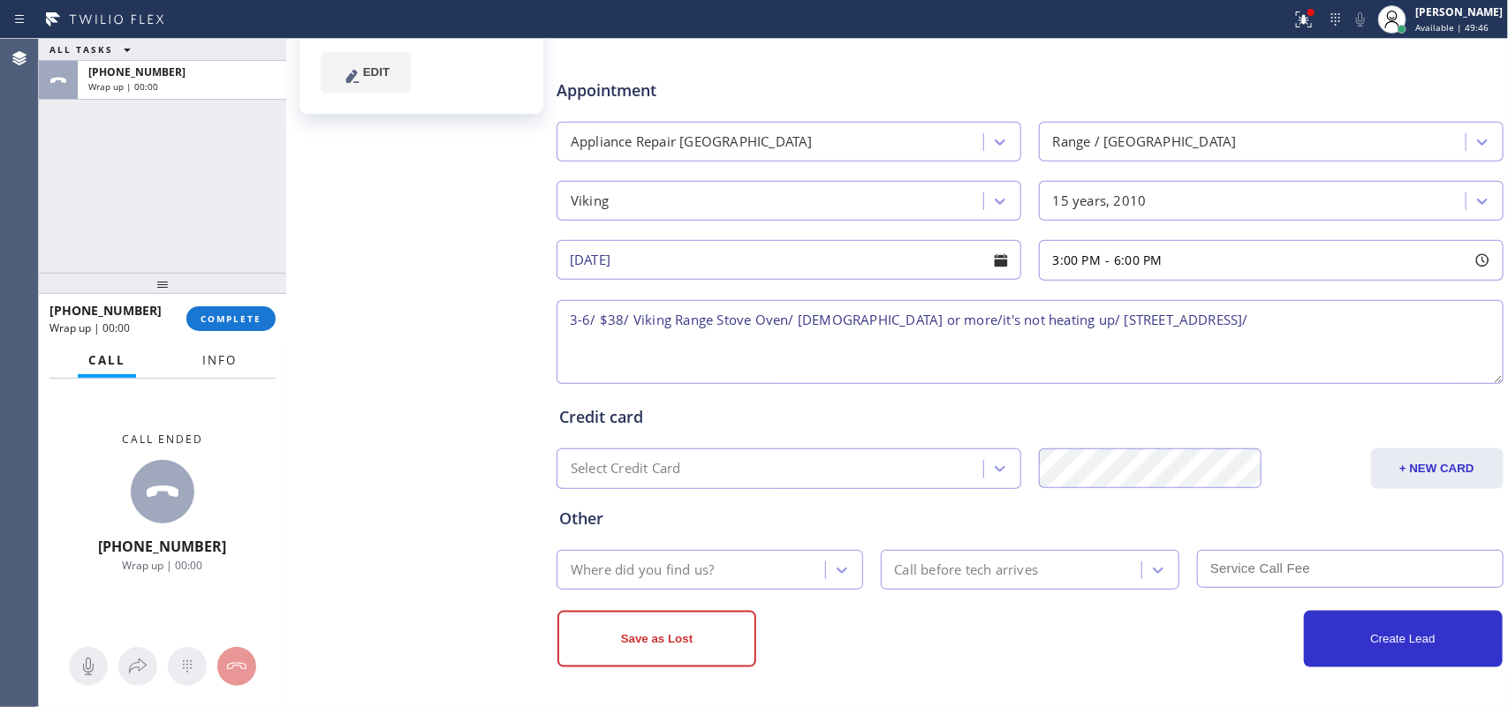
click at [231, 356] on span "Info" at bounding box center [219, 360] width 34 height 16
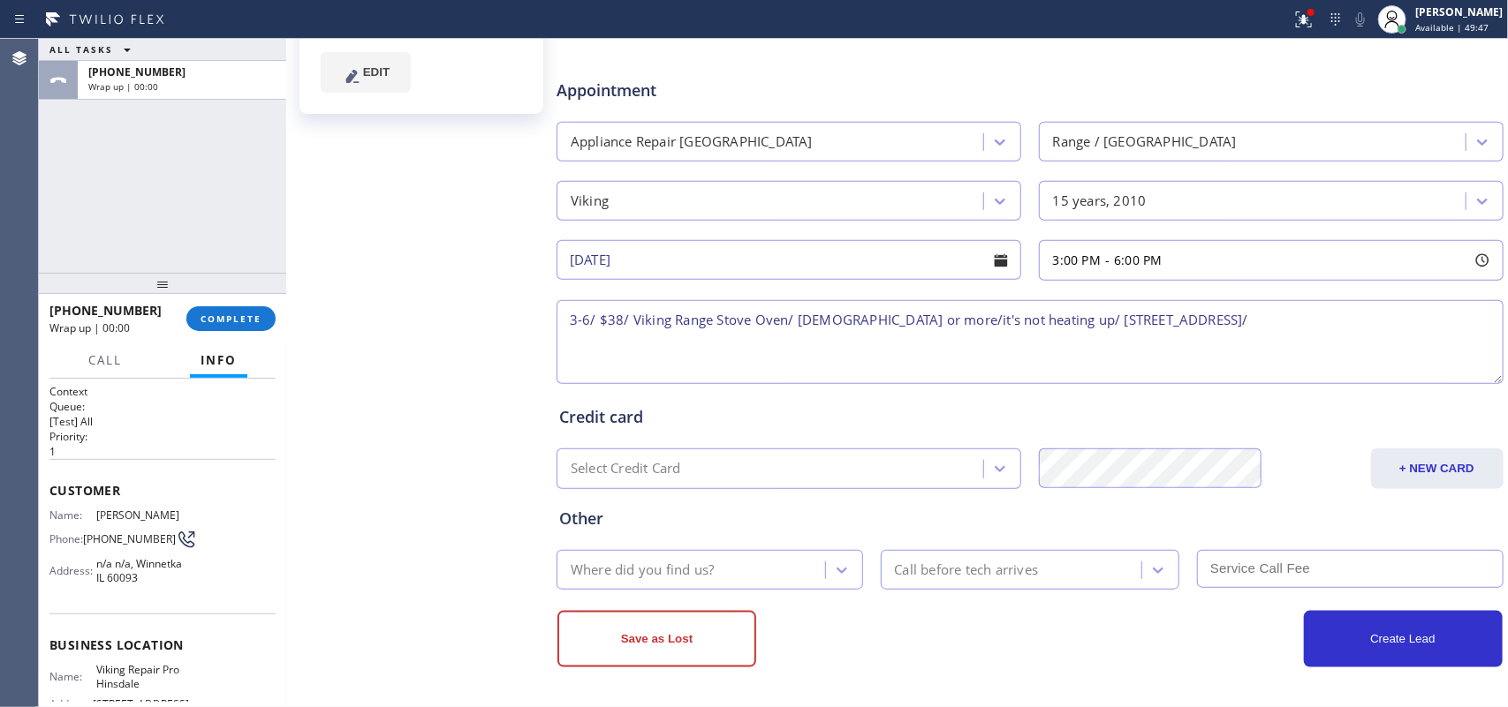
scroll to position [236, 0]
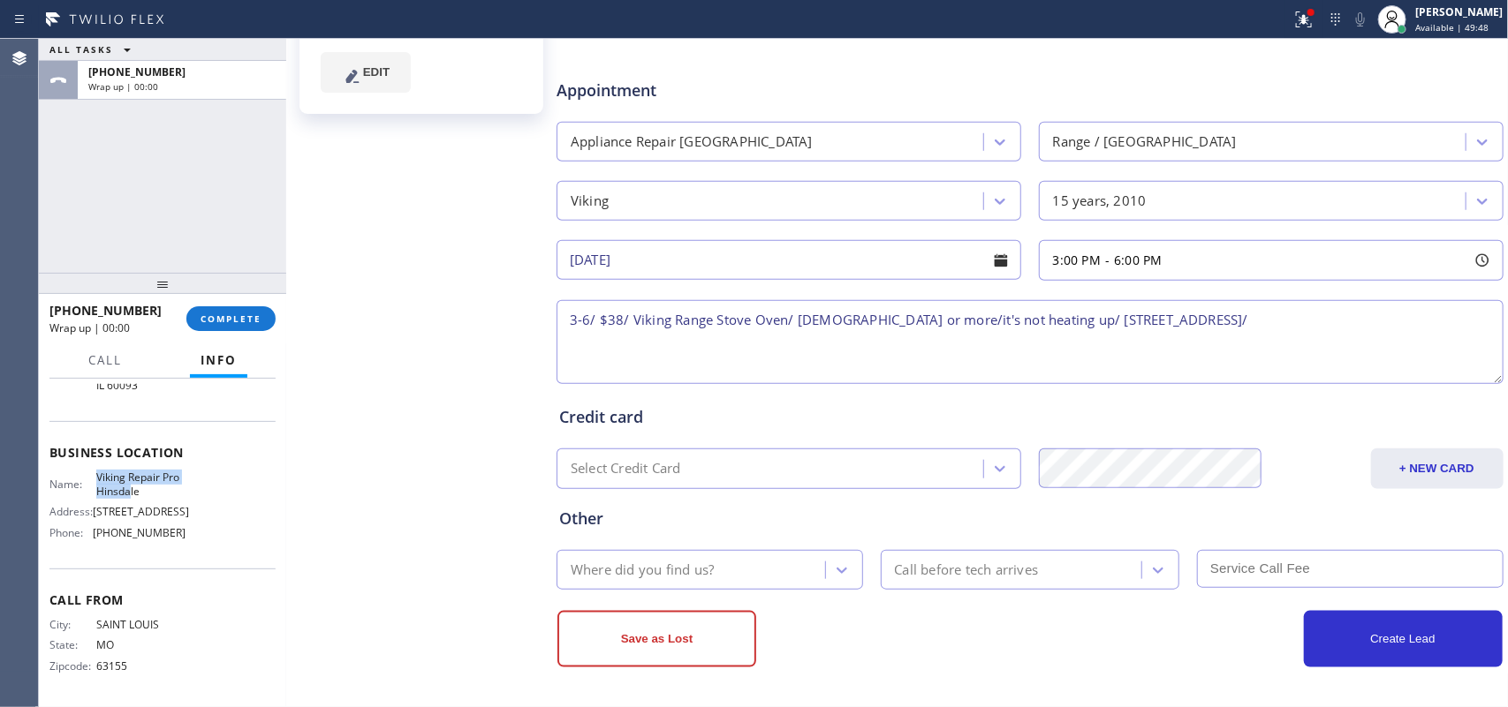
drag, startPoint x: 144, startPoint y: 474, endPoint x: 94, endPoint y: 462, distance: 51.8
click at [96, 471] on span "Viking Repair Pro Hinsdale" at bounding box center [140, 484] width 88 height 27
click at [185, 471] on div "Name: Viking Repair Pro Hinsdale Address: [STREET_ADDRESS] Phone: [PHONE_NUMBER]" at bounding box center [162, 509] width 226 height 76
drag, startPoint x: 147, startPoint y: 480, endPoint x: 93, endPoint y: 465, distance: 55.9
click at [96, 471] on span "Viking Repair Pro Hinsdale" at bounding box center [140, 484] width 88 height 27
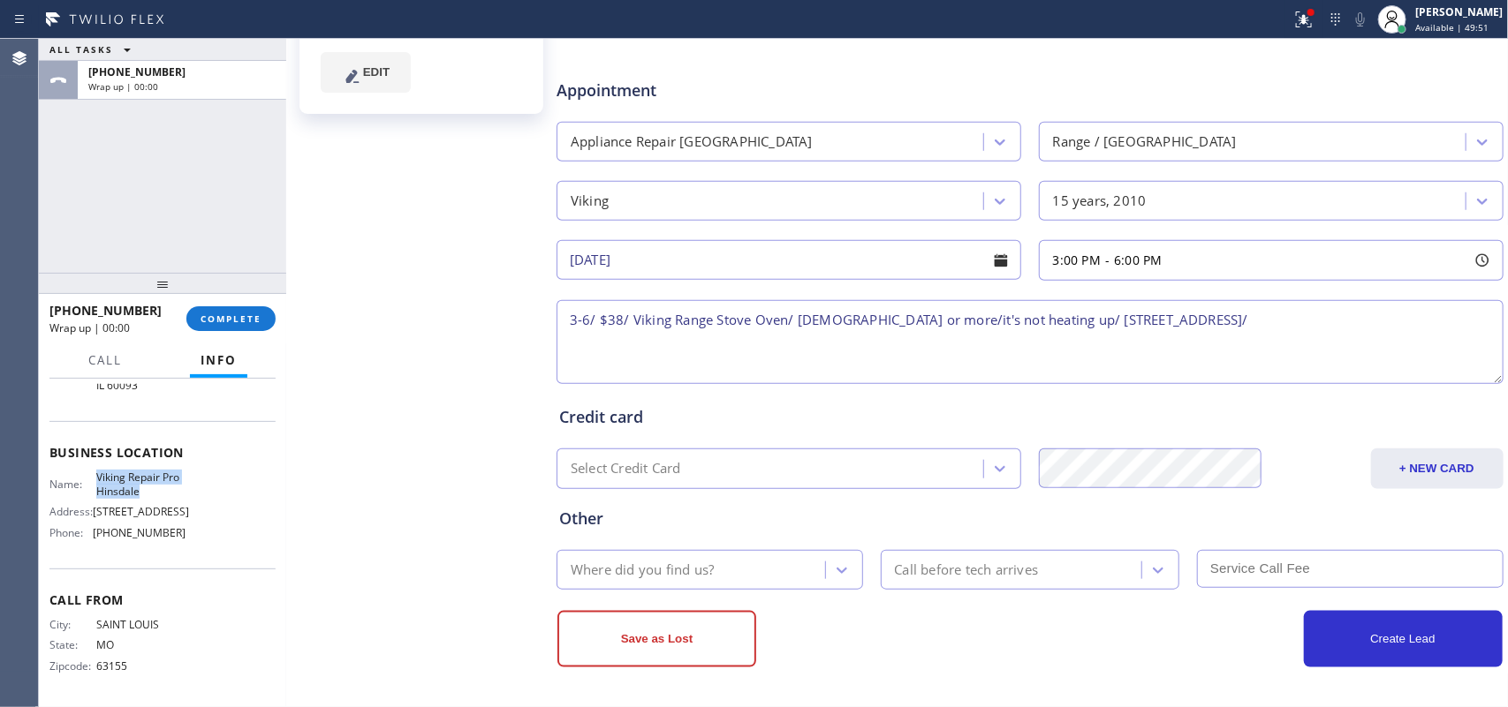
copy span "Viking Repair Pro Hinsdale"
click at [1257, 318] on textarea "3-6/ $38/ Viking Range Stove Oven/ [DEMOGRAPHIC_DATA] or more/it's not heating …" at bounding box center [1029, 342] width 947 height 84
paste textarea "Viking Repair Pro Hinsdale"
type textarea "3-6/ $38/ Viking Range Stove Oven/ [DEMOGRAPHIC_DATA] or more/it's not heating …"
click at [673, 568] on div "Where did you find us?" at bounding box center [642, 570] width 143 height 20
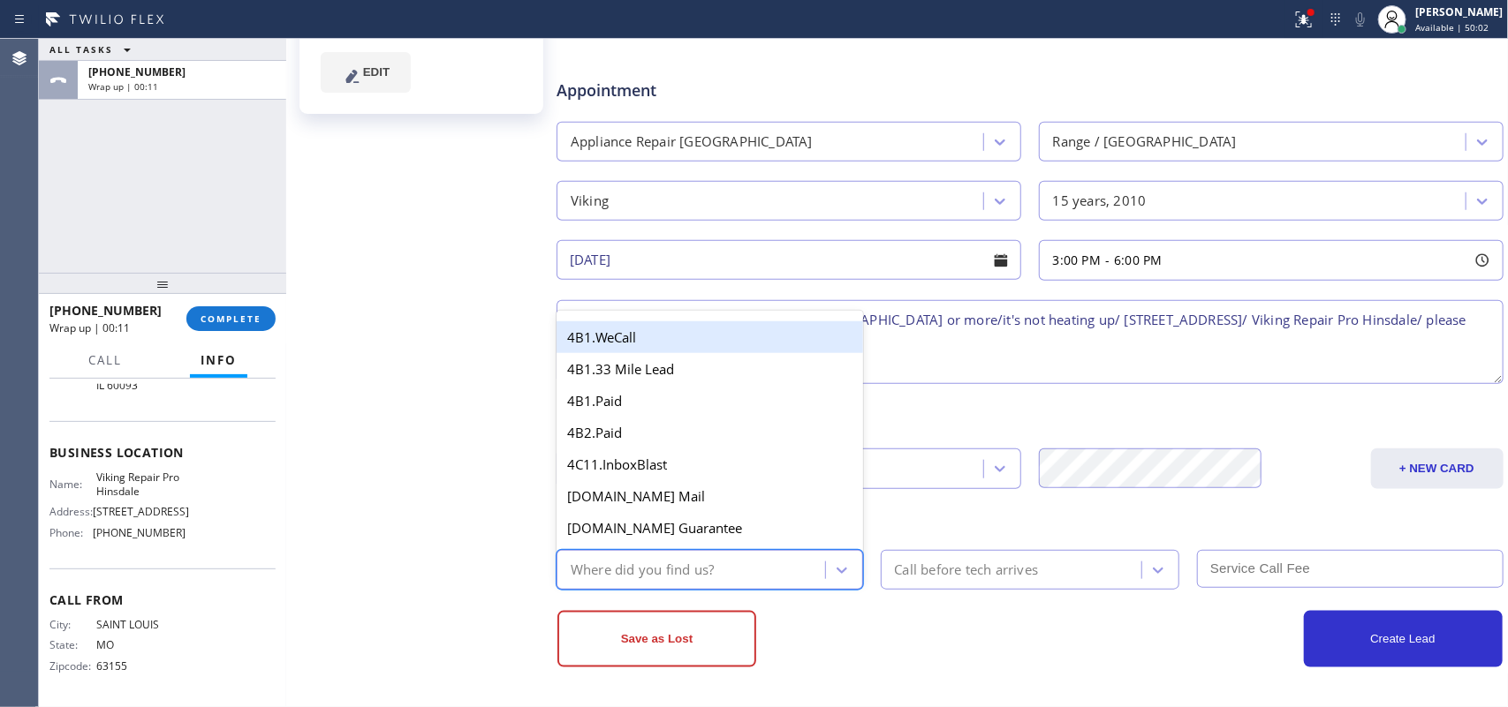
type input "g"
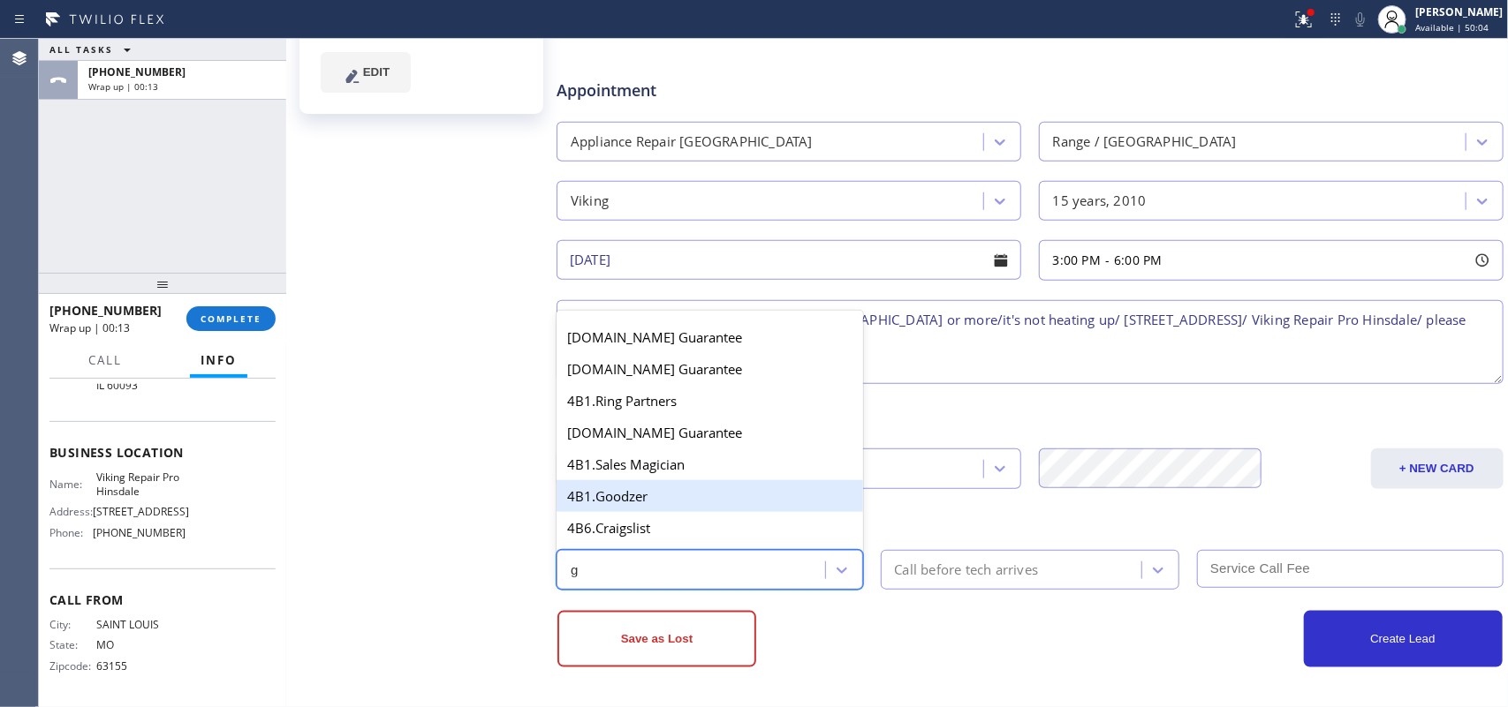
scroll to position [352, 0]
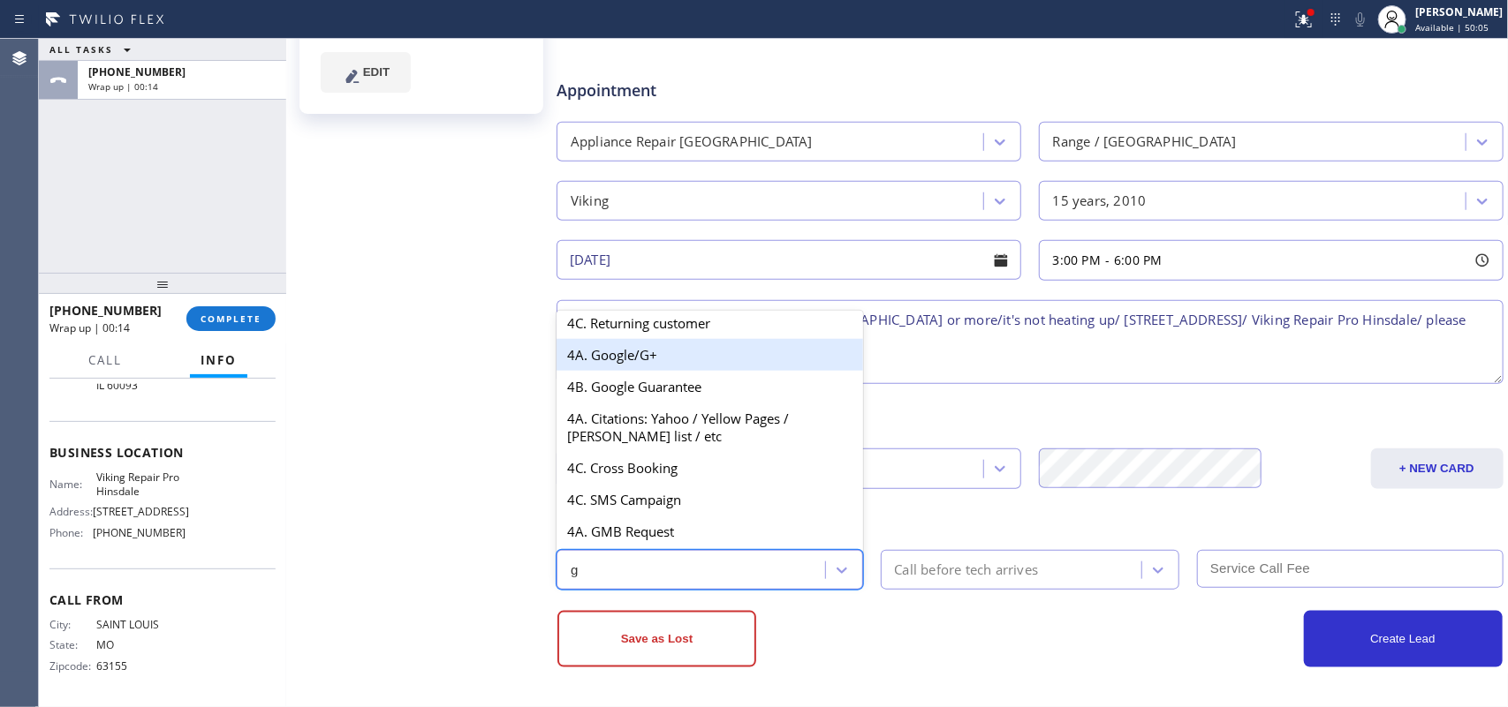
click at [698, 350] on div "4A. Google/G+" at bounding box center [709, 355] width 306 height 32
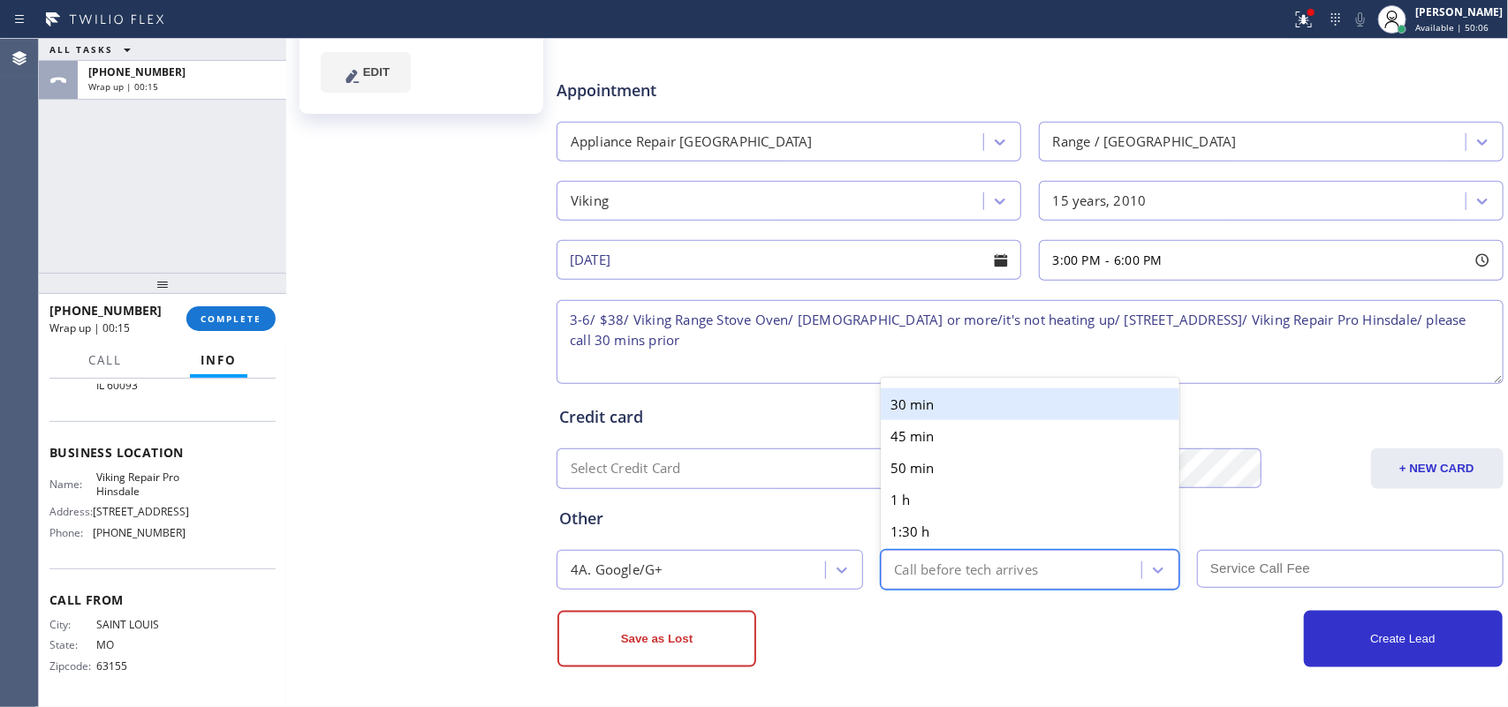
drag, startPoint x: 969, startPoint y: 570, endPoint x: 946, endPoint y: 450, distance: 121.4
click at [970, 570] on div "Call before tech arrives" at bounding box center [967, 570] width 144 height 20
click at [932, 407] on div "30 min" at bounding box center [1030, 405] width 299 height 32
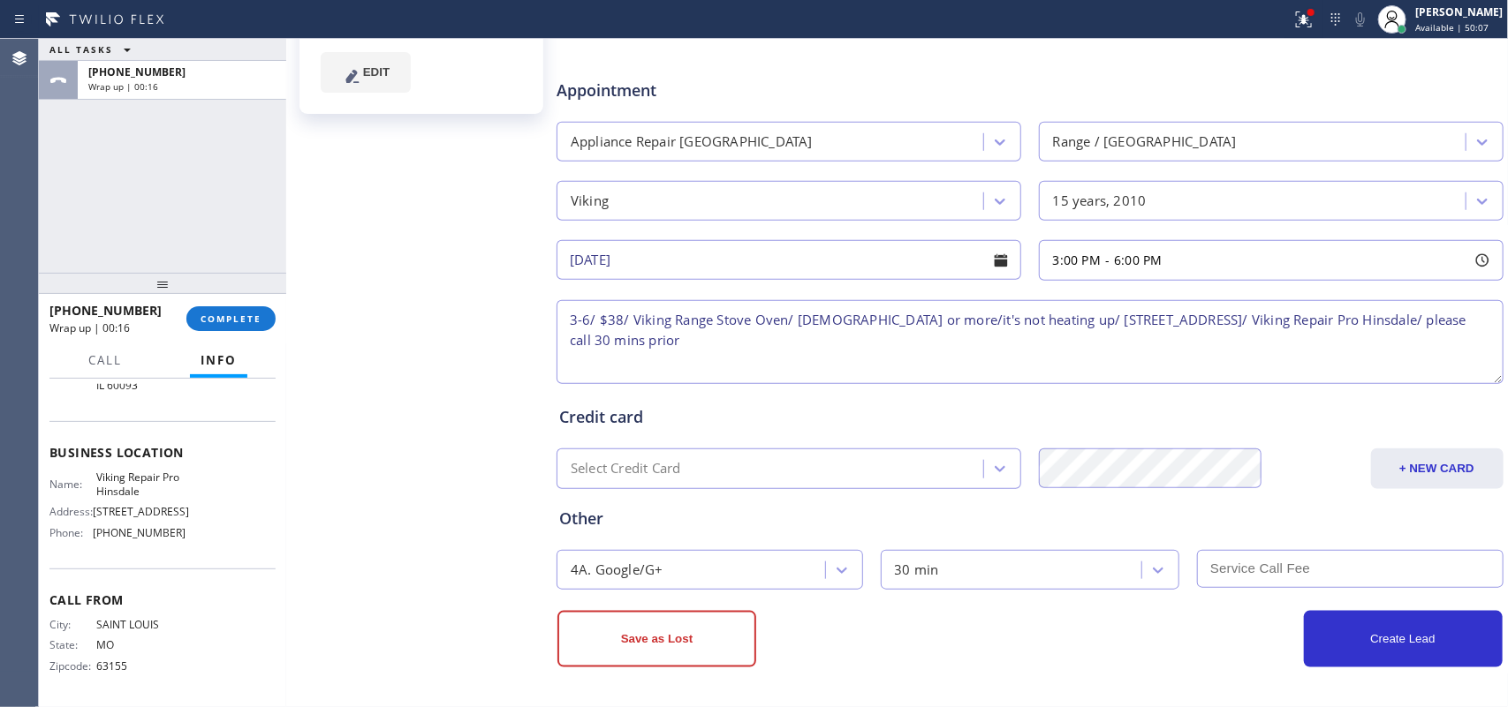
click at [1272, 559] on input "text" at bounding box center [1350, 569] width 306 height 38
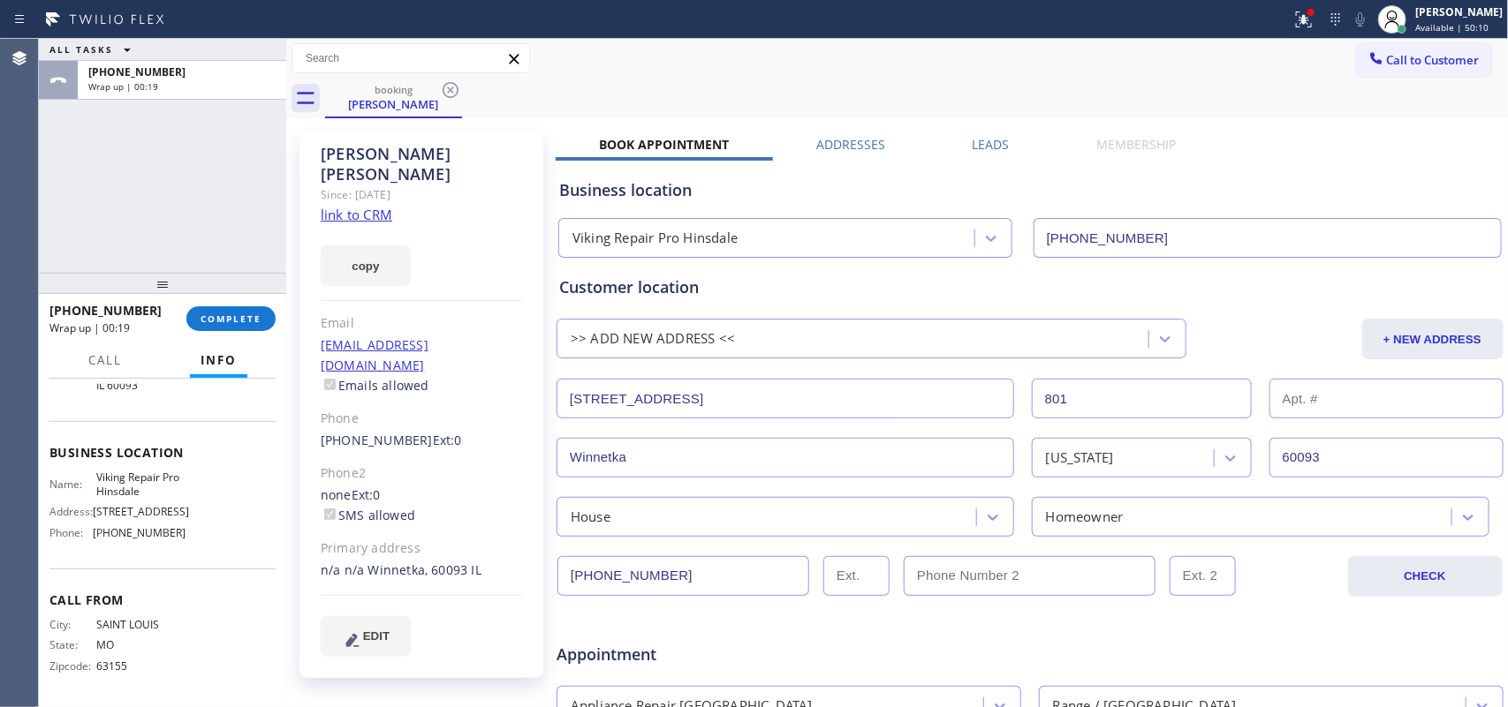
scroll to position [565, 0]
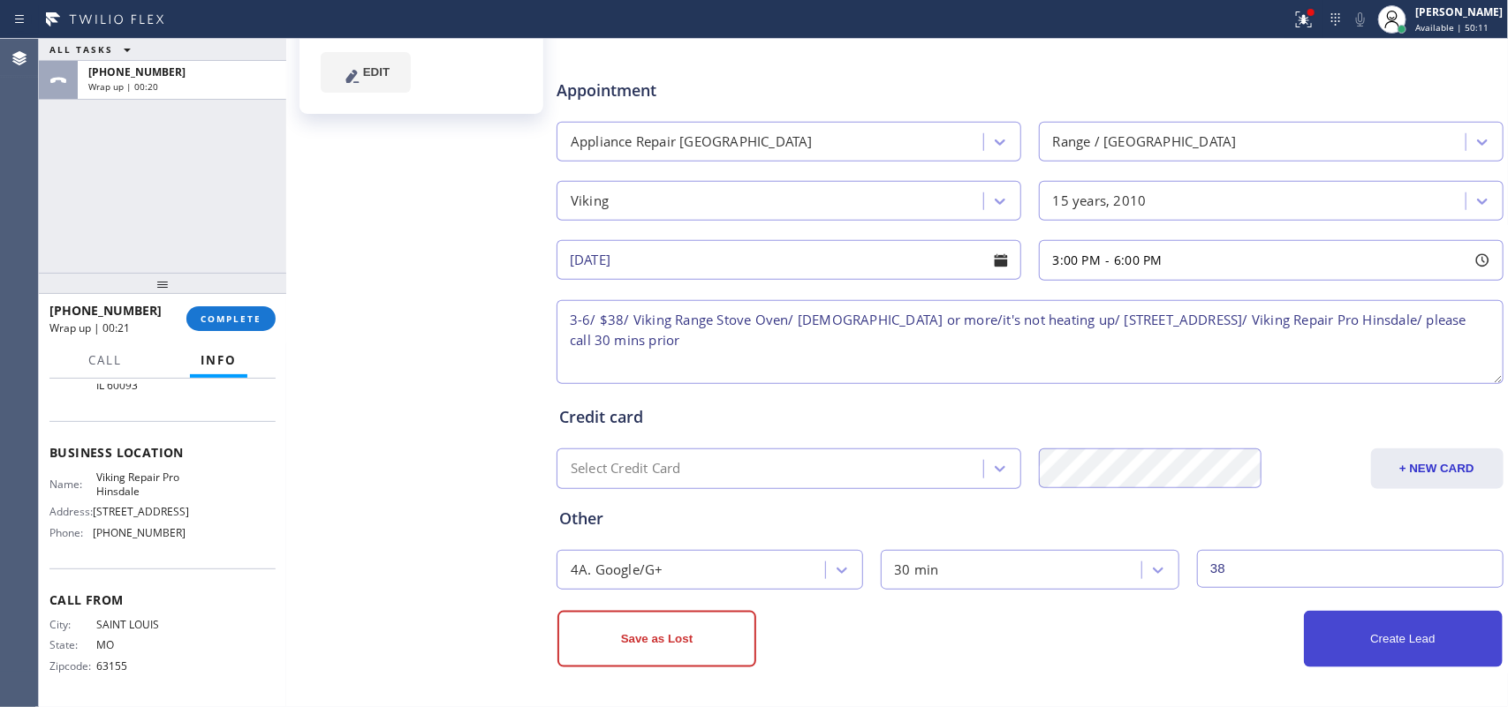
type input "38"
click at [1433, 656] on button "Create Lead" at bounding box center [1403, 639] width 199 height 57
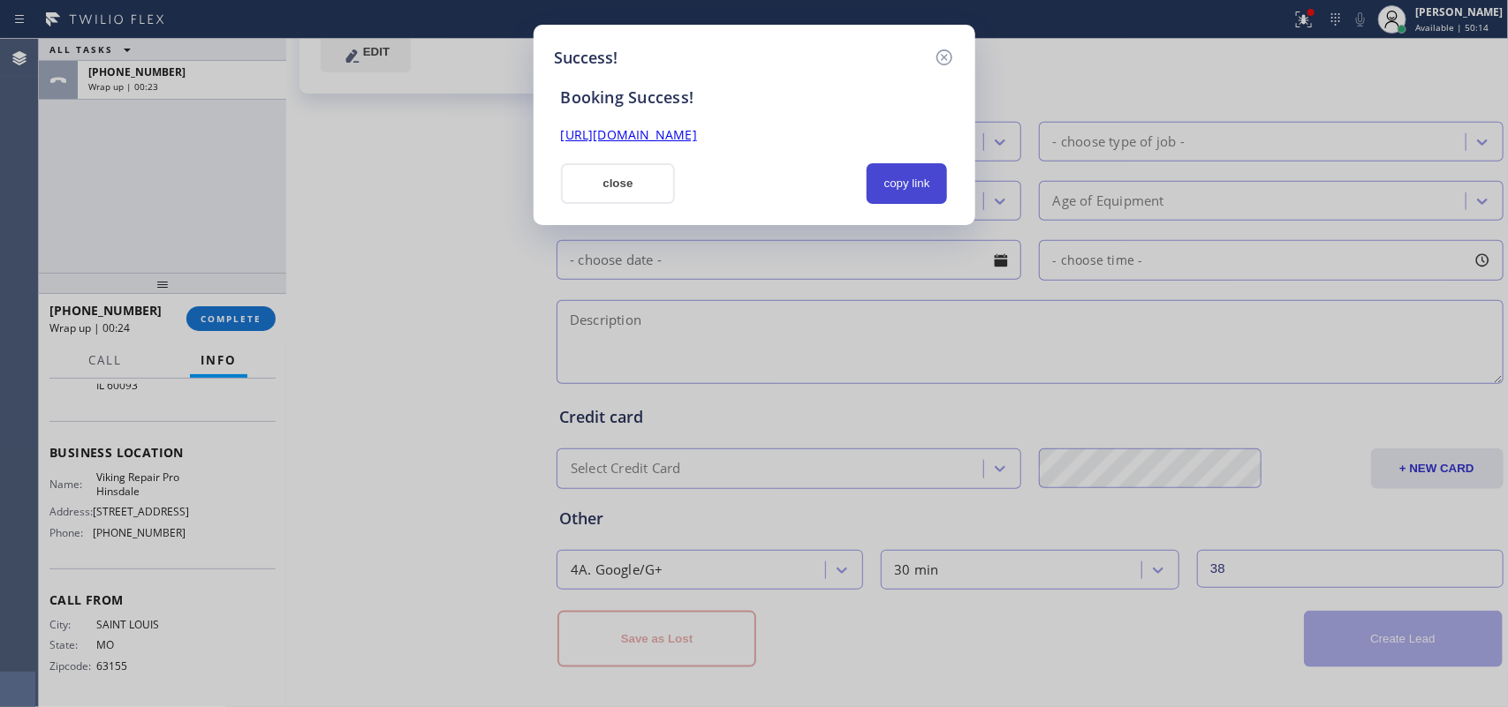
click at [915, 191] on button "copy link" at bounding box center [906, 183] width 81 height 41
click at [697, 135] on link "[URL][DOMAIN_NAME]" at bounding box center [629, 134] width 136 height 17
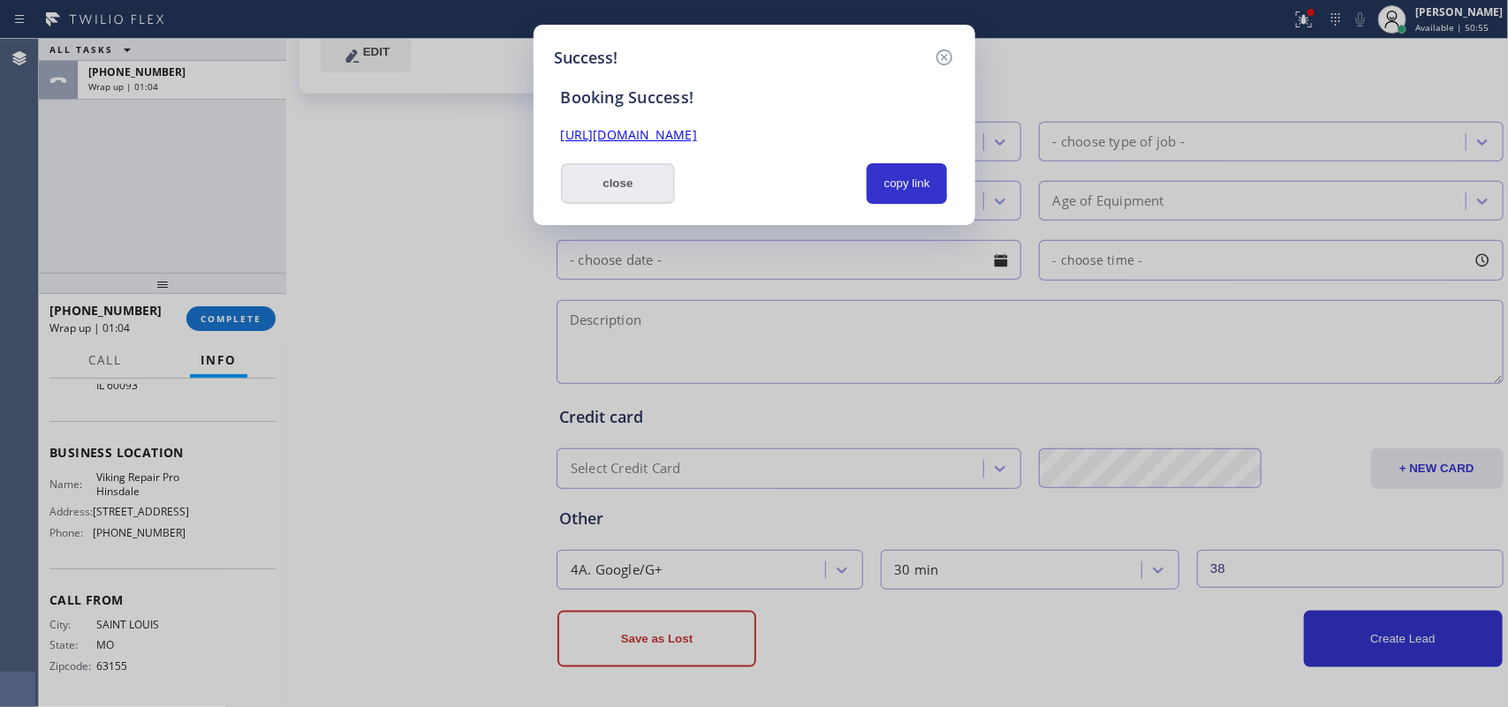
click at [643, 173] on button "close" at bounding box center [618, 183] width 115 height 41
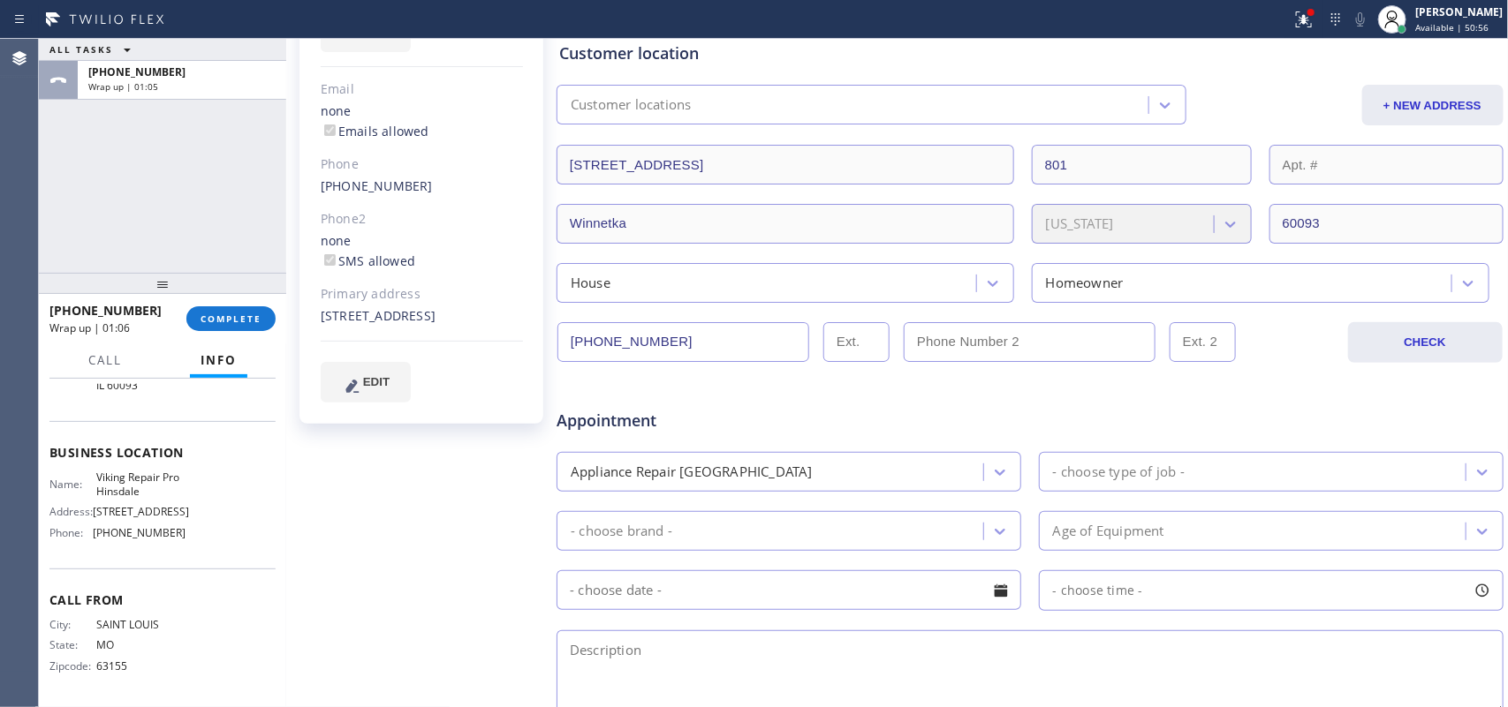
scroll to position [124, 0]
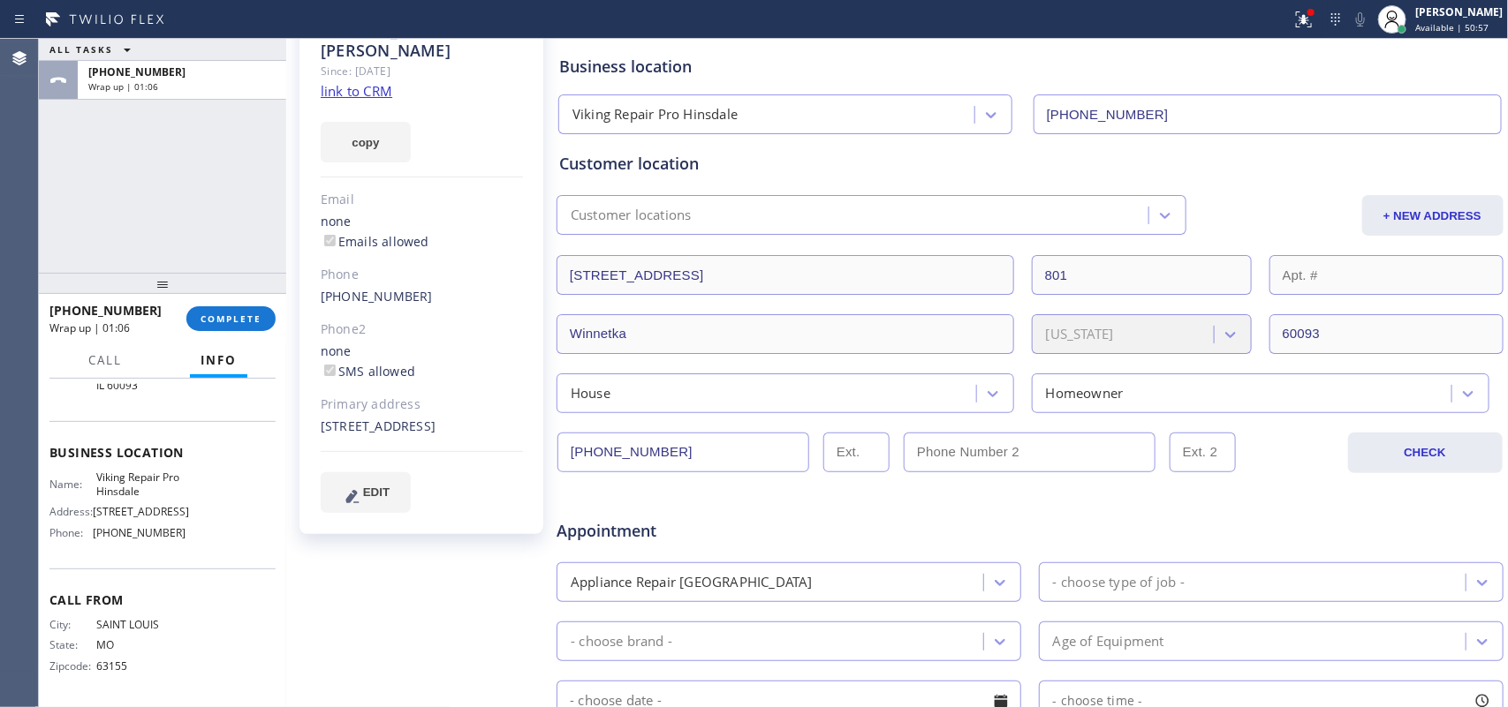
click at [624, 457] on input "[PHONE_NUMBER]" at bounding box center [683, 453] width 252 height 40
click at [247, 319] on span "COMPLETE" at bounding box center [230, 319] width 61 height 12
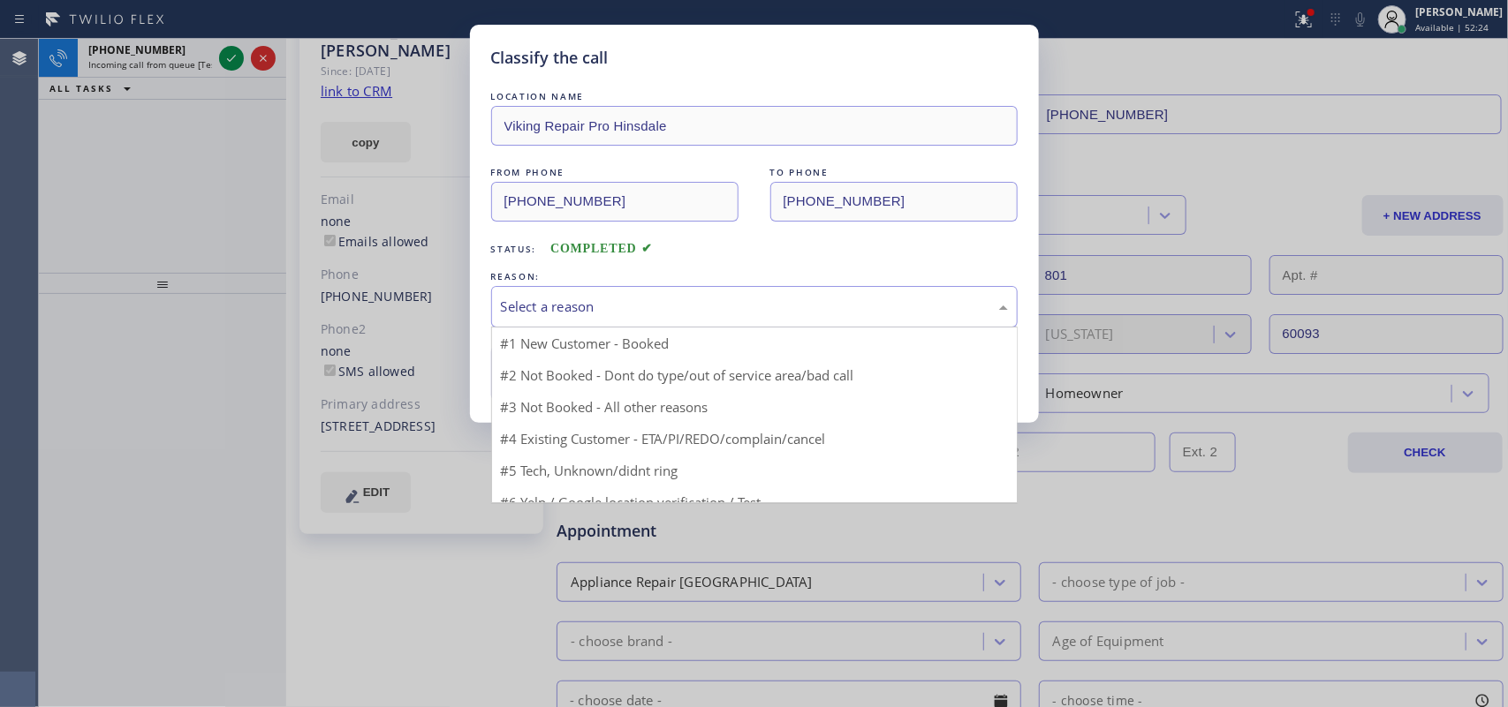
click at [625, 293] on div "Select a reason" at bounding box center [754, 307] width 526 height 42
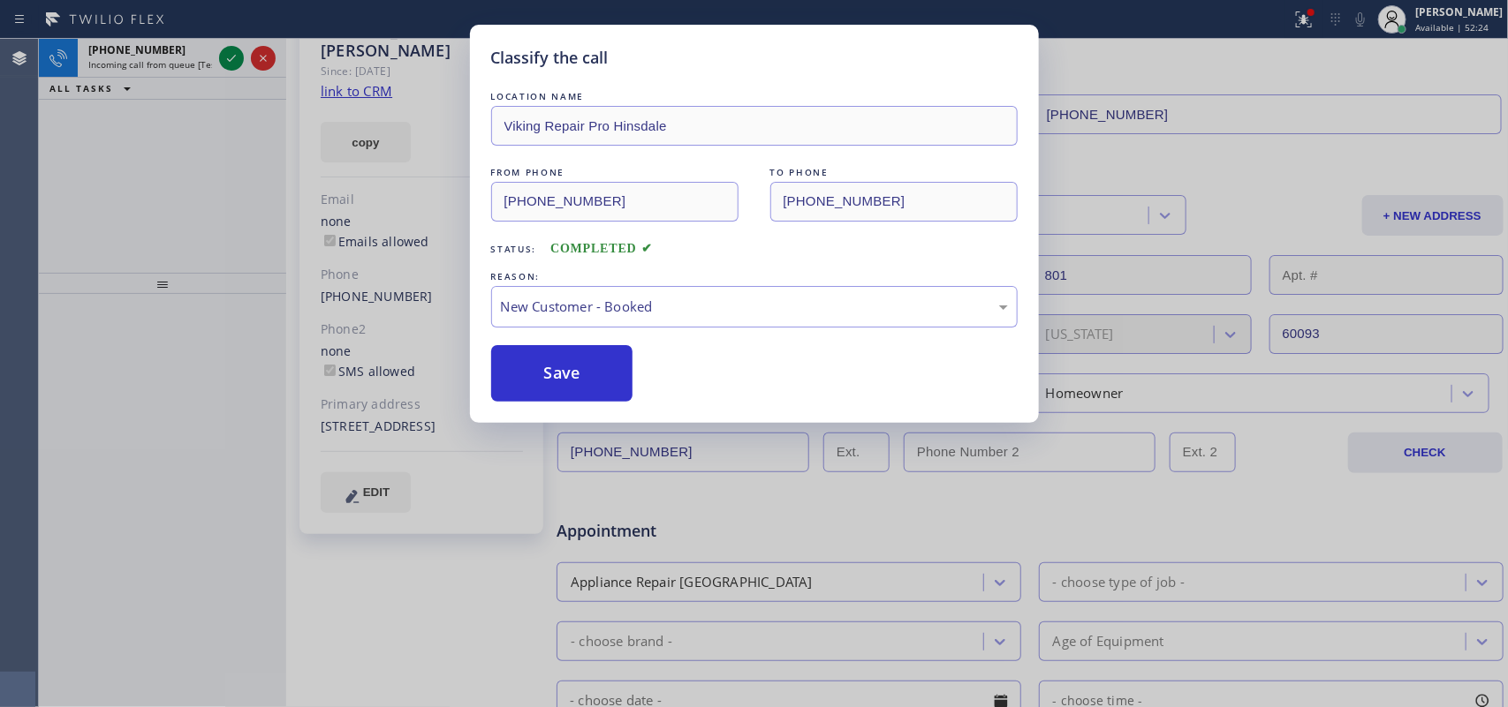
drag, startPoint x: 593, startPoint y: 358, endPoint x: 328, endPoint y: 174, distance: 322.4
click at [589, 358] on button "Save" at bounding box center [562, 373] width 142 height 57
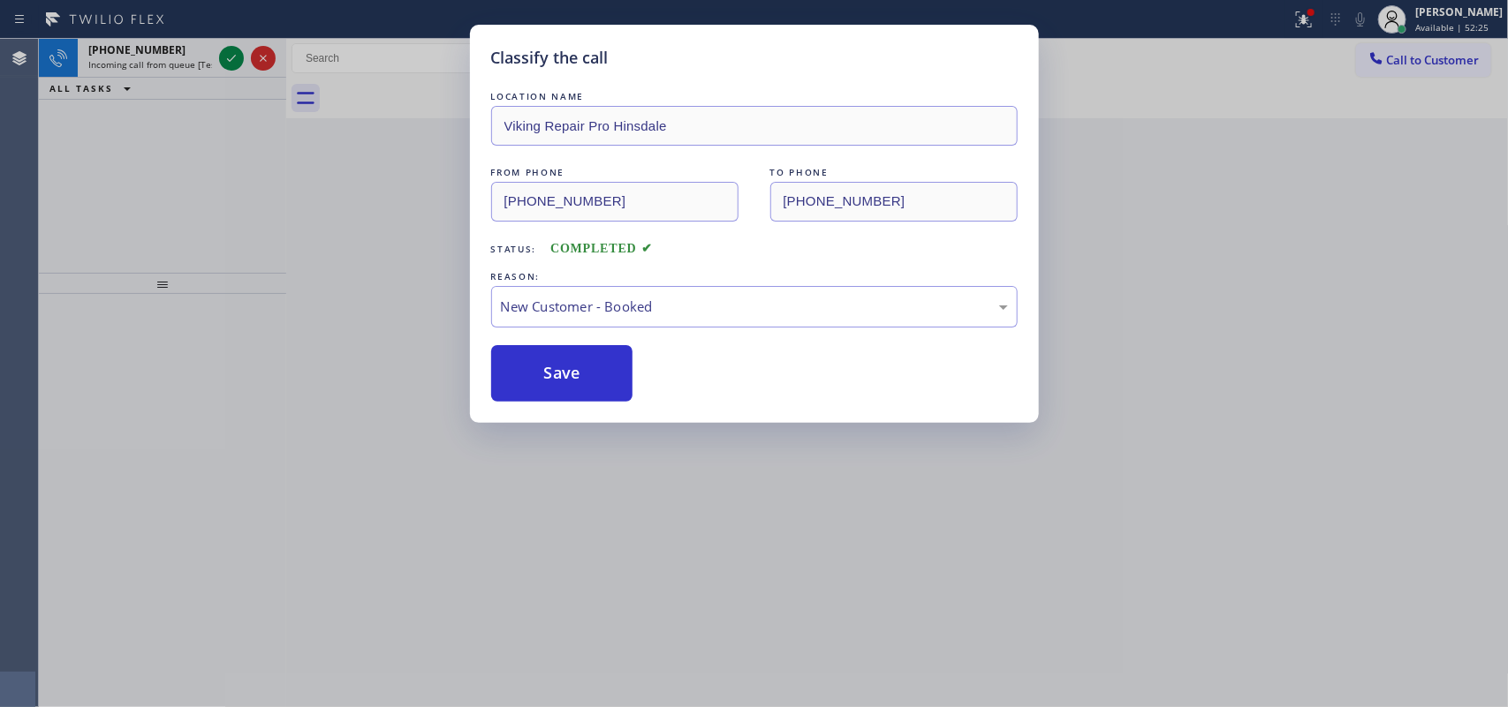
click at [170, 49] on div "Classify the call LOCATION NAME Viking Repair Pro Hinsdale FROM PHONE [PHONE_NU…" at bounding box center [754, 353] width 1508 height 707
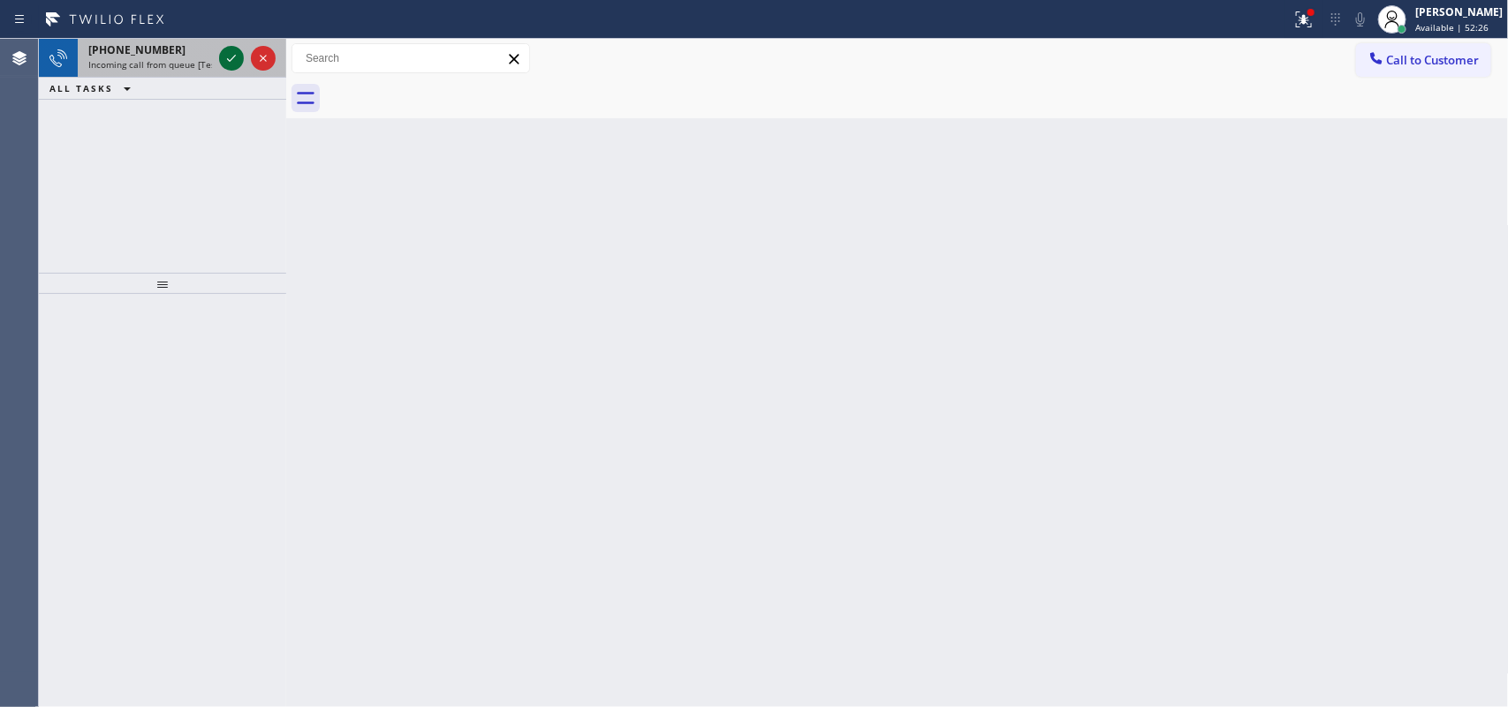
click at [228, 60] on icon at bounding box center [231, 58] width 9 height 7
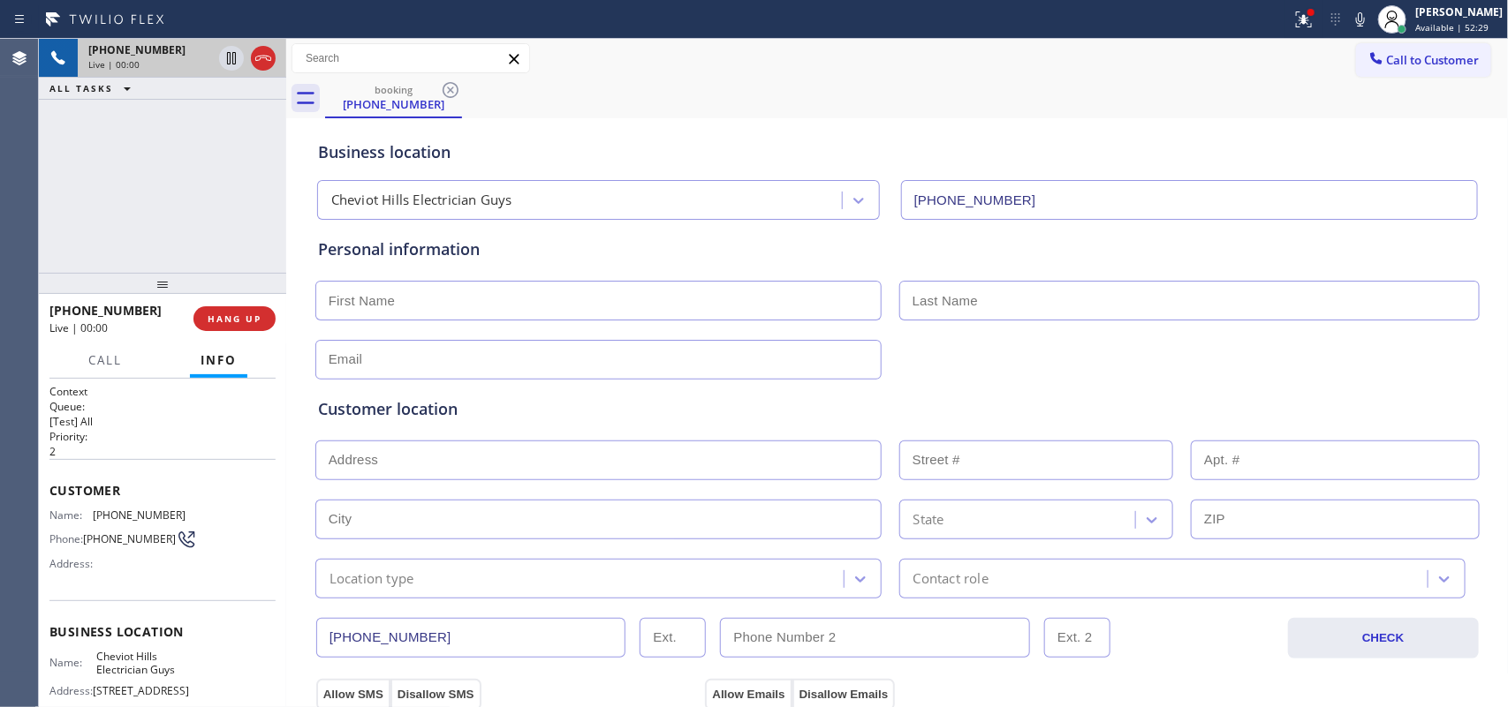
type input "[PHONE_NUMBER]"
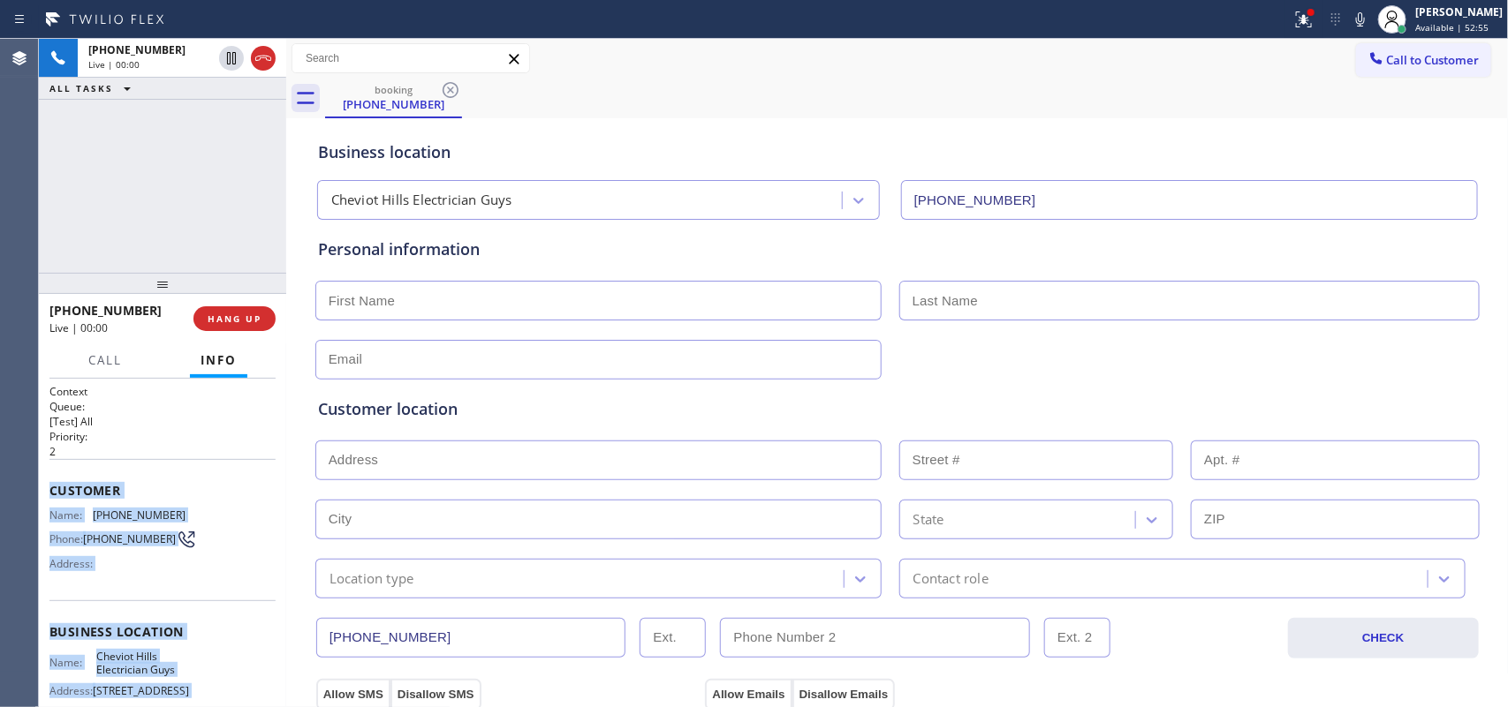
drag, startPoint x: 209, startPoint y: 540, endPoint x: 50, endPoint y: 487, distance: 167.6
click at [50, 487] on div "Context Queue: [Test] All Priority: 2 Customer Name: [PHONE_NUMBER] Phone: [PHO…" at bounding box center [162, 632] width 226 height 497
copy div "Customer Name: [PHONE_NUMBER] Phone: [PHONE_NUMBER] Address: Business location …"
click at [231, 322] on span "HANG UP" at bounding box center [235, 319] width 54 height 12
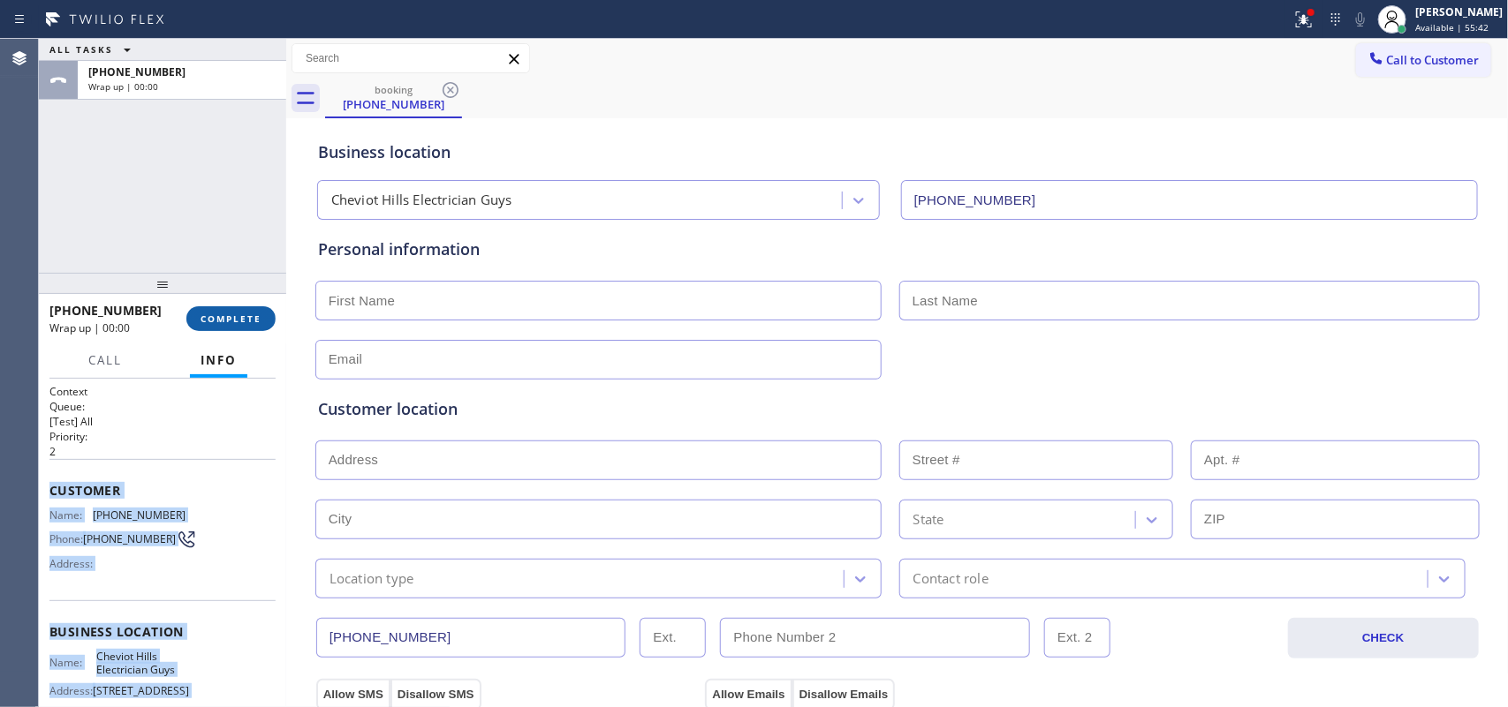
click at [253, 316] on span "COMPLETE" at bounding box center [230, 319] width 61 height 12
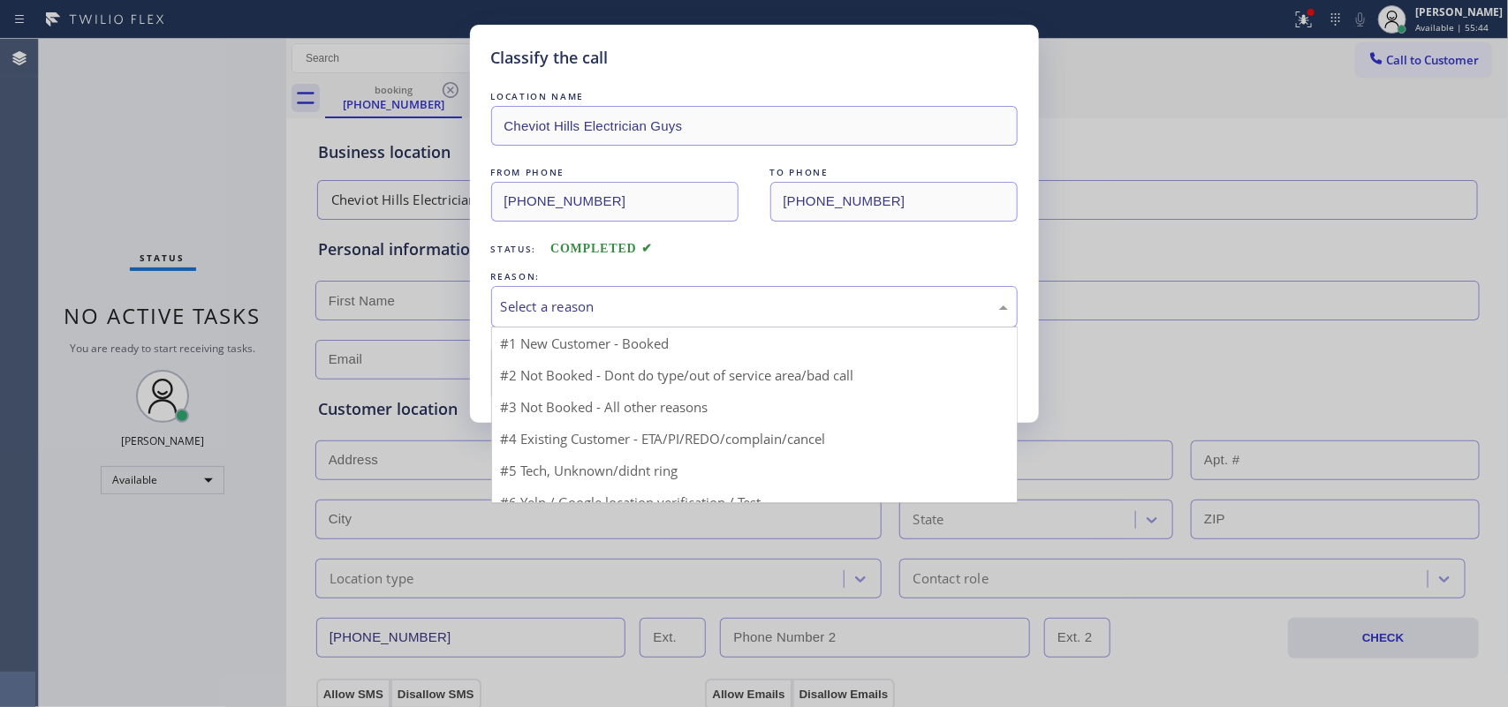
click at [671, 315] on div "Select a reason" at bounding box center [754, 307] width 507 height 20
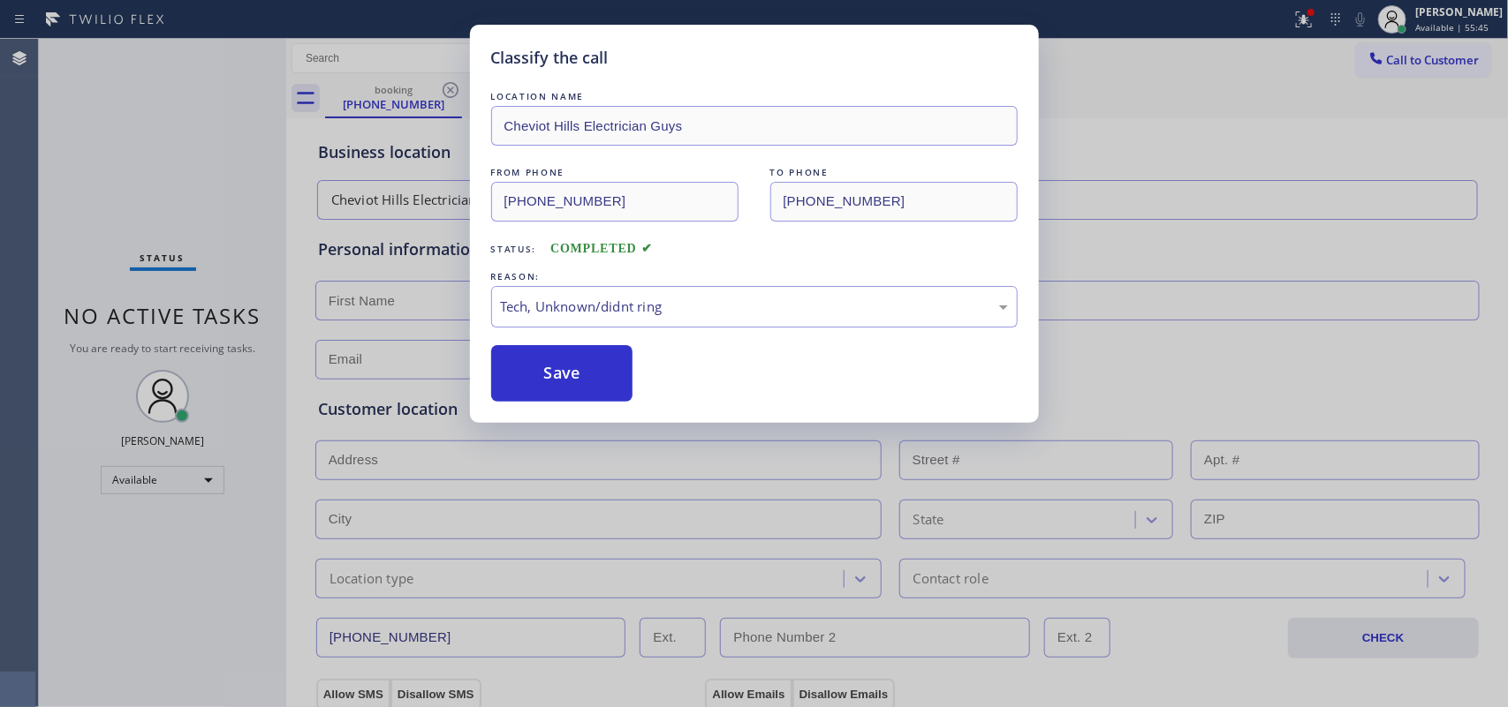
drag, startPoint x: 665, startPoint y: 444, endPoint x: 624, endPoint y: 425, distance: 45.0
click at [574, 367] on button "Save" at bounding box center [562, 373] width 142 height 57
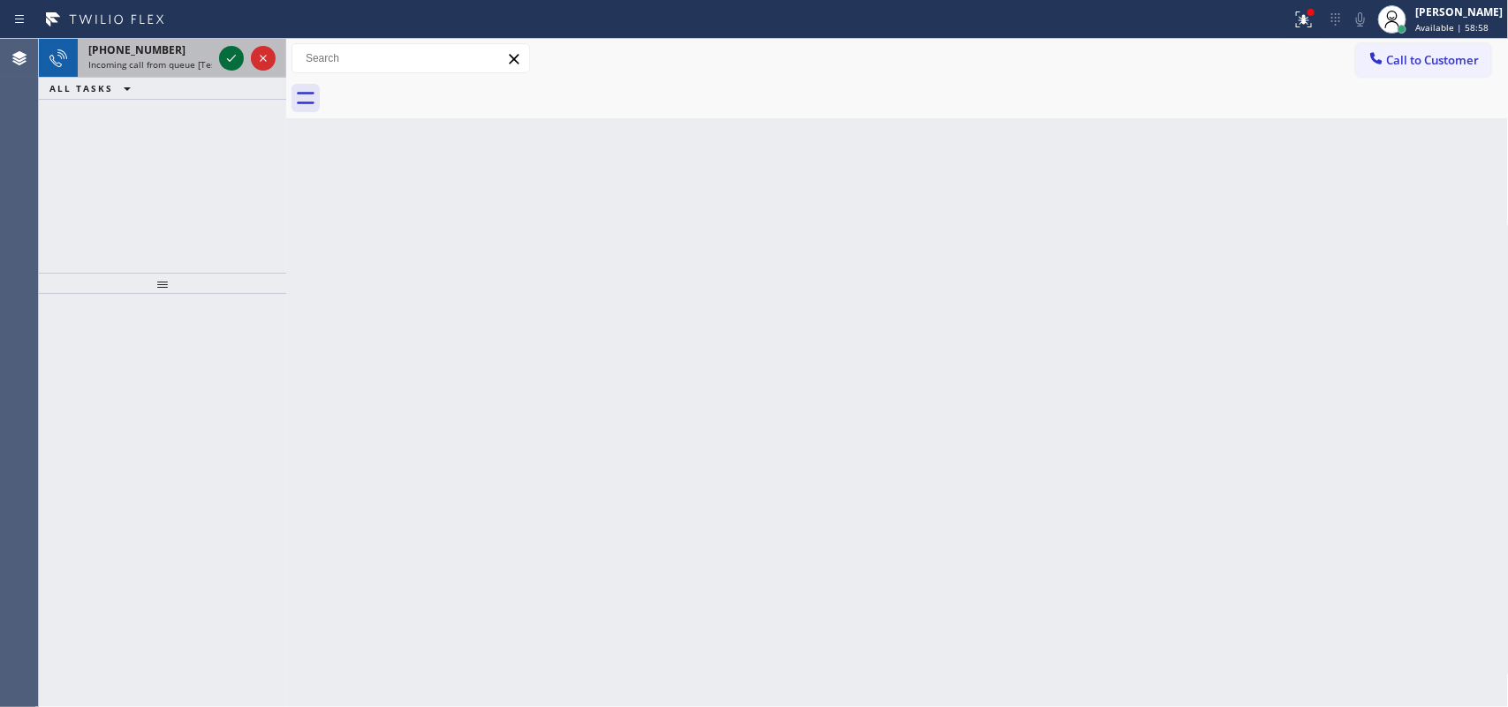
click at [228, 55] on icon at bounding box center [231, 58] width 21 height 21
click at [223, 58] on icon at bounding box center [231, 58] width 21 height 21
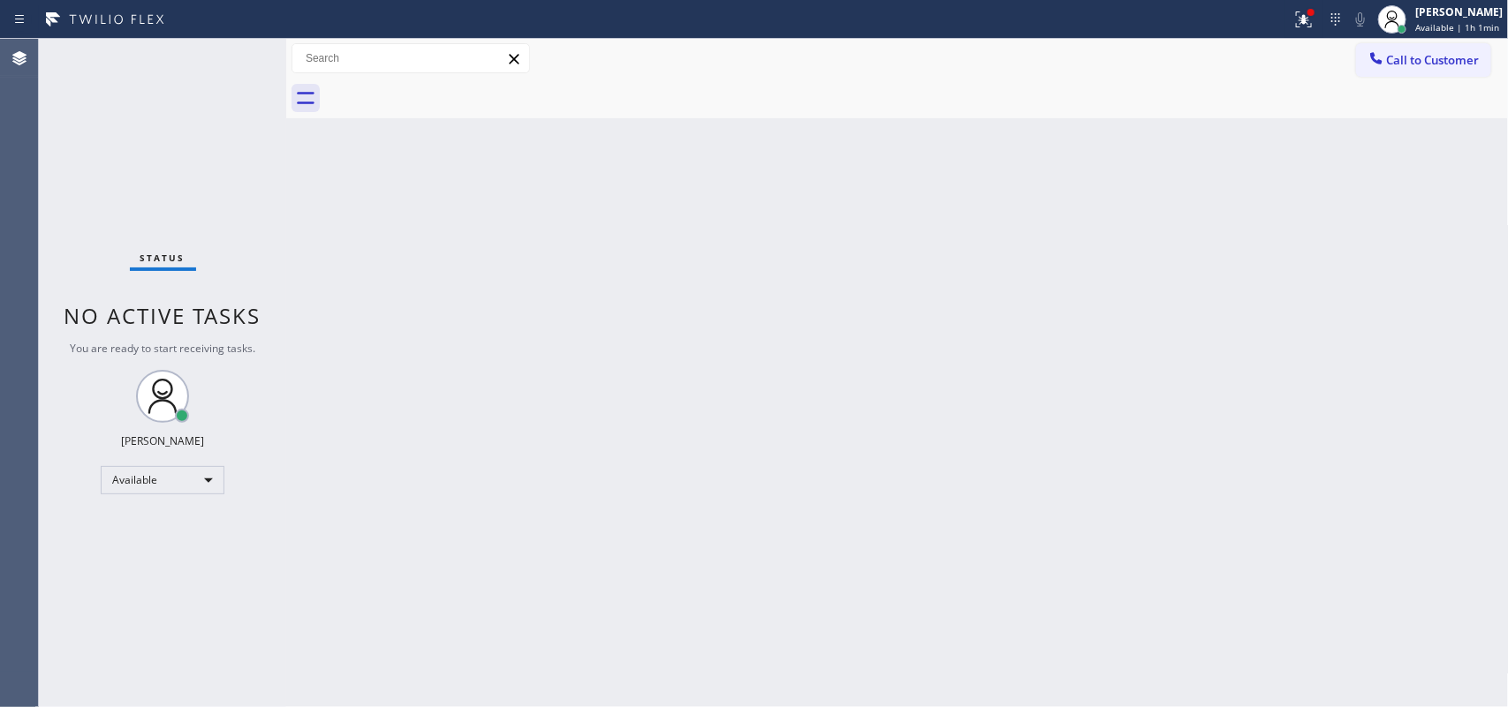
drag, startPoint x: 227, startPoint y: 49, endPoint x: 246, endPoint y: 62, distance: 22.3
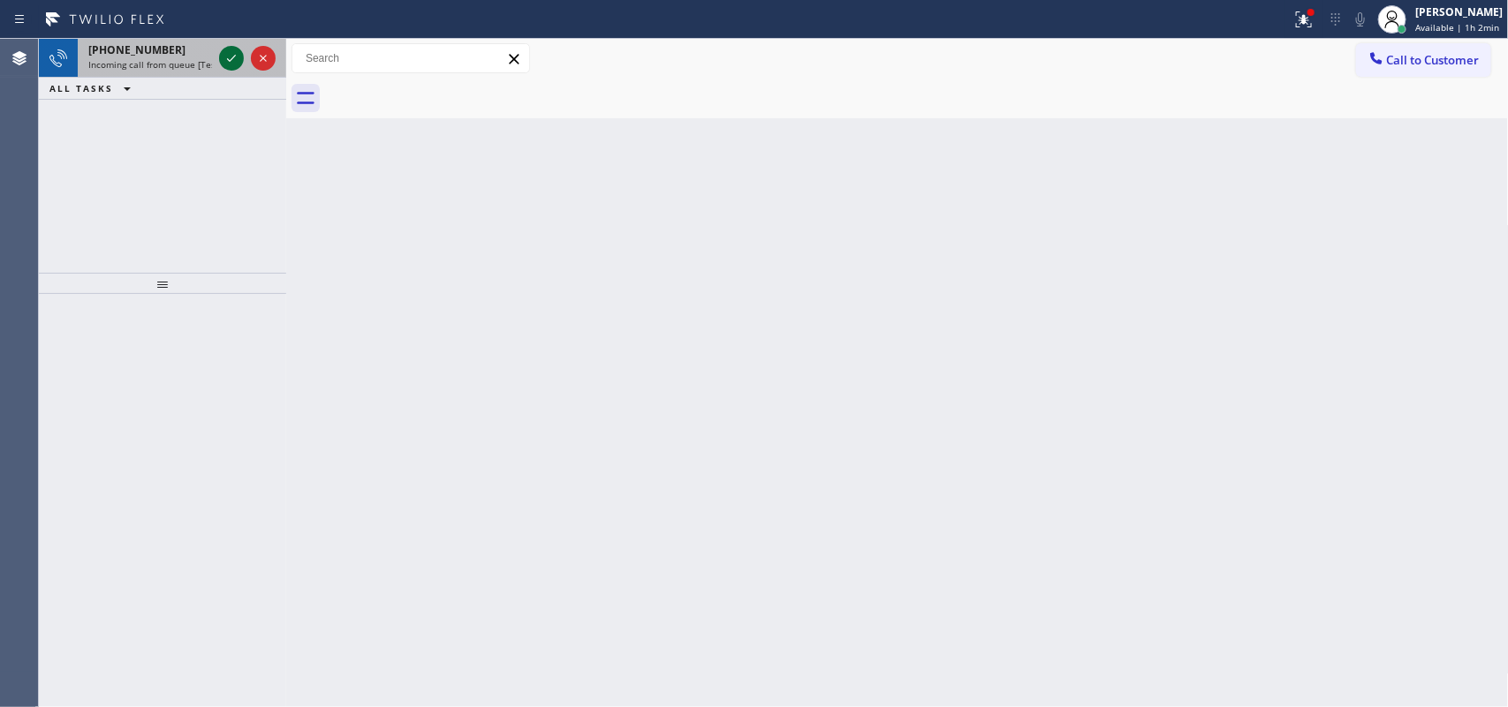
click at [232, 51] on icon at bounding box center [231, 58] width 21 height 21
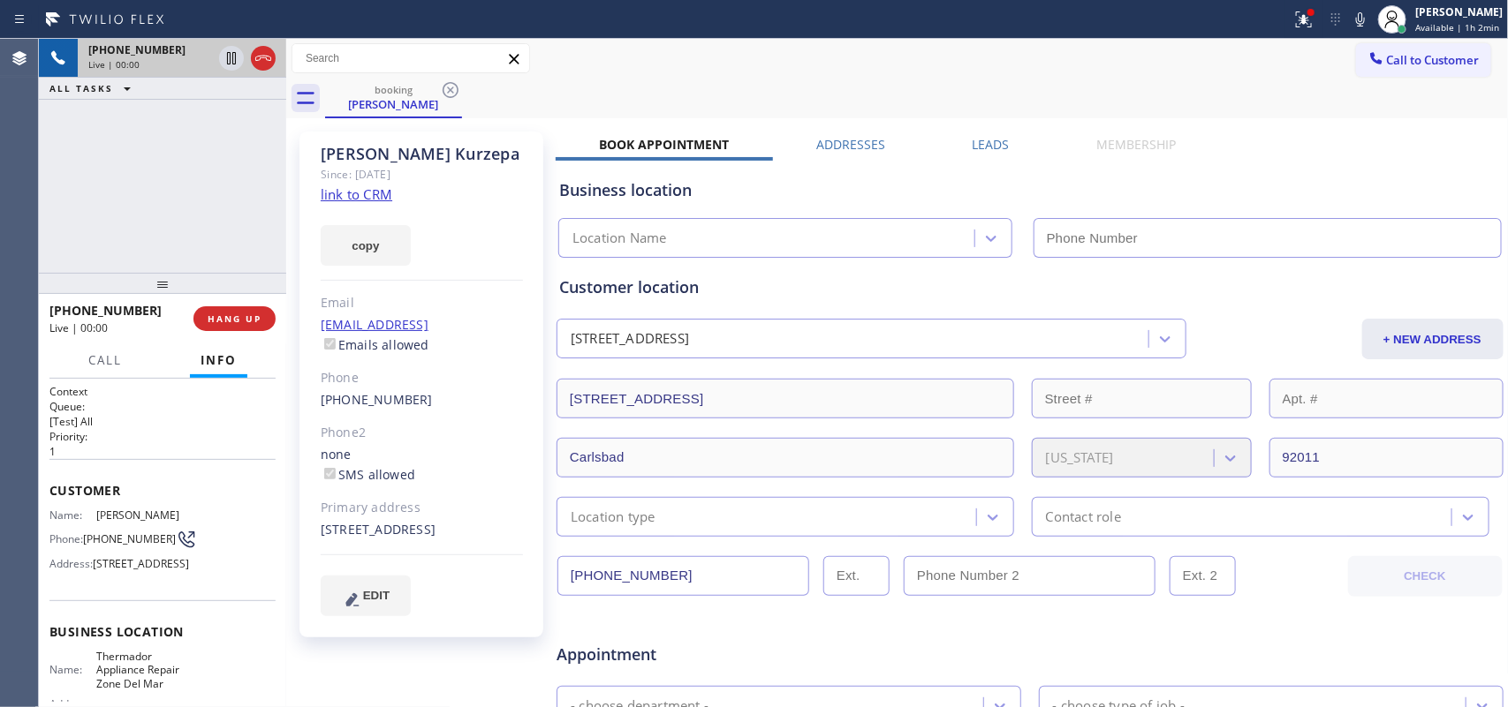
type input "[PHONE_NUMBER]"
click at [385, 185] on link "link to CRM" at bounding box center [357, 194] width 72 height 18
click at [113, 359] on span "Call" at bounding box center [105, 360] width 34 height 16
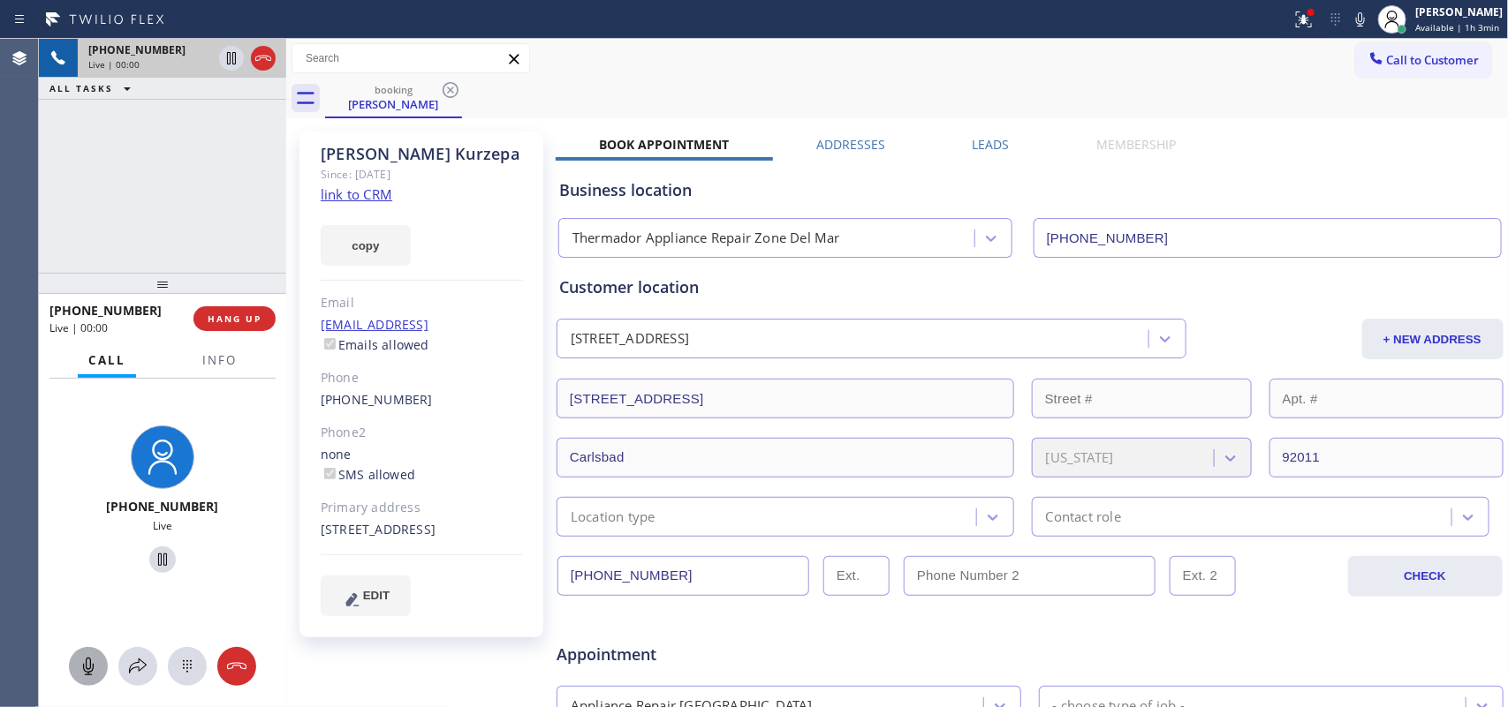
click at [81, 667] on icon at bounding box center [88, 666] width 21 height 21
click at [158, 554] on icon at bounding box center [162, 560] width 9 height 12
drag, startPoint x: 87, startPoint y: 664, endPoint x: 152, endPoint y: 601, distance: 91.2
click at [88, 664] on icon at bounding box center [88, 666] width 21 height 21
click at [156, 557] on icon at bounding box center [162, 560] width 12 height 12
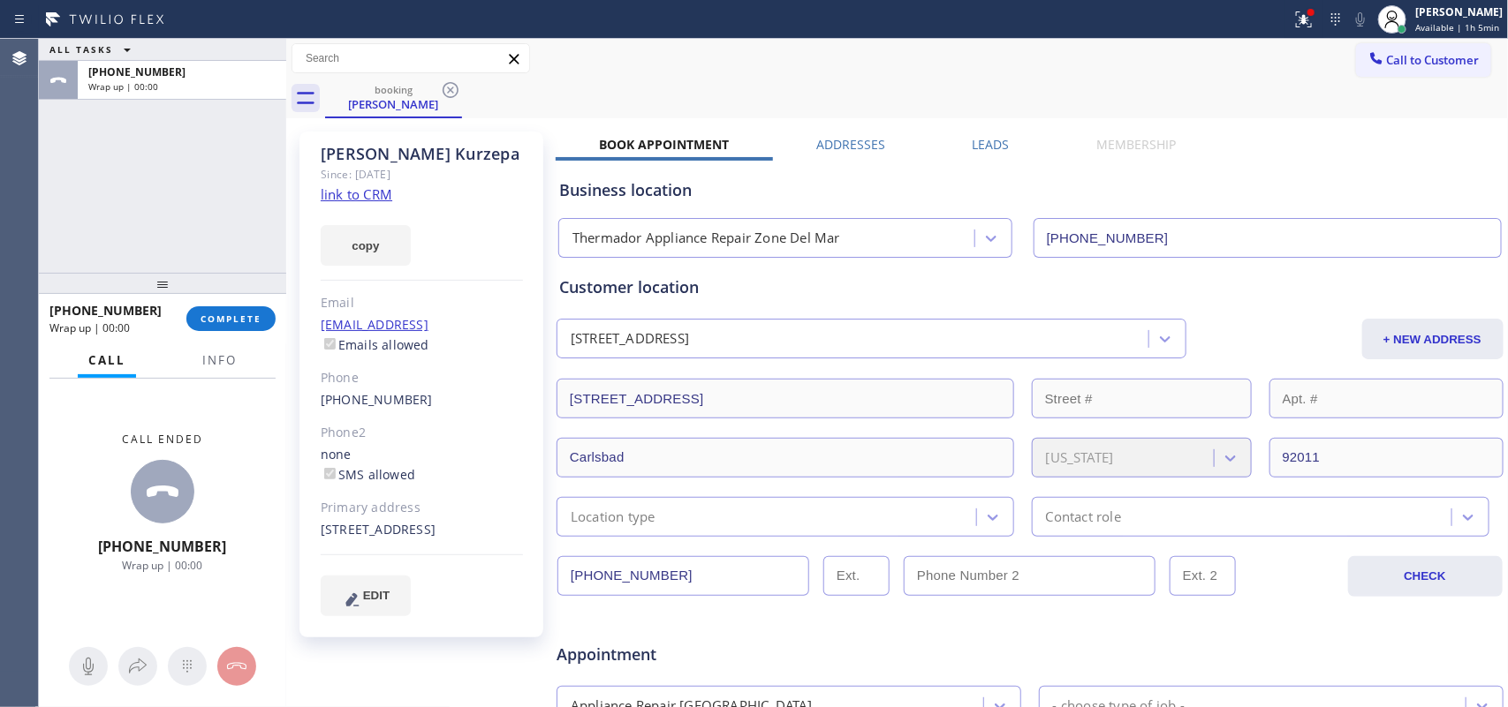
click at [89, 219] on div "ALL TASKS ALL TASKS ACTIVE TASKS TASKS IN WRAP UP [PHONE_NUMBER] Wrap up | 00:00" at bounding box center [162, 156] width 247 height 234
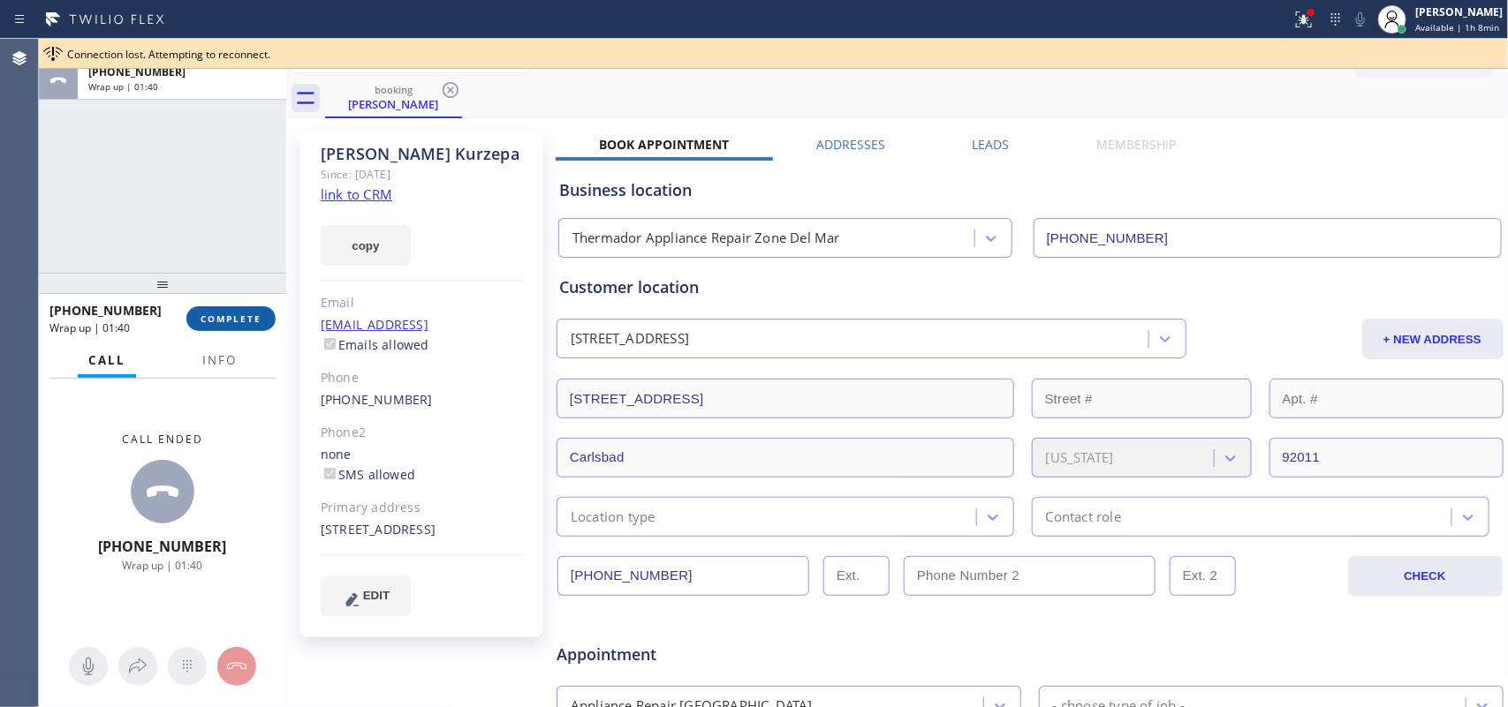
click at [259, 322] on span "COMPLETE" at bounding box center [230, 319] width 61 height 12
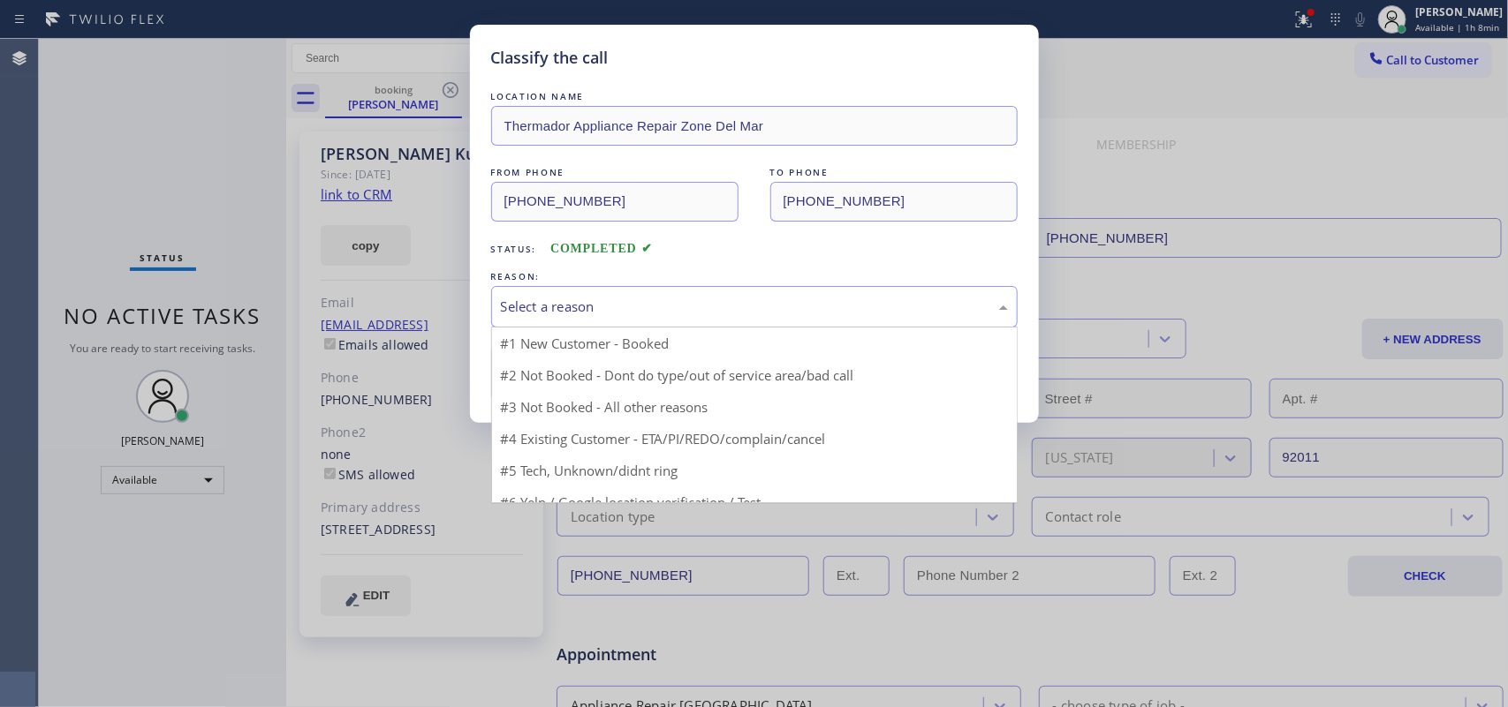
click at [642, 314] on div "Select a reason" at bounding box center [754, 307] width 507 height 20
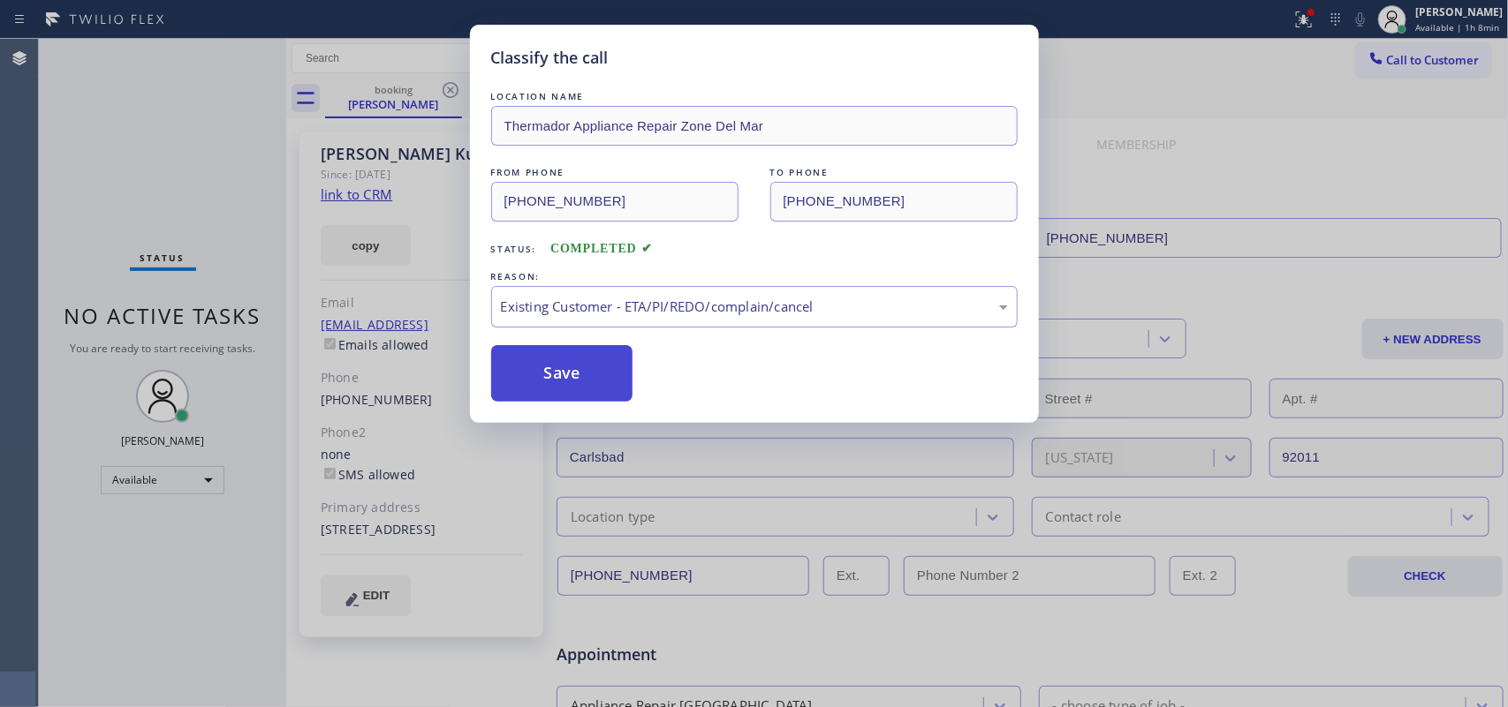
click at [590, 390] on button "Save" at bounding box center [562, 373] width 142 height 57
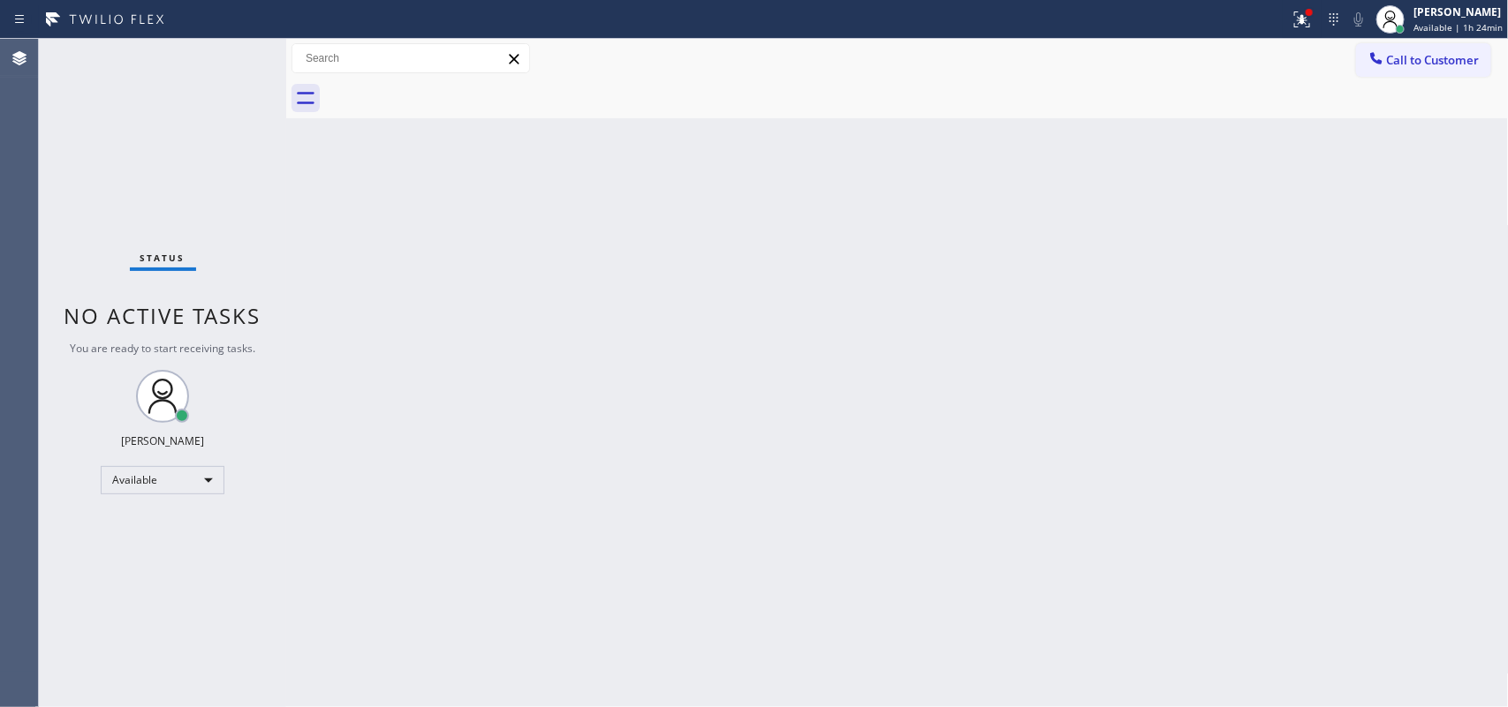
click at [358, 654] on div "Back to Dashboard Change Sender ID Customers Technicians Select a contact Outbo…" at bounding box center [897, 373] width 1222 height 669
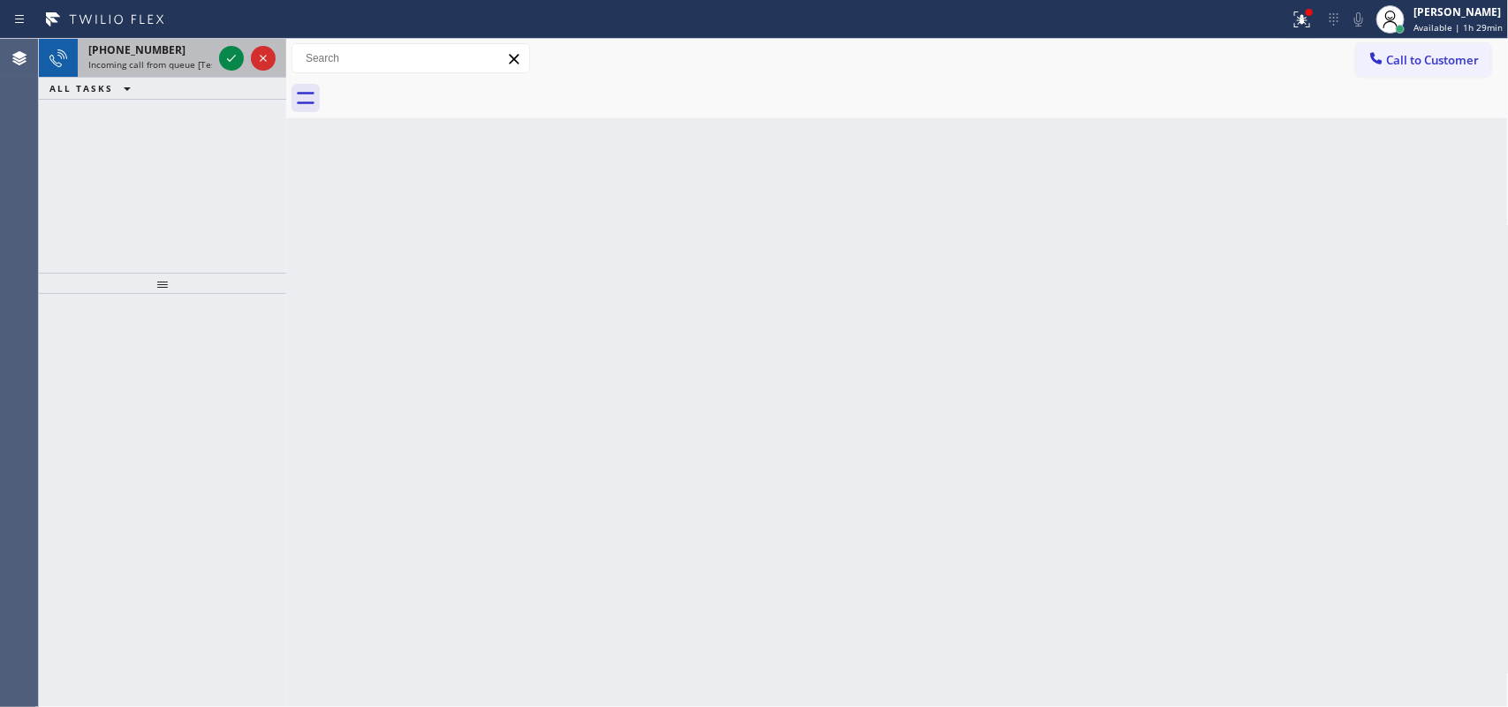
click at [164, 64] on span "Incoming call from queue [Test] All" at bounding box center [161, 64] width 147 height 12
click at [204, 59] on span "Incoming call from queue [Test] All" at bounding box center [161, 64] width 147 height 12
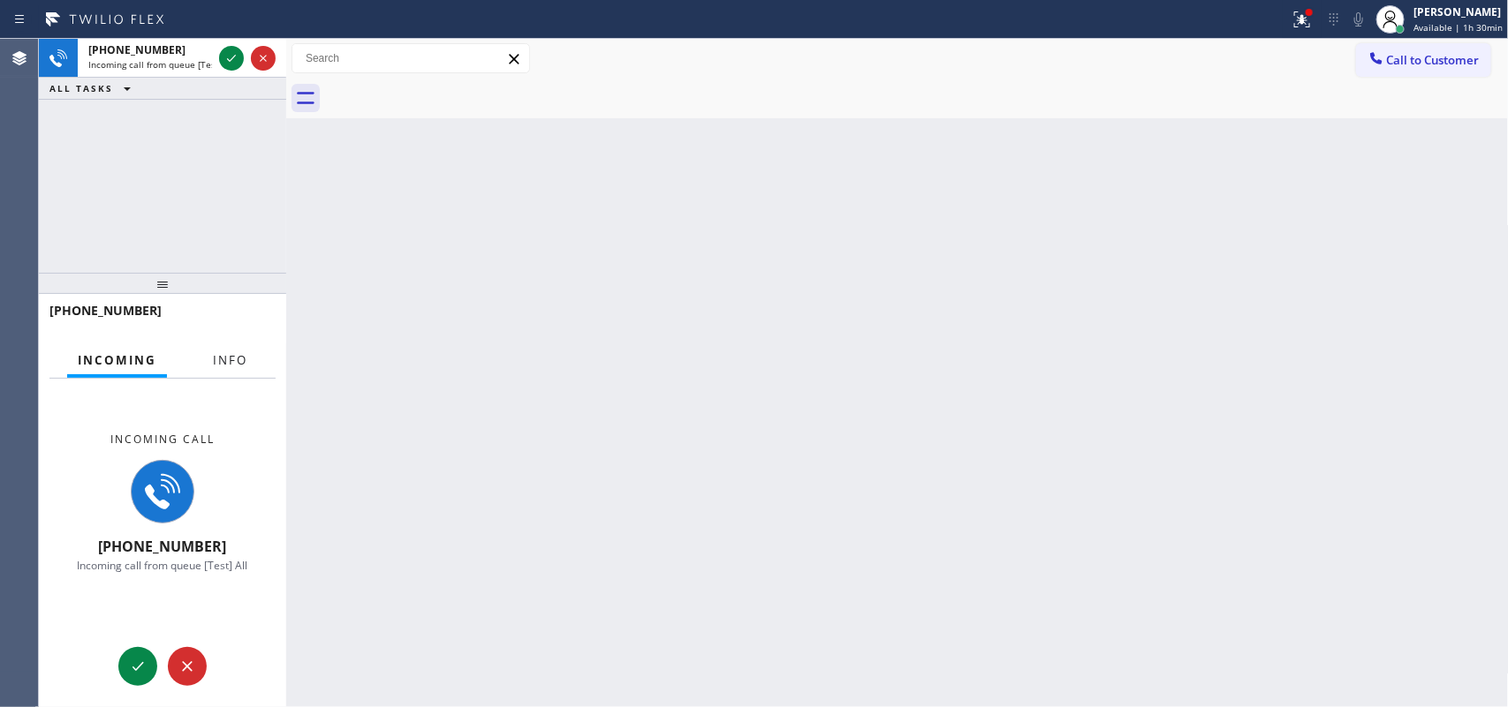
click at [226, 354] on span "Info" at bounding box center [230, 360] width 34 height 16
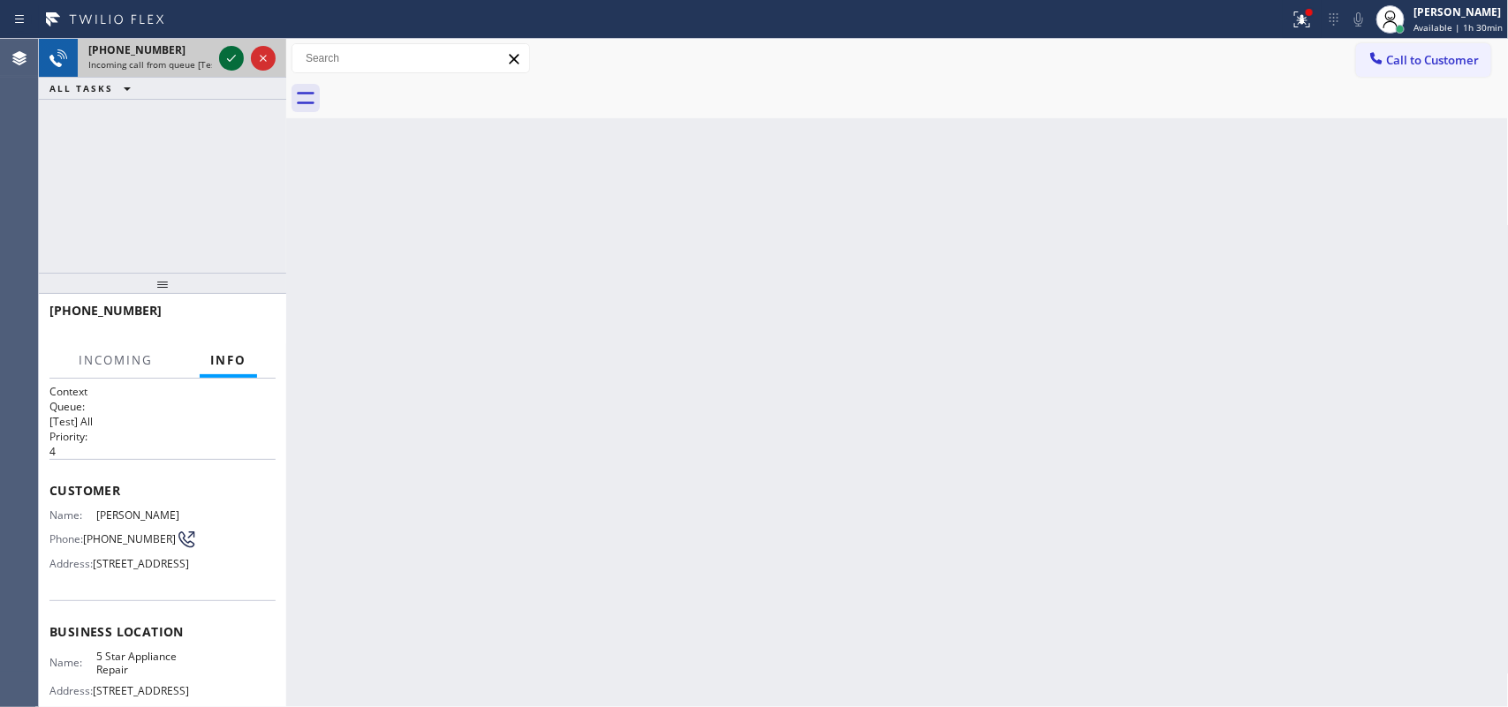
click at [235, 58] on icon at bounding box center [231, 58] width 21 height 21
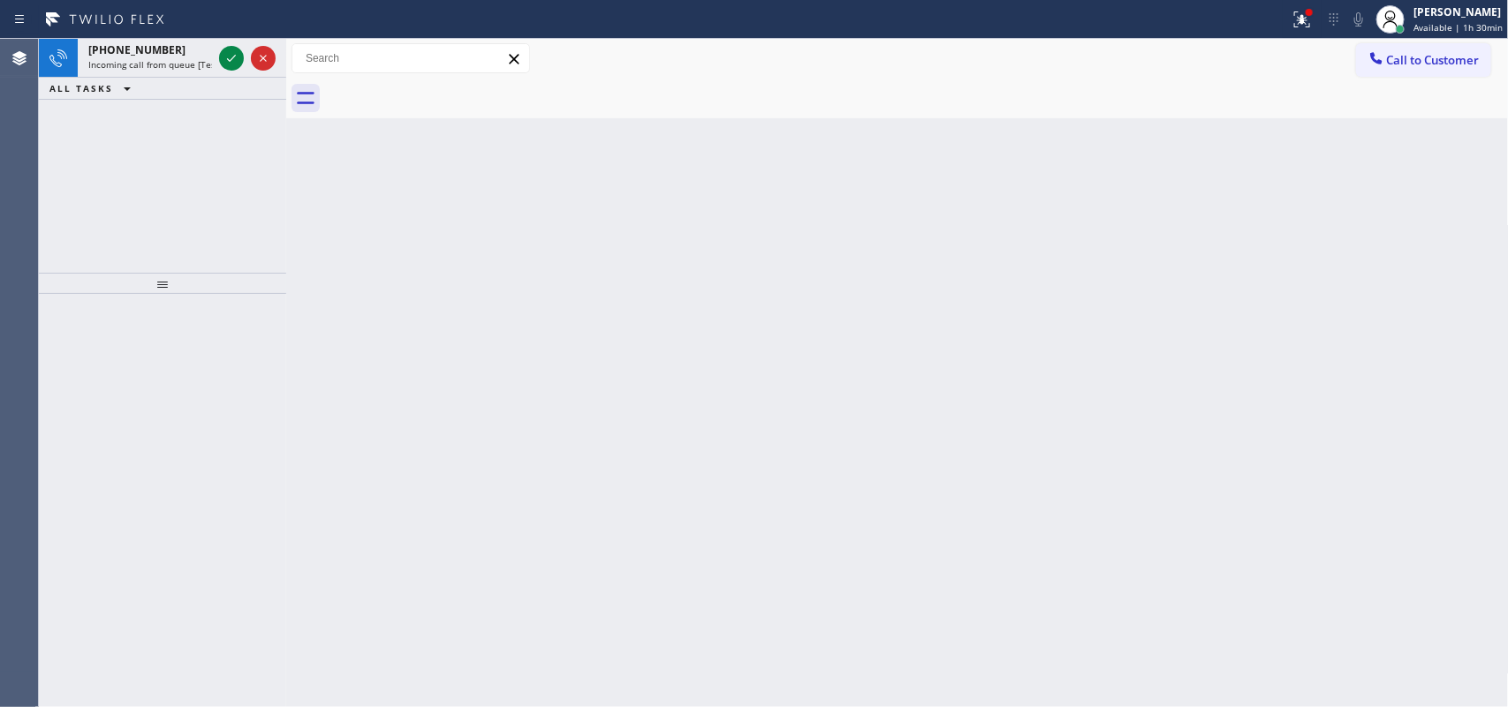
click at [214, 181] on div "[PHONE_NUMBER] Incoming call from queue [Test] All ALL TASKS ALL TASKS ACTIVE T…" at bounding box center [162, 156] width 247 height 234
drag, startPoint x: 216, startPoint y: 49, endPoint x: 235, endPoint y: 57, distance: 20.2
click at [222, 49] on div at bounding box center [247, 58] width 64 height 39
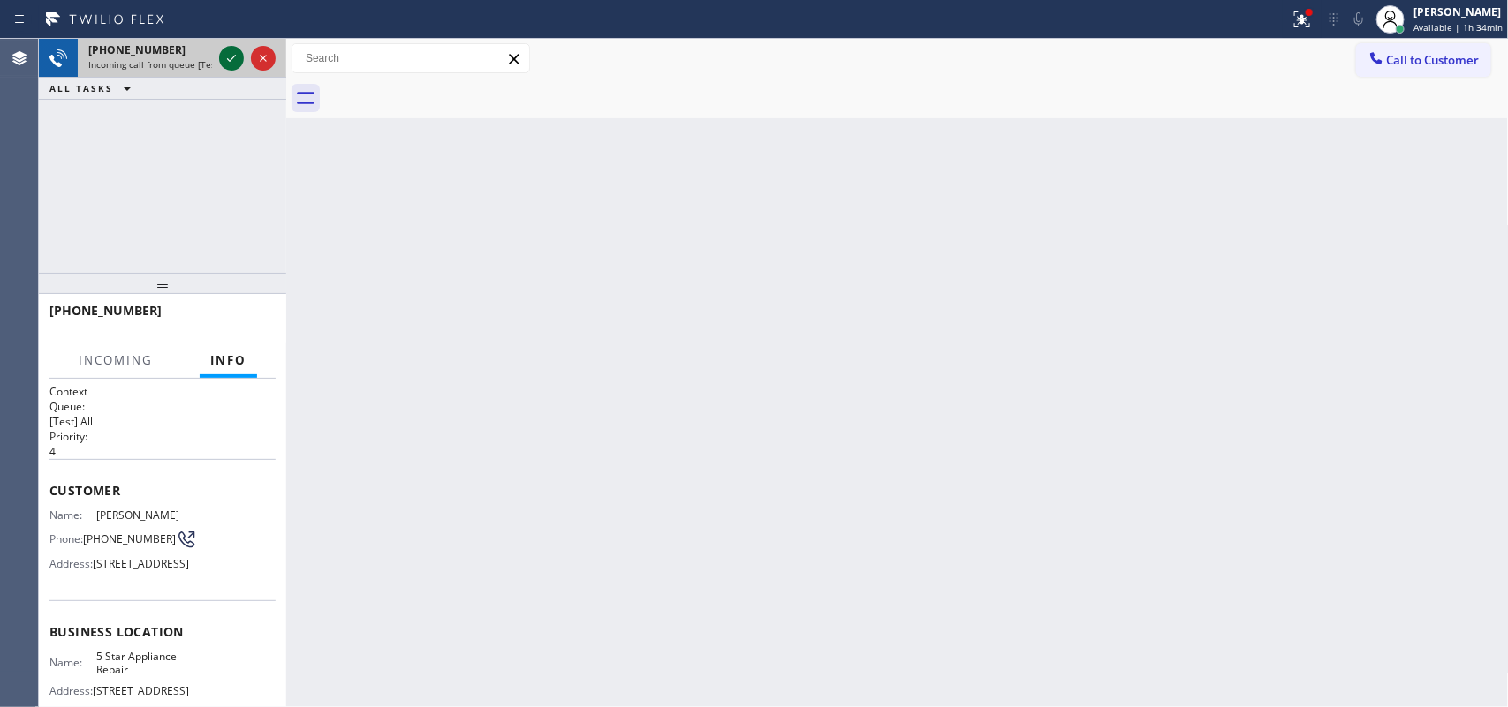
click at [231, 56] on icon at bounding box center [231, 58] width 21 height 21
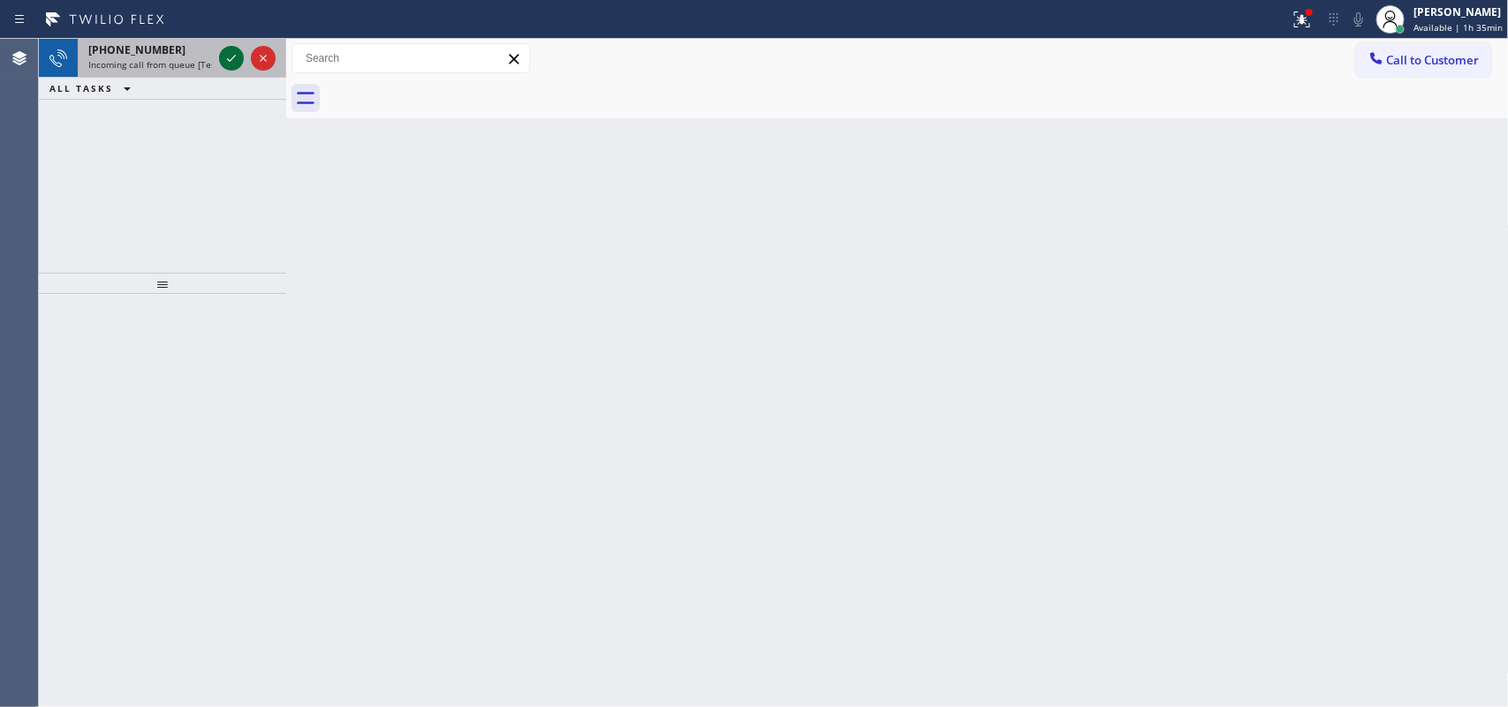
click at [223, 58] on icon at bounding box center [231, 58] width 21 height 21
click at [173, 60] on span "Request from [PERSON_NAME] (direct)" at bounding box center [168, 64] width 161 height 12
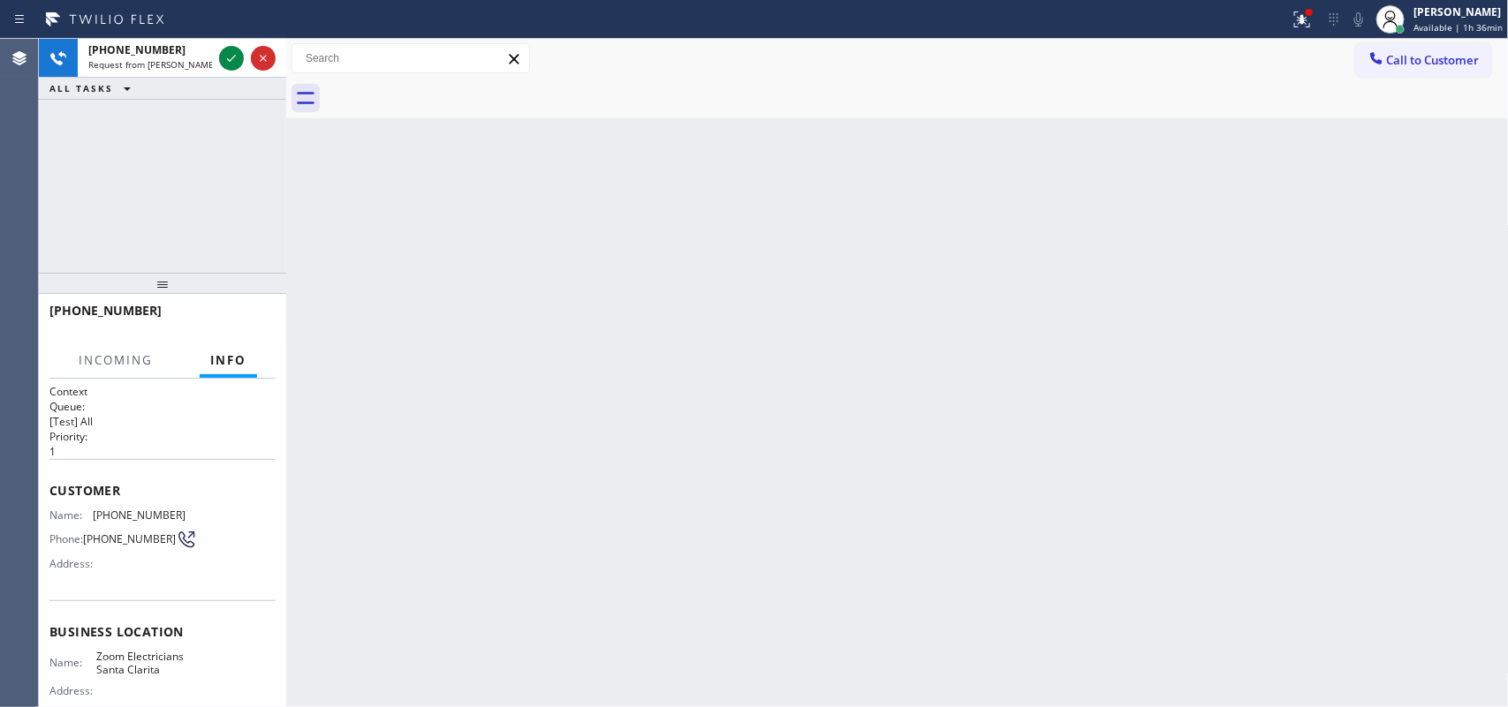
scroll to position [195, 0]
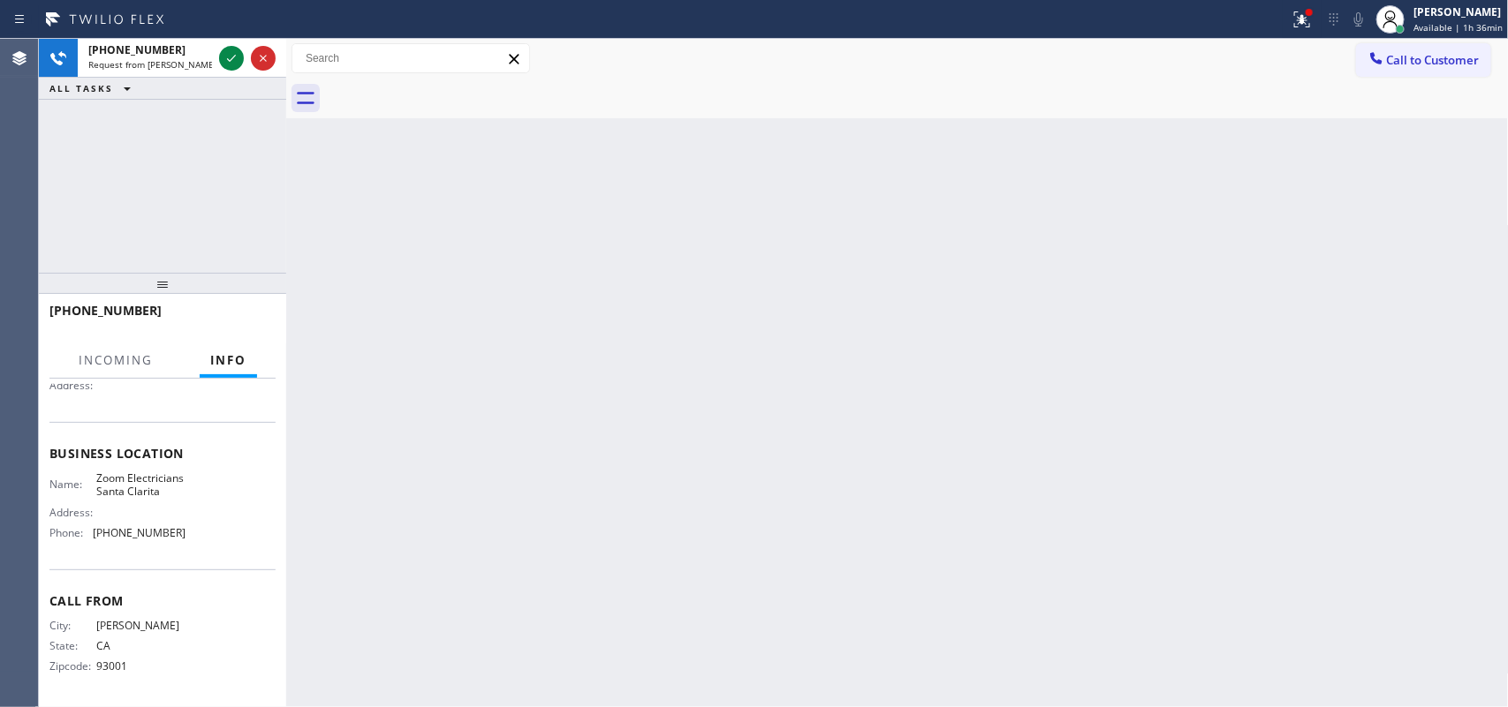
click at [213, 518] on div "Name: Zoom Electricians Santa Clarita Address: Phone: [PHONE_NUMBER]" at bounding box center [162, 510] width 226 height 76
click at [168, 60] on span "Request from [PERSON_NAME] (direct)" at bounding box center [168, 64] width 161 height 12
click at [234, 55] on icon at bounding box center [231, 58] width 21 height 21
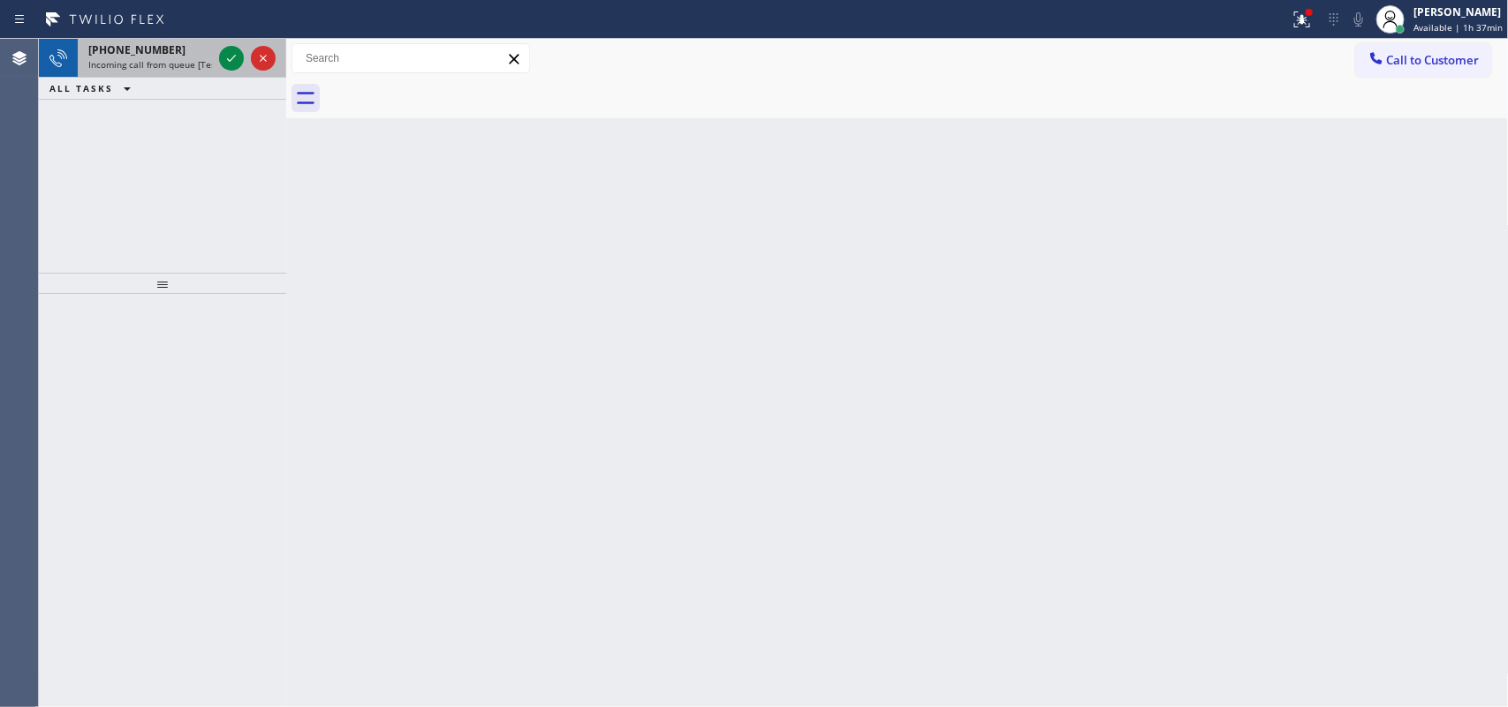
click at [192, 59] on span "Incoming call from queue [Test] All" at bounding box center [161, 64] width 147 height 12
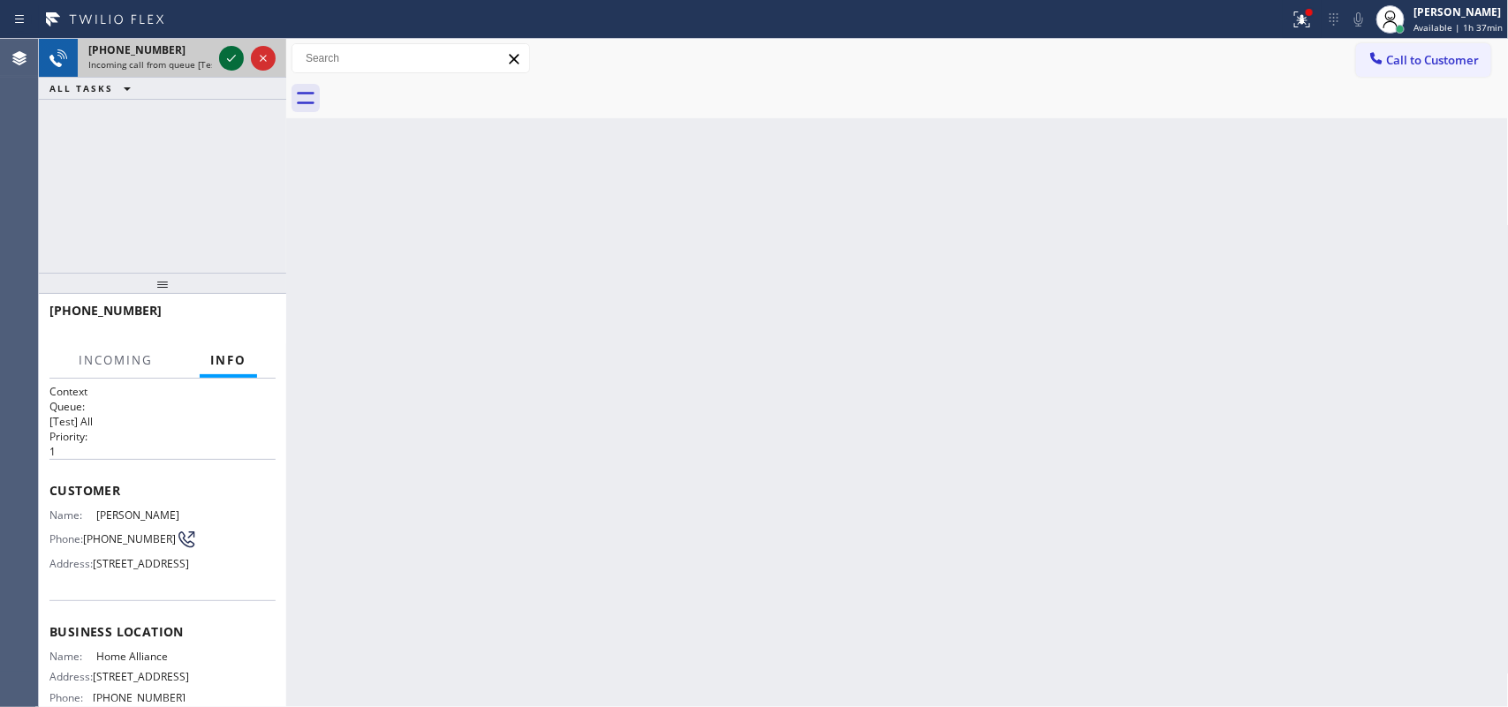
click at [231, 57] on icon at bounding box center [231, 58] width 21 height 21
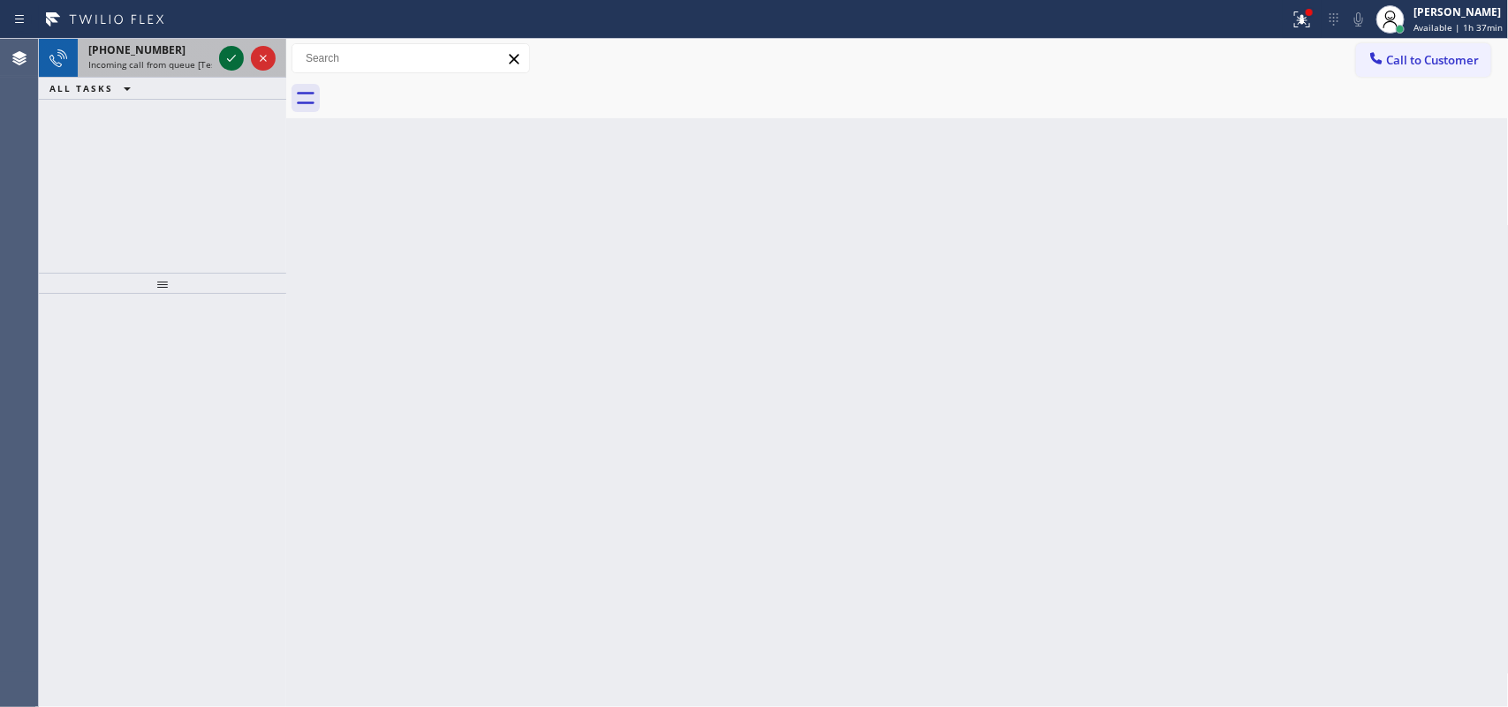
click at [228, 54] on icon at bounding box center [231, 58] width 21 height 21
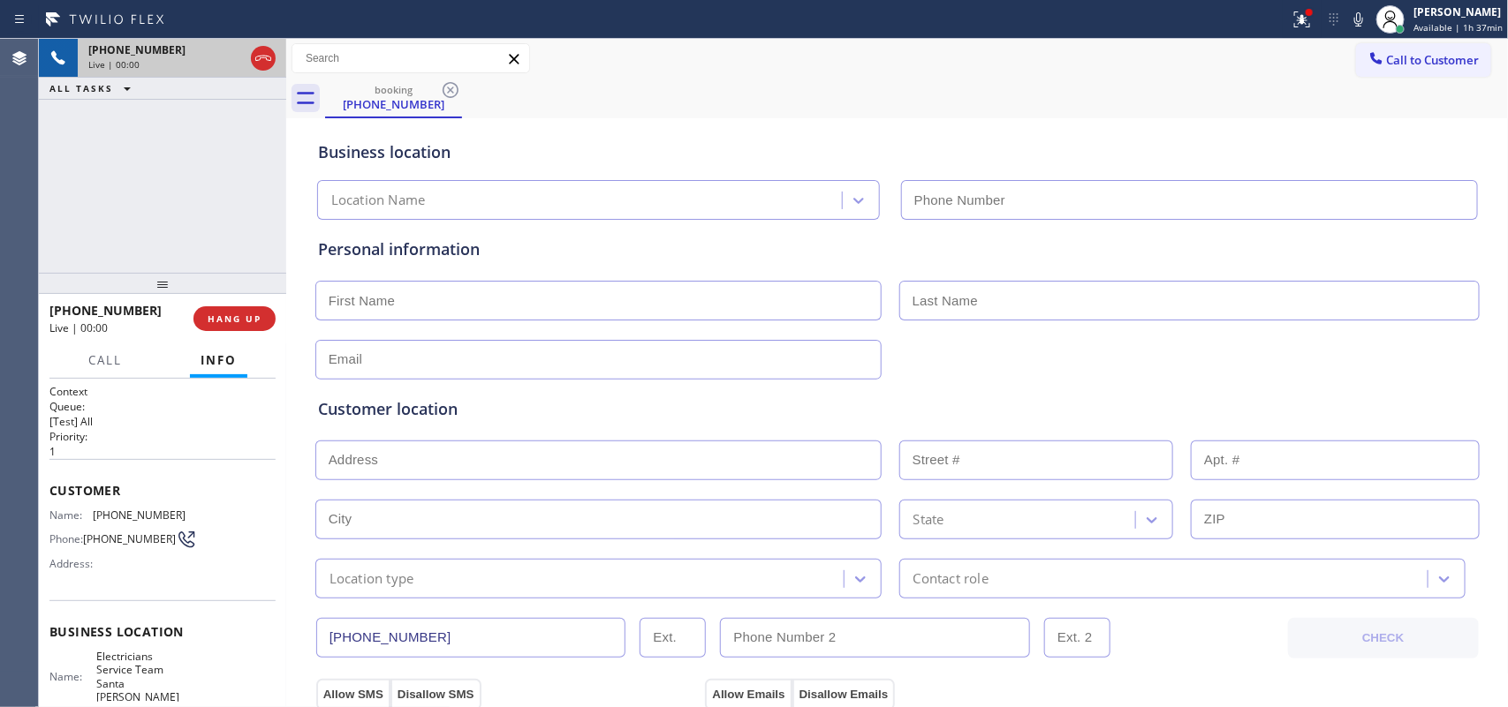
type input "[PHONE_NUMBER]"
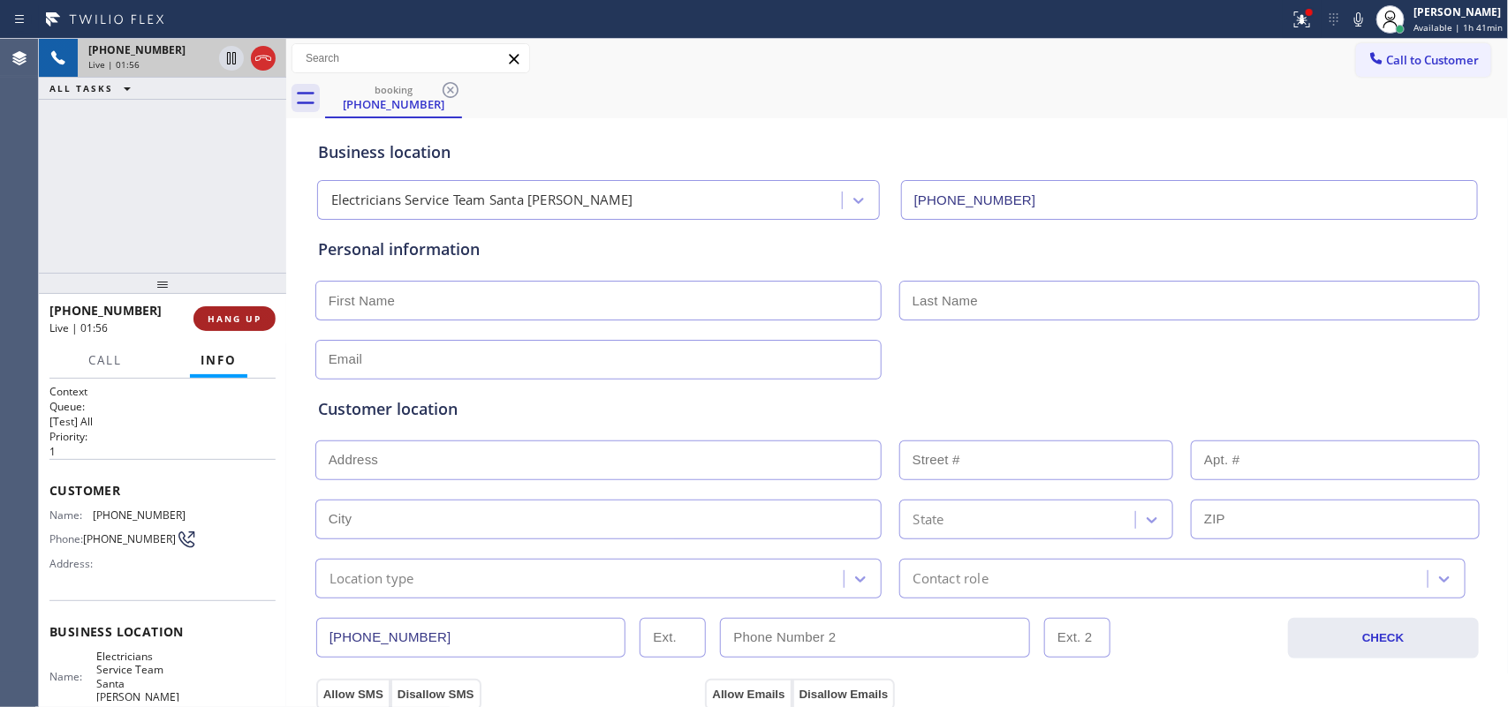
click at [250, 316] on span "HANG UP" at bounding box center [235, 319] width 54 height 12
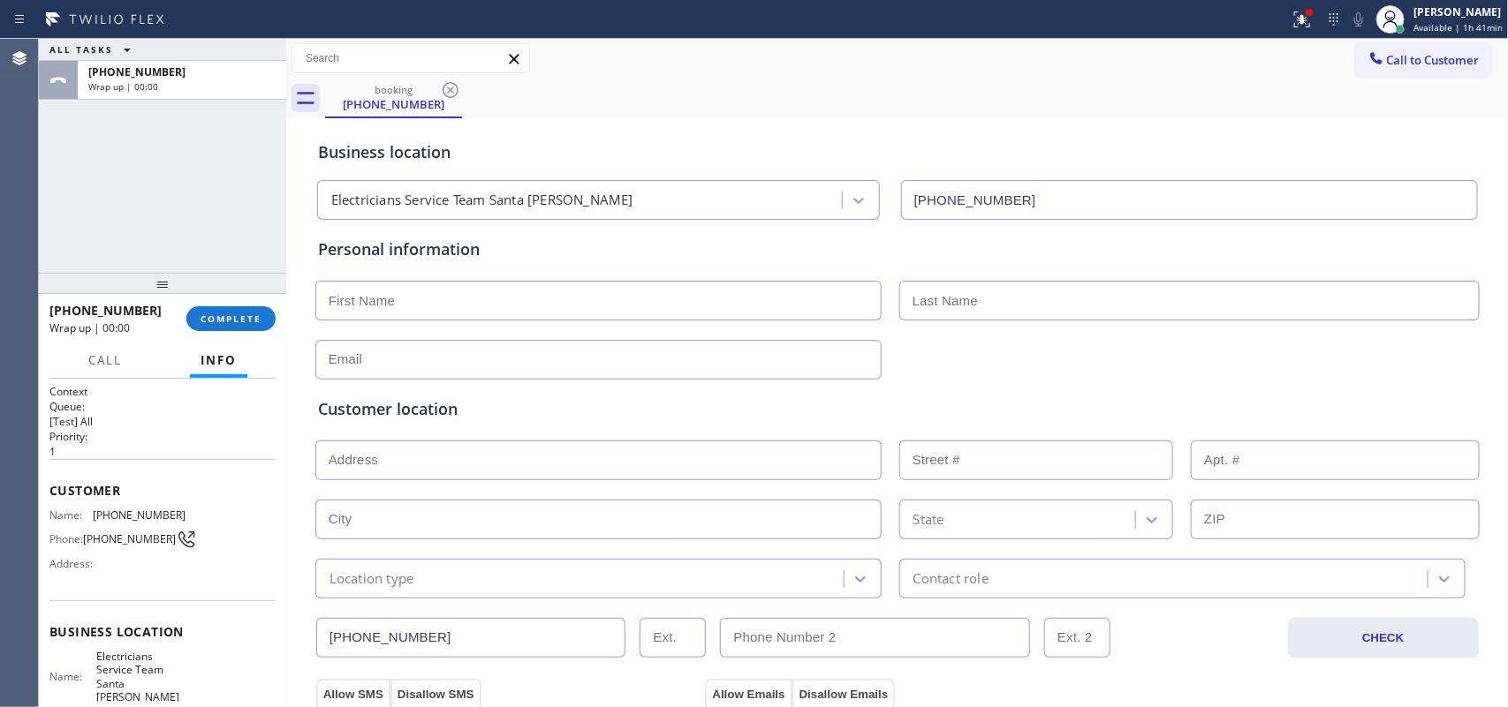
click at [125, 192] on div "ALL TASKS ALL TASKS ACTIVE TASKS TASKS IN WRAP UP [PHONE_NUMBER] Wrap up | 00:00" at bounding box center [162, 156] width 247 height 234
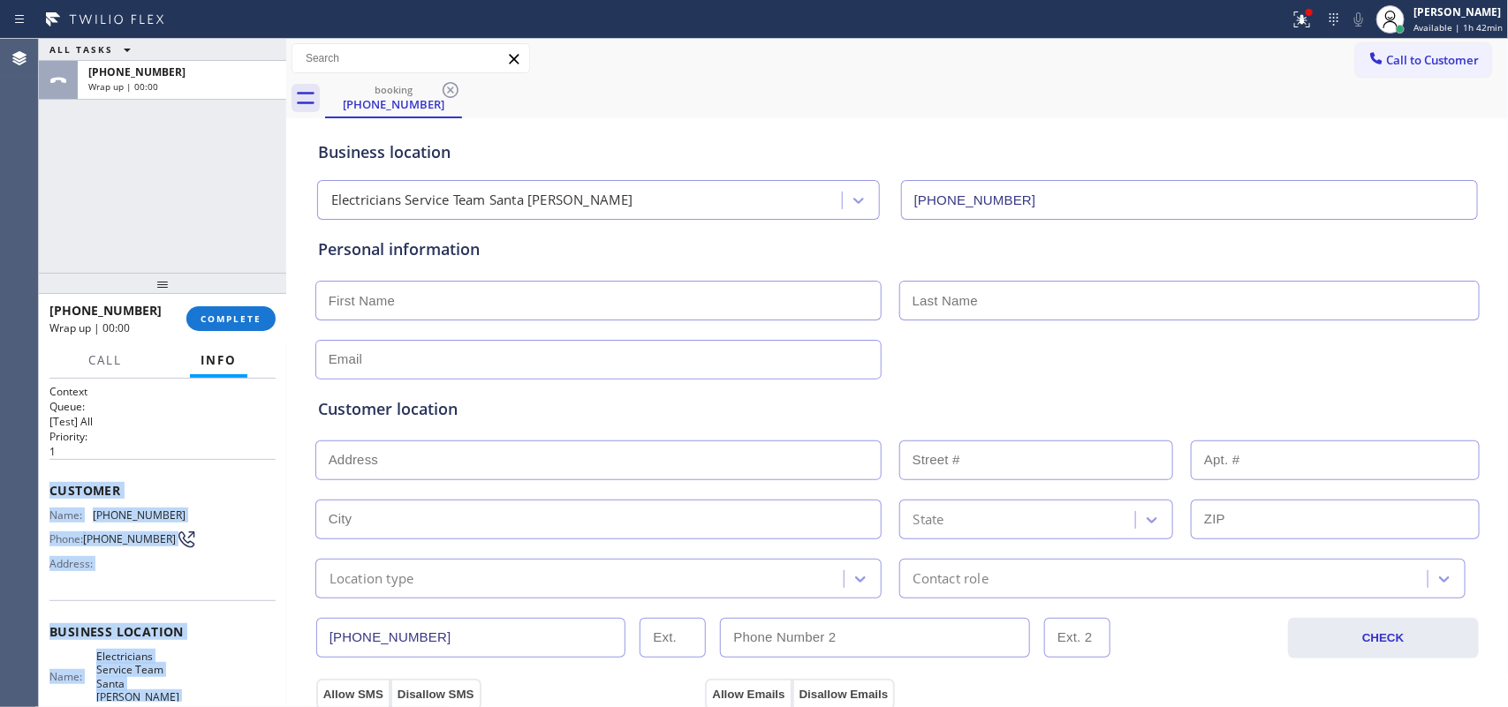
drag, startPoint x: 190, startPoint y: 545, endPoint x: 50, endPoint y: 488, distance: 150.6
click at [50, 488] on div "Context Queue: [Test] All Priority: 1 Customer Name: [PHONE_NUMBER] Phone: [PHO…" at bounding box center [162, 646] width 226 height 525
copy div "Customer Name: [PHONE_NUMBER] Phone: [PHONE_NUMBER] Address: Business location …"
click at [250, 318] on span "COMPLETE" at bounding box center [230, 319] width 61 height 12
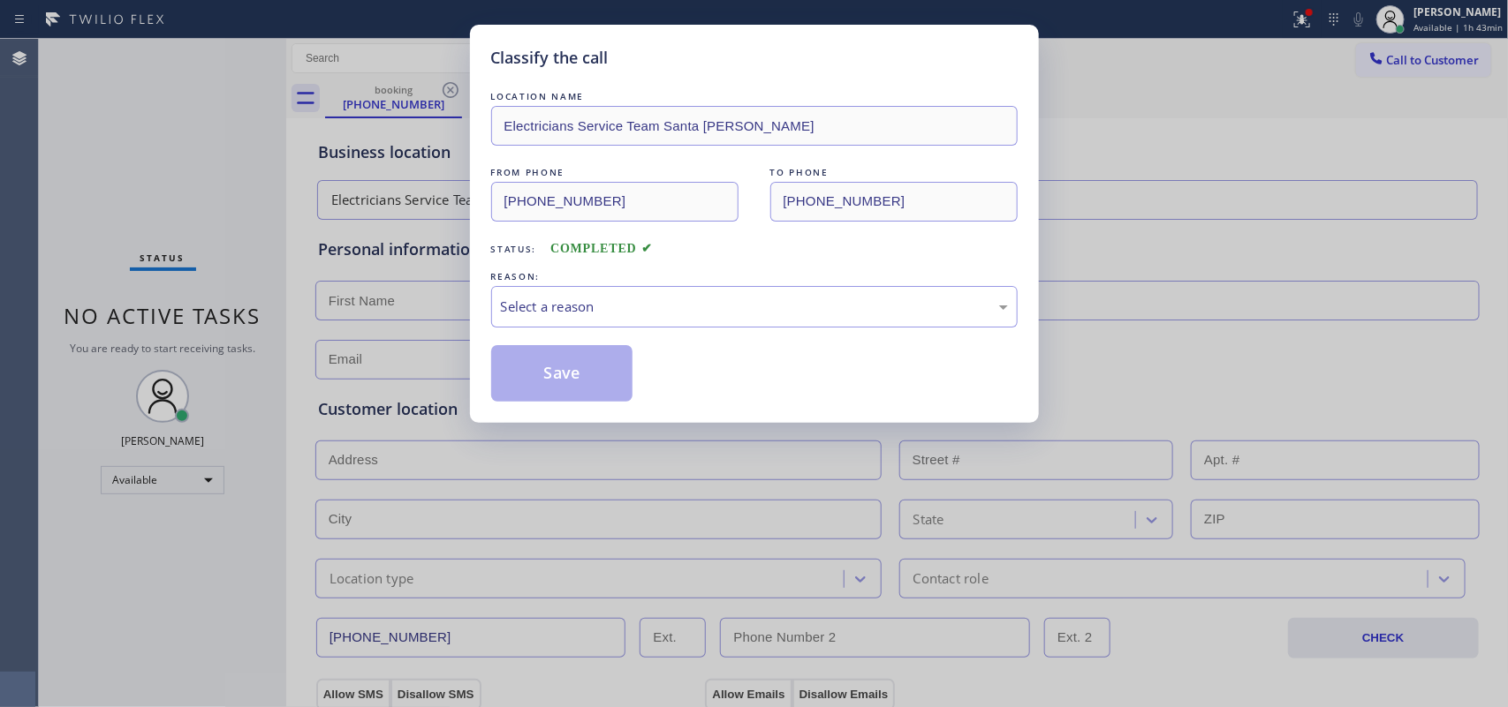
click at [721, 305] on div "Select a reason" at bounding box center [754, 307] width 507 height 20
click at [681, 307] on div "Tech, Unknown/didnt ring" at bounding box center [754, 307] width 507 height 20
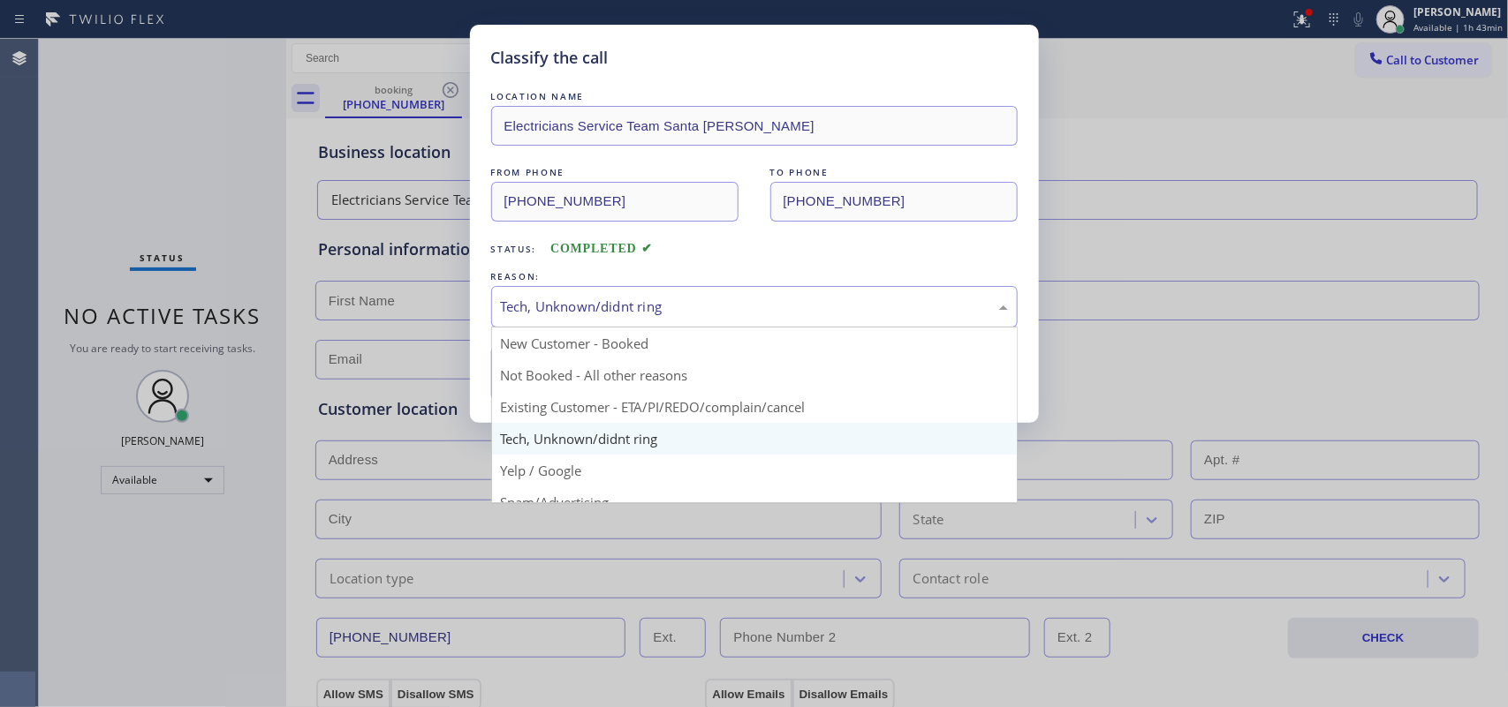
click at [681, 307] on div "Tech, Unknown/didnt ring" at bounding box center [754, 307] width 507 height 20
drag, startPoint x: 678, startPoint y: 376, endPoint x: 630, endPoint y: 380, distance: 48.7
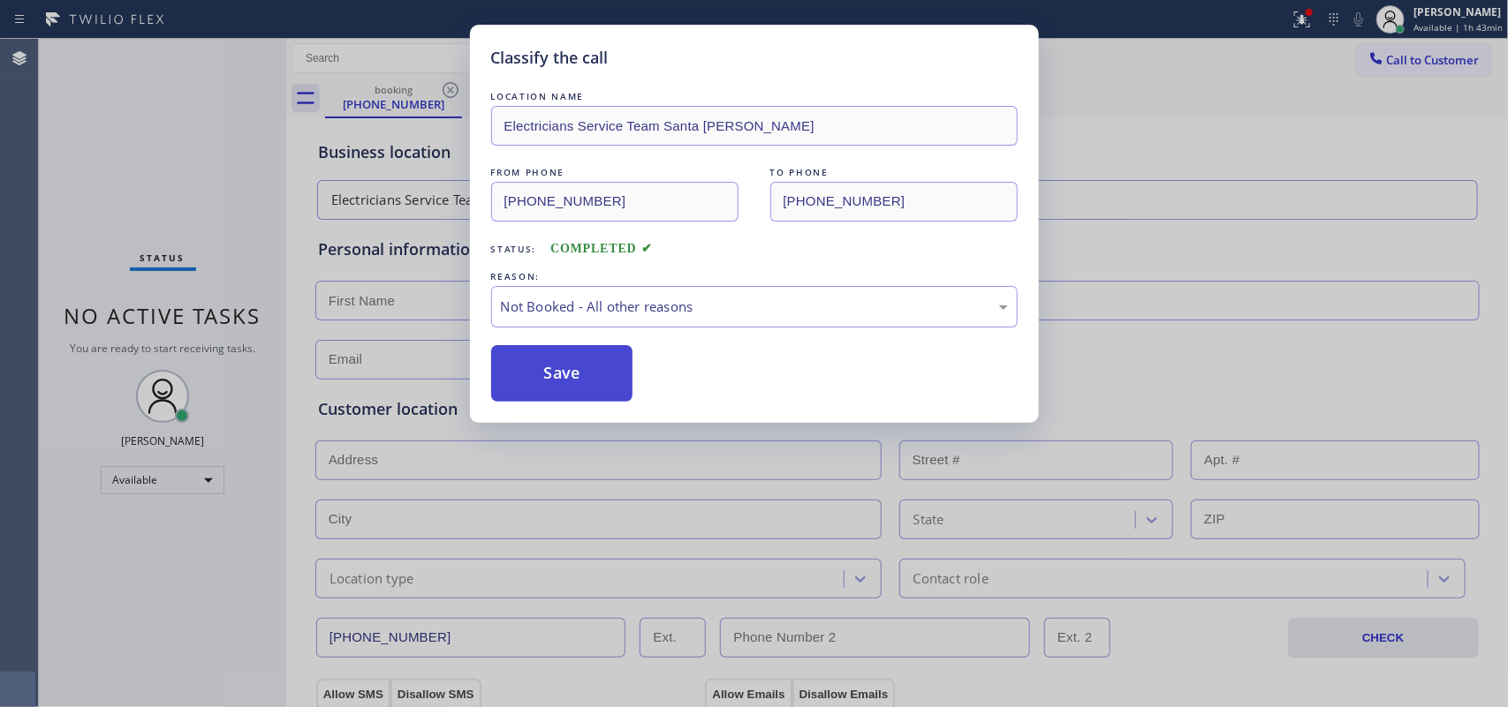
click at [602, 380] on button "Save" at bounding box center [562, 373] width 142 height 57
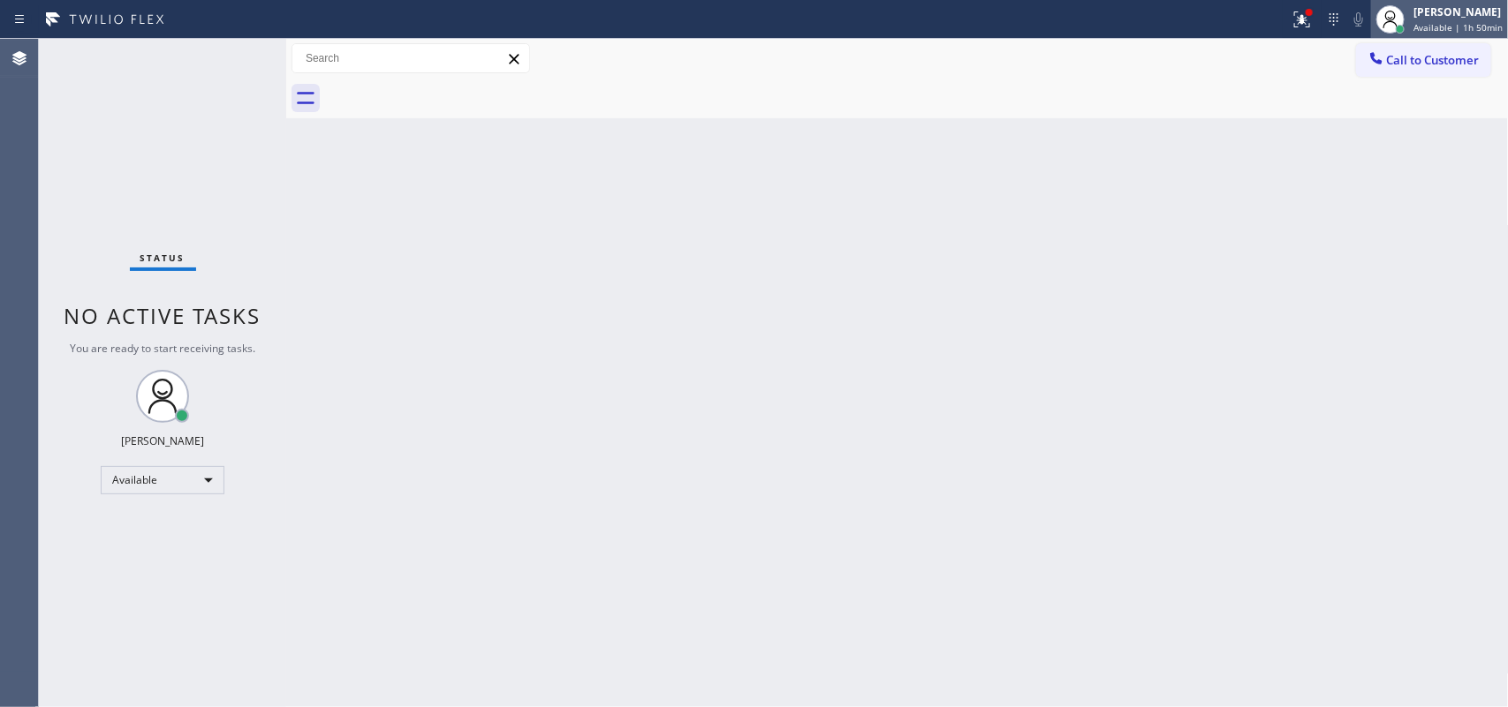
click at [1463, 14] on div "[PERSON_NAME]" at bounding box center [1457, 11] width 89 height 15
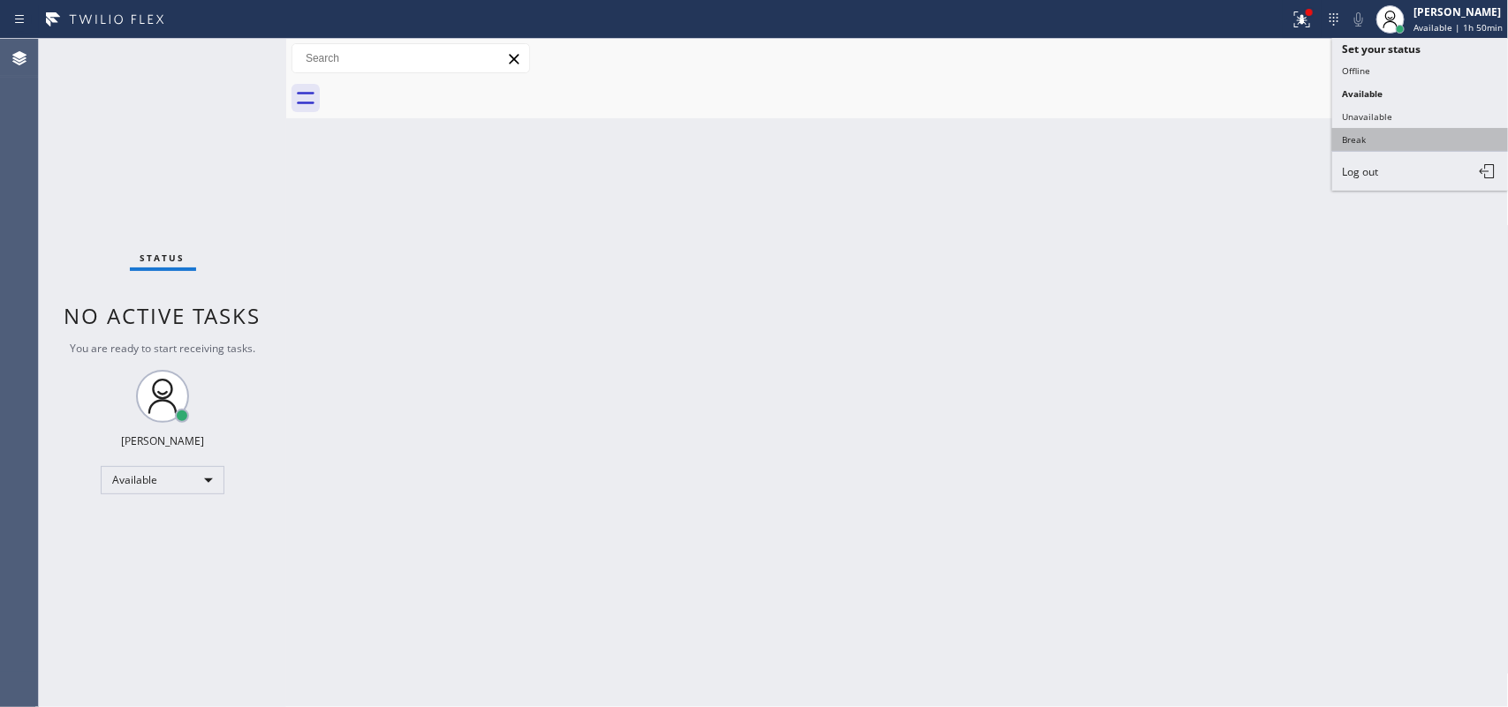
click at [1409, 129] on button "Break" at bounding box center [1420, 139] width 177 height 23
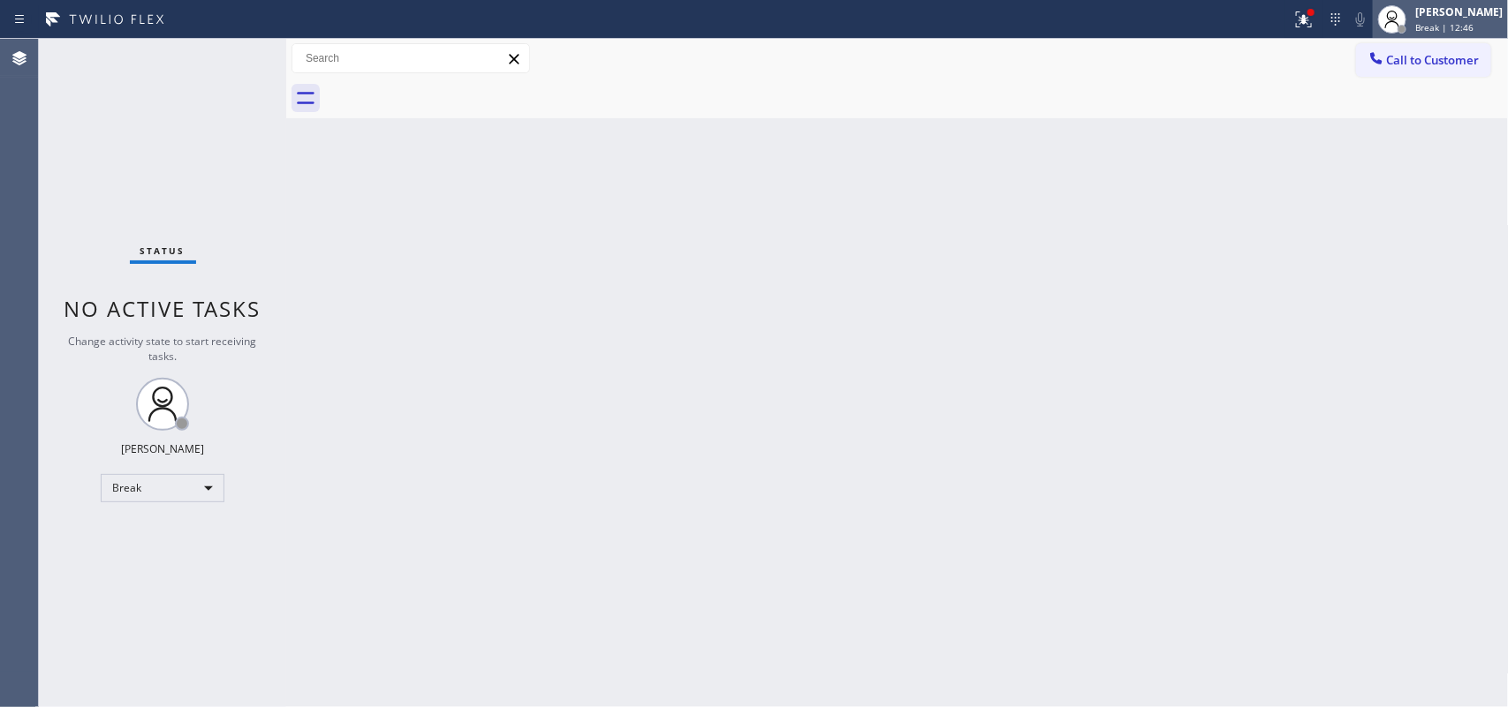
click at [1460, 32] on span "Break | 12:46" at bounding box center [1444, 27] width 58 height 12
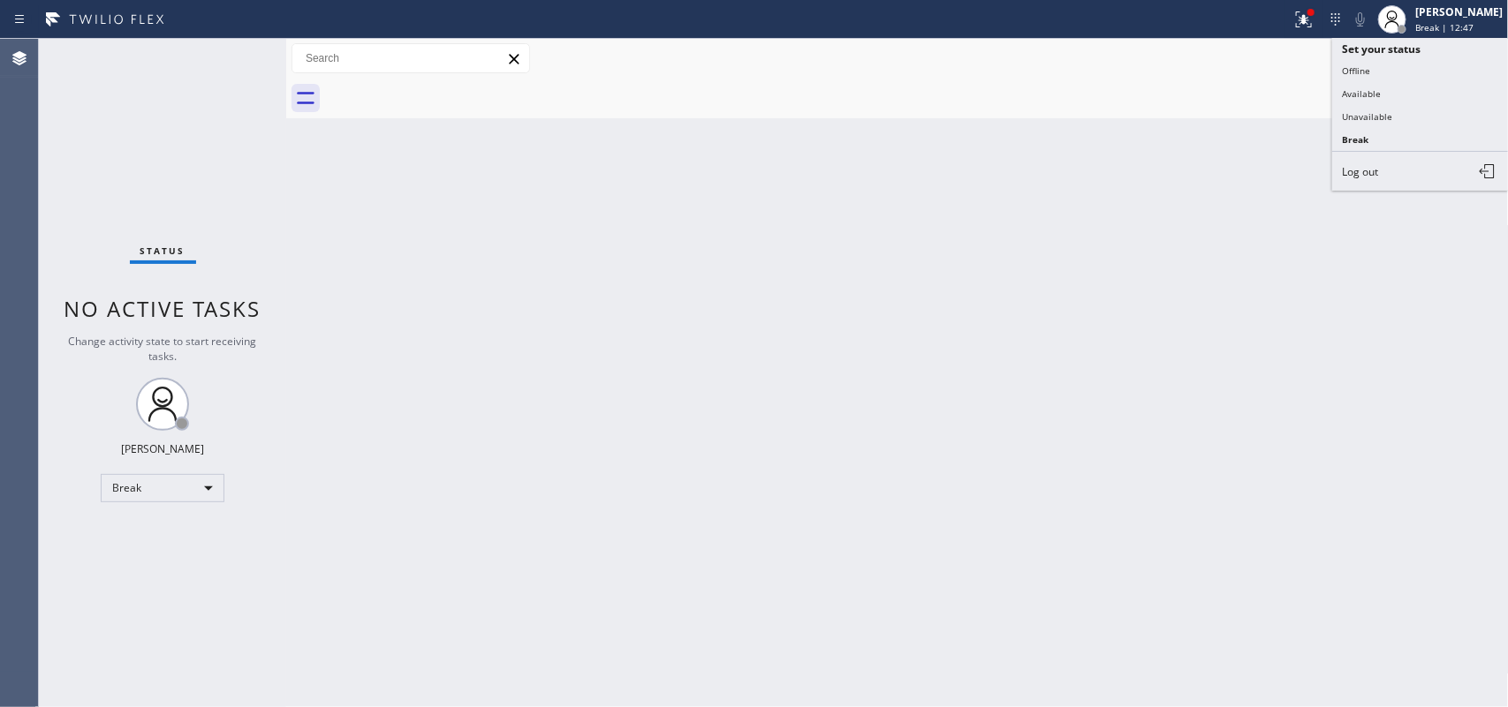
drag, startPoint x: 1424, startPoint y: 109, endPoint x: 1291, endPoint y: 49, distance: 145.1
click at [1424, 110] on button "Unavailable" at bounding box center [1420, 116] width 177 height 23
click at [1437, 50] on button "Call to Customer" at bounding box center [1423, 60] width 135 height 34
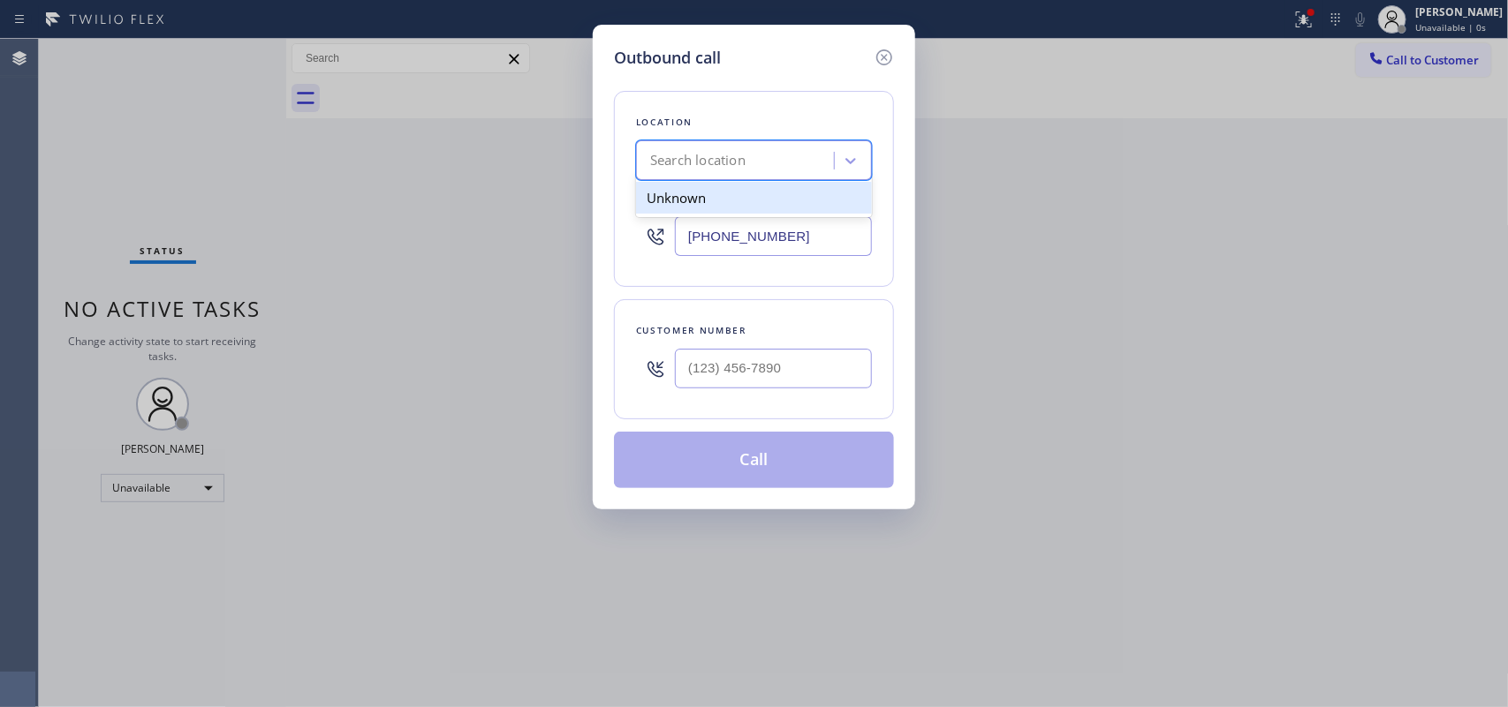
click at [669, 140] on div "Search location" at bounding box center [754, 160] width 236 height 40
type input "(___) ___-____"
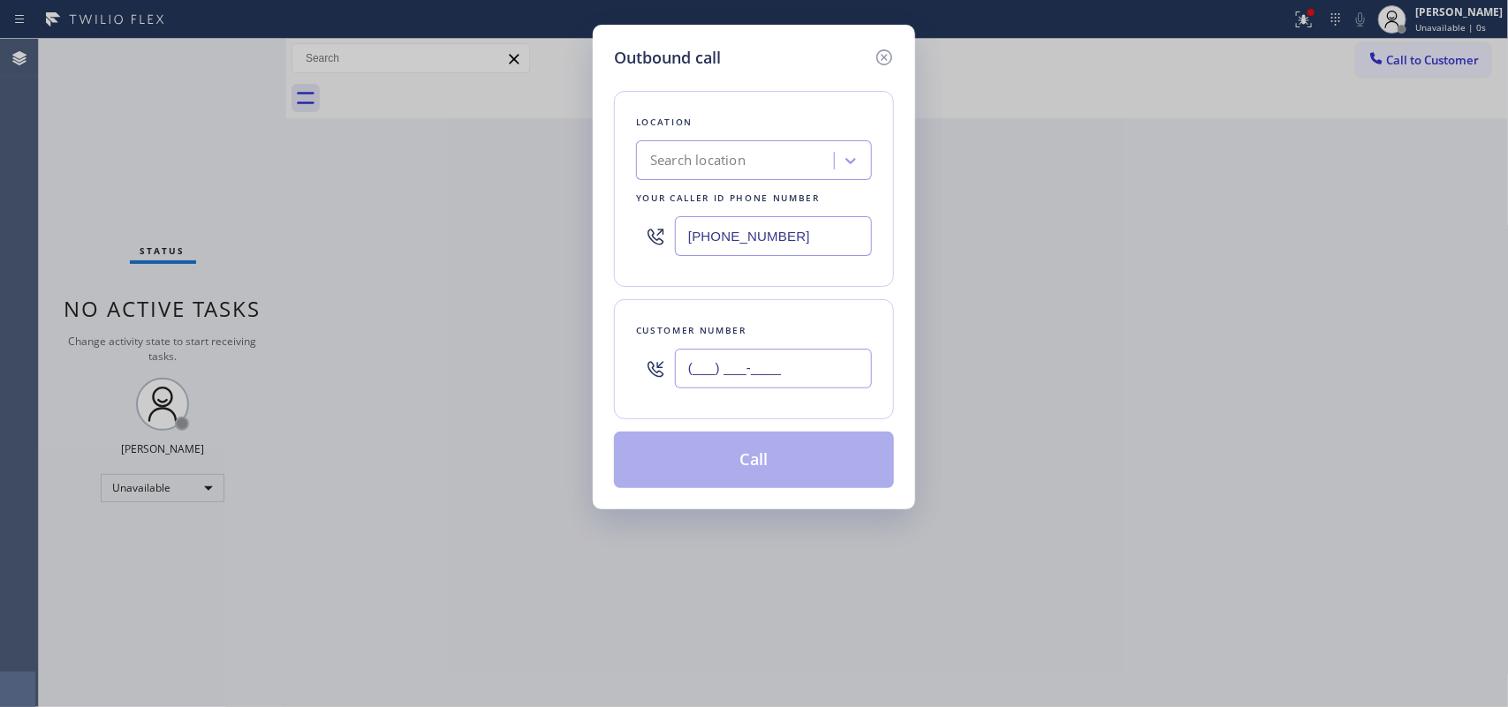
click at [788, 355] on input "(___) ___-____" at bounding box center [773, 369] width 197 height 40
click at [799, 234] on input "[PHONE_NUMBER]" at bounding box center [773, 236] width 197 height 40
click at [782, 368] on input "(___) ___-____" at bounding box center [773, 369] width 197 height 40
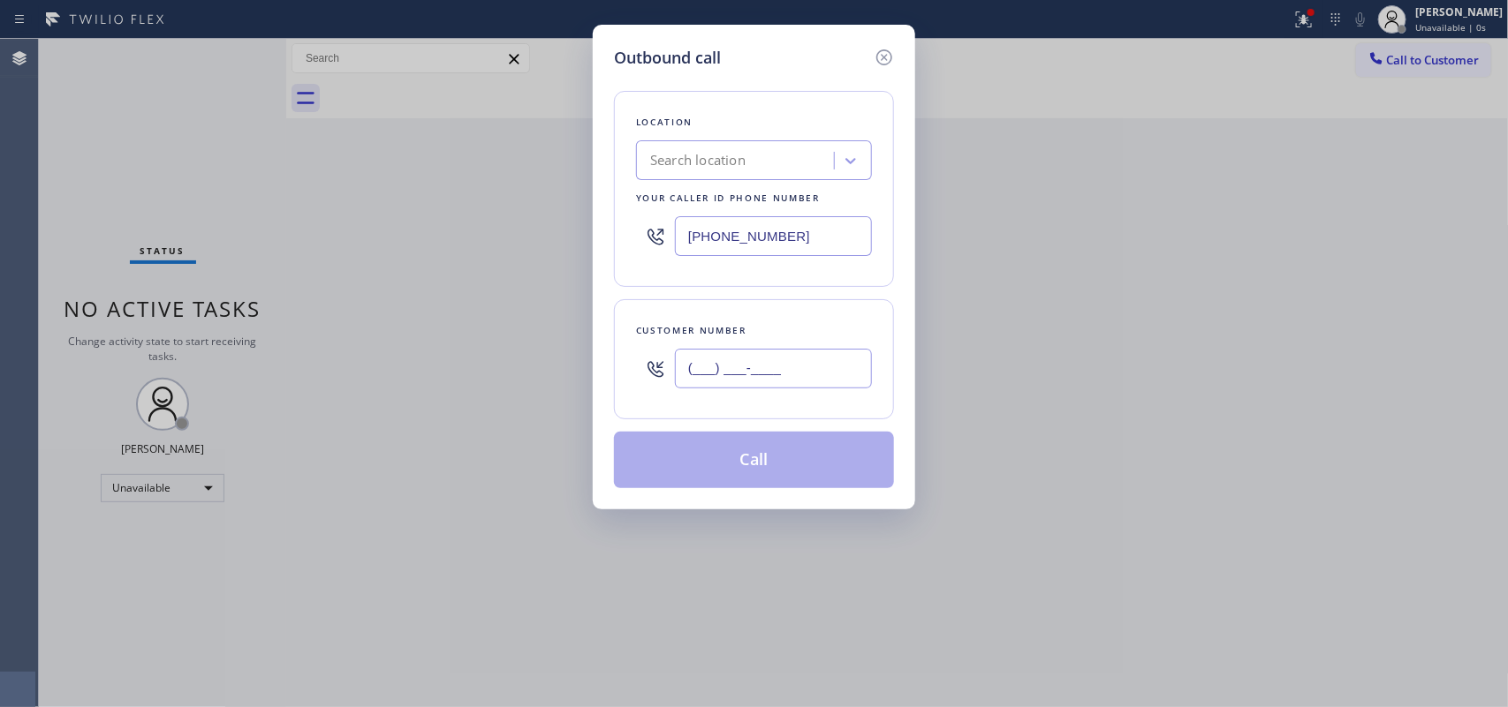
click at [782, 368] on input "(___) ___-____" at bounding box center [773, 369] width 197 height 40
paste input "213) 589-8443"
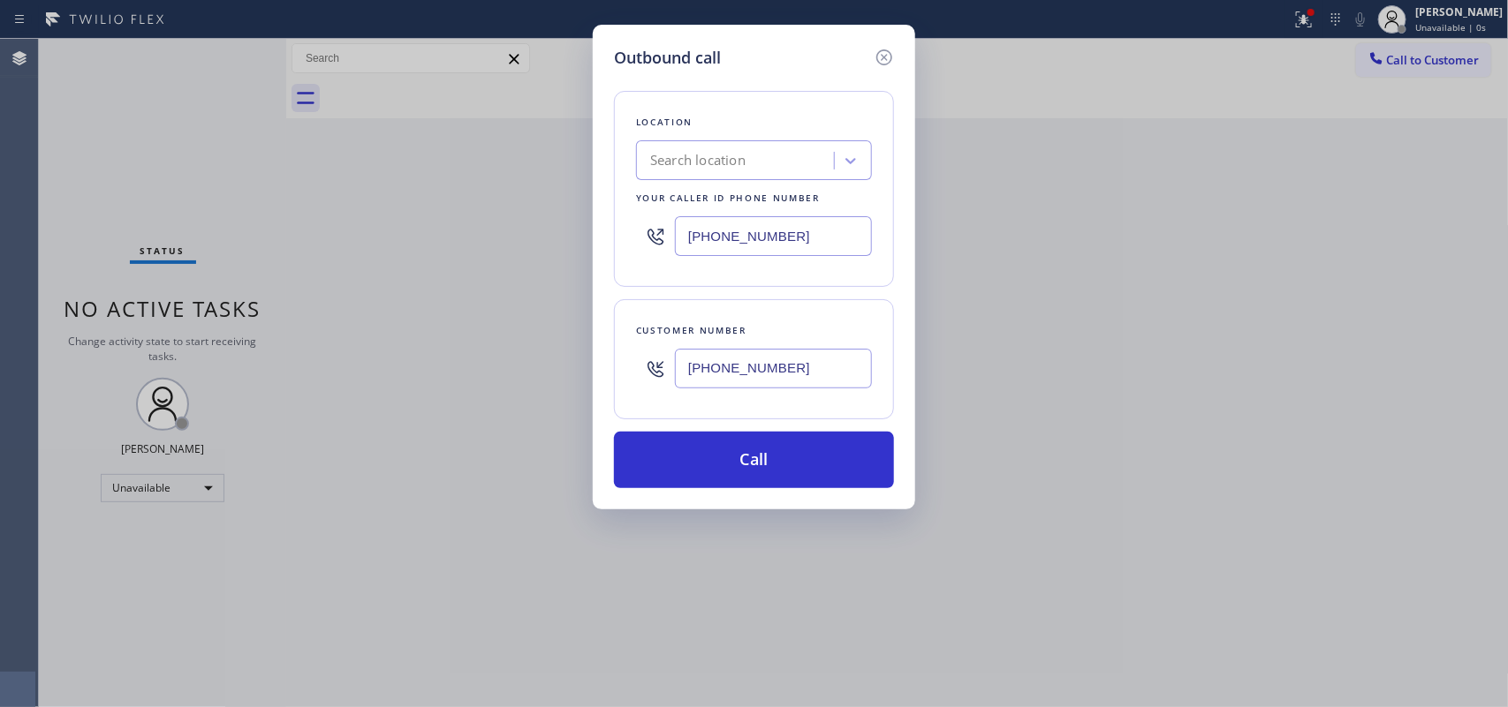
type input "[PHONE_NUMBER]"
click at [631, 175] on div "Location Search location Your caller id phone number [PHONE_NUMBER]" at bounding box center [754, 189] width 280 height 196
drag, startPoint x: 815, startPoint y: 231, endPoint x: 677, endPoint y: 249, distance: 139.9
click at [677, 249] on input "[PHONE_NUMBER]" at bounding box center [773, 236] width 197 height 40
paste input "714) 410-6811"
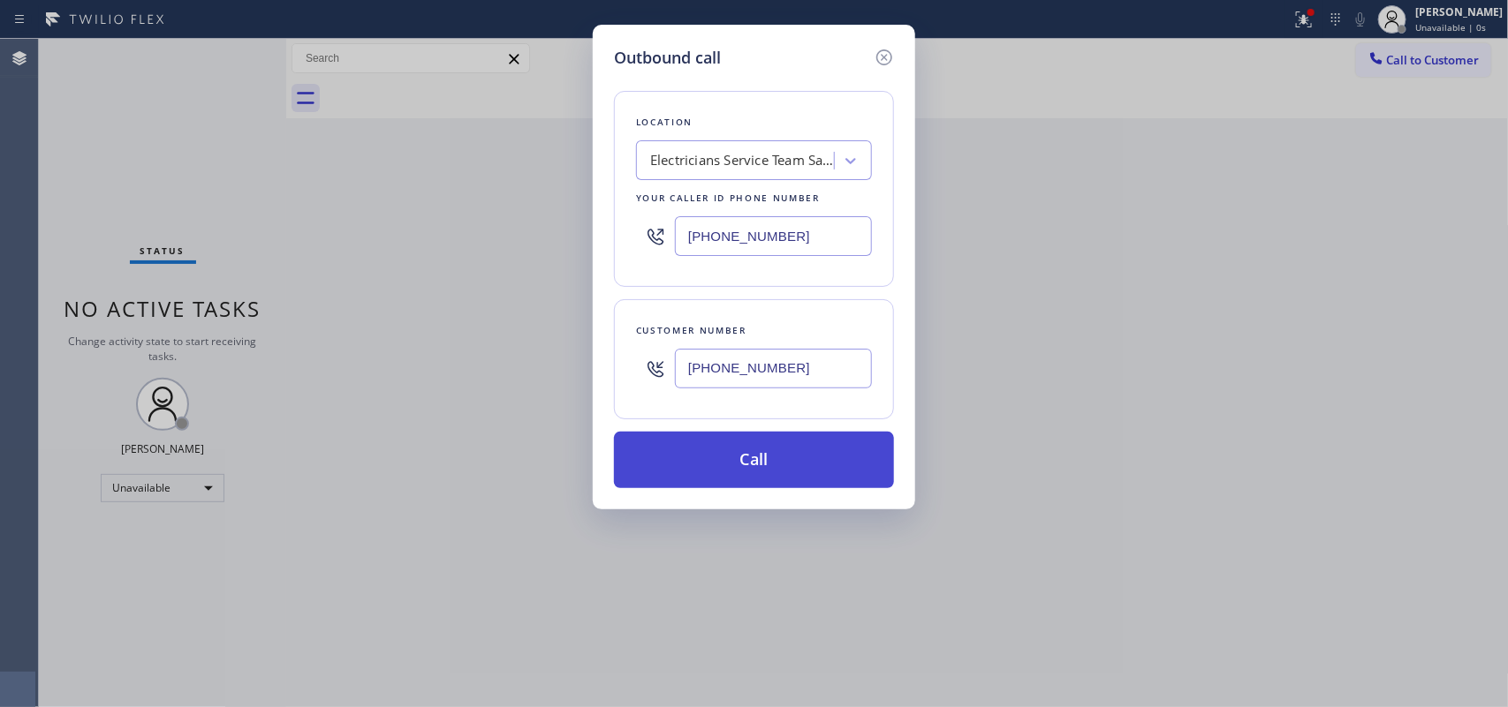
type input "[PHONE_NUMBER]"
click at [810, 473] on button "Call" at bounding box center [754, 460] width 280 height 57
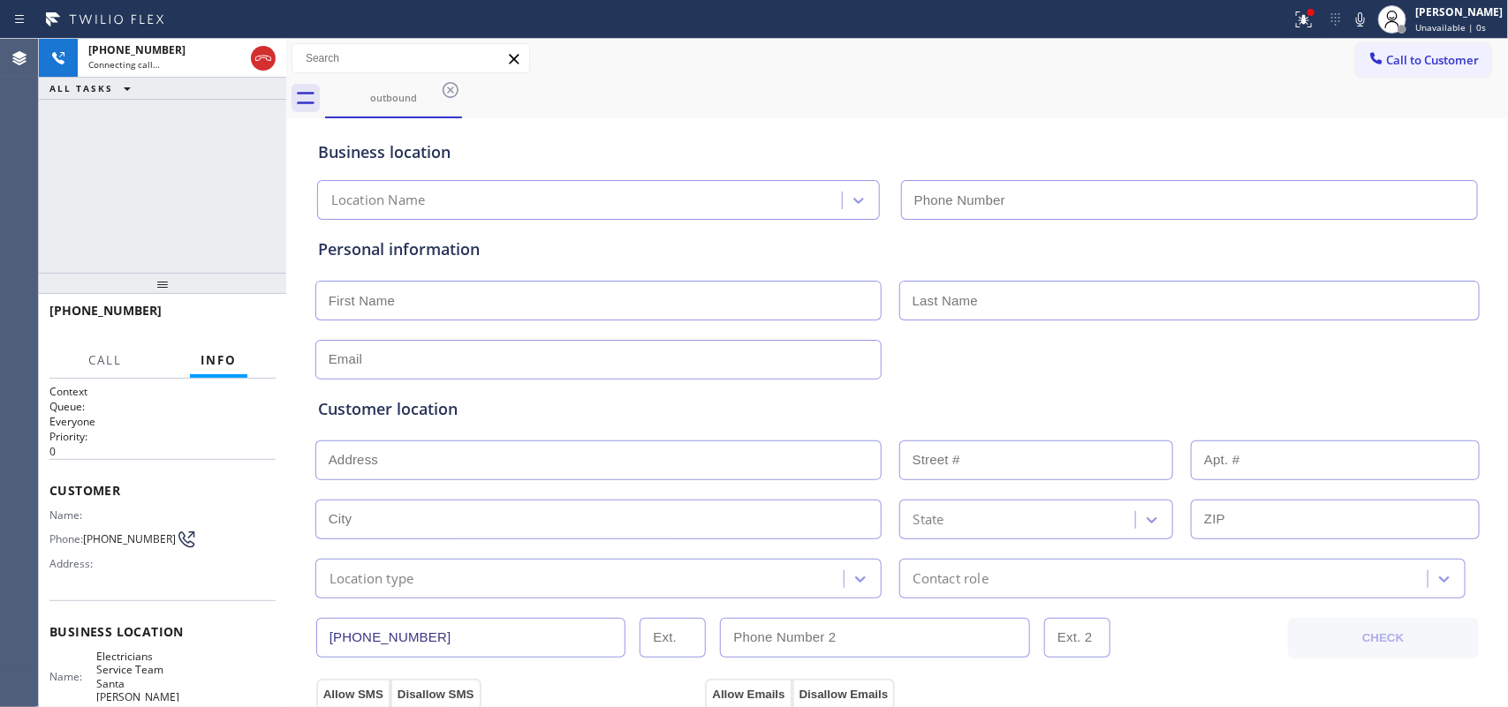
type input "[PHONE_NUMBER]"
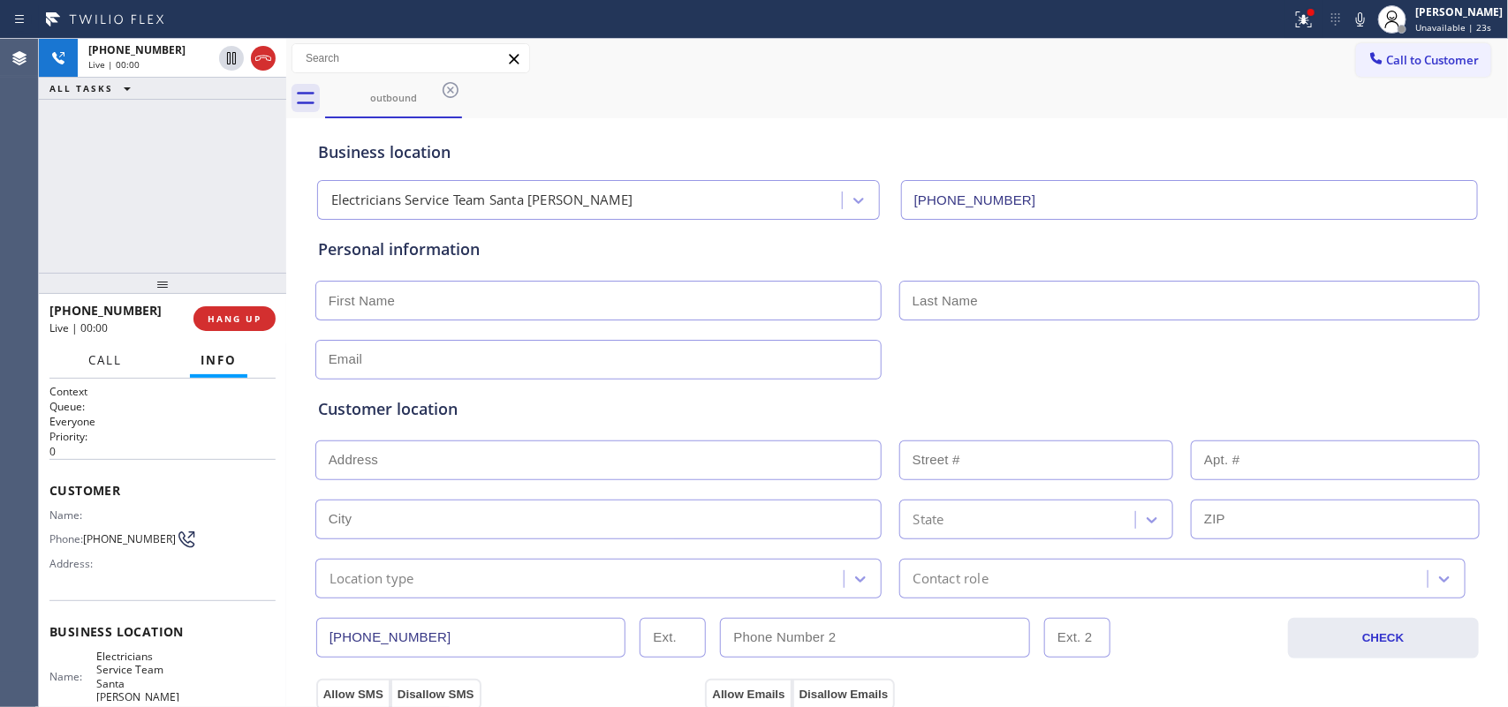
click at [113, 358] on span "Call" at bounding box center [105, 360] width 34 height 16
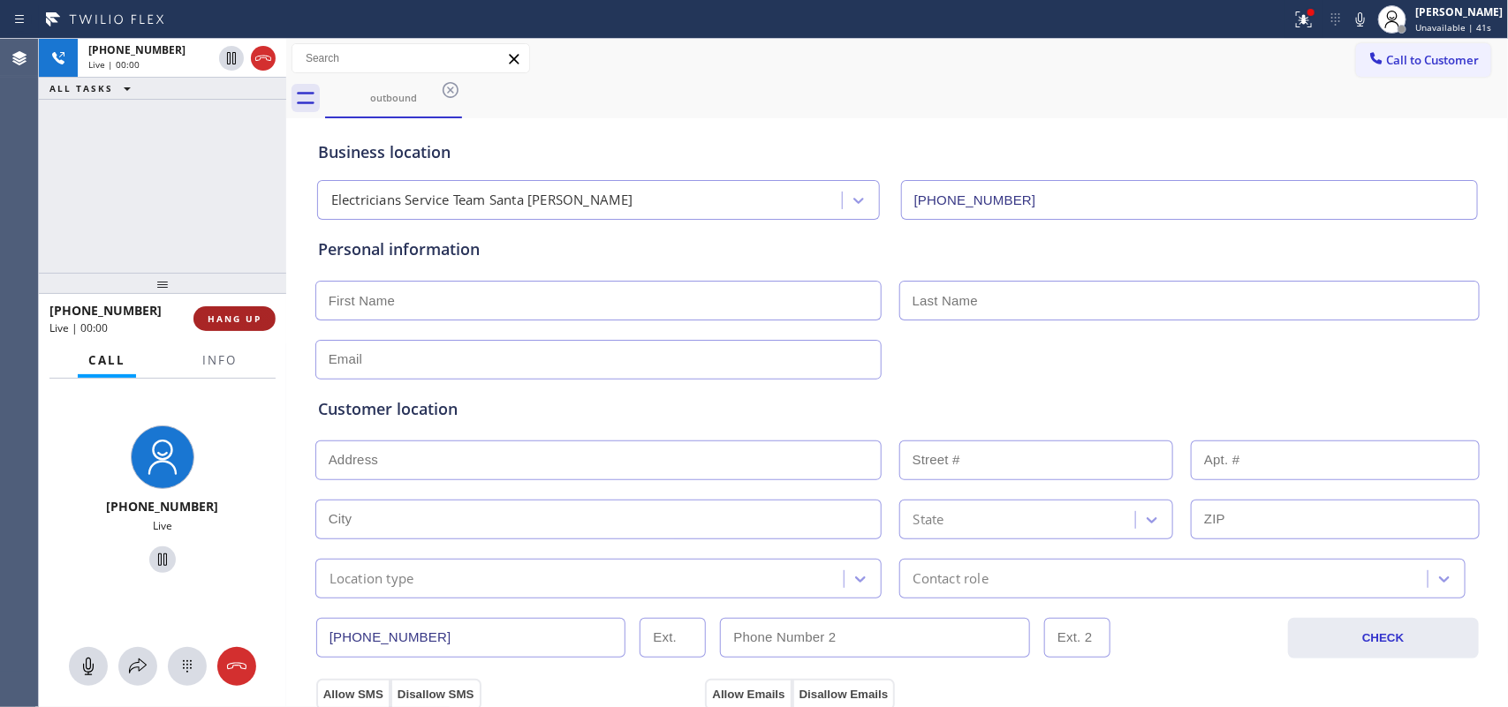
click at [261, 321] on button "HANG UP" at bounding box center [234, 318] width 82 height 25
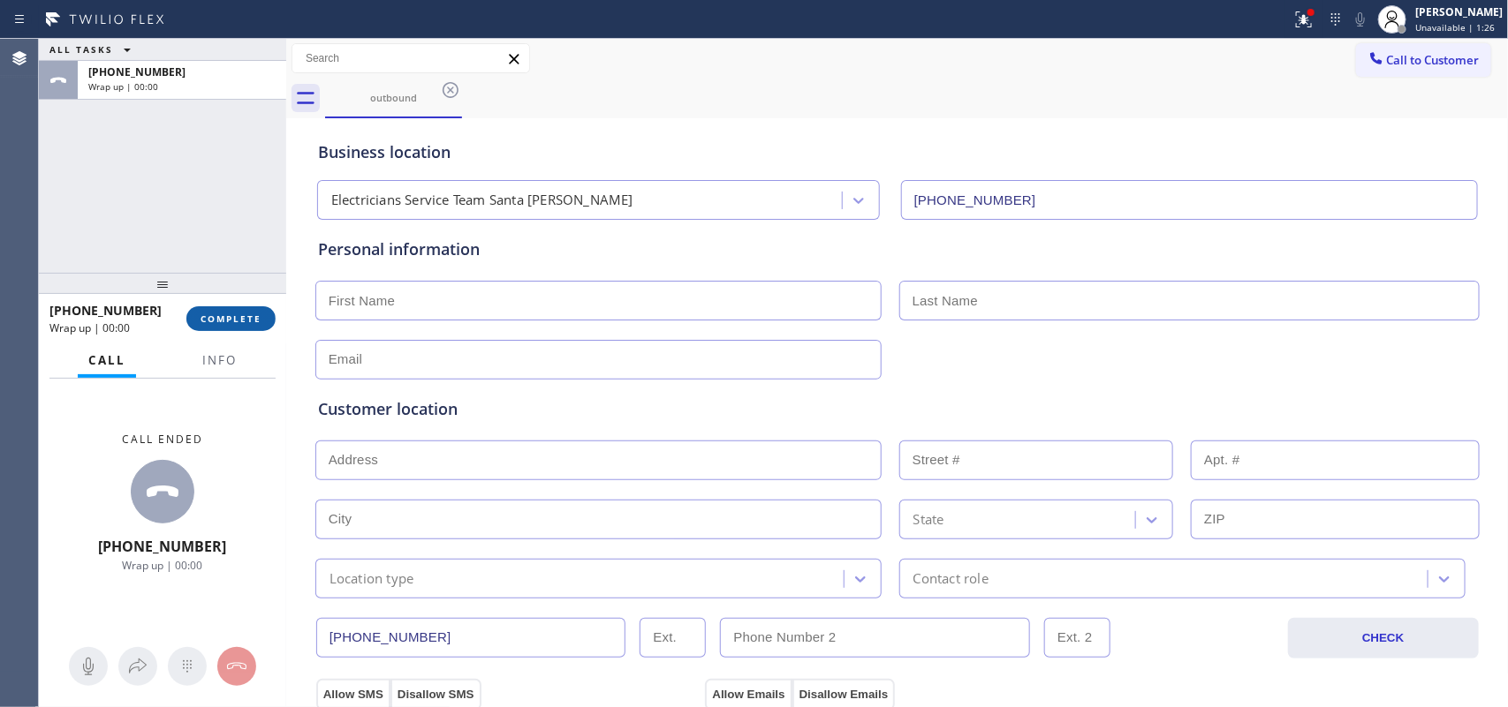
click at [237, 311] on button "COMPLETE" at bounding box center [230, 318] width 89 height 25
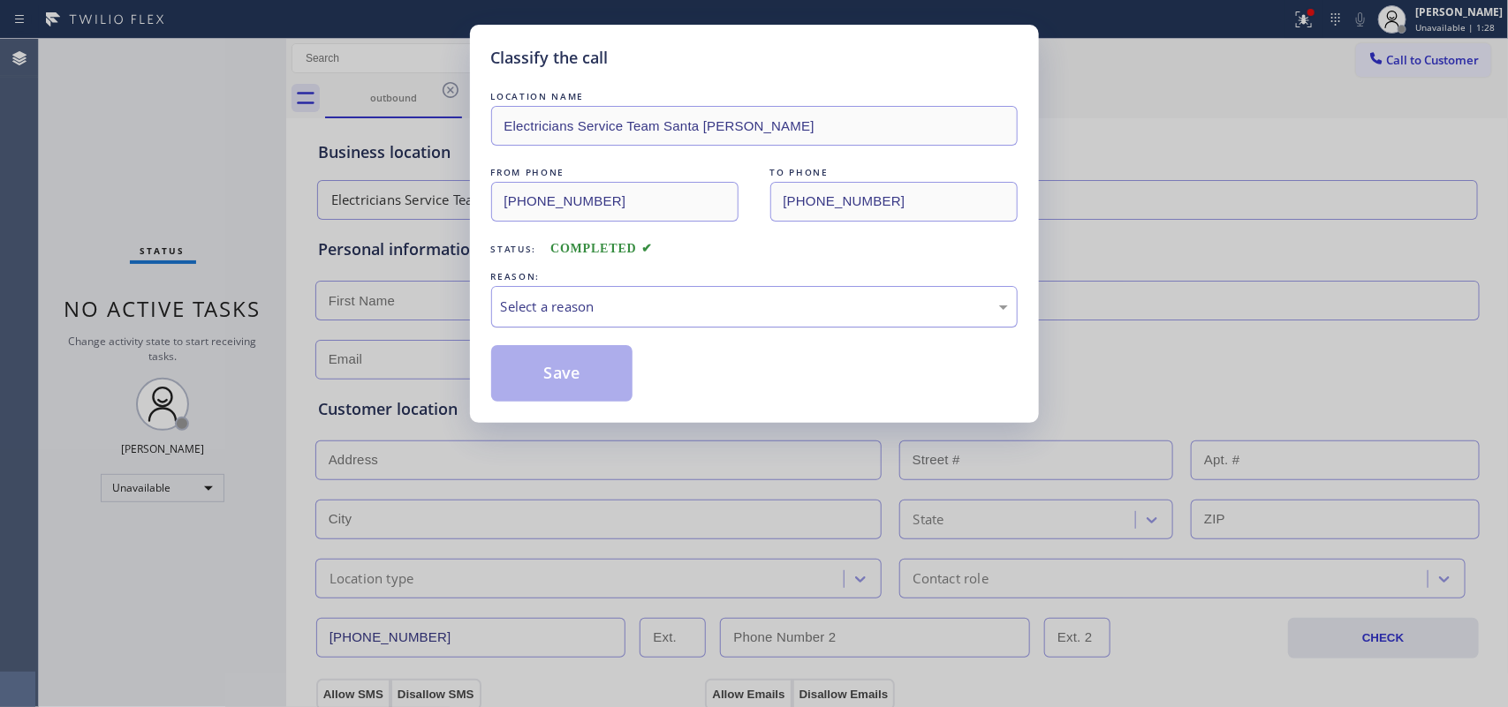
click at [535, 312] on div "Select a reason" at bounding box center [754, 307] width 507 height 20
drag, startPoint x: 601, startPoint y: 373, endPoint x: 641, endPoint y: 365, distance: 41.4
click at [601, 375] on button "Save" at bounding box center [562, 373] width 142 height 57
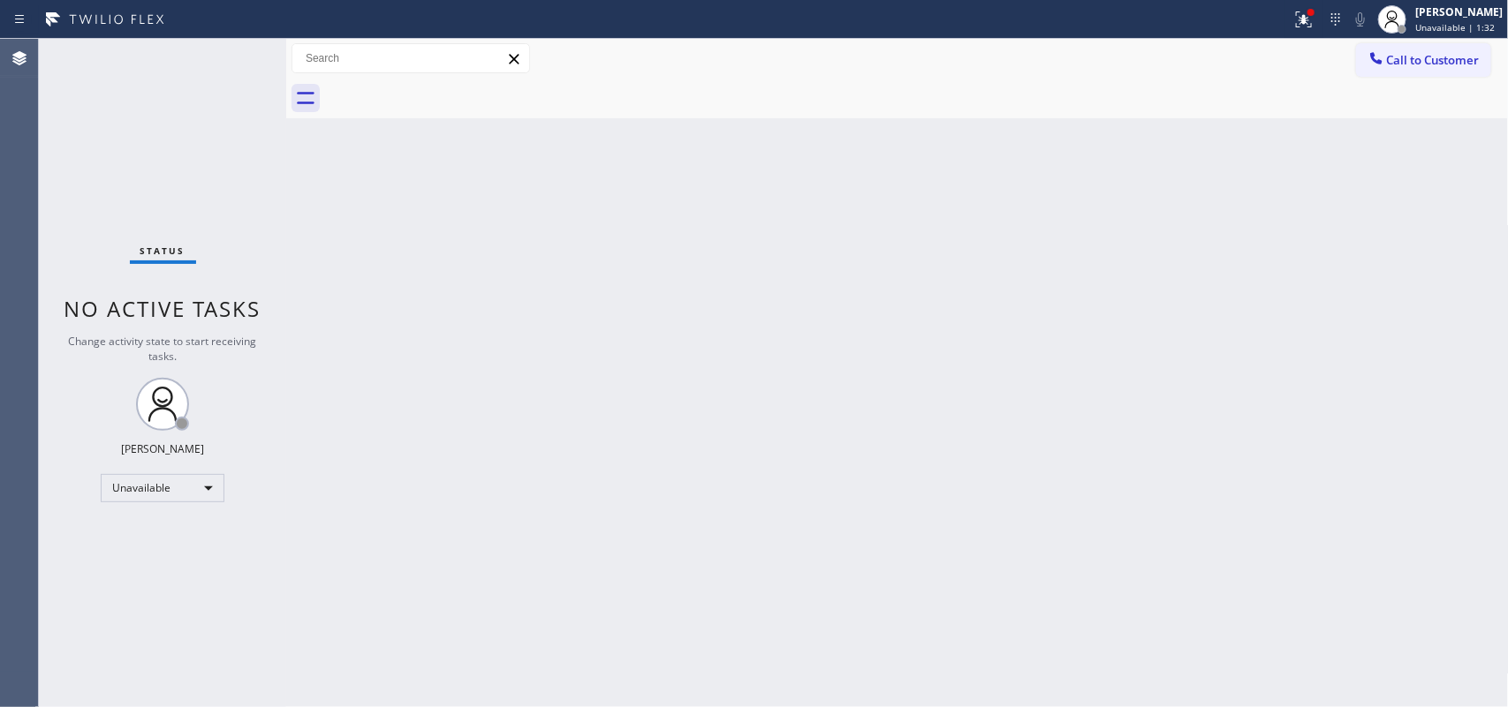
click at [1460, 14] on div "[PERSON_NAME]" at bounding box center [1458, 11] width 87 height 15
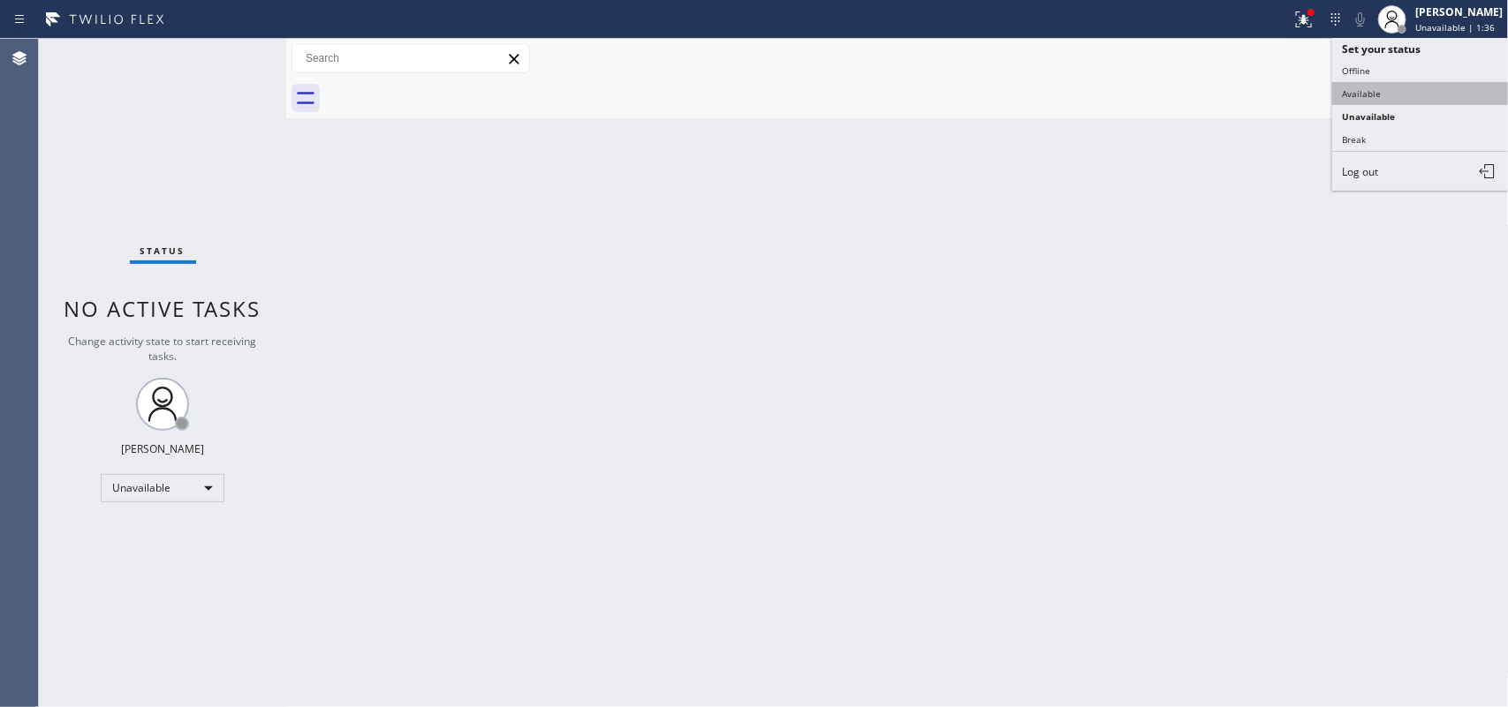
click at [1419, 102] on button "Available" at bounding box center [1420, 93] width 177 height 23
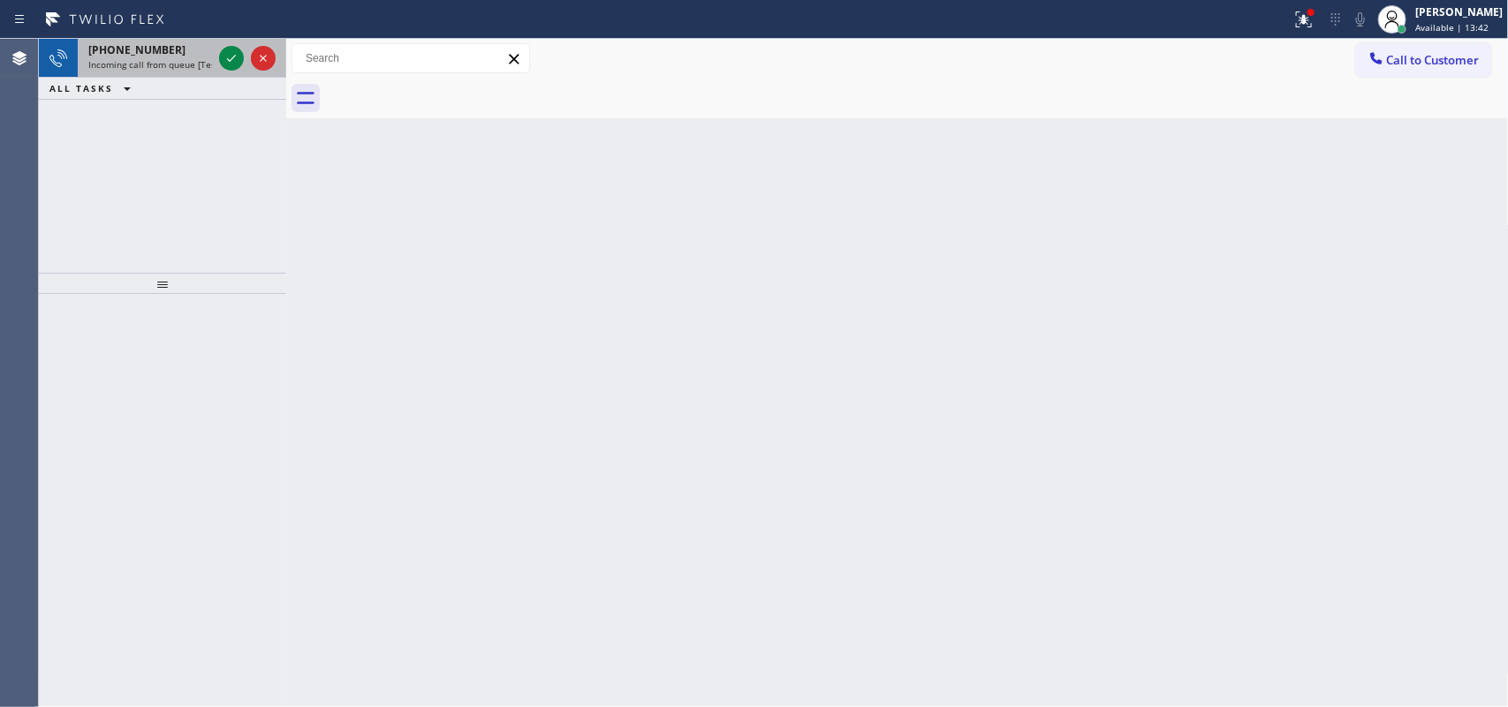
drag, startPoint x: 201, startPoint y: 54, endPoint x: 216, endPoint y: 55, distance: 15.0
click at [203, 53] on div "[PHONE_NUMBER]" at bounding box center [150, 49] width 124 height 15
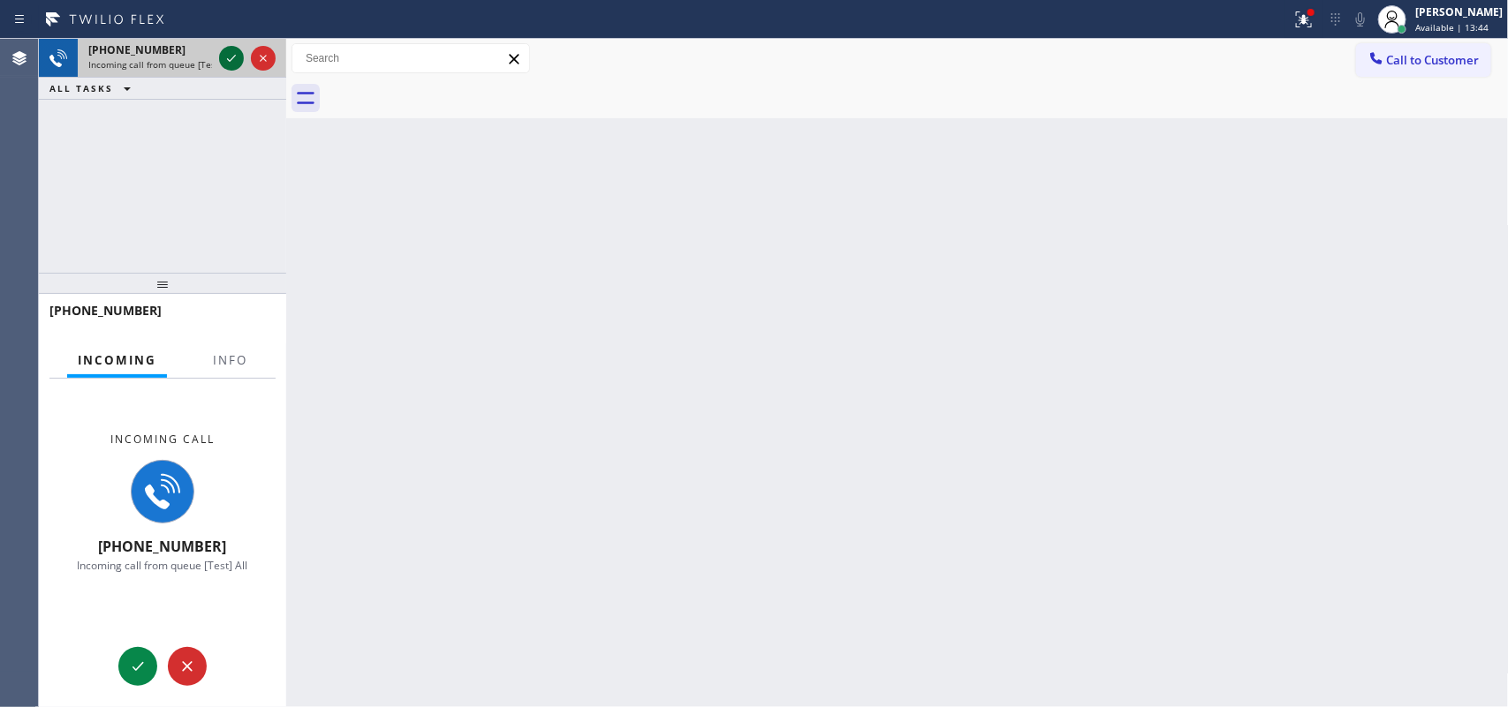
click at [228, 53] on icon at bounding box center [231, 58] width 21 height 21
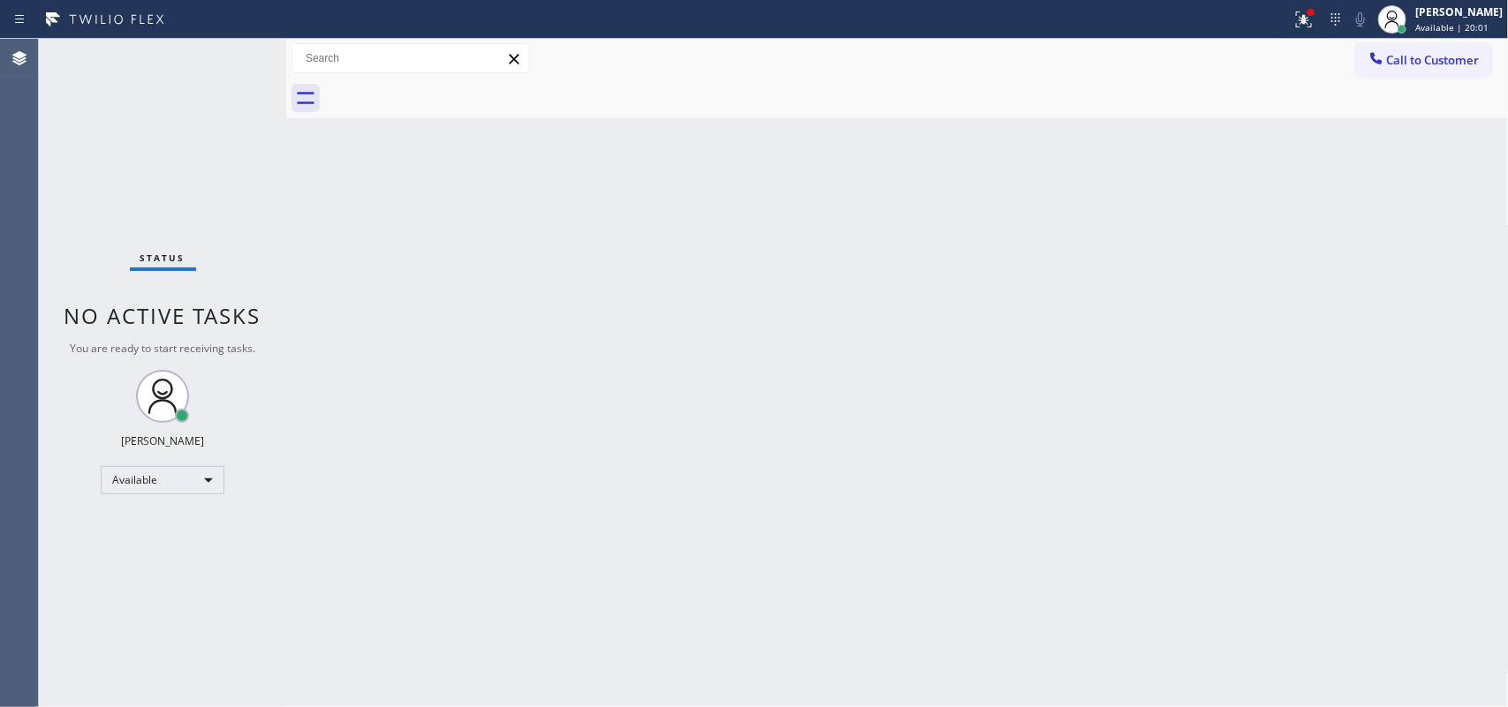
click at [693, 276] on div "Back to Dashboard Change Sender ID Customers Technicians Select a contact Outbo…" at bounding box center [897, 373] width 1222 height 669
click at [621, 372] on div "Back to Dashboard Change Sender ID Customers Technicians Select a contact Outbo…" at bounding box center [897, 373] width 1222 height 669
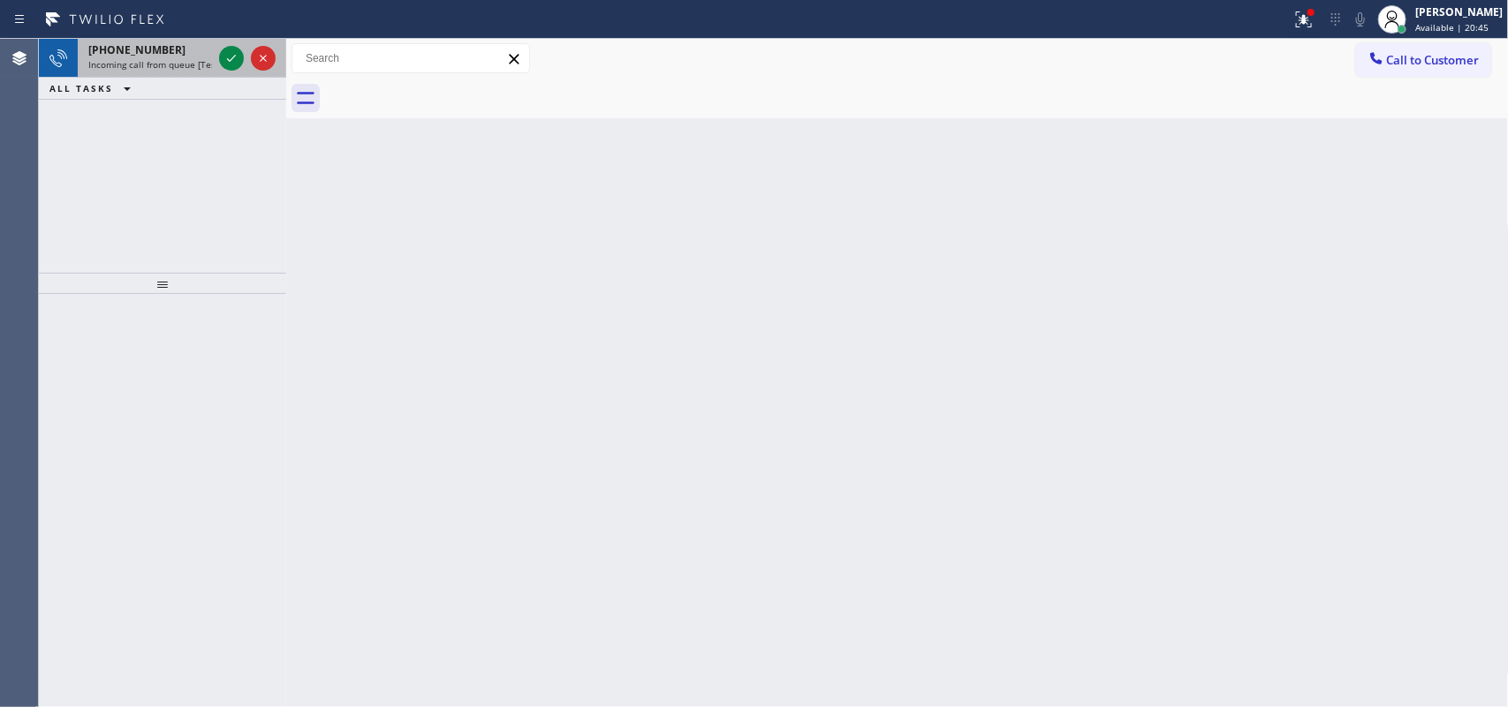
click at [142, 59] on span "Incoming call from queue [Test] All" at bounding box center [161, 64] width 147 height 12
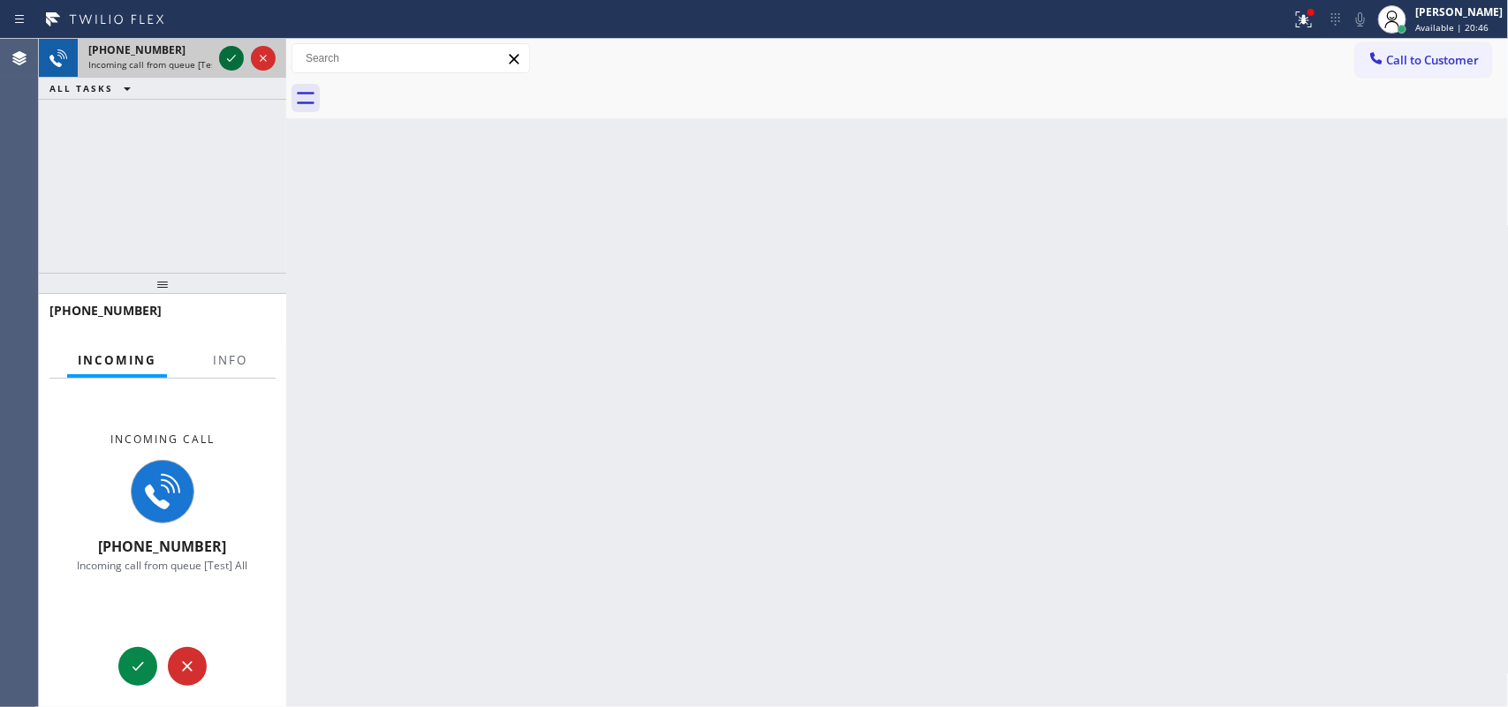
click at [231, 55] on icon at bounding box center [231, 58] width 21 height 21
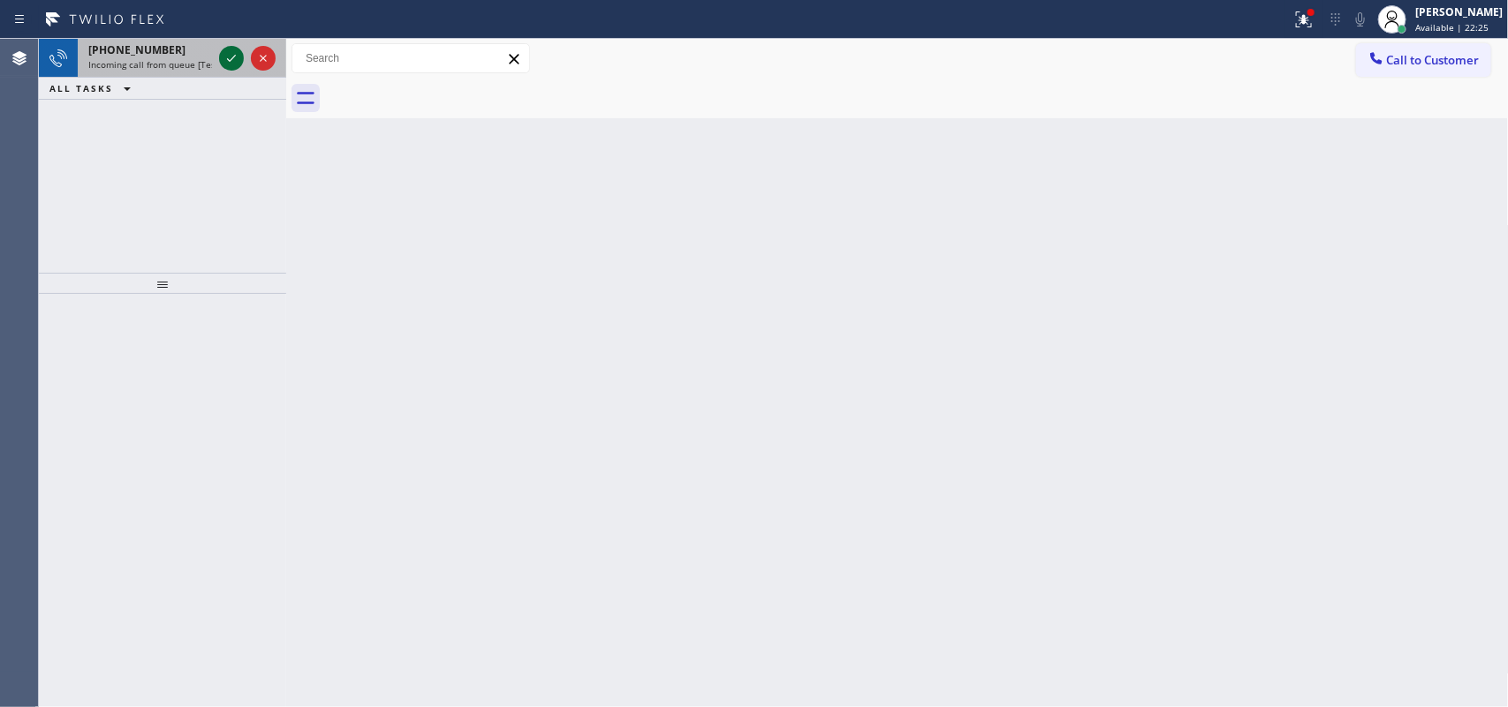
click at [228, 55] on icon at bounding box center [231, 58] width 21 height 21
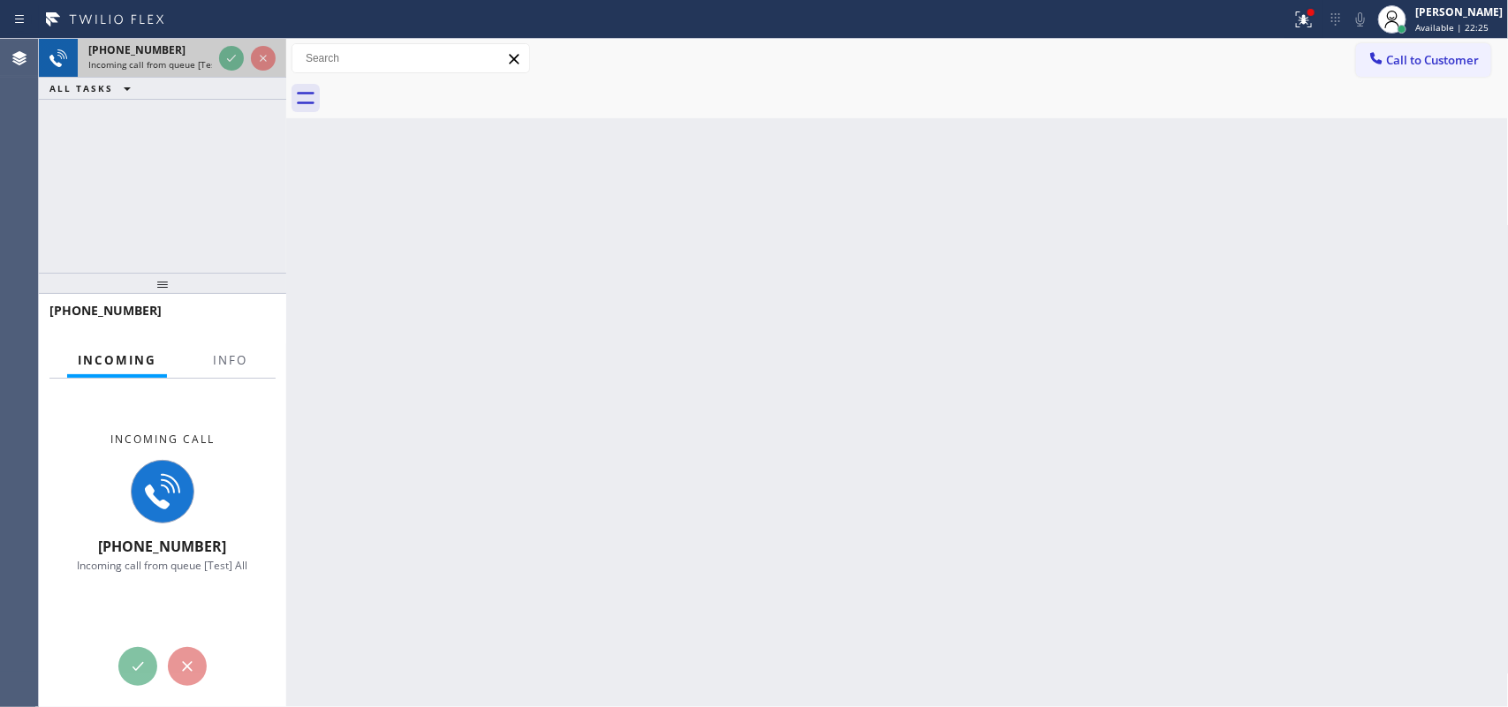
click at [166, 64] on span "Incoming call from queue [Test] All" at bounding box center [161, 64] width 147 height 12
click at [234, 355] on span "Info" at bounding box center [230, 360] width 34 height 16
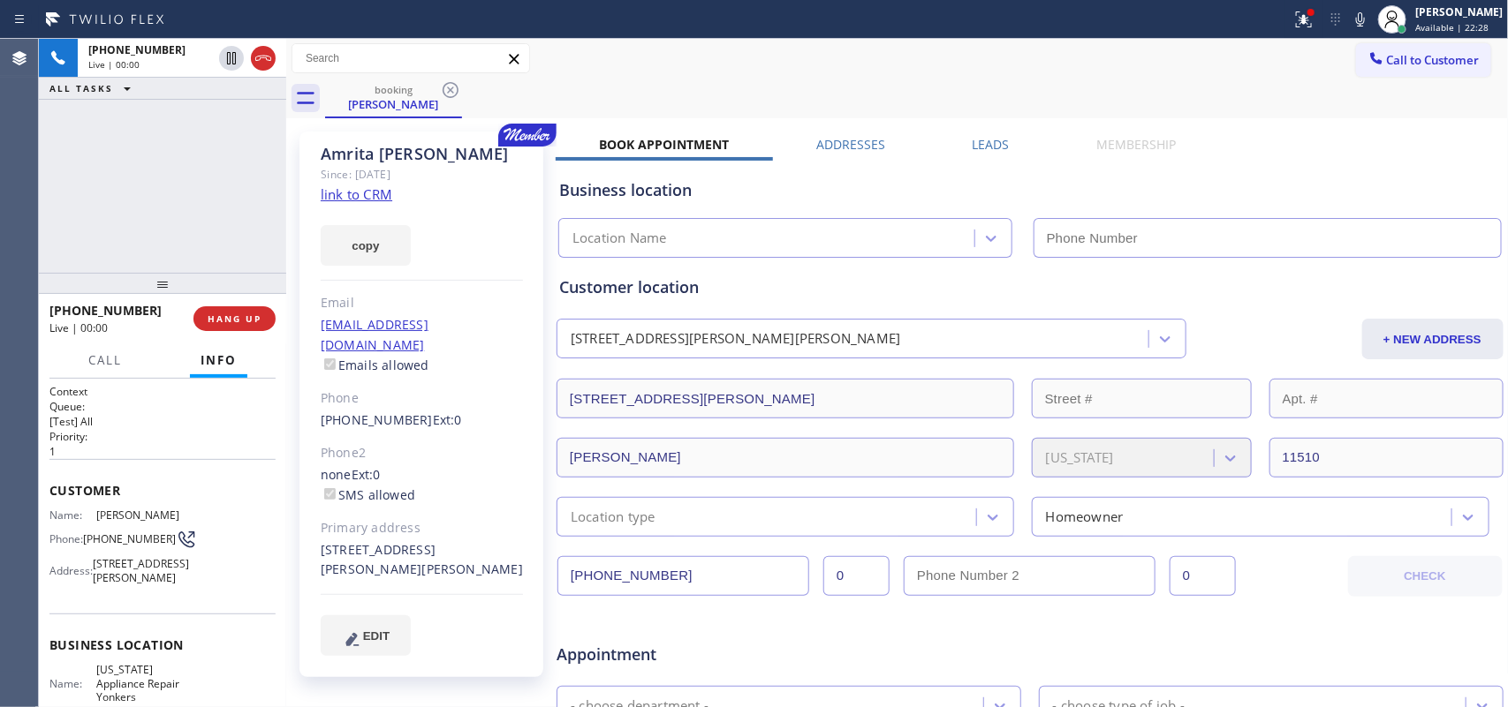
type input "[PHONE_NUMBER]"
click at [342, 196] on link "link to CRM" at bounding box center [357, 194] width 72 height 18
click at [90, 363] on span "Call" at bounding box center [105, 360] width 34 height 16
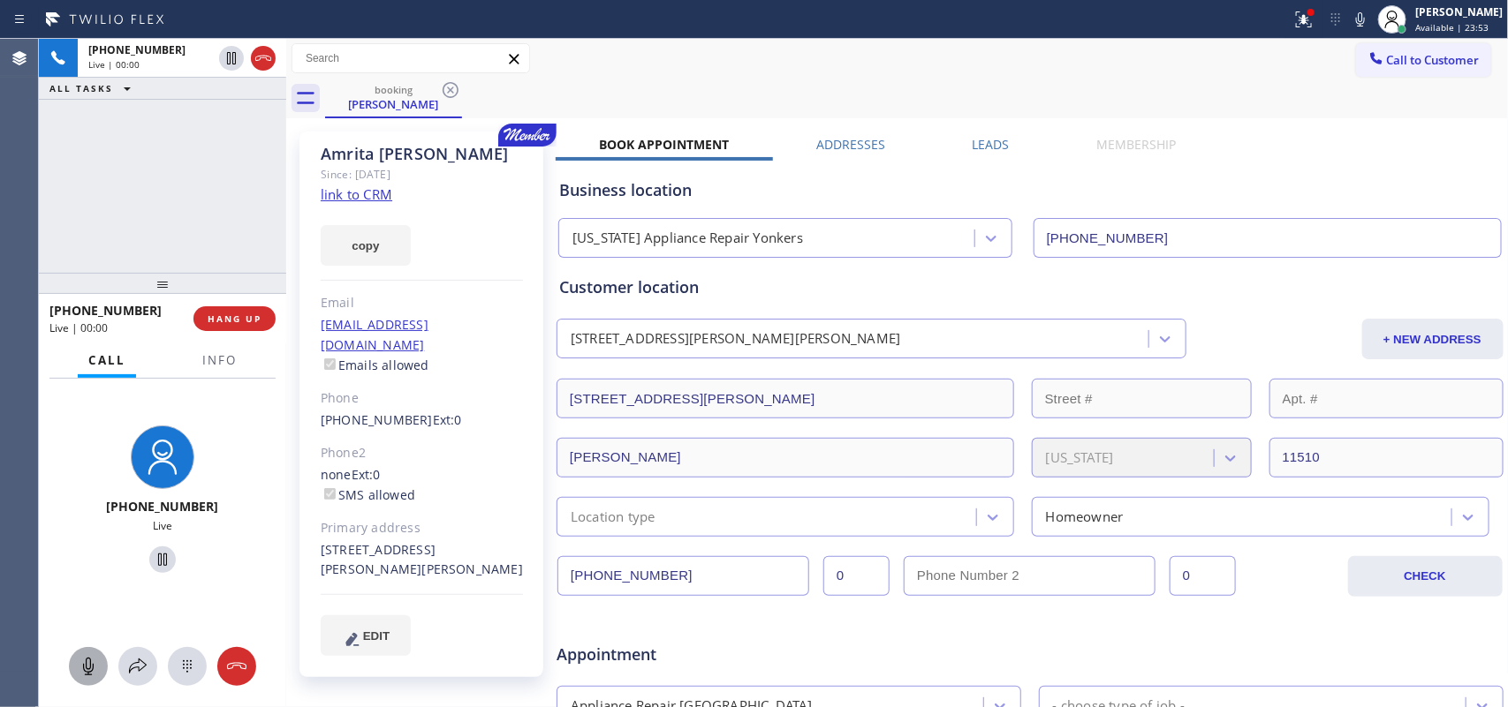
click at [91, 665] on icon at bounding box center [88, 666] width 21 height 21
click at [155, 558] on icon at bounding box center [162, 559] width 21 height 21
click at [93, 667] on icon at bounding box center [88, 666] width 21 height 21
drag, startPoint x: 147, startPoint y: 559, endPoint x: 356, endPoint y: 364, distance: 285.6
click at [152, 559] on icon at bounding box center [162, 559] width 21 height 21
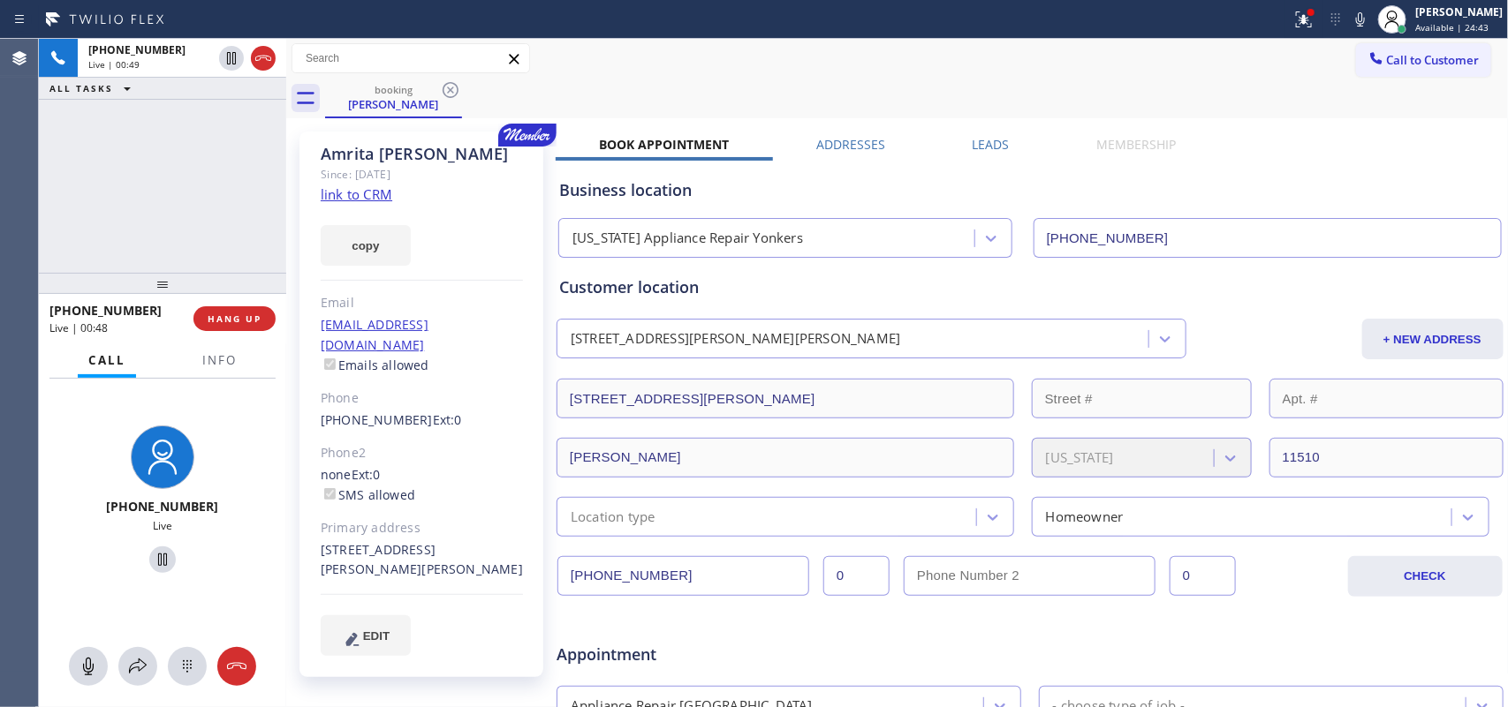
drag, startPoint x: 95, startPoint y: 663, endPoint x: 104, endPoint y: 649, distance: 16.7
click at [95, 663] on icon at bounding box center [88, 666] width 21 height 21
click at [158, 554] on icon at bounding box center [162, 560] width 9 height 12
drag, startPoint x: 95, startPoint y: 663, endPoint x: 161, endPoint y: 580, distance: 106.2
click at [94, 662] on icon at bounding box center [88, 666] width 21 height 21
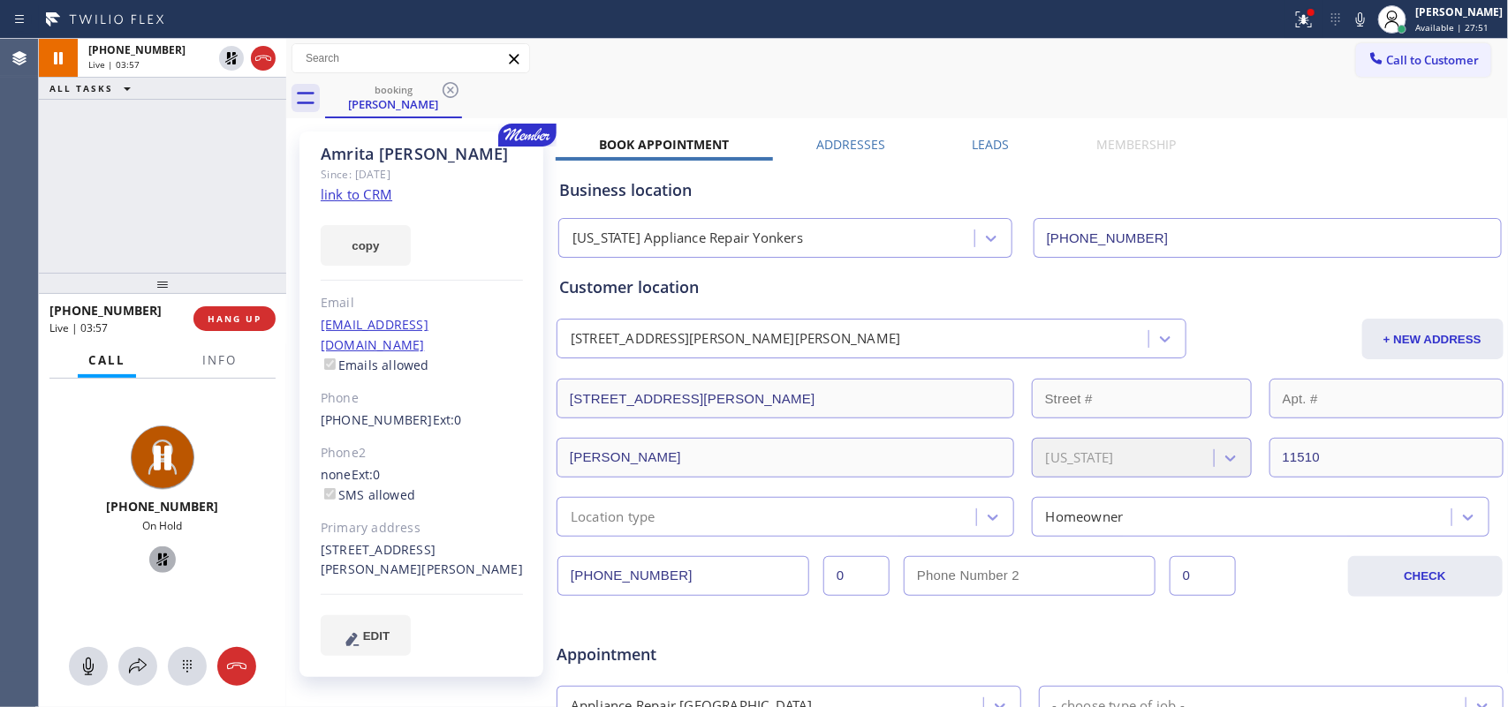
click at [159, 565] on icon at bounding box center [162, 559] width 21 height 21
click at [250, 327] on button "HANG UP" at bounding box center [234, 318] width 82 height 25
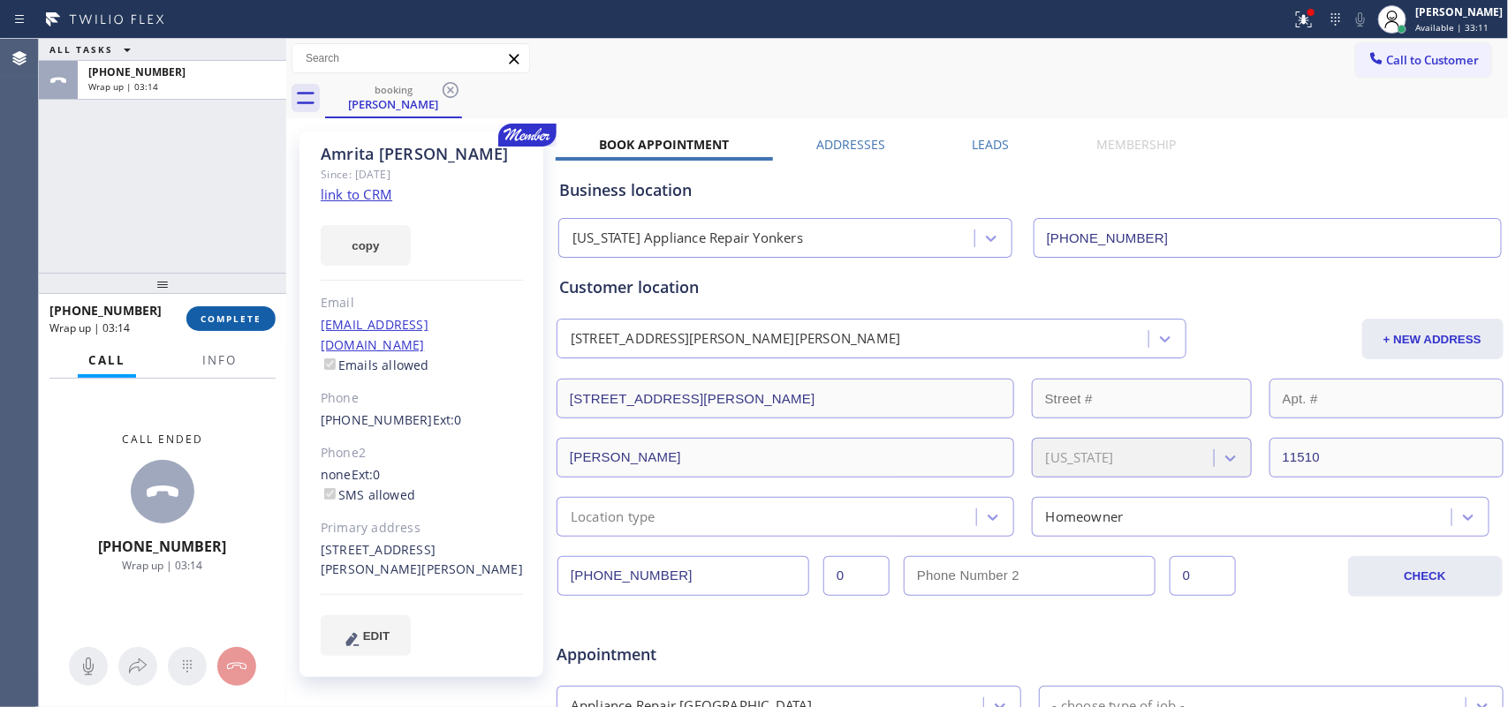
click at [266, 320] on button "COMPLETE" at bounding box center [230, 318] width 89 height 25
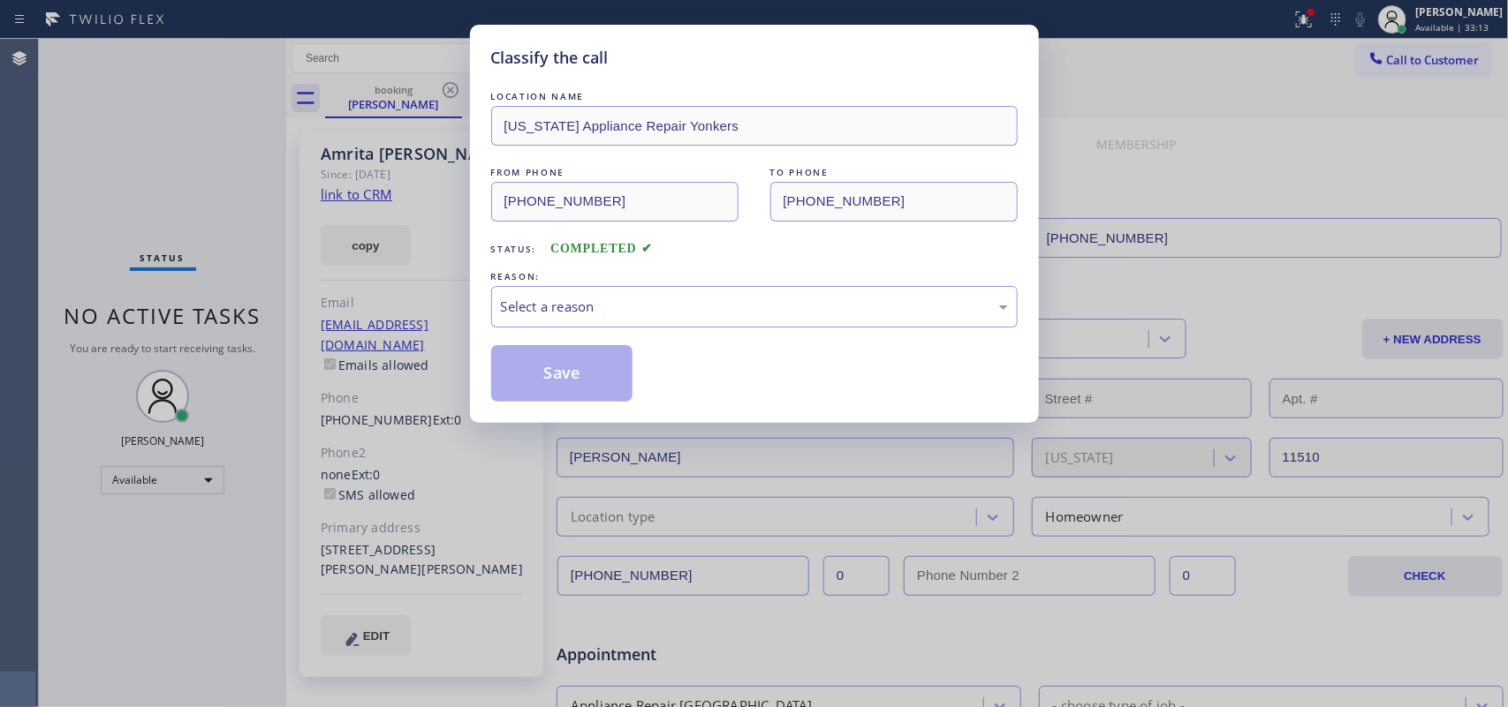
click at [677, 314] on div "Select a reason" at bounding box center [754, 307] width 507 height 20
click at [608, 385] on button "Save" at bounding box center [562, 373] width 142 height 57
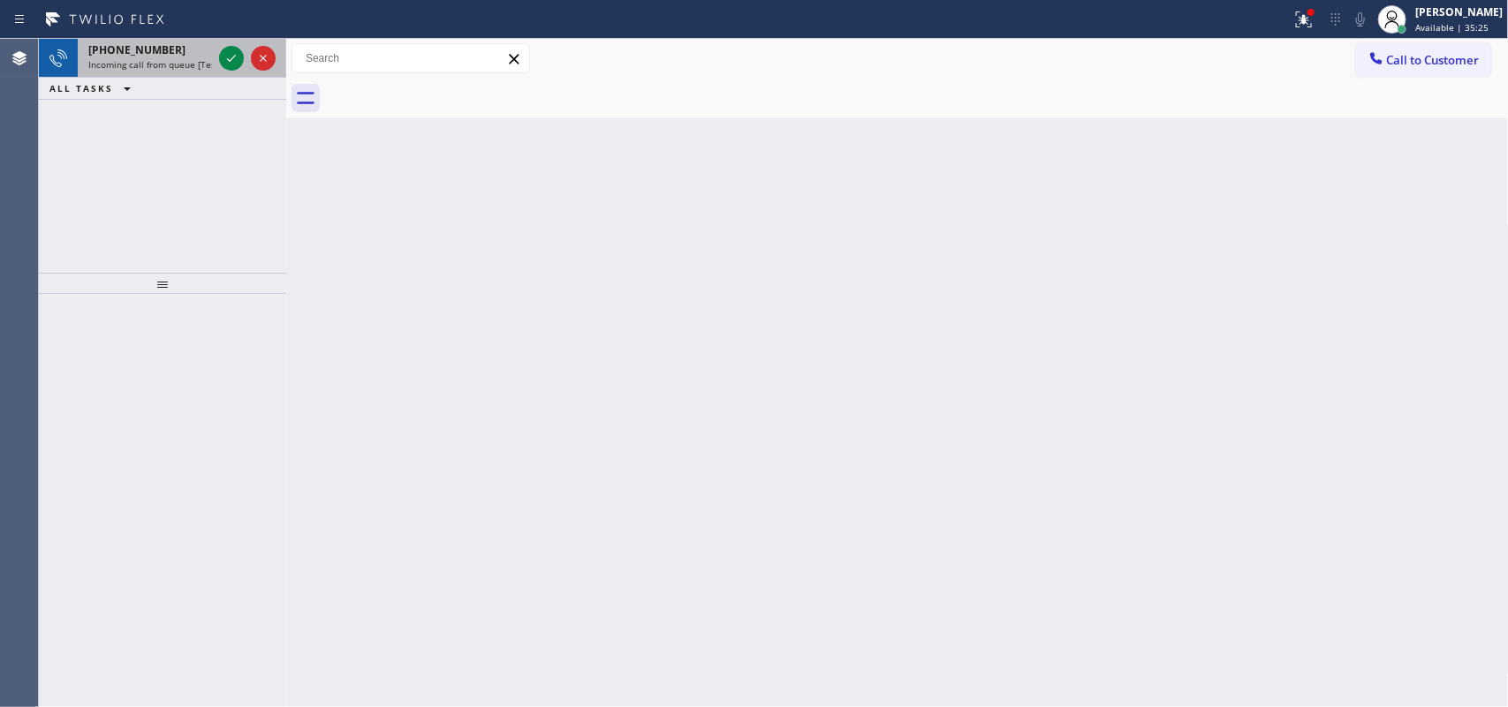
click at [170, 42] on div "[PHONE_NUMBER]" at bounding box center [150, 49] width 124 height 15
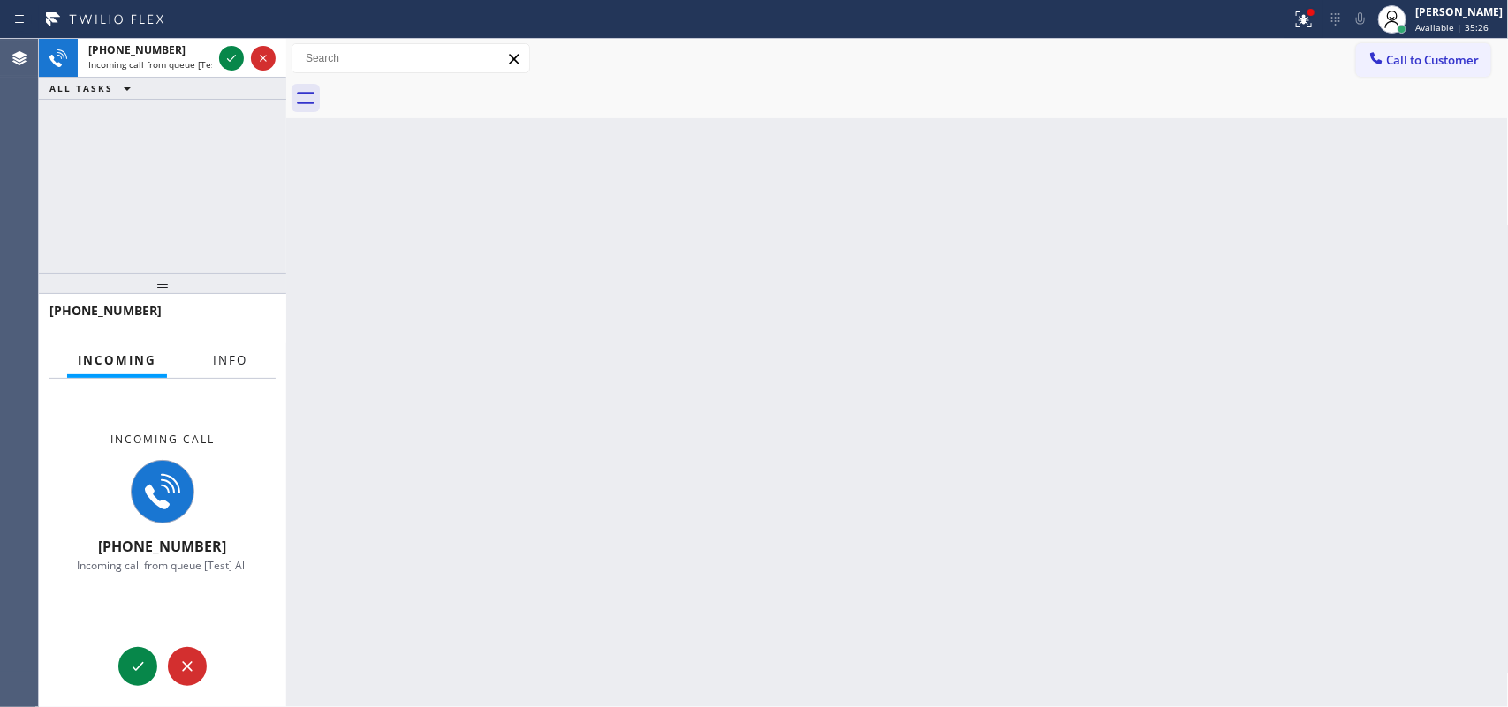
click at [223, 351] on button "Info" at bounding box center [230, 361] width 56 height 34
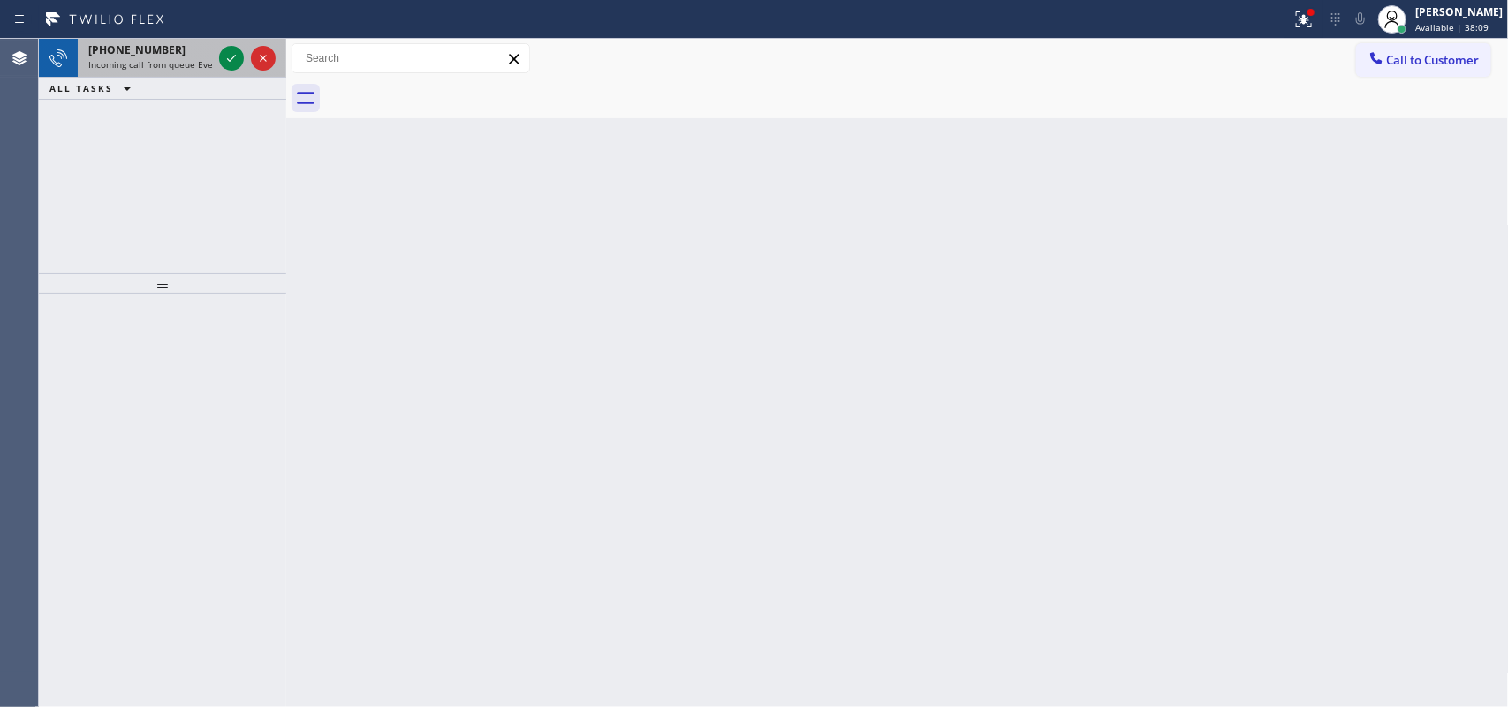
click at [172, 64] on span "Incoming call from queue Everybody" at bounding box center [164, 64] width 153 height 12
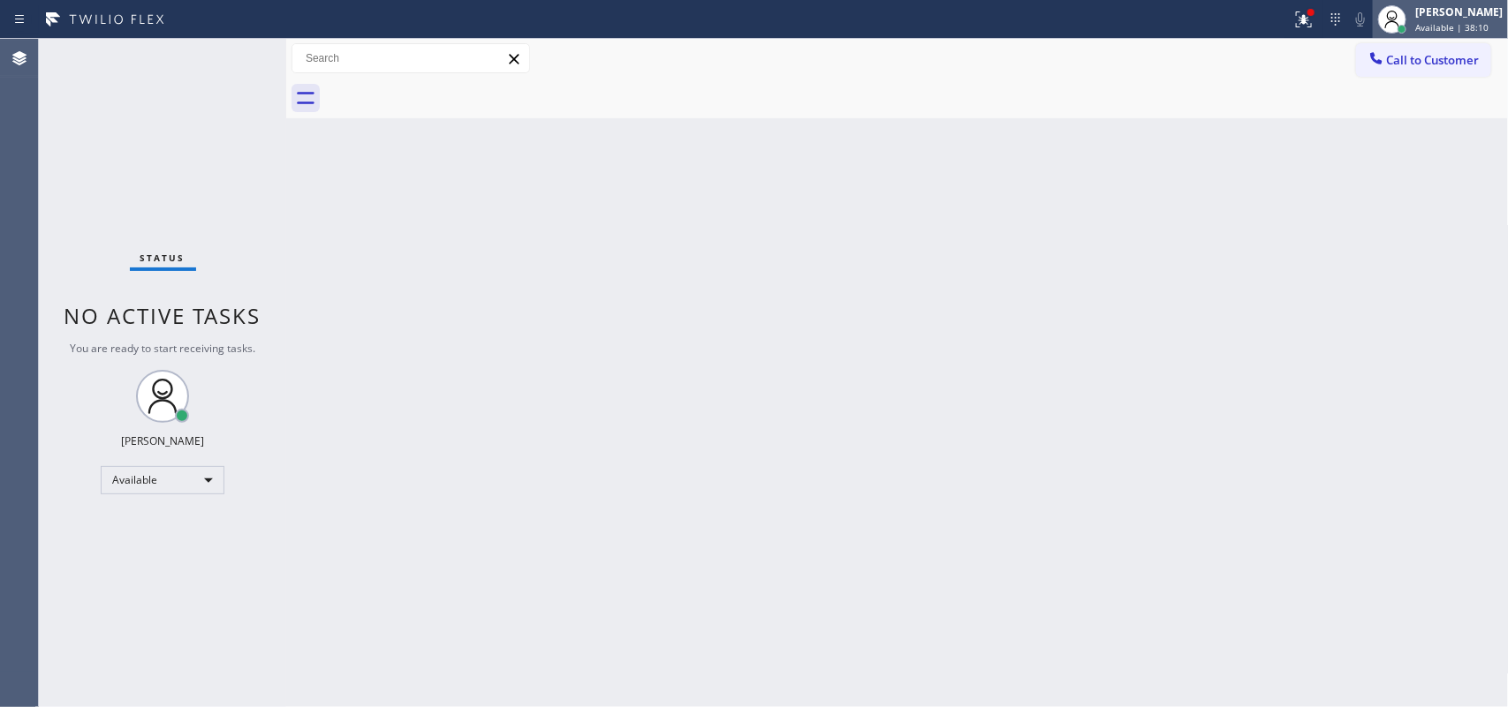
click at [1463, 22] on span "Available | 38:10" at bounding box center [1451, 27] width 73 height 12
click at [1440, 21] on span "Available | 38:12" at bounding box center [1451, 27] width 73 height 12
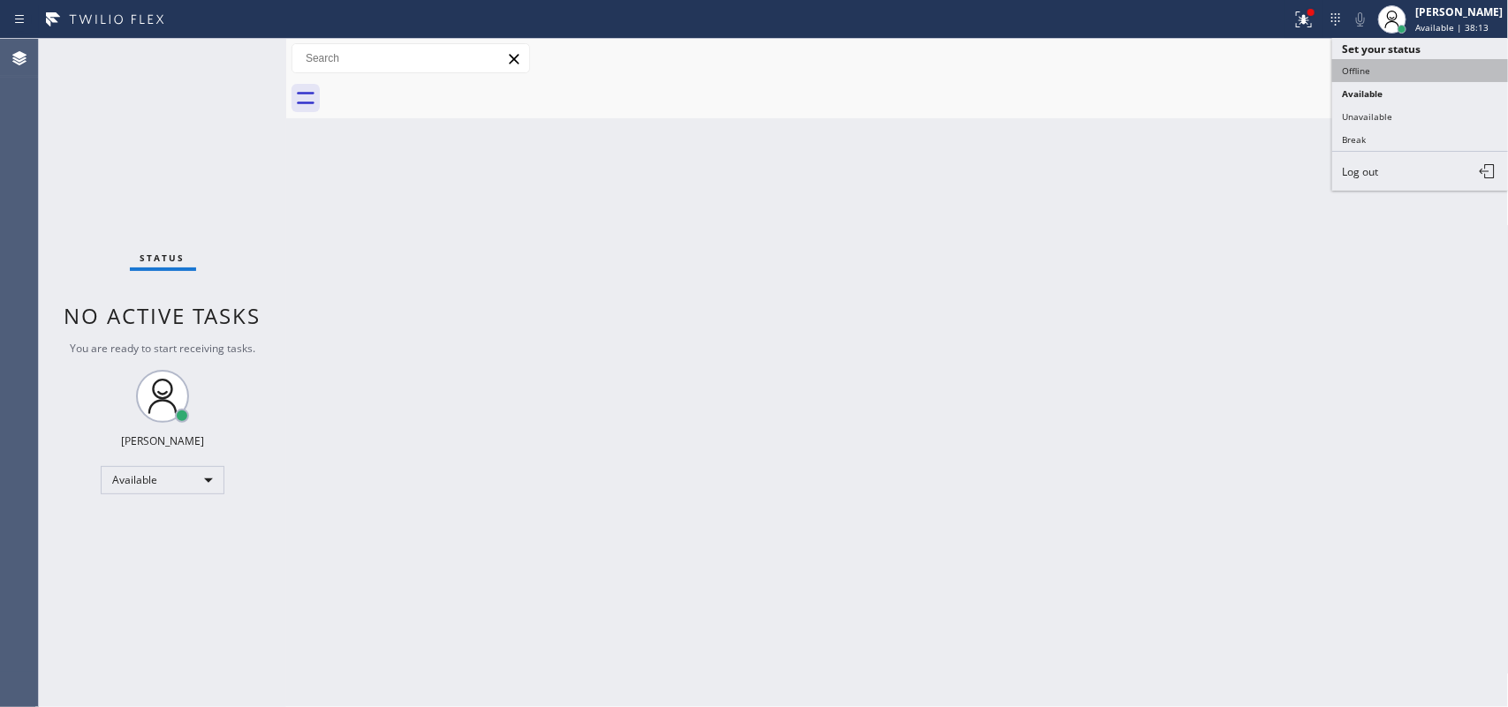
click at [1419, 69] on button "Offline" at bounding box center [1420, 70] width 177 height 23
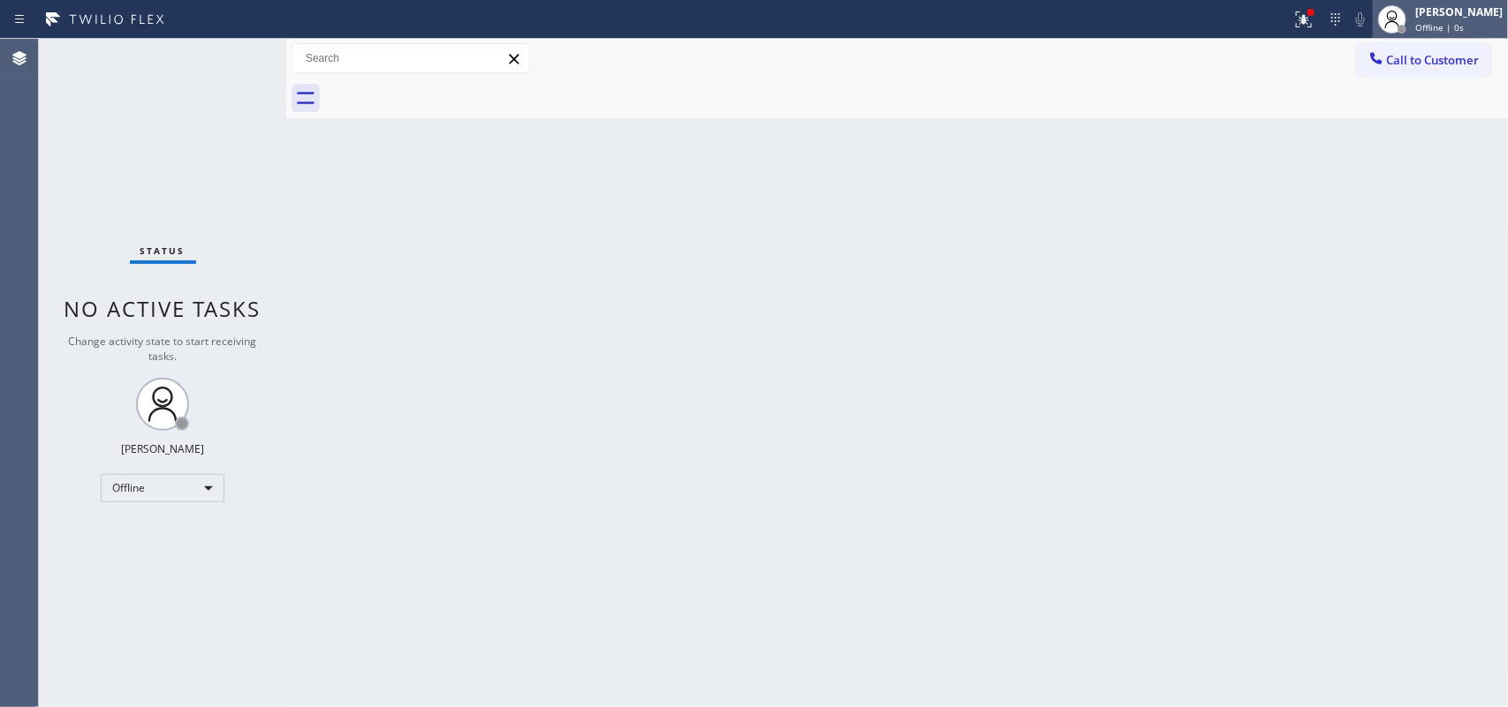
click at [1440, 25] on span "Offline | 0s" at bounding box center [1439, 27] width 49 height 12
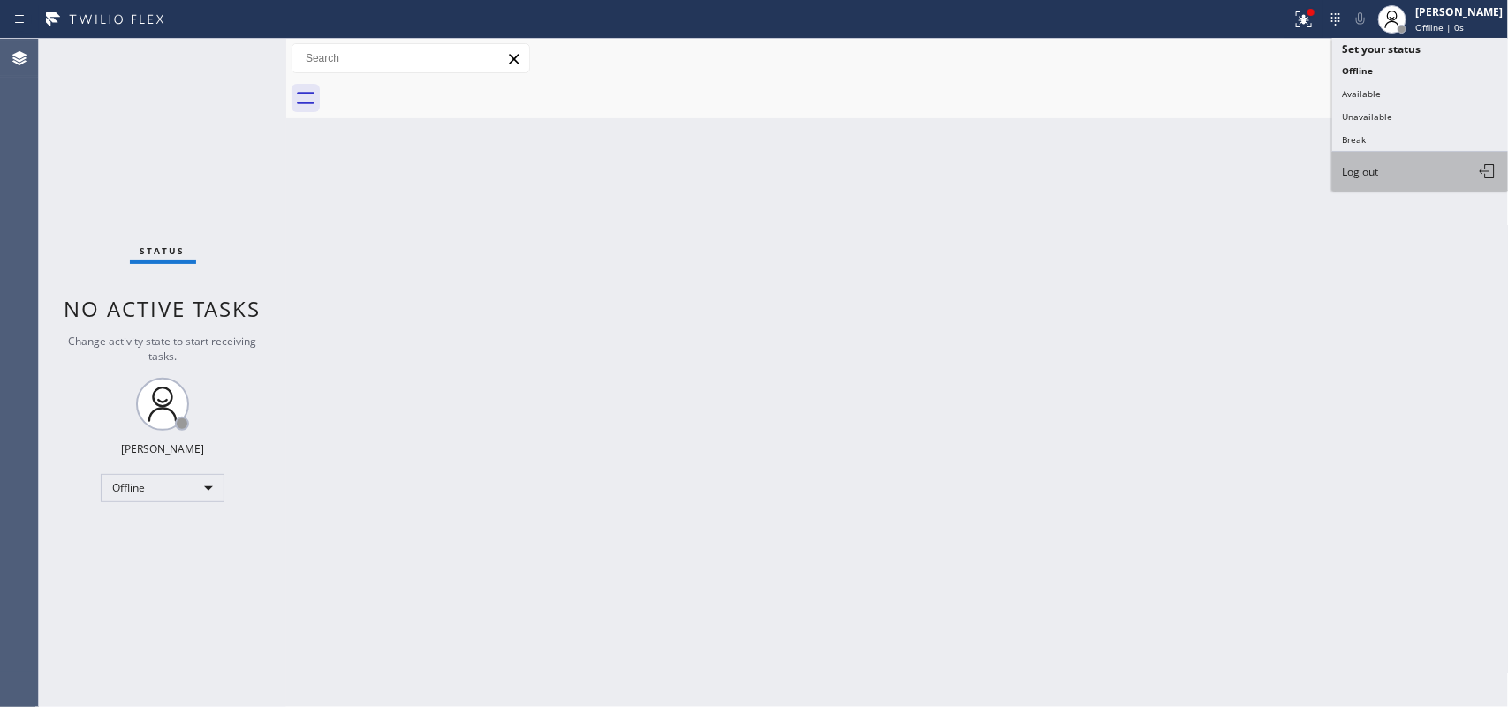
click at [1405, 175] on button "Log out" at bounding box center [1420, 171] width 177 height 39
